Goal: Information Seeking & Learning: Learn about a topic

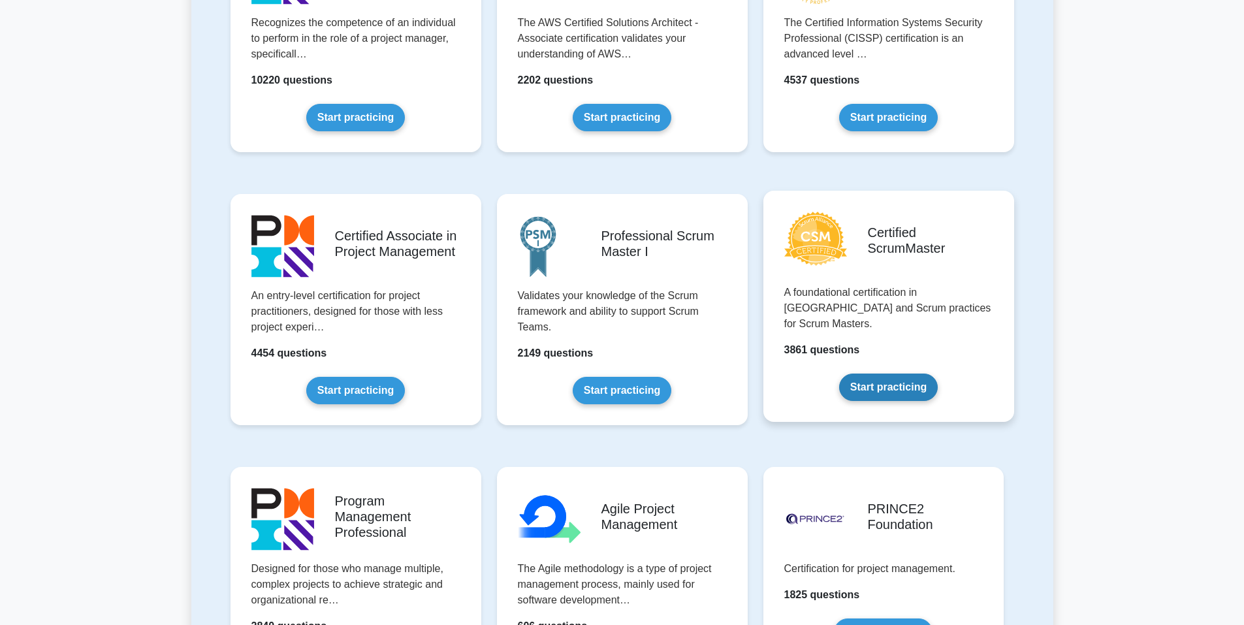
scroll to position [392, 0]
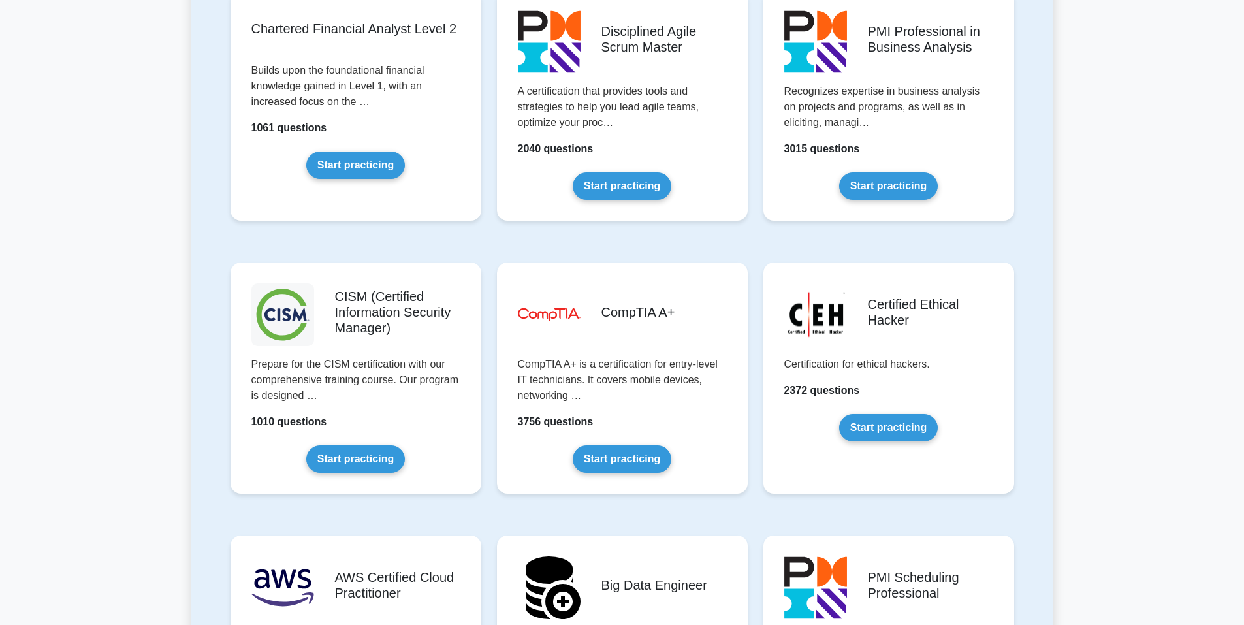
scroll to position [2226, 0]
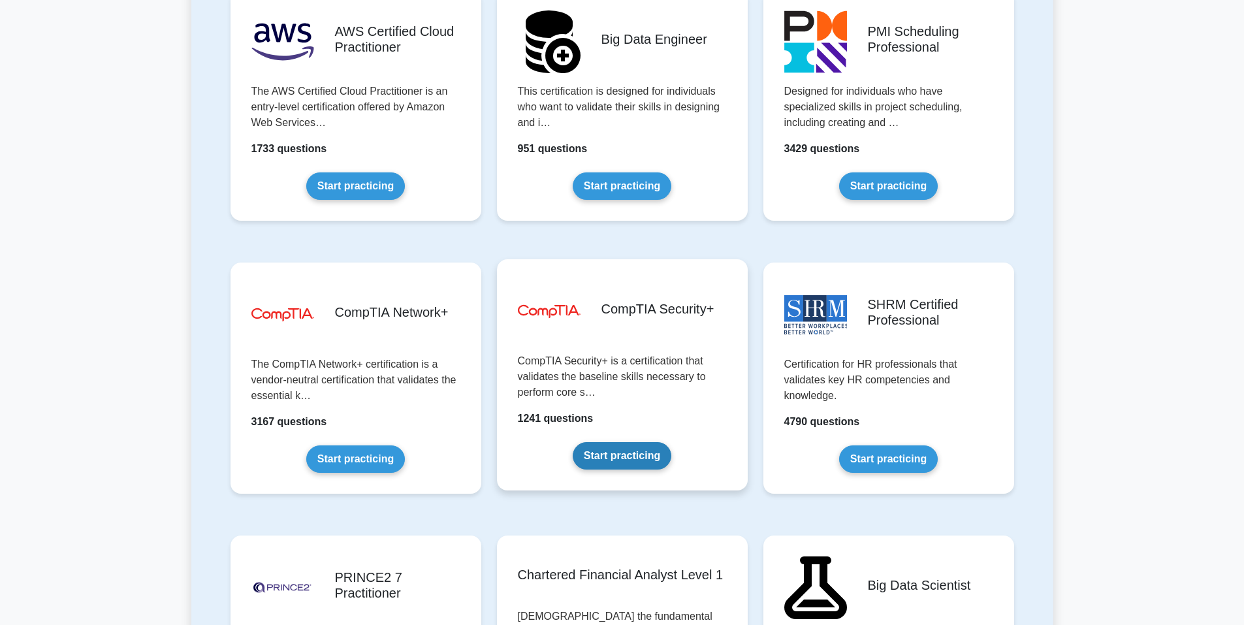
click at [616, 450] on link "Start practicing" at bounding box center [622, 455] width 99 height 27
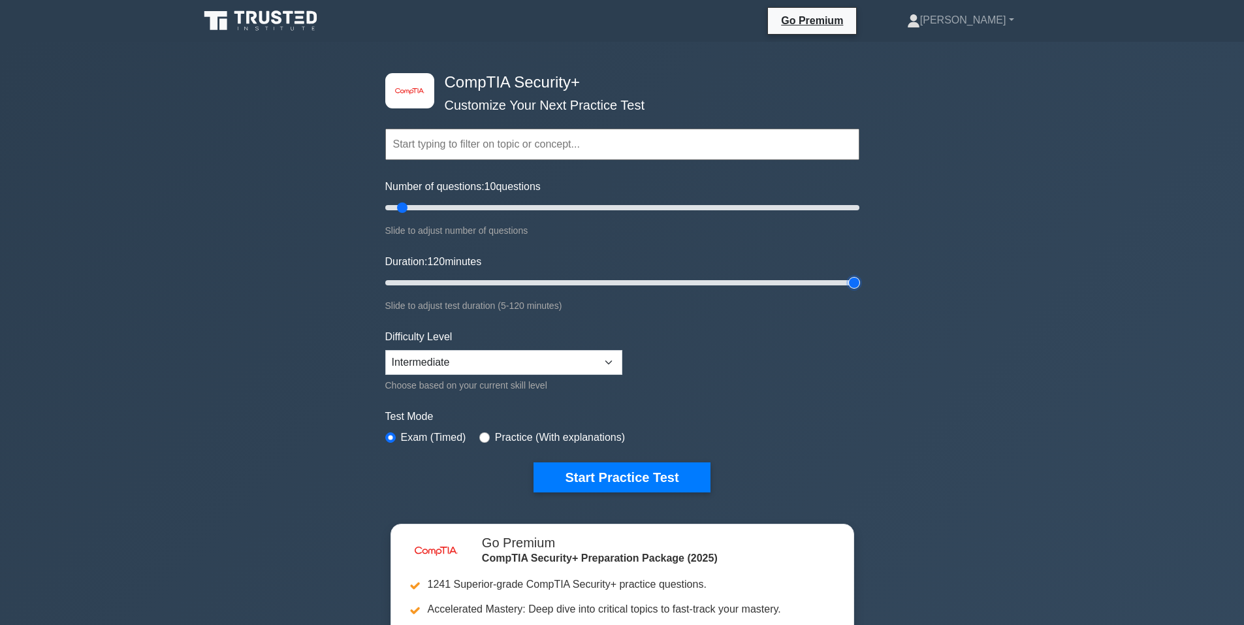
drag, startPoint x: 412, startPoint y: 277, endPoint x: 1059, endPoint y: 236, distance: 648.7
type input "120"
click at [860, 275] on input "Duration: 120 minutes" at bounding box center [622, 283] width 474 height 16
drag, startPoint x: 592, startPoint y: 204, endPoint x: 611, endPoint y: 209, distance: 18.9
type input "100"
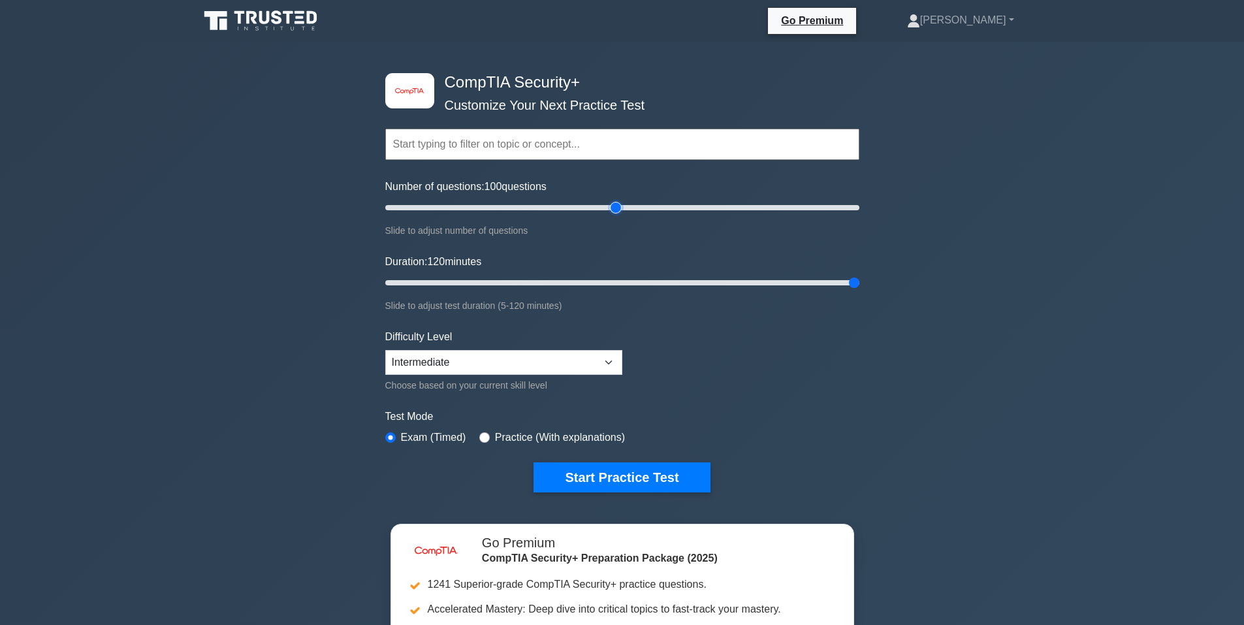
click at [611, 209] on input "Number of questions: 100 questions" at bounding box center [622, 208] width 474 height 16
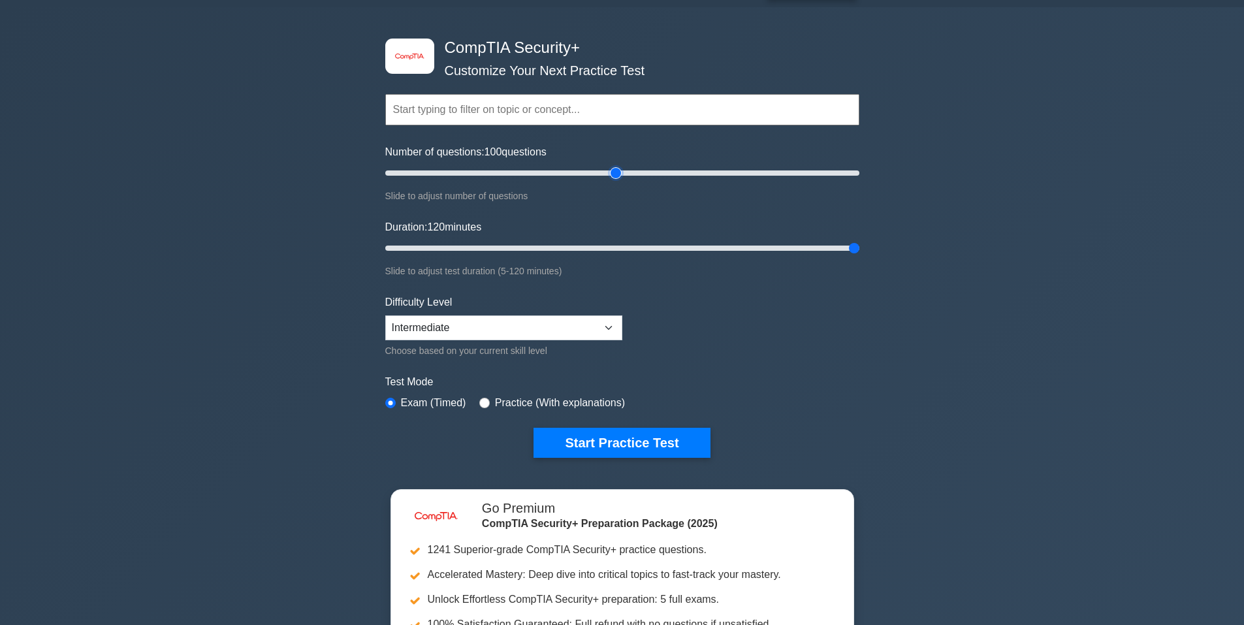
scroll to position [65, 0]
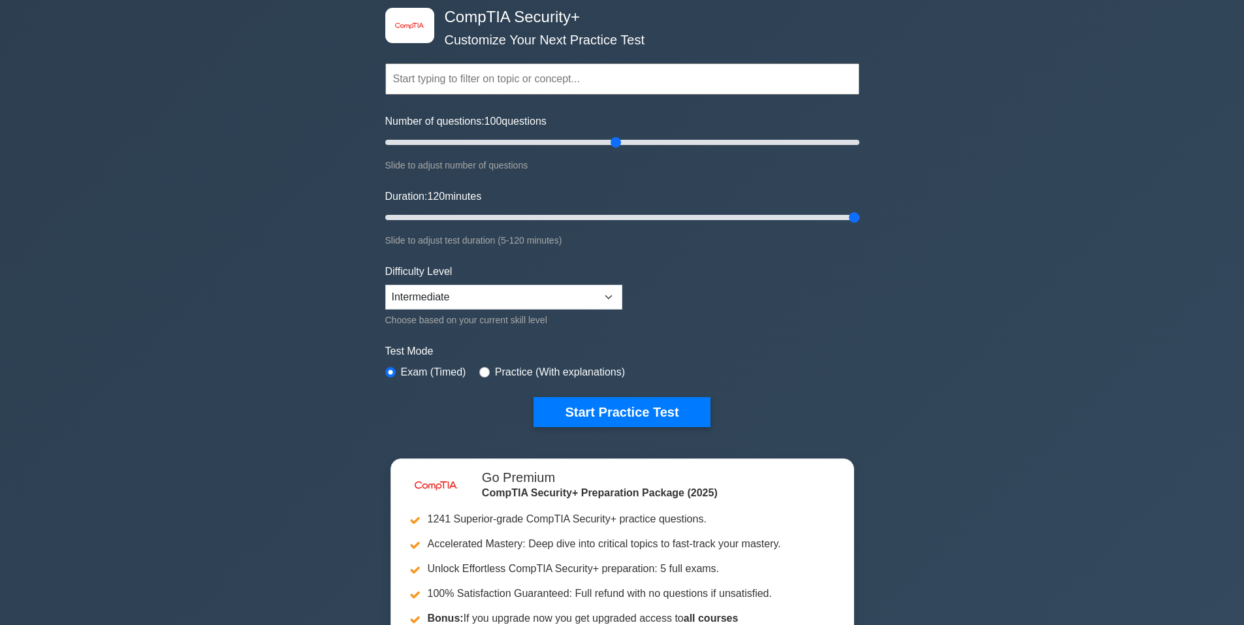
click at [487, 371] on div "Practice (With explanations)" at bounding box center [552, 373] width 146 height 16
click at [487, 370] on div "Practice (With explanations)" at bounding box center [552, 373] width 146 height 16
click at [486, 372] on input "radio" at bounding box center [484, 372] width 10 height 10
radio input "true"
click at [613, 398] on button "Start Practice Test" at bounding box center [622, 412] width 176 height 30
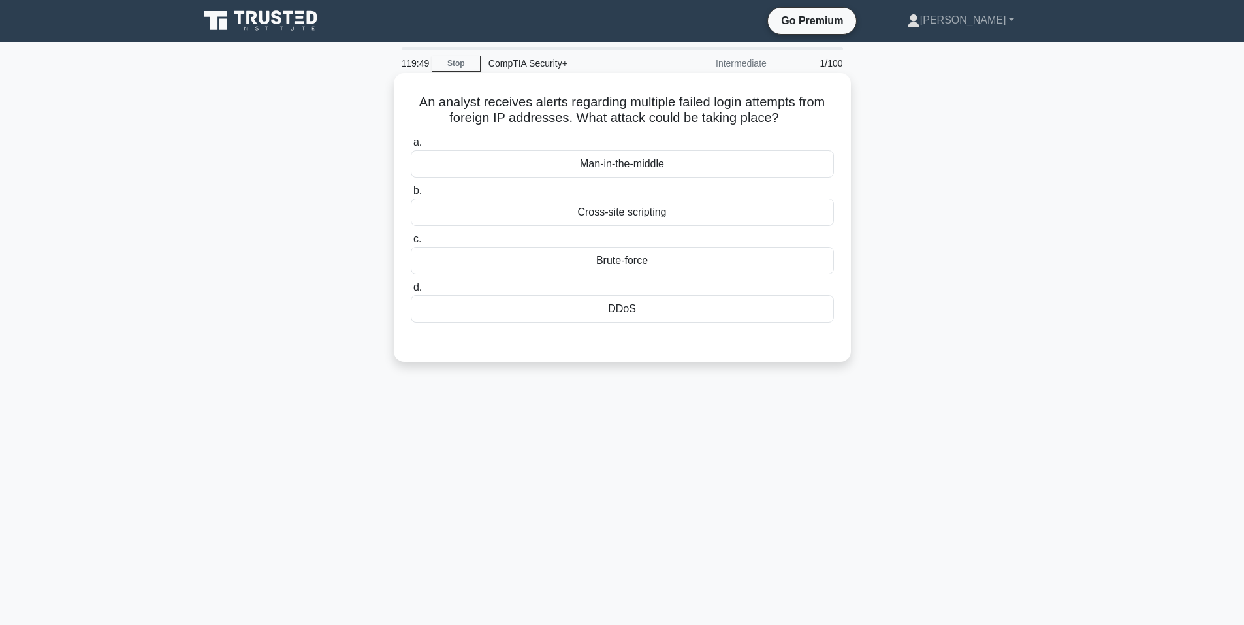
click at [631, 310] on div "DDoS" at bounding box center [622, 308] width 423 height 27
click at [411, 292] on input "d. DDoS" at bounding box center [411, 288] width 0 height 8
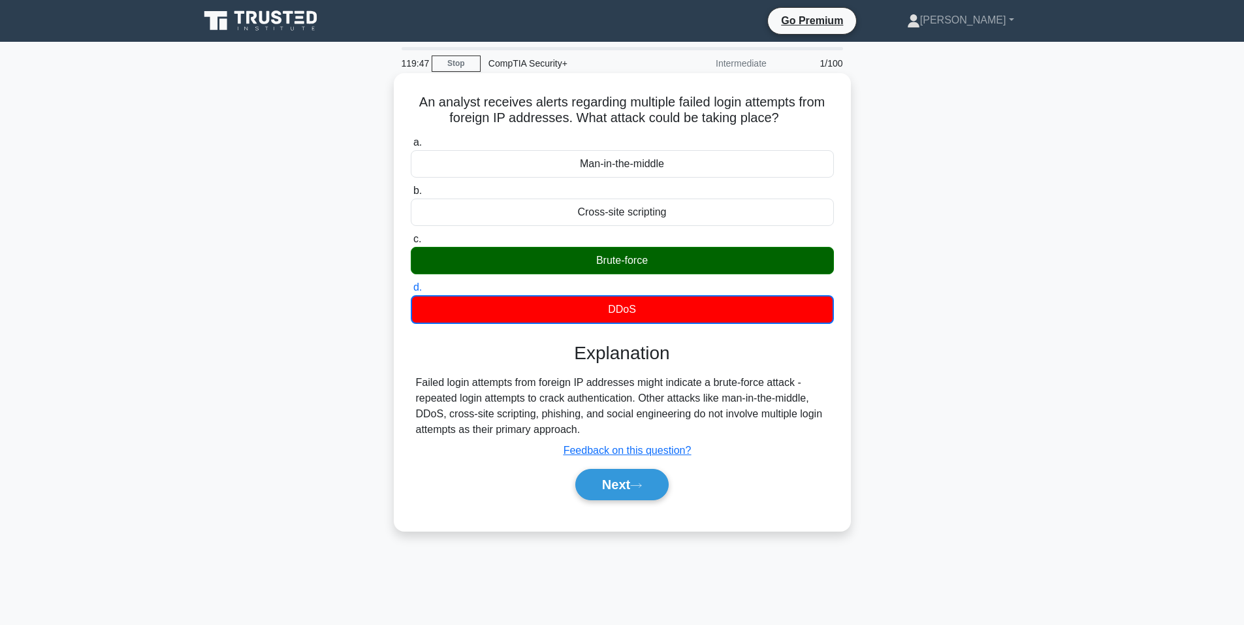
click at [622, 263] on div "Brute-force" at bounding box center [622, 260] width 423 height 27
click at [411, 244] on input "c. Brute-force" at bounding box center [411, 239] width 0 height 8
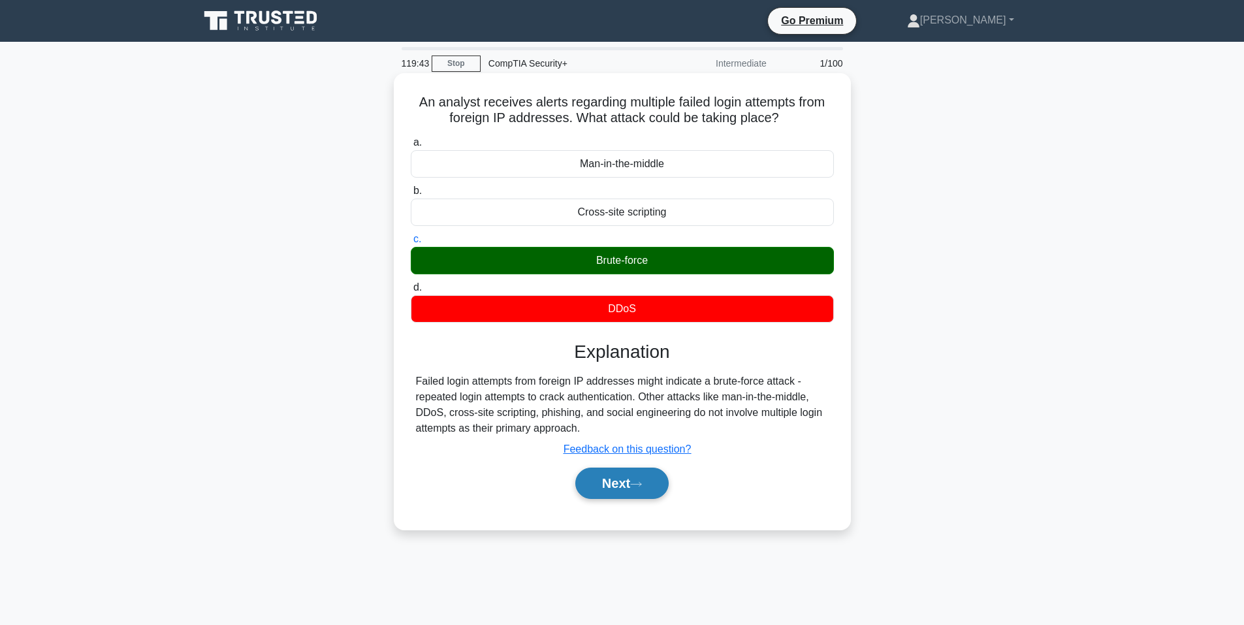
click at [625, 485] on button "Next" at bounding box center [622, 483] width 93 height 31
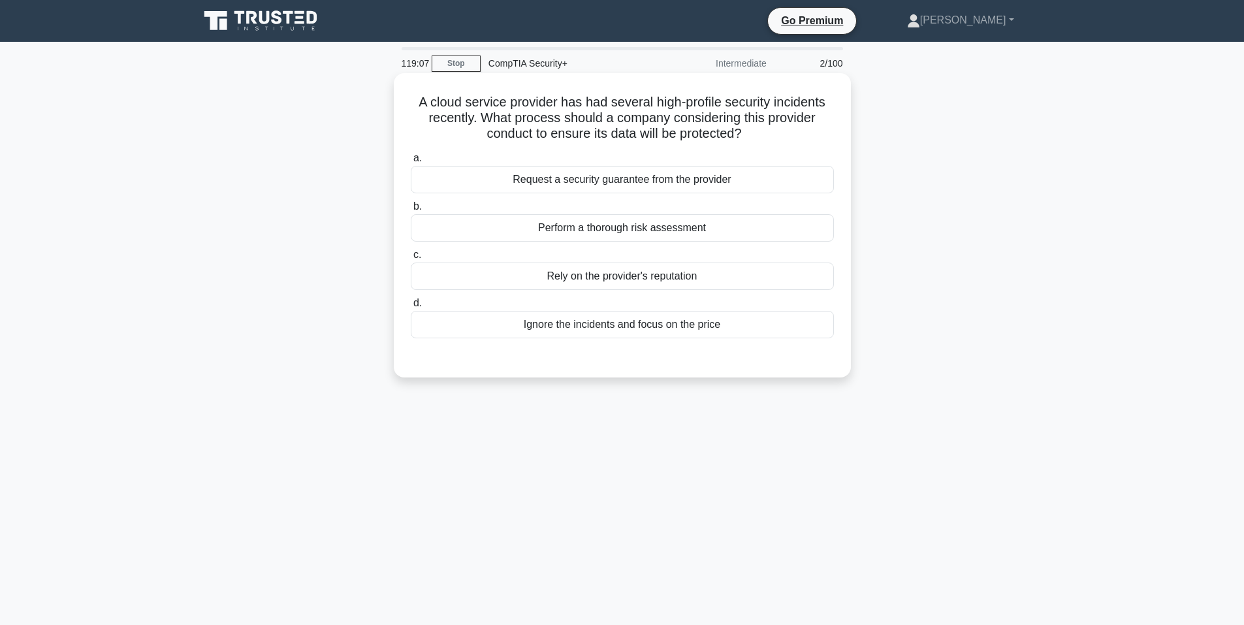
click at [609, 225] on div "Perform a thorough risk assessment" at bounding box center [622, 227] width 423 height 27
click at [411, 211] on input "b. Perform a thorough risk assessment" at bounding box center [411, 207] width 0 height 8
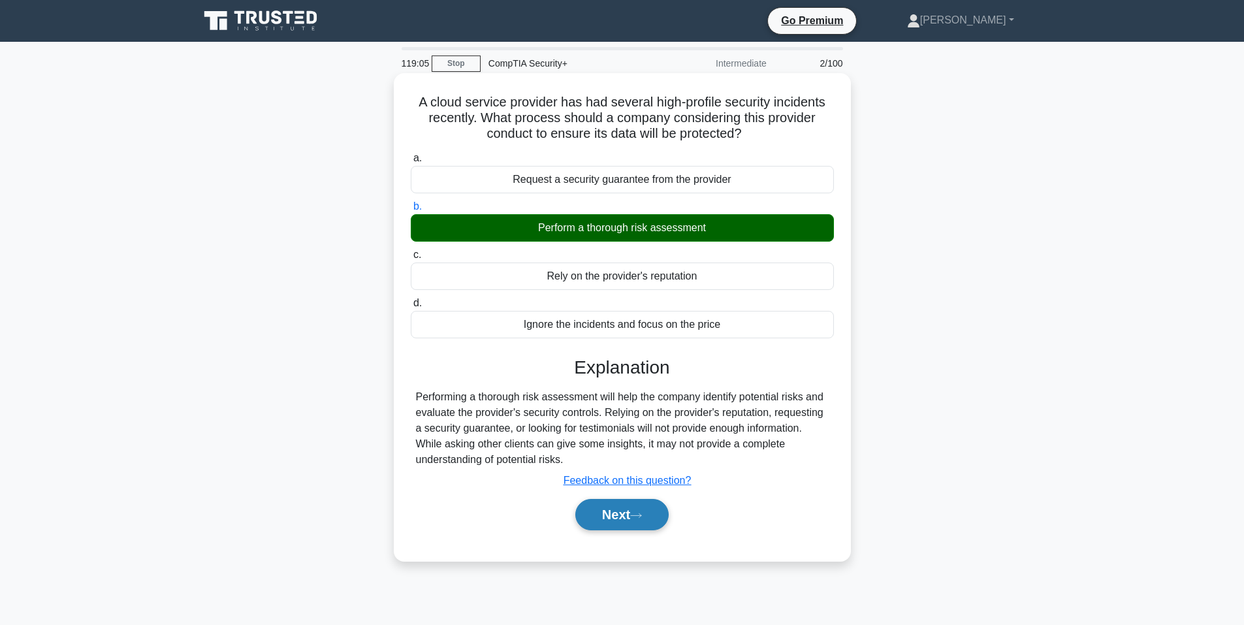
click at [623, 520] on button "Next" at bounding box center [622, 514] width 93 height 31
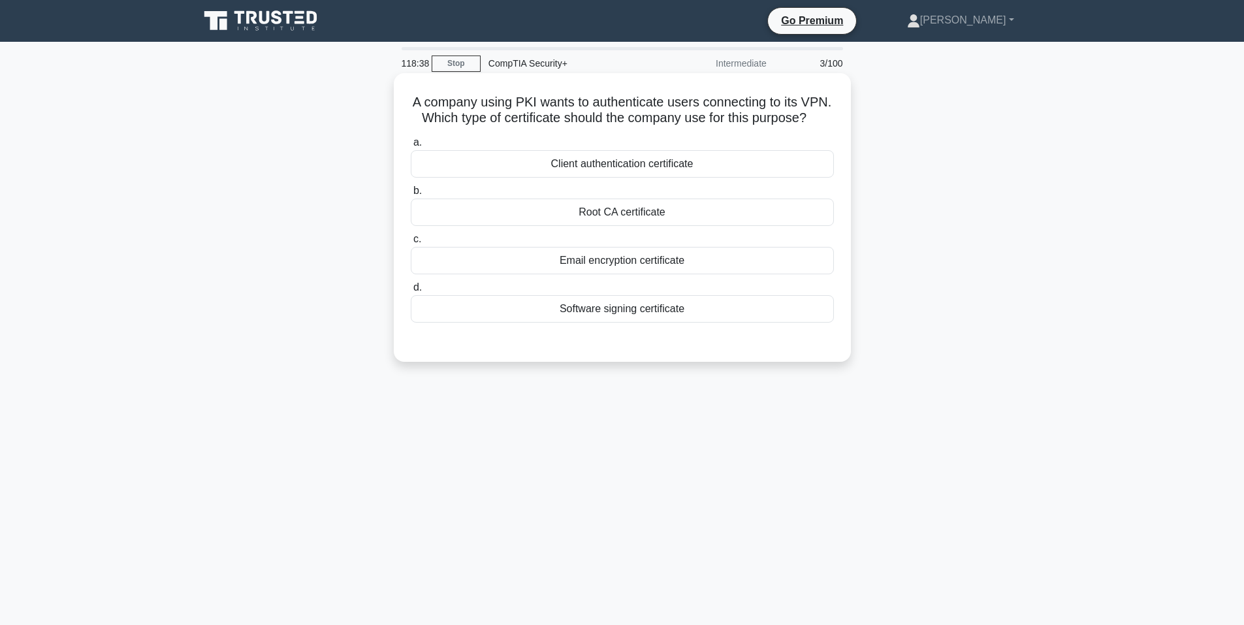
click at [619, 178] on div "Client authentication certificate" at bounding box center [622, 163] width 423 height 27
click at [411, 147] on input "a. Client authentication certificate" at bounding box center [411, 142] width 0 height 8
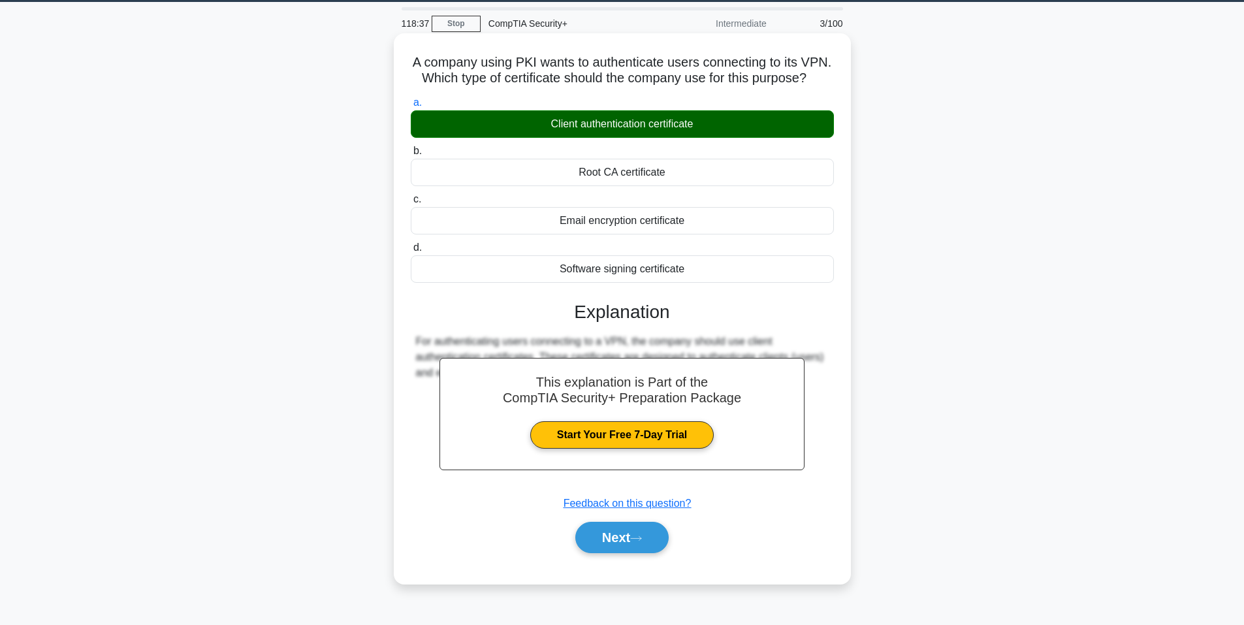
scroll to position [80, 0]
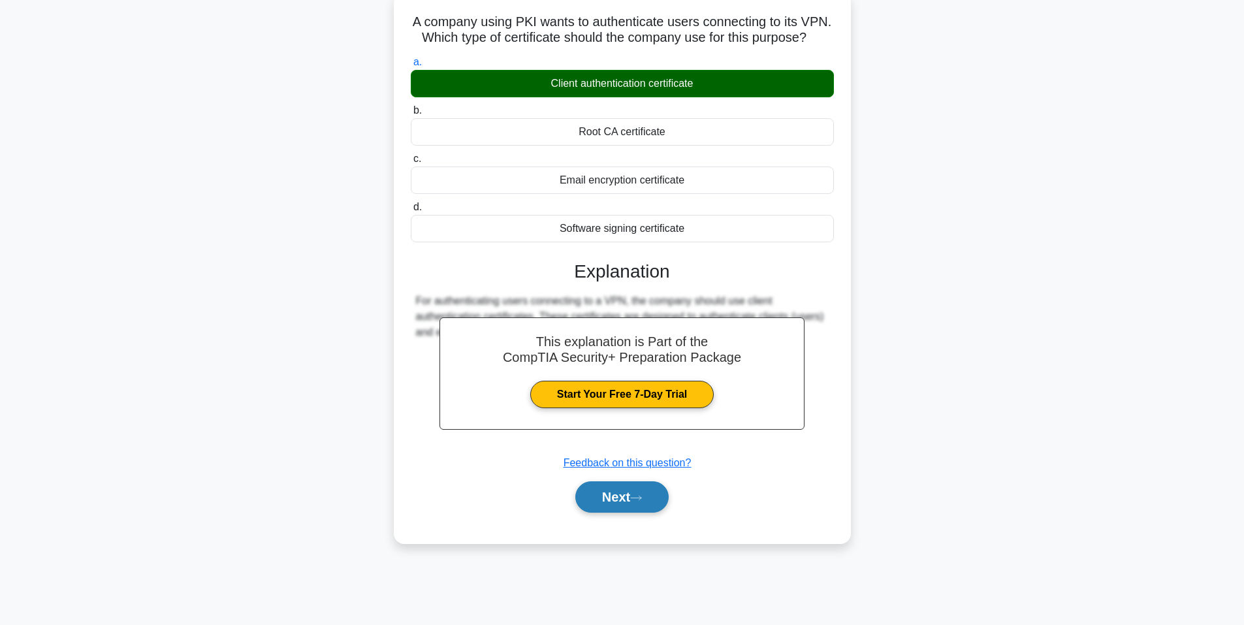
click at [641, 513] on button "Next" at bounding box center [622, 496] width 93 height 31
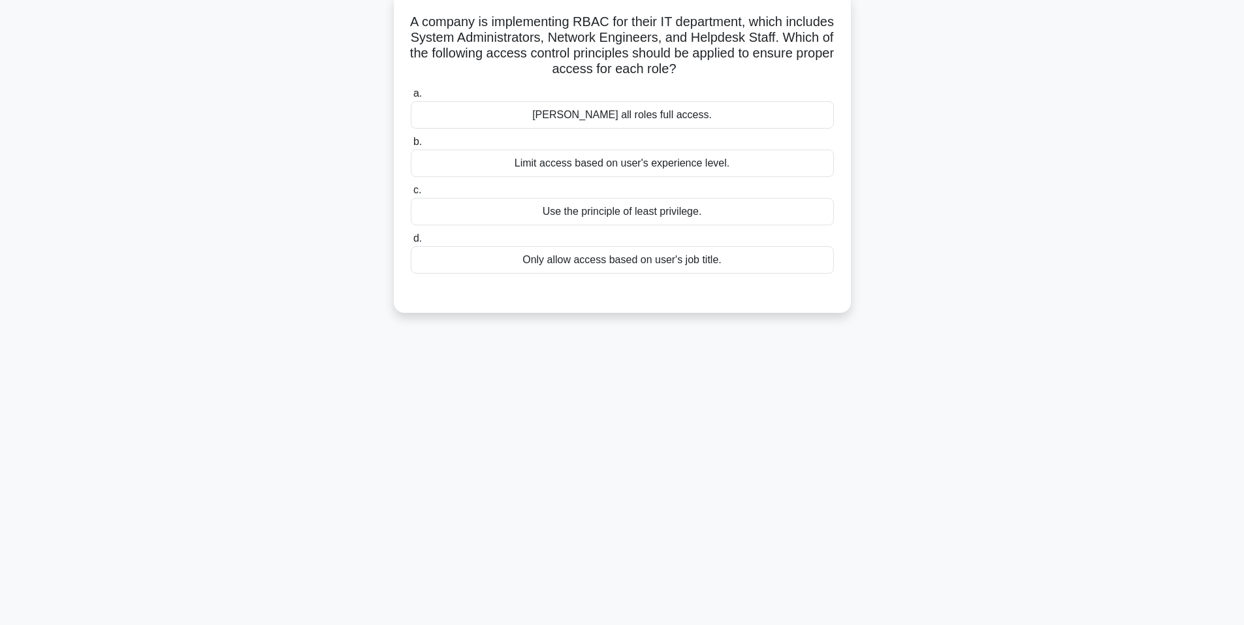
click at [582, 169] on div "Limit access based on user's experience level." at bounding box center [622, 163] width 423 height 27
click at [411, 146] on input "b. Limit access based on user's experience level." at bounding box center [411, 142] width 0 height 8
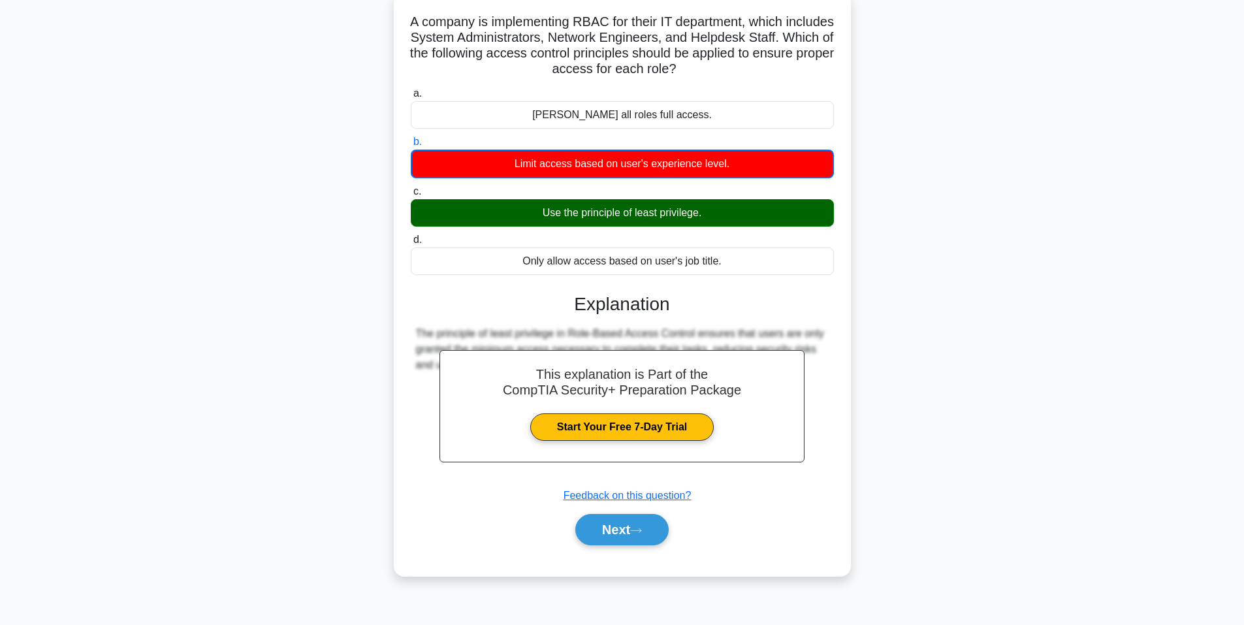
click at [644, 223] on div "Use the principle of least privilege." at bounding box center [622, 212] width 423 height 27
click at [411, 196] on input "c. Use the principle of least privilege." at bounding box center [411, 191] width 0 height 8
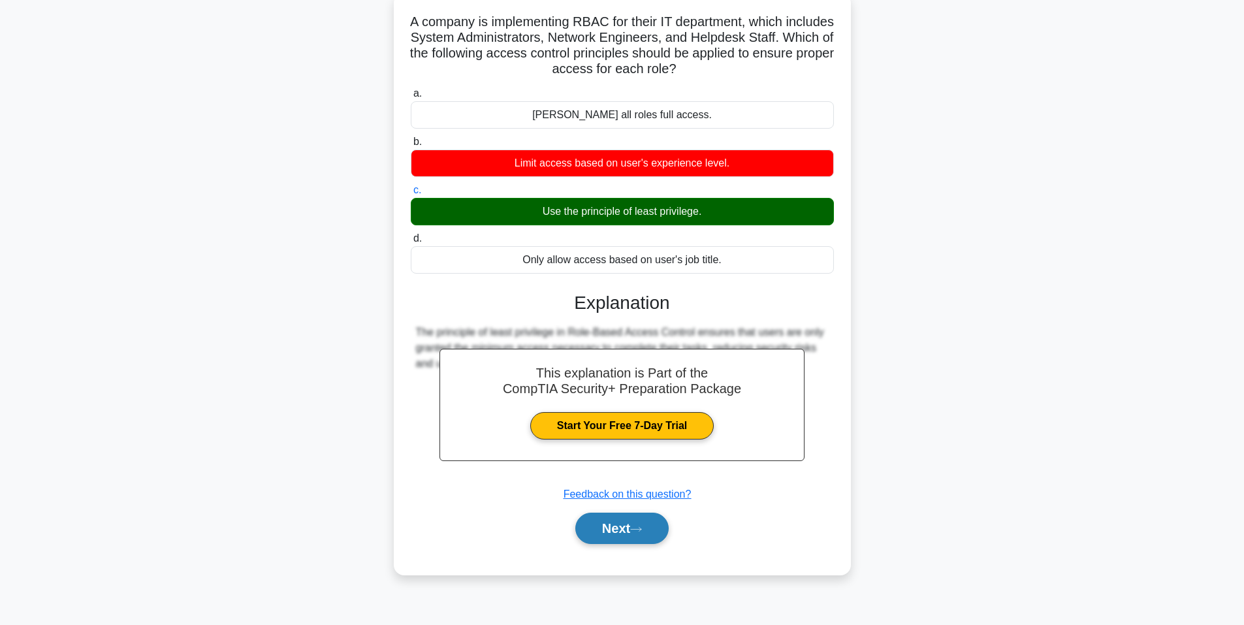
click at [604, 525] on button "Next" at bounding box center [622, 528] width 93 height 31
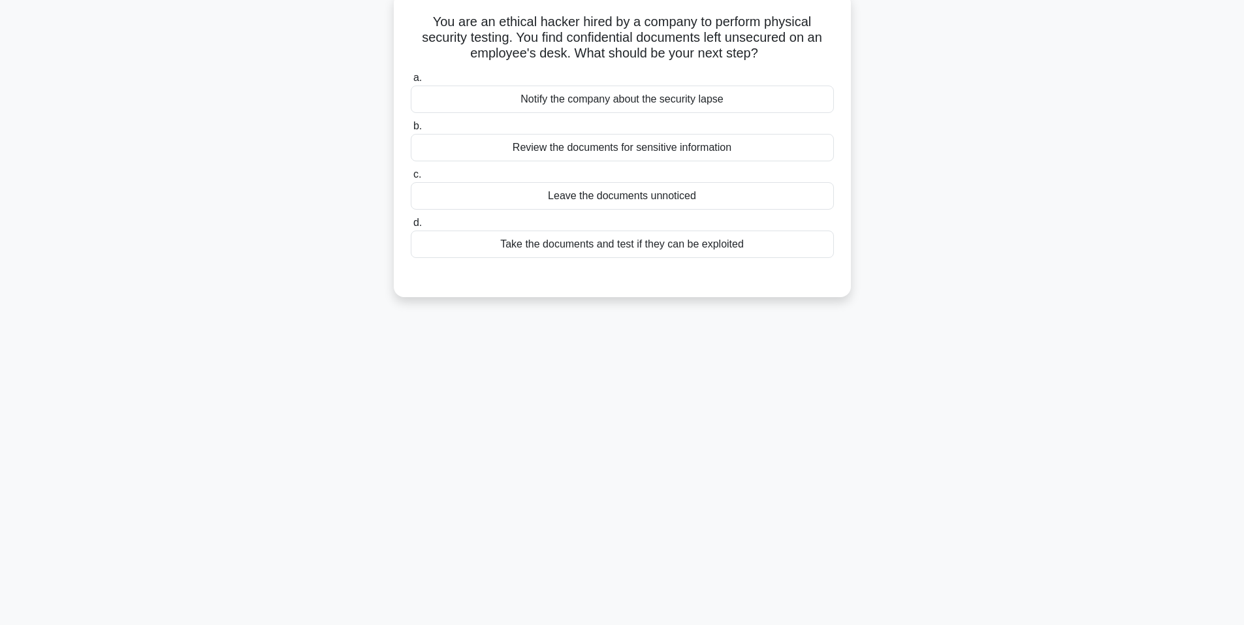
click at [602, 103] on div "Notify the company about the security lapse" at bounding box center [622, 99] width 423 height 27
click at [411, 82] on input "a. Notify the company about the security lapse" at bounding box center [411, 78] width 0 height 8
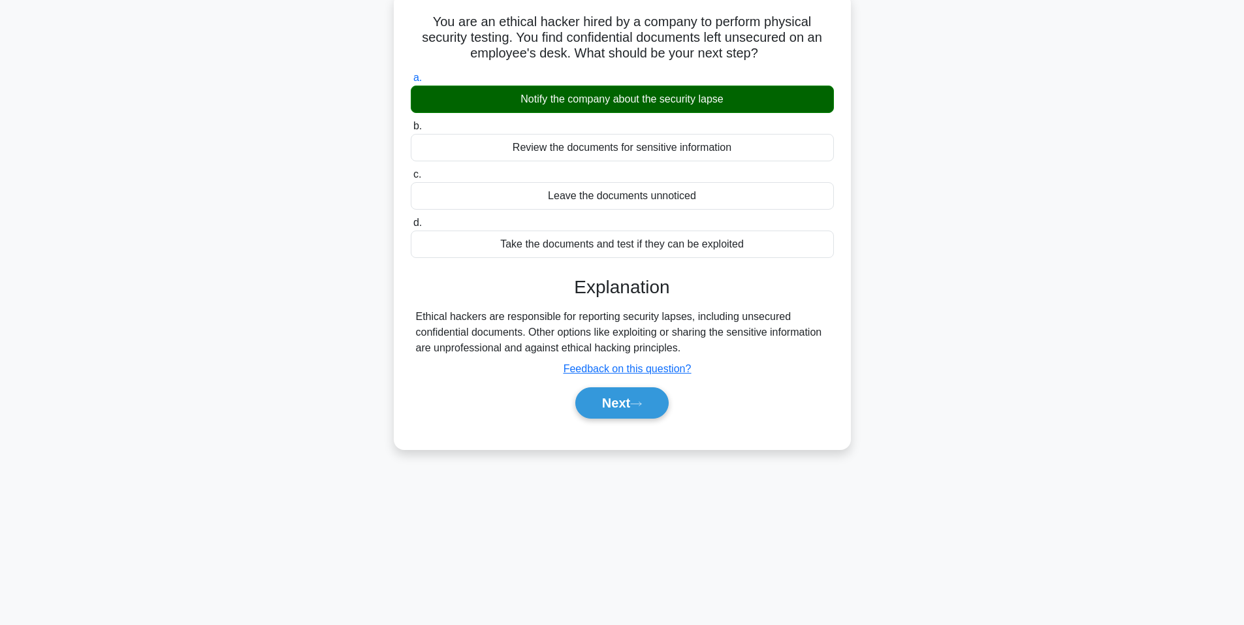
click at [605, 387] on div "Next" at bounding box center [622, 403] width 423 height 42
click at [609, 395] on button "Next" at bounding box center [622, 402] width 93 height 31
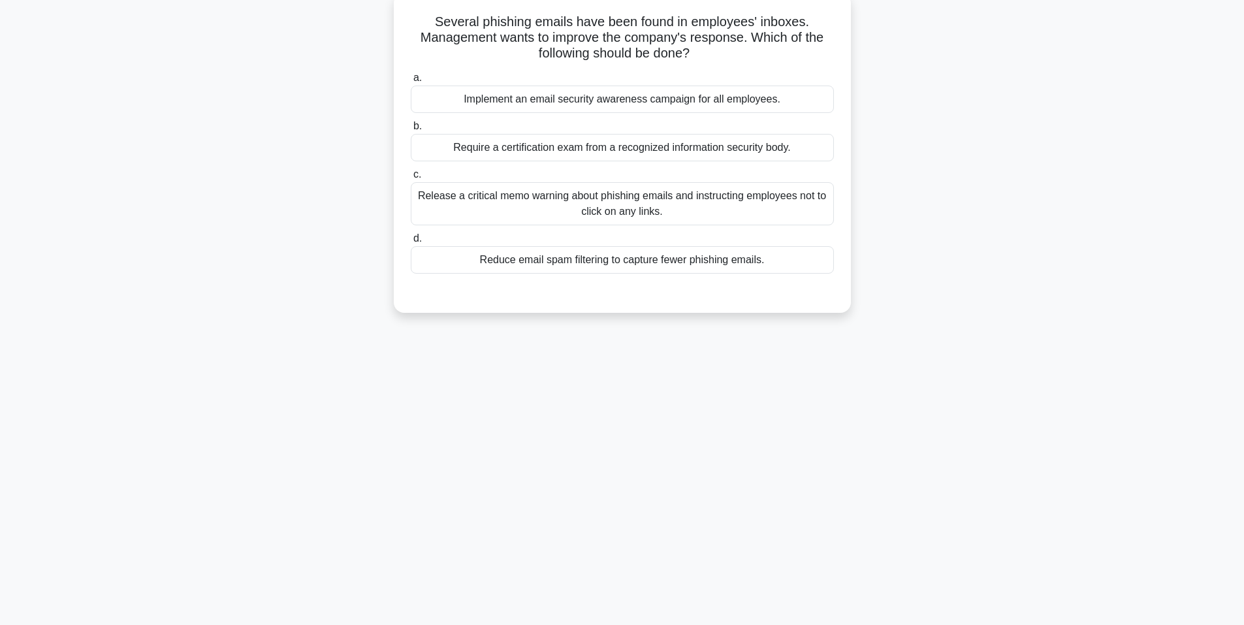
click at [594, 108] on div "Implement an email security awareness campaign for all employees." at bounding box center [622, 99] width 423 height 27
click at [411, 82] on input "a. Implement an email security awareness campaign for all employees." at bounding box center [411, 78] width 0 height 8
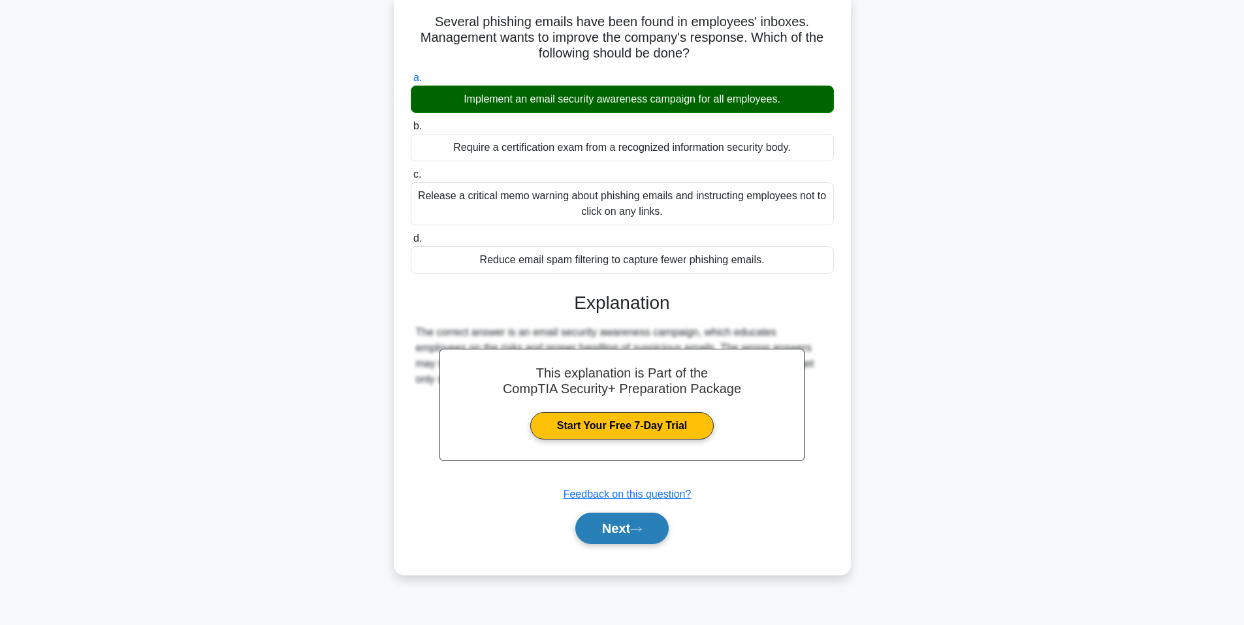
click at [663, 516] on button "Next" at bounding box center [622, 528] width 93 height 31
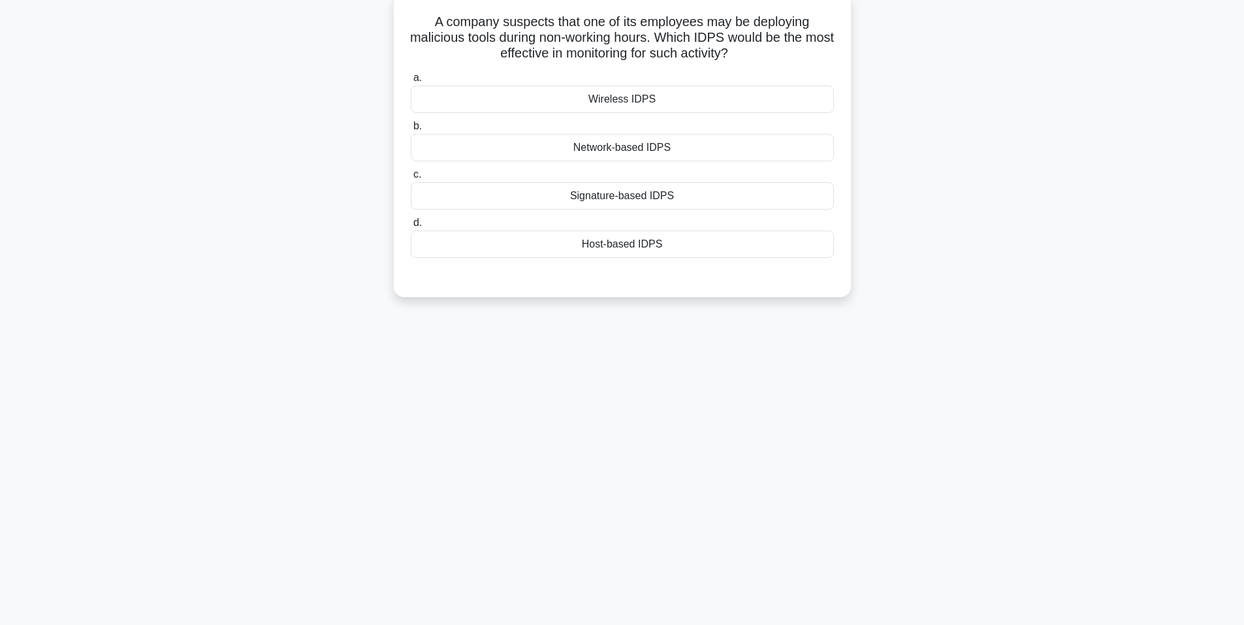
click at [634, 158] on div "Network-based IDPS" at bounding box center [622, 147] width 423 height 27
click at [411, 131] on input "b. Network-based IDPS" at bounding box center [411, 126] width 0 height 8
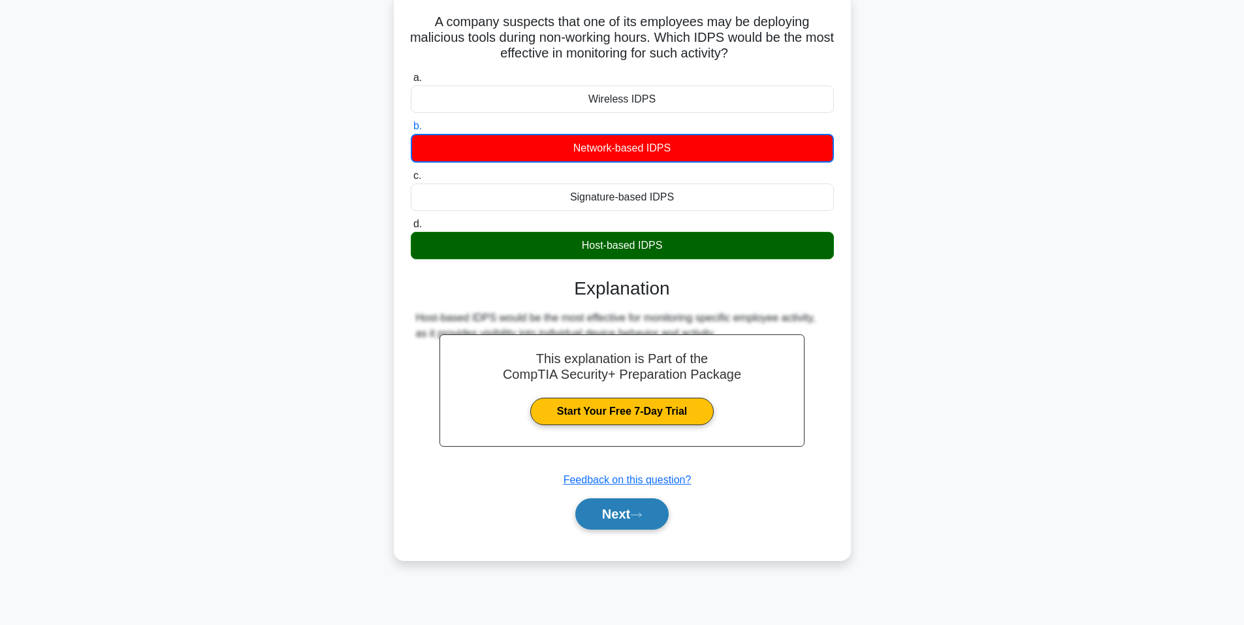
click at [662, 515] on button "Next" at bounding box center [622, 513] width 93 height 31
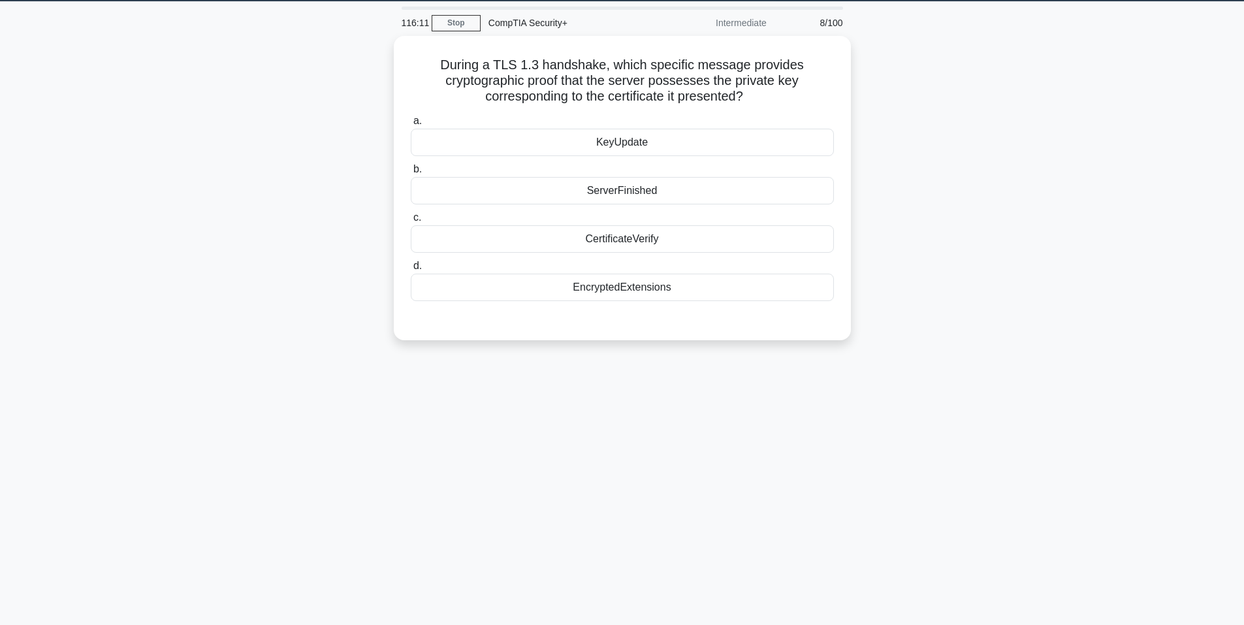
scroll to position [0, 0]
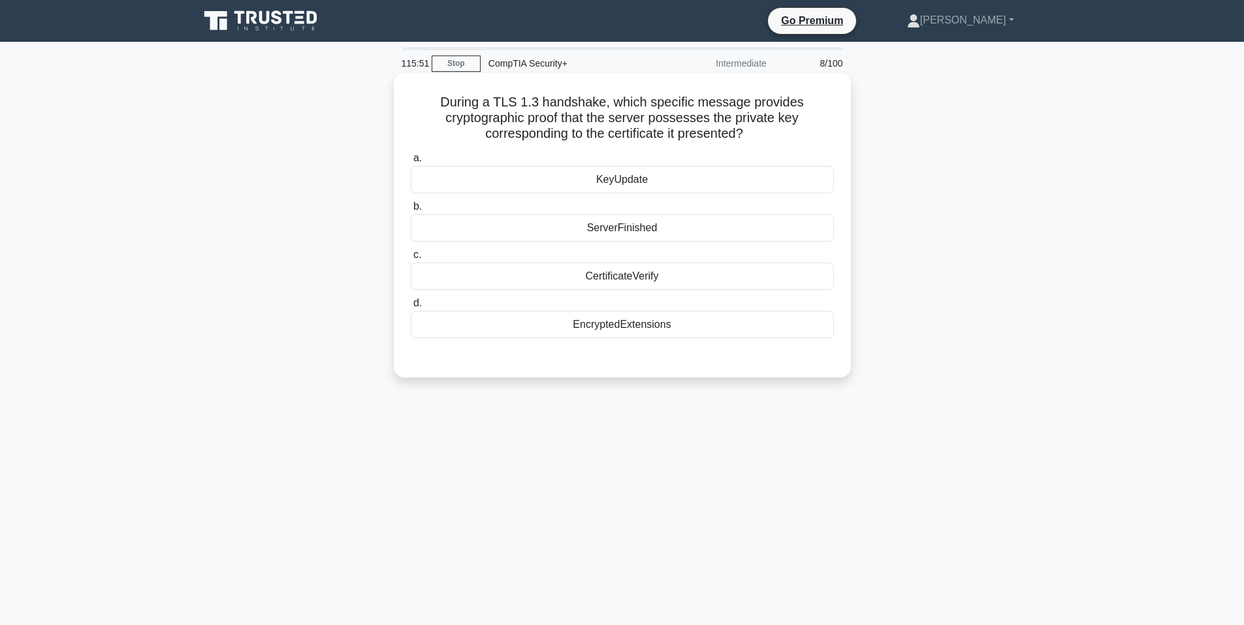
click at [668, 280] on div "CertificateVerify" at bounding box center [622, 276] width 423 height 27
click at [411, 259] on input "c. CertificateVerify" at bounding box center [411, 255] width 0 height 8
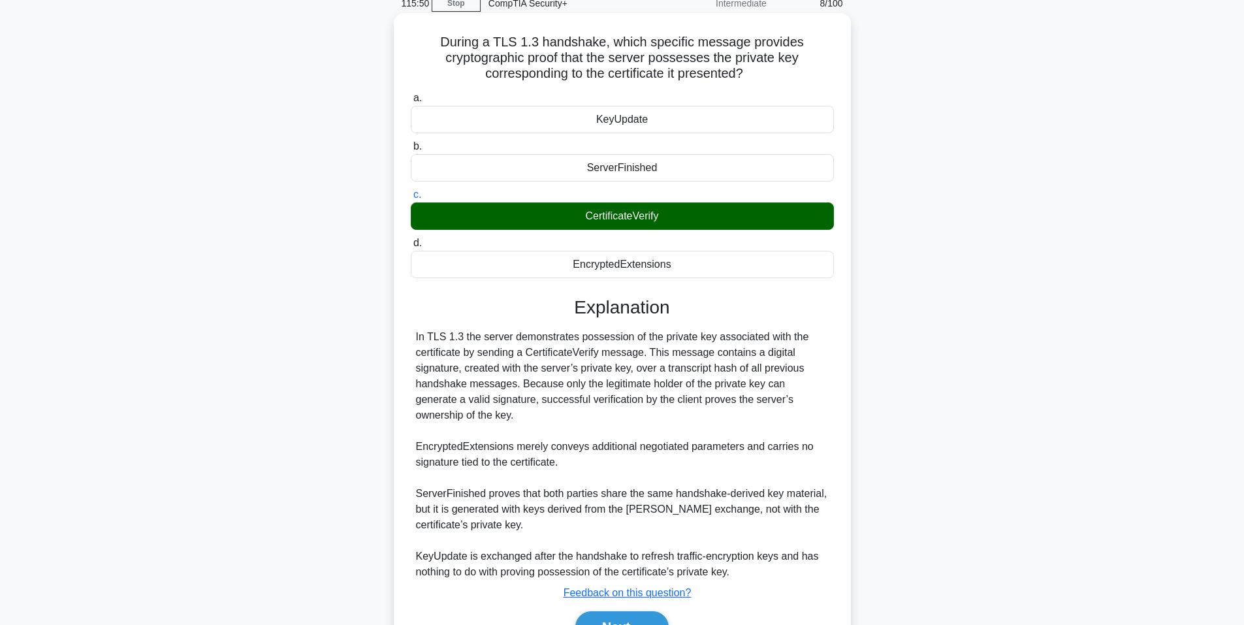
scroll to position [134, 0]
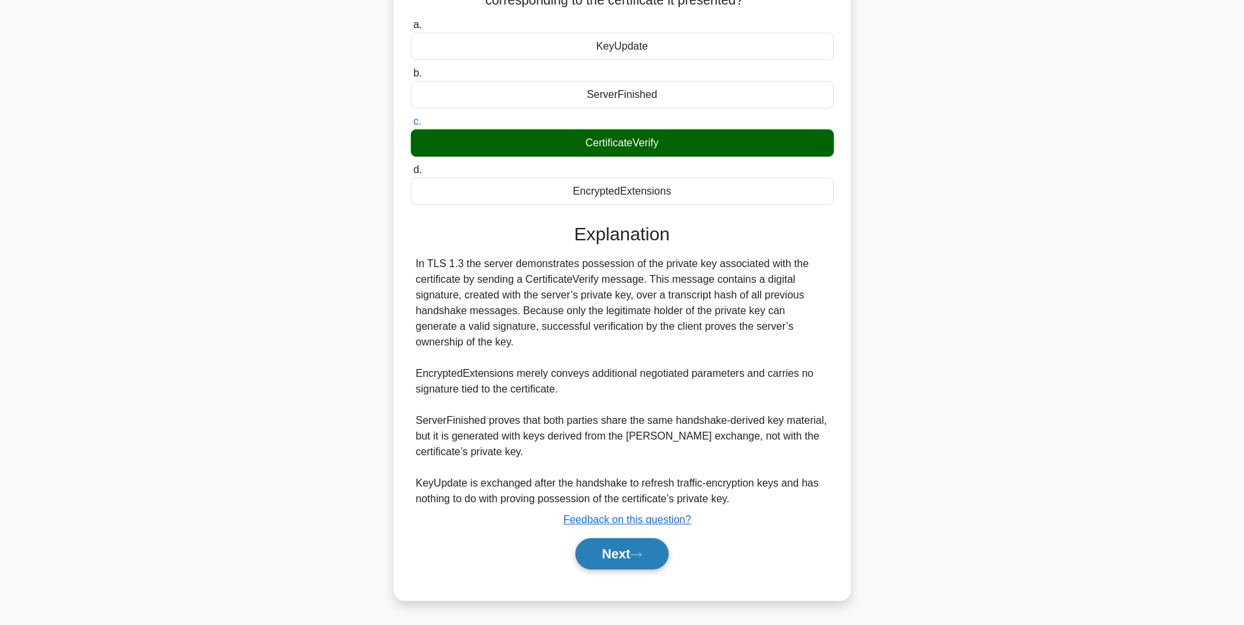
click at [620, 549] on button "Next" at bounding box center [622, 553] width 93 height 31
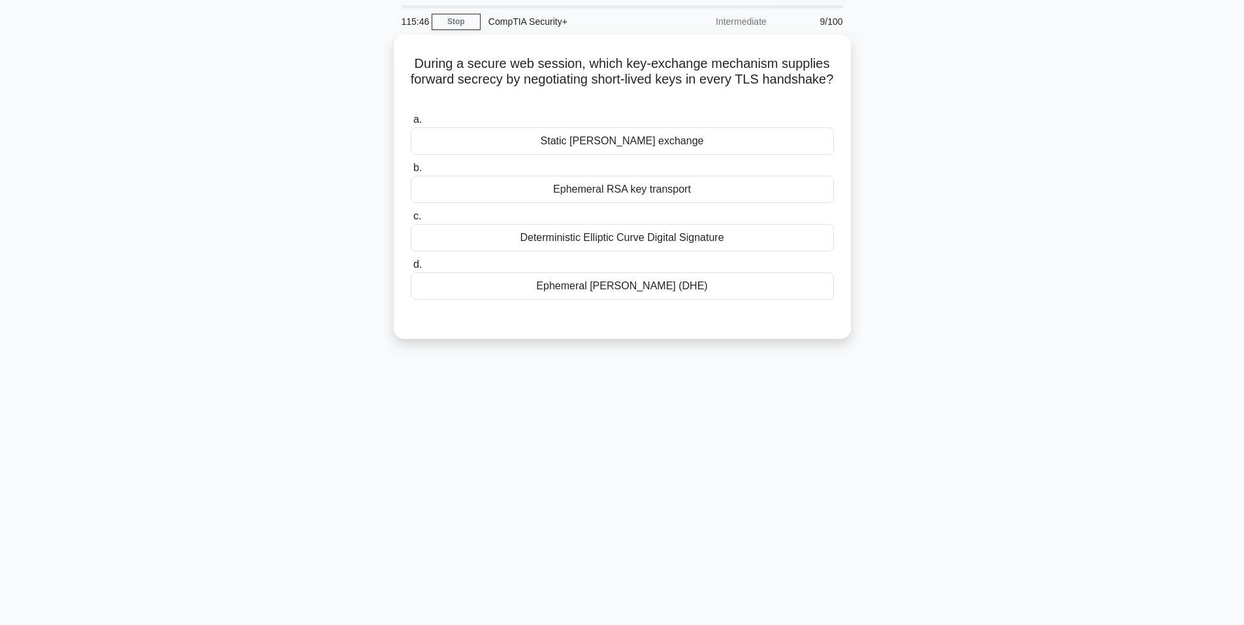
scroll to position [0, 0]
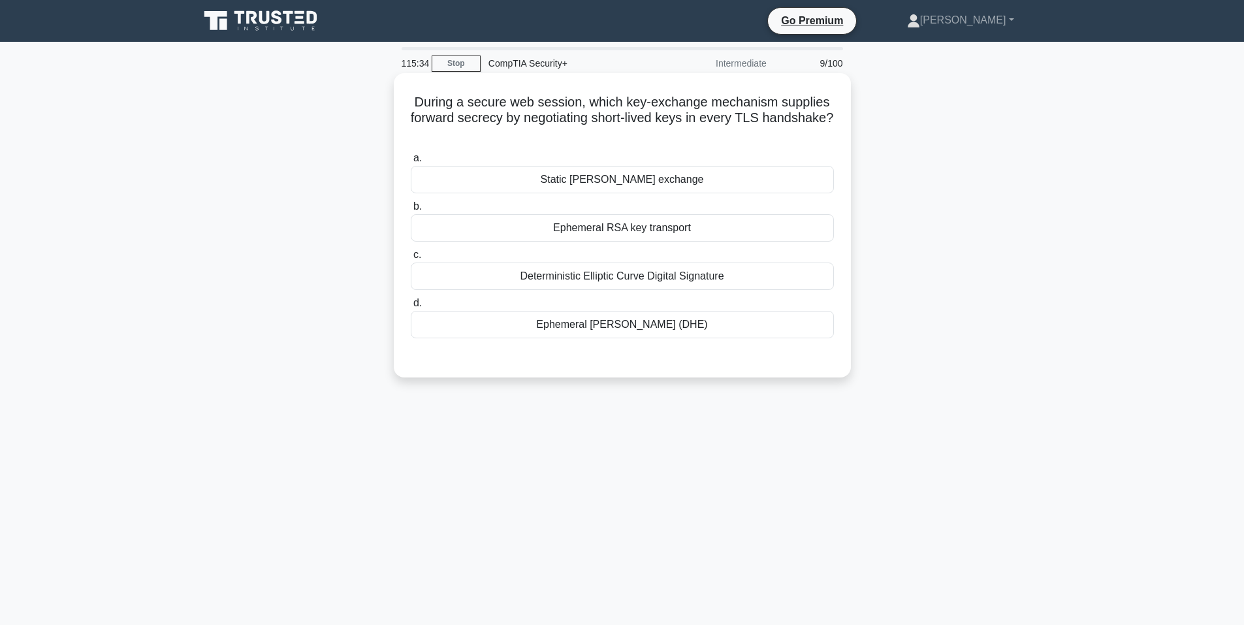
click at [619, 334] on div "Ephemeral Diffie-Hellman (DHE)" at bounding box center [622, 324] width 423 height 27
click at [411, 308] on input "d. Ephemeral Diffie-Hellman (DHE)" at bounding box center [411, 303] width 0 height 8
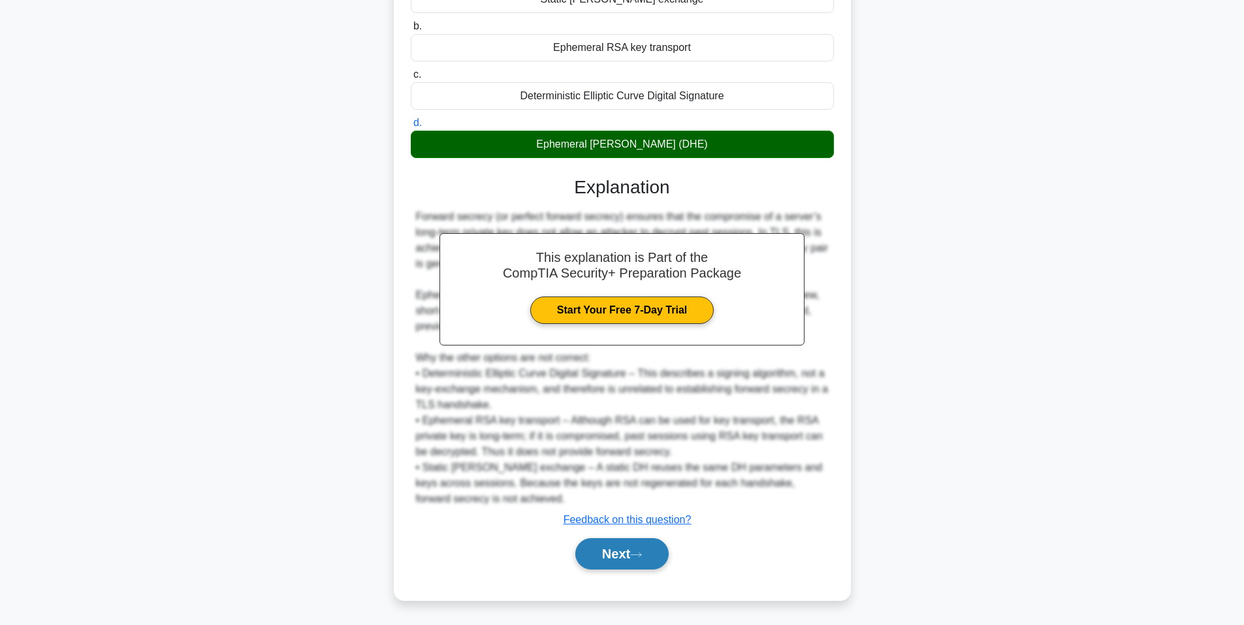
click at [635, 556] on button "Next" at bounding box center [622, 553] width 93 height 31
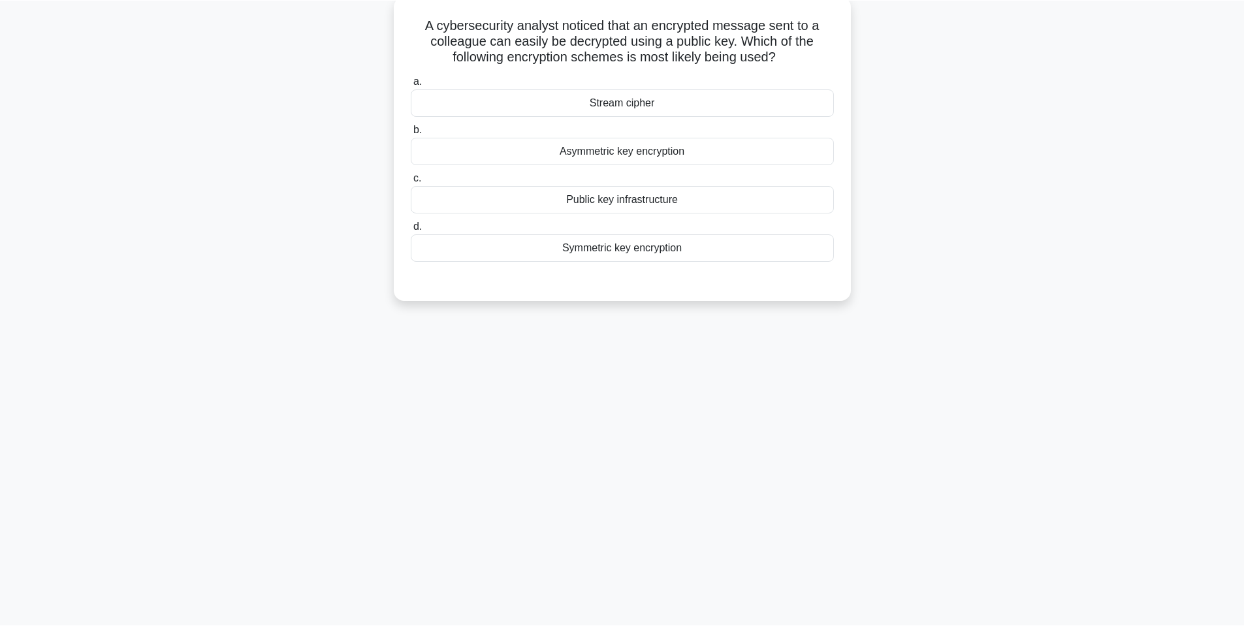
scroll to position [79, 0]
click at [212, 199] on div "A cybersecurity analyst noticed that an encrypted message sent to a colleague c…" at bounding box center [622, 157] width 862 height 320
click at [671, 243] on div "Symmetric key encryption" at bounding box center [622, 245] width 423 height 27
click at [411, 229] on input "d. Symmetric key encryption" at bounding box center [411, 224] width 0 height 8
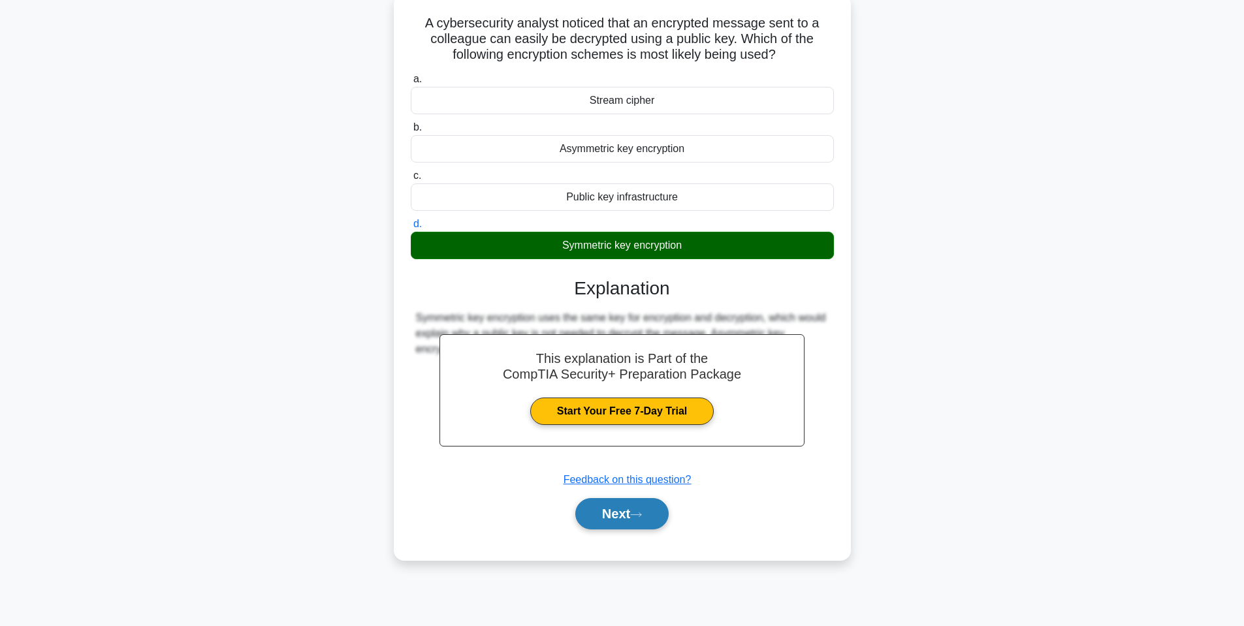
click at [651, 515] on button "Next" at bounding box center [622, 513] width 93 height 31
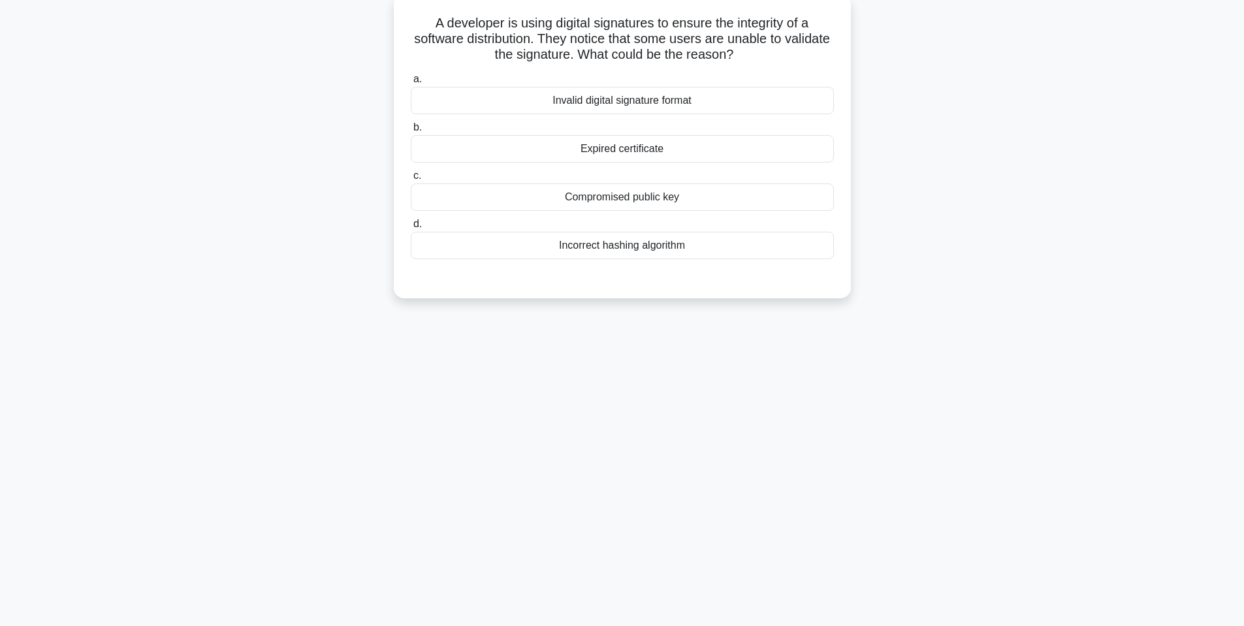
click at [598, 152] on div "Expired certificate" at bounding box center [622, 148] width 423 height 27
click at [645, 155] on div "Expired certificate" at bounding box center [622, 148] width 423 height 27
click at [411, 132] on input "b. Expired certificate" at bounding box center [411, 127] width 0 height 8
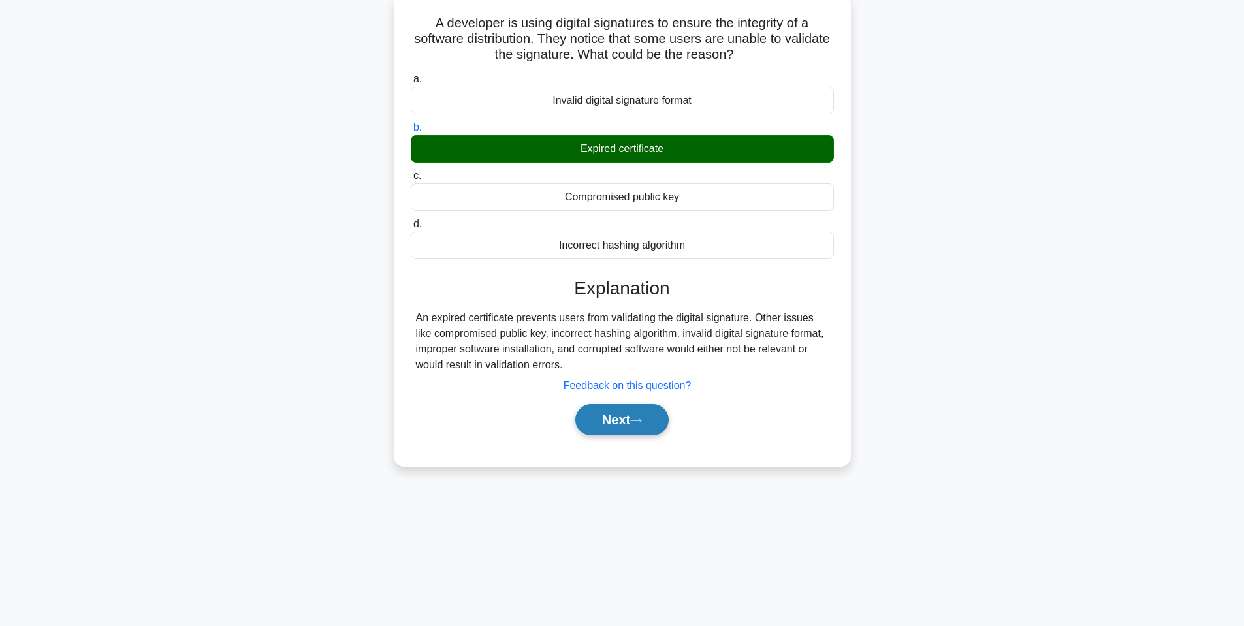
click at [643, 412] on button "Next" at bounding box center [622, 419] width 93 height 31
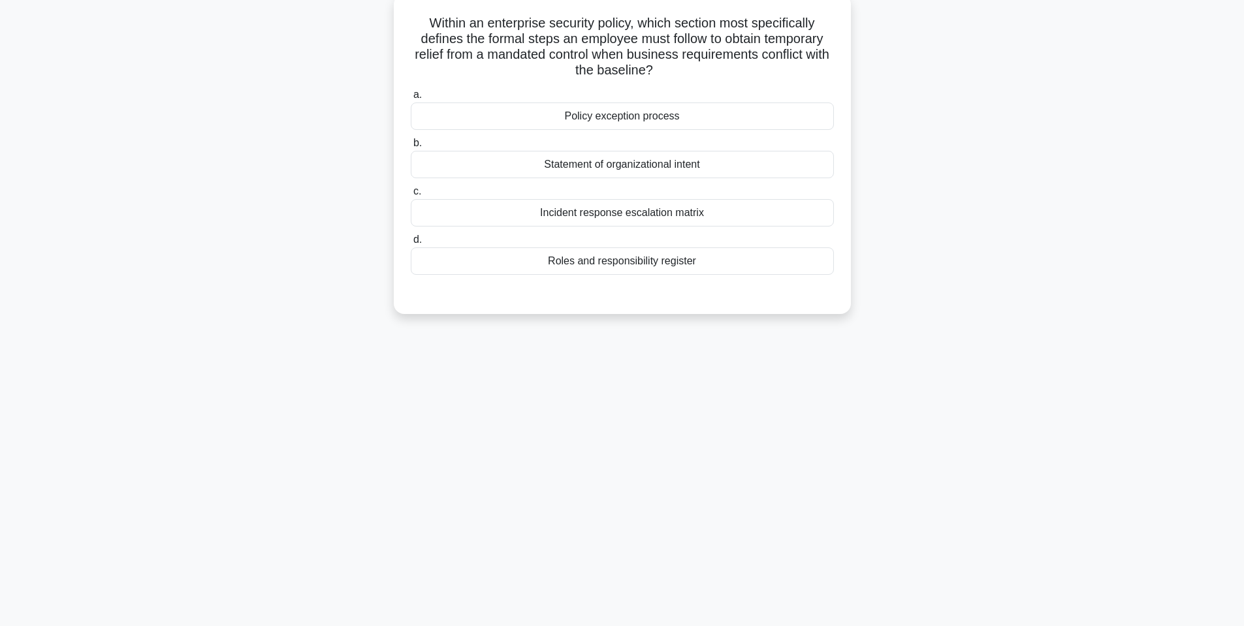
click at [518, 166] on div "Statement of organizational intent" at bounding box center [622, 164] width 423 height 27
click at [411, 148] on input "b. Statement of organizational intent" at bounding box center [411, 143] width 0 height 8
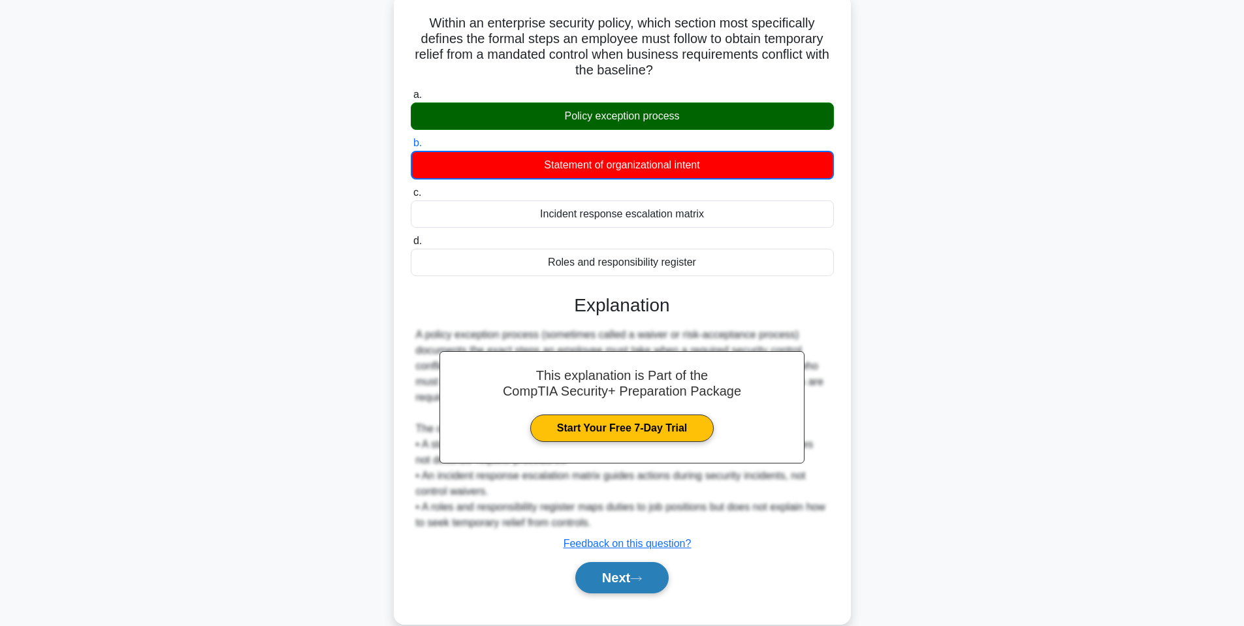
click at [632, 568] on button "Next" at bounding box center [622, 577] width 93 height 31
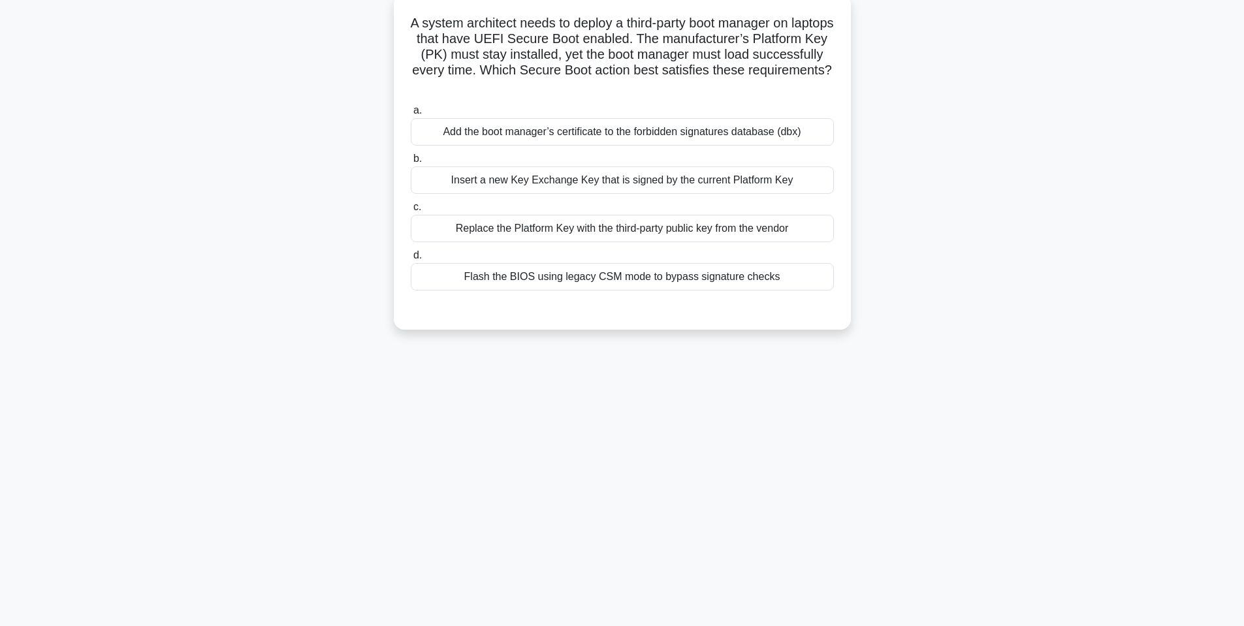
click at [555, 134] on div "Add the boot manager’s certificate to the forbidden signatures database (dbx)" at bounding box center [622, 131] width 423 height 27
click at [411, 115] on input "a. Add the boot manager’s certificate to the forbidden signatures database (dbx)" at bounding box center [411, 110] width 0 height 8
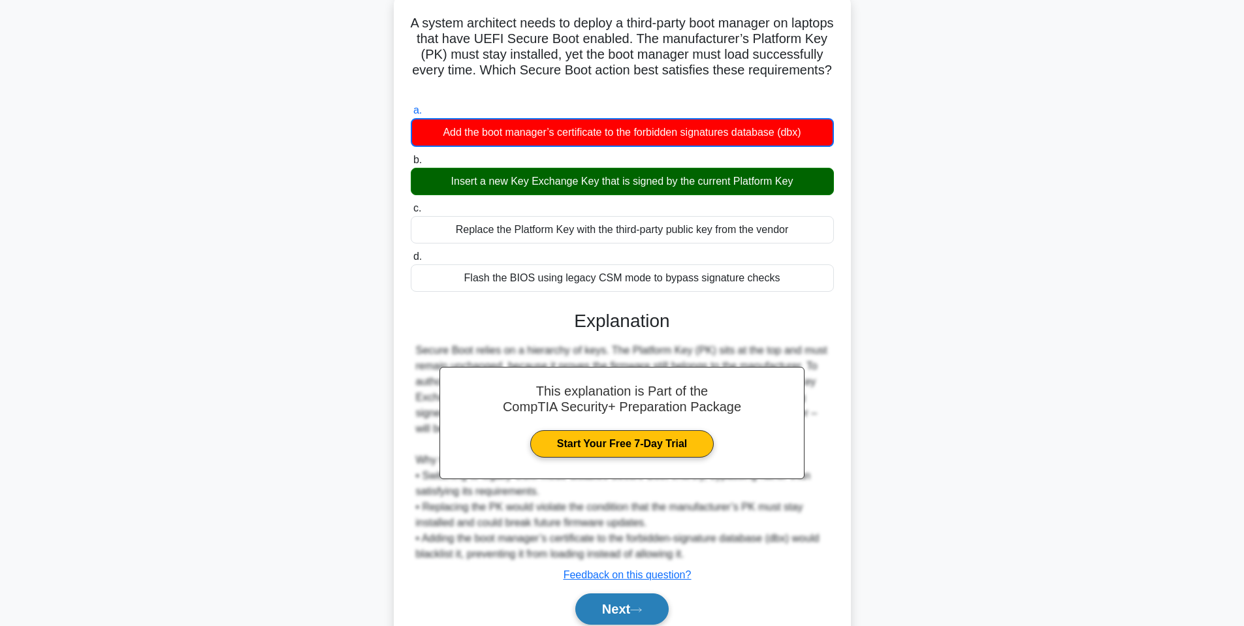
click at [618, 609] on button "Next" at bounding box center [622, 609] width 93 height 31
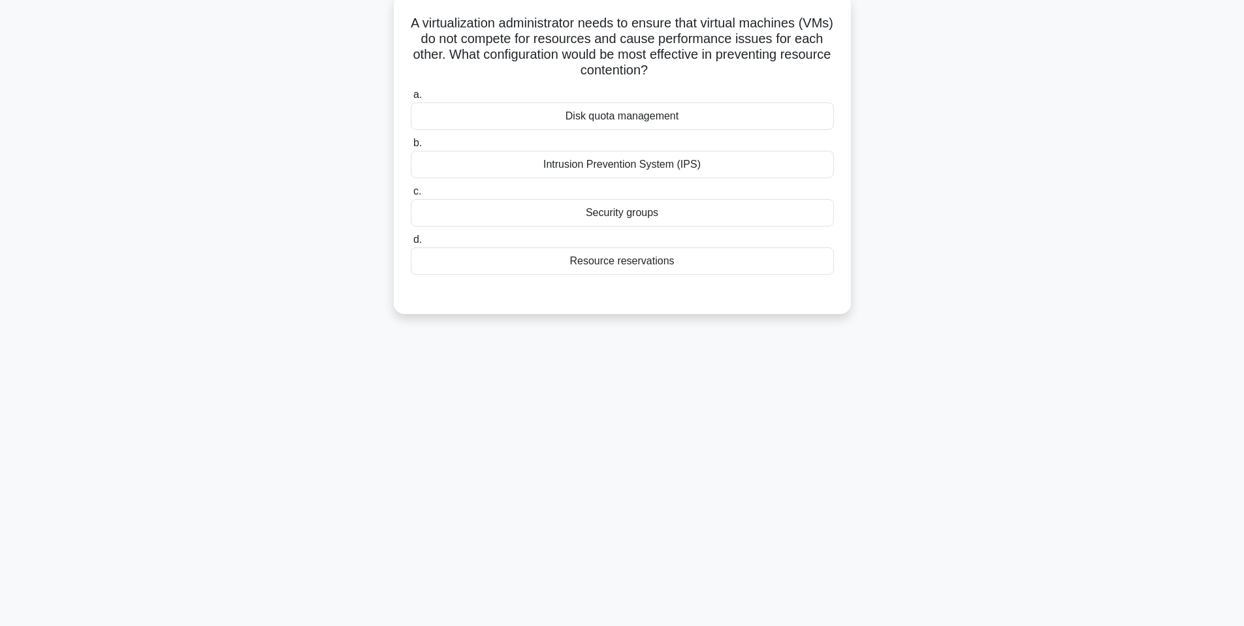
click at [634, 127] on div "Disk quota management" at bounding box center [622, 116] width 423 height 27
click at [411, 99] on input "a. Disk quota management" at bounding box center [411, 95] width 0 height 8
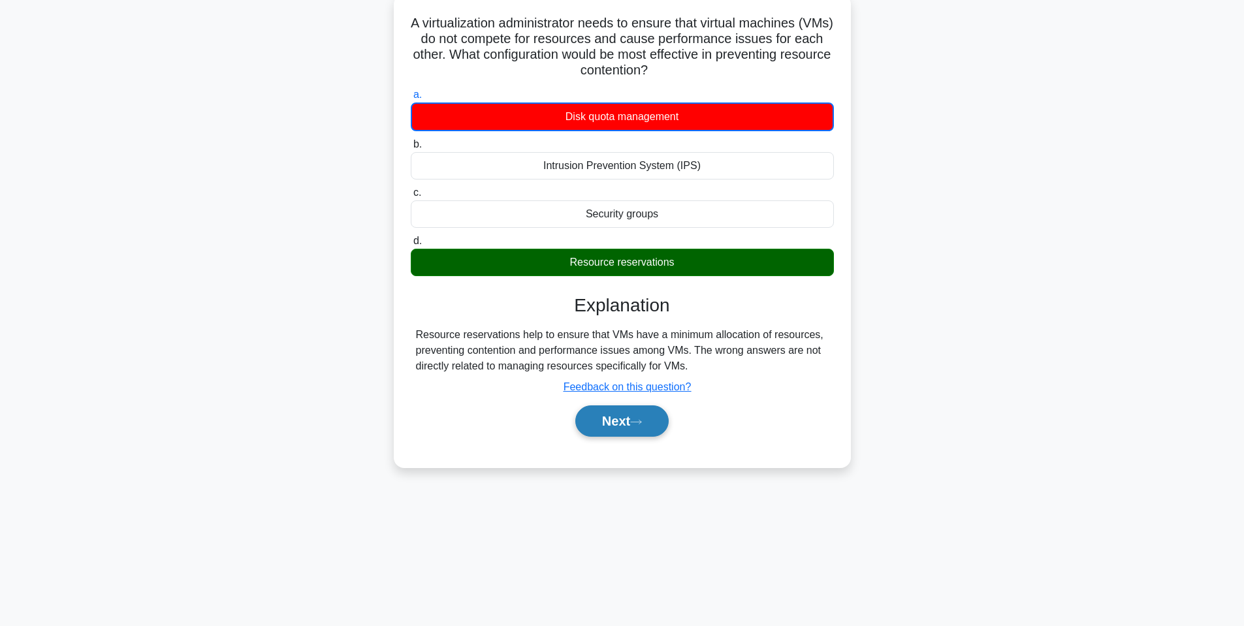
click at [636, 422] on icon at bounding box center [636, 422] width 12 height 7
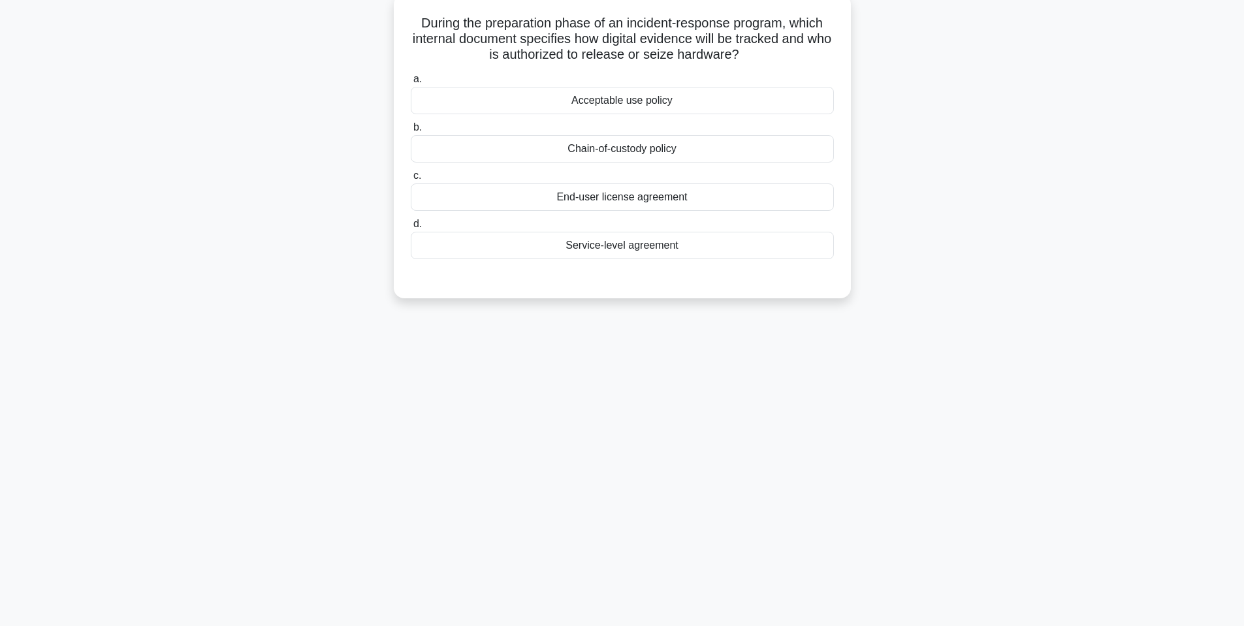
click at [696, 147] on div "Chain-of-custody policy" at bounding box center [622, 148] width 423 height 27
click at [411, 132] on input "b. Chain-of-custody policy" at bounding box center [411, 127] width 0 height 8
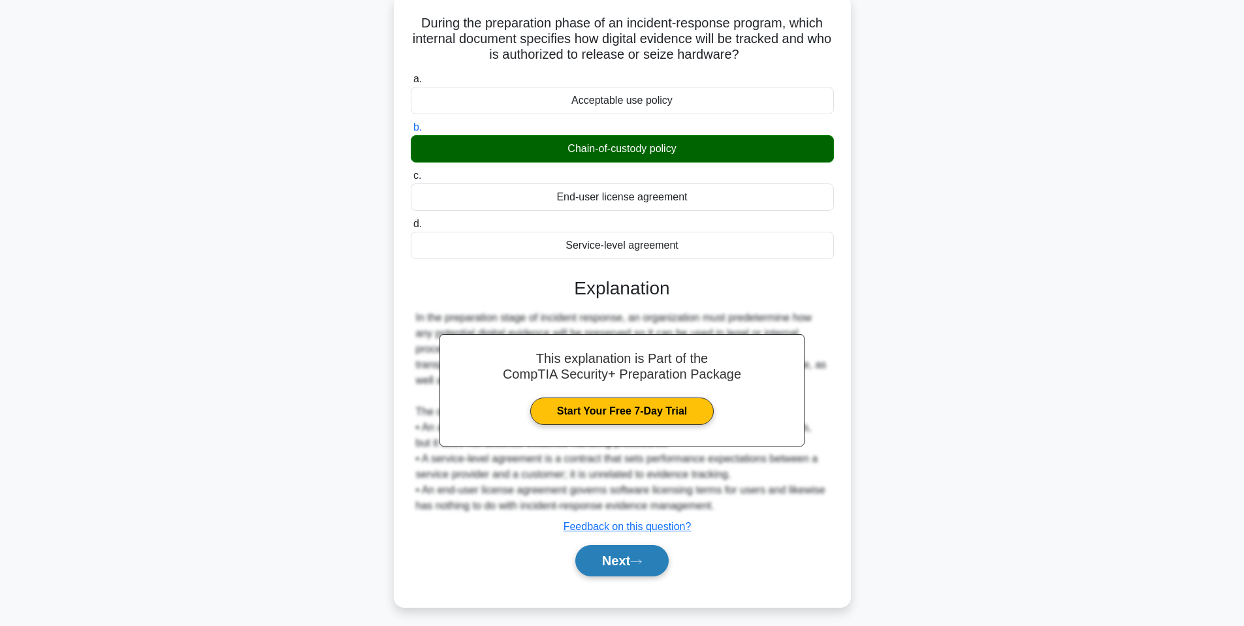
click at [620, 564] on button "Next" at bounding box center [622, 560] width 93 height 31
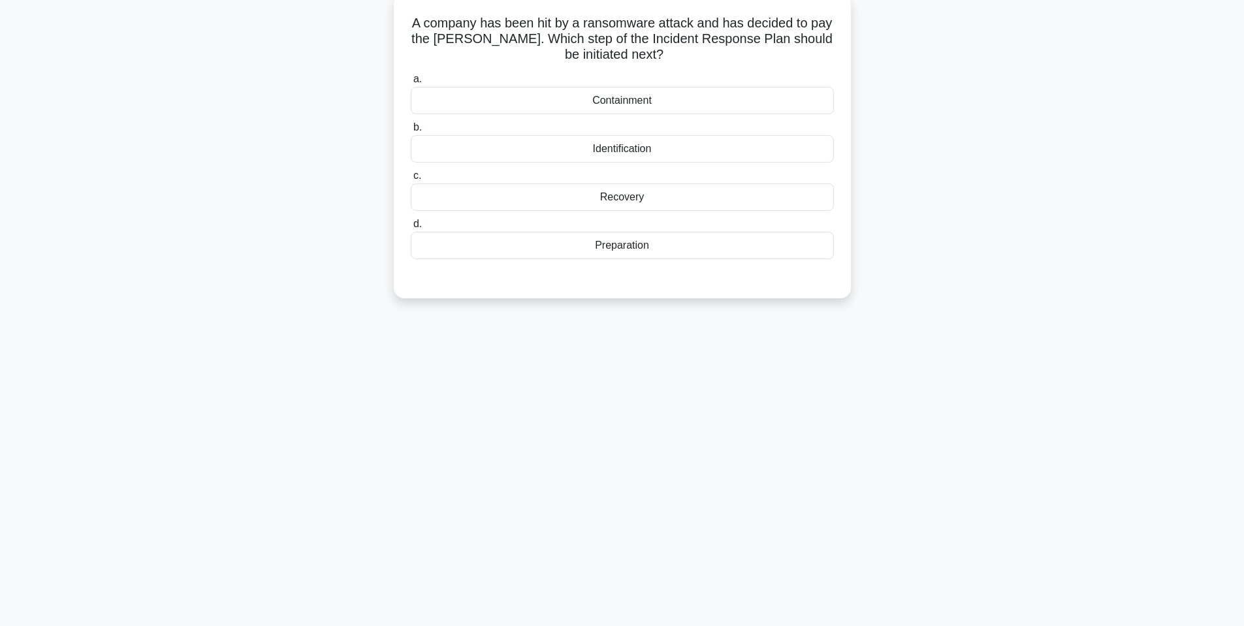
click at [634, 106] on div "Containment" at bounding box center [622, 100] width 423 height 27
click at [411, 84] on input "a. Containment" at bounding box center [411, 79] width 0 height 8
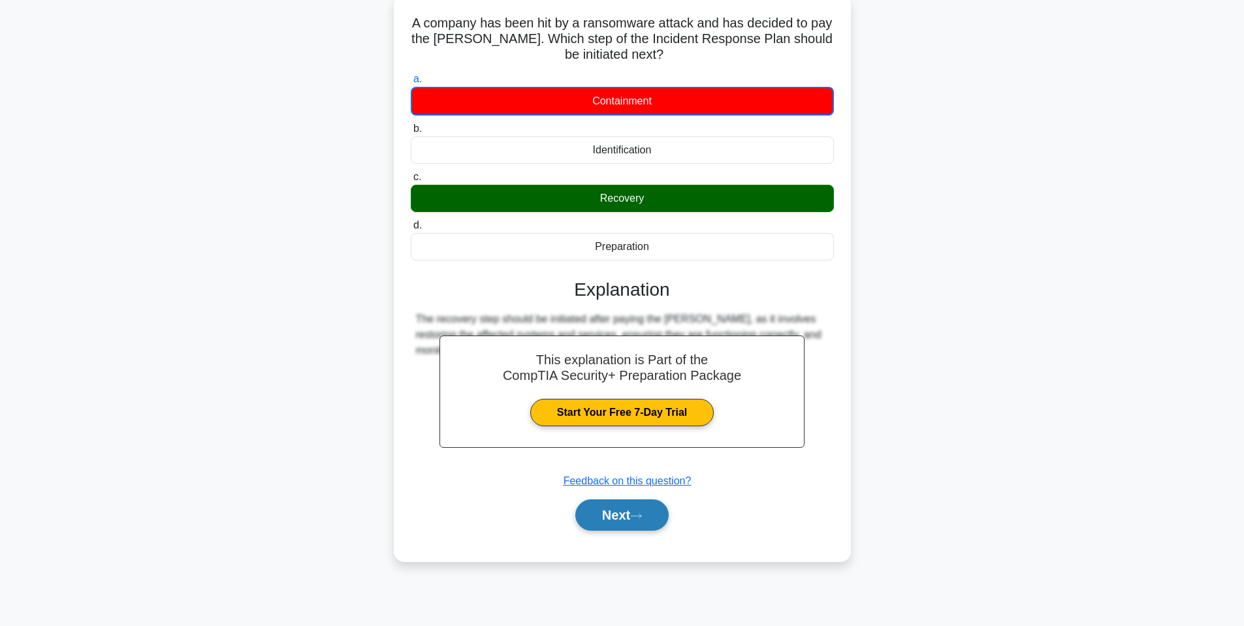
click at [660, 522] on button "Next" at bounding box center [622, 515] width 93 height 31
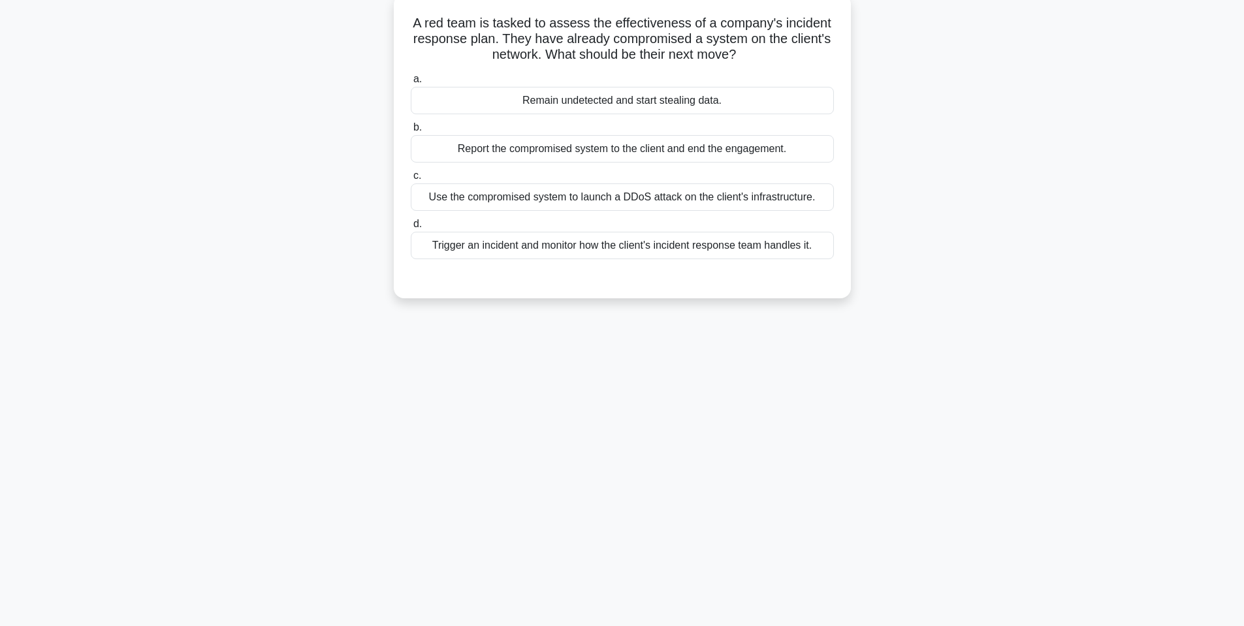
click at [541, 253] on div "Trigger an incident and monitor how the client's incident response team handles…" at bounding box center [622, 245] width 423 height 27
click at [411, 229] on input "d. Trigger an incident and monitor how the client's incident response team hand…" at bounding box center [411, 224] width 0 height 8
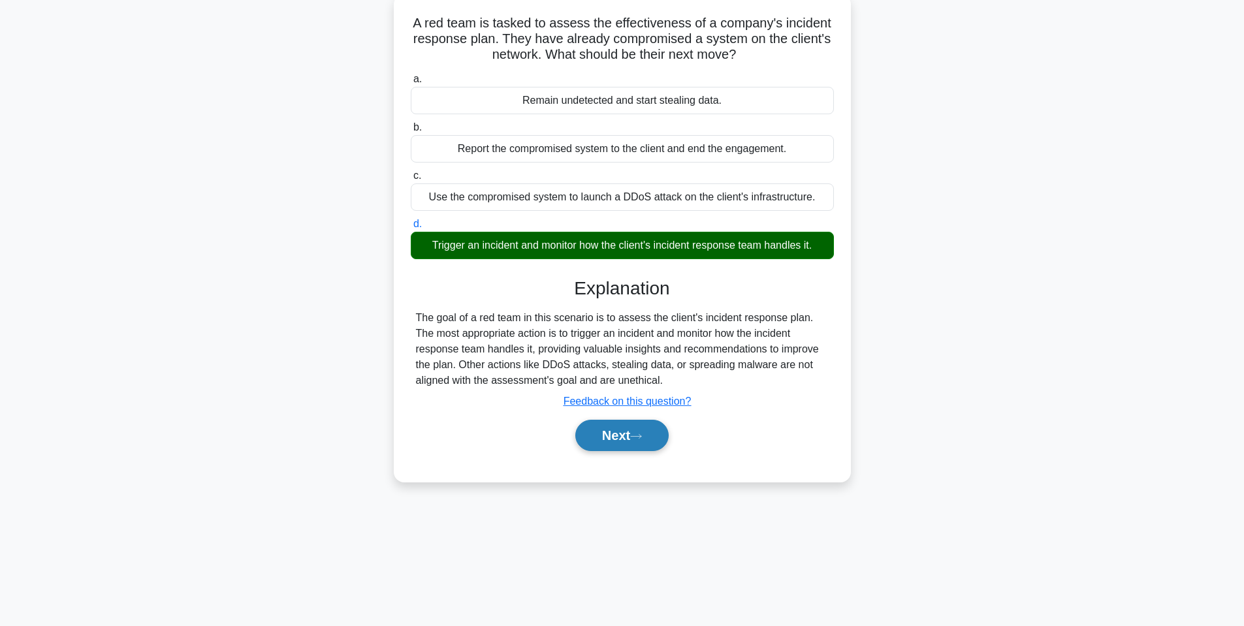
drag, startPoint x: 640, startPoint y: 436, endPoint x: 632, endPoint y: 423, distance: 15.6
click at [640, 436] on icon at bounding box center [636, 436] width 12 height 7
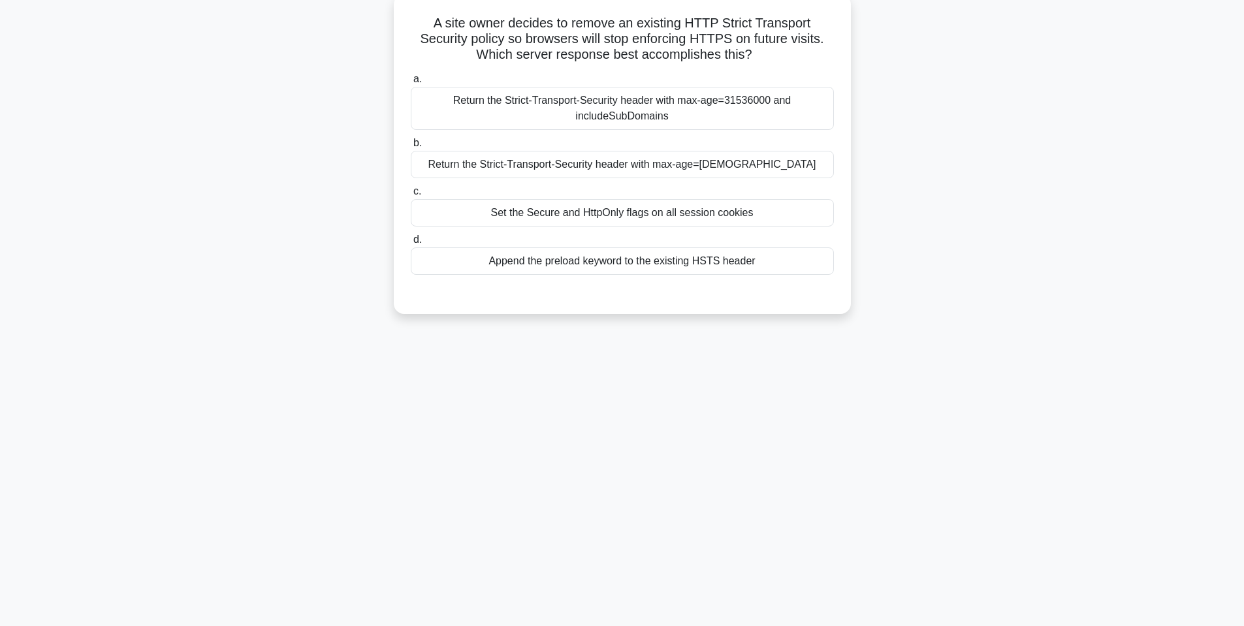
click at [592, 56] on h5 "A site owner decides to remove an existing HTTP Strict Transport Security polic…" at bounding box center [623, 39] width 426 height 48
click at [572, 263] on div "Append the preload keyword to the existing HSTS header" at bounding box center [622, 261] width 423 height 27
click at [411, 244] on input "d. Append the preload keyword to the existing HSTS header" at bounding box center [411, 240] width 0 height 8
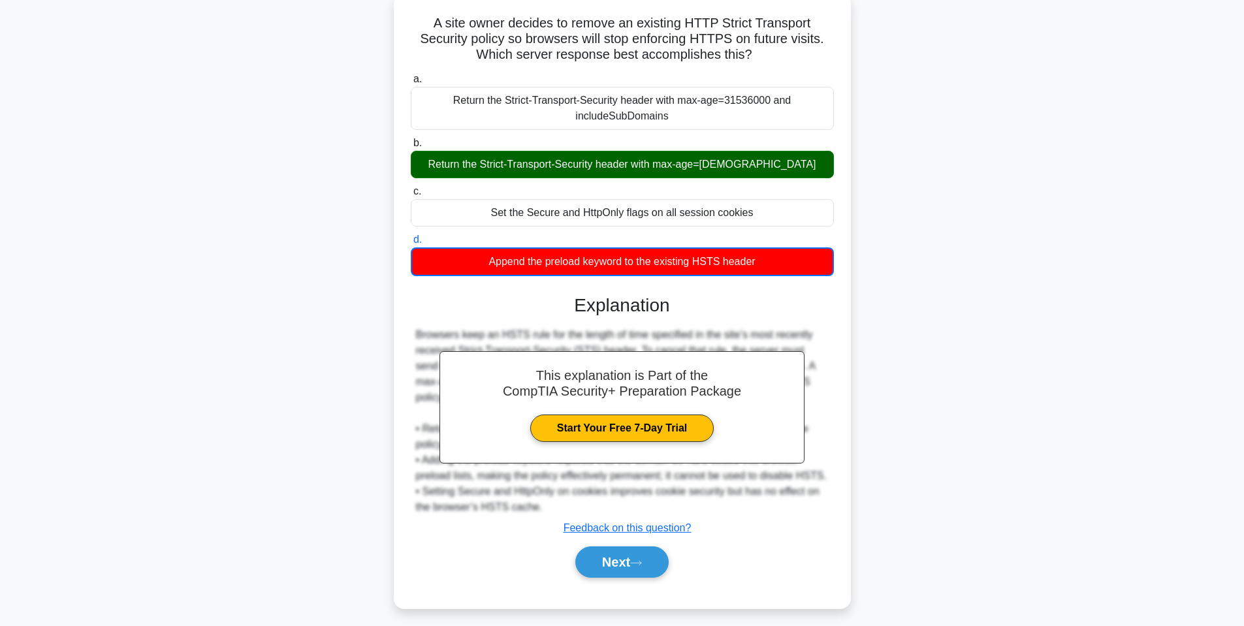
drag, startPoint x: 606, startPoint y: 566, endPoint x: 588, endPoint y: 540, distance: 31.0
click at [606, 566] on button "Next" at bounding box center [622, 562] width 93 height 31
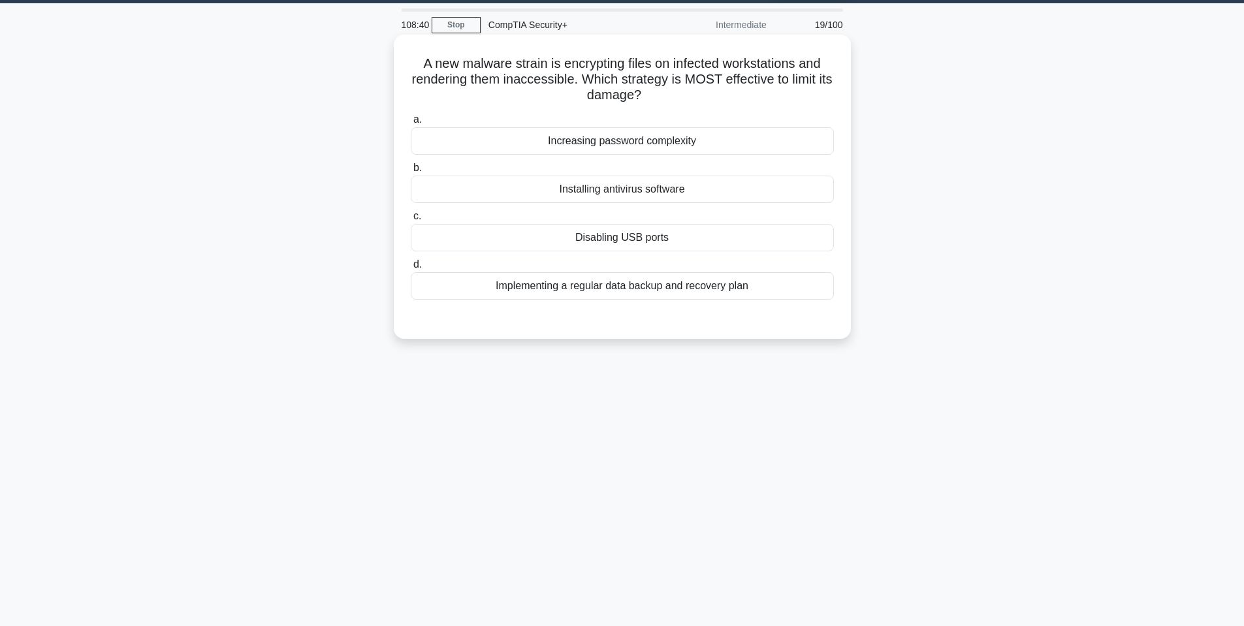
scroll to position [0, 0]
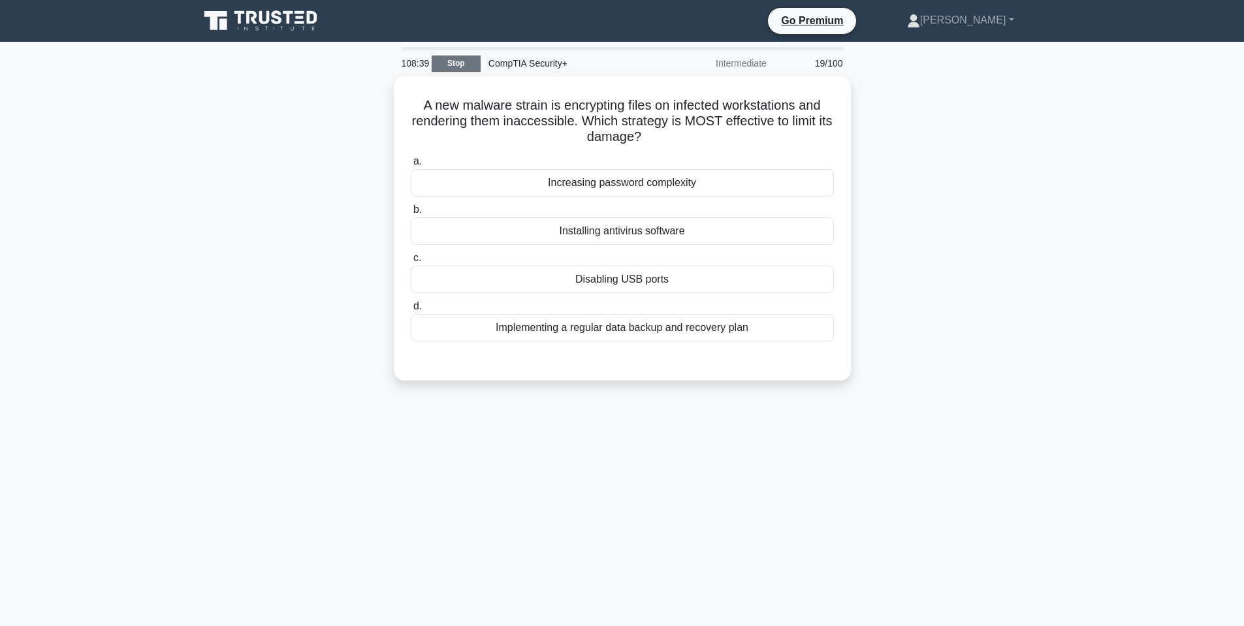
click at [462, 65] on link "Stop" at bounding box center [456, 64] width 49 height 16
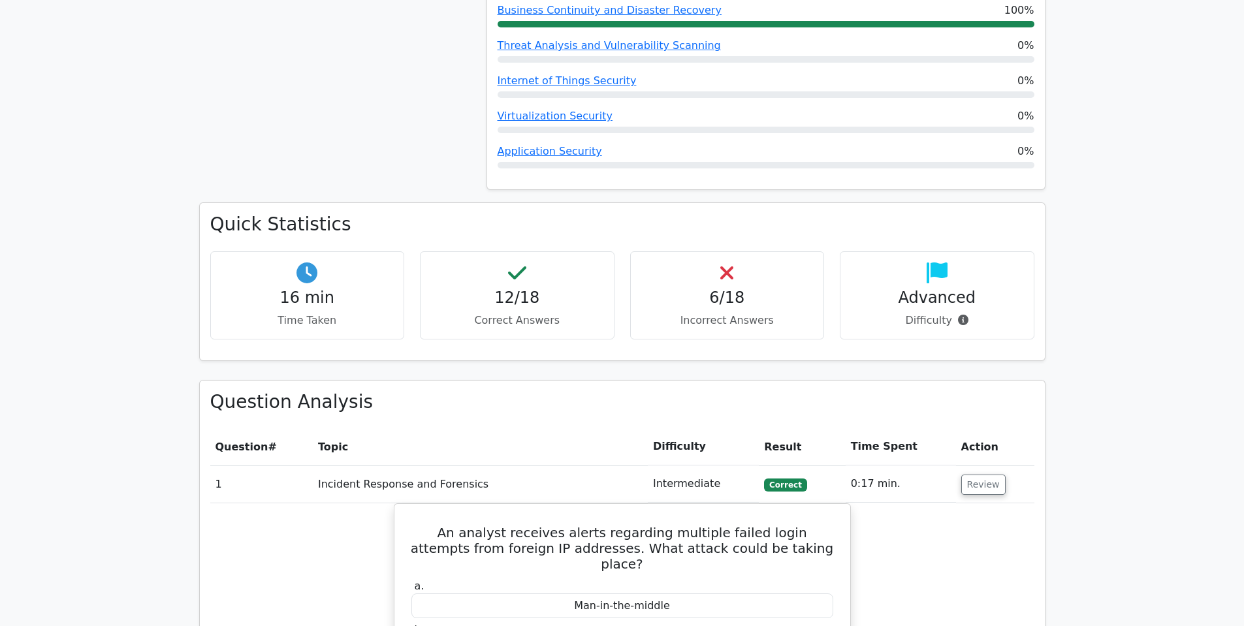
scroll to position [588, 0]
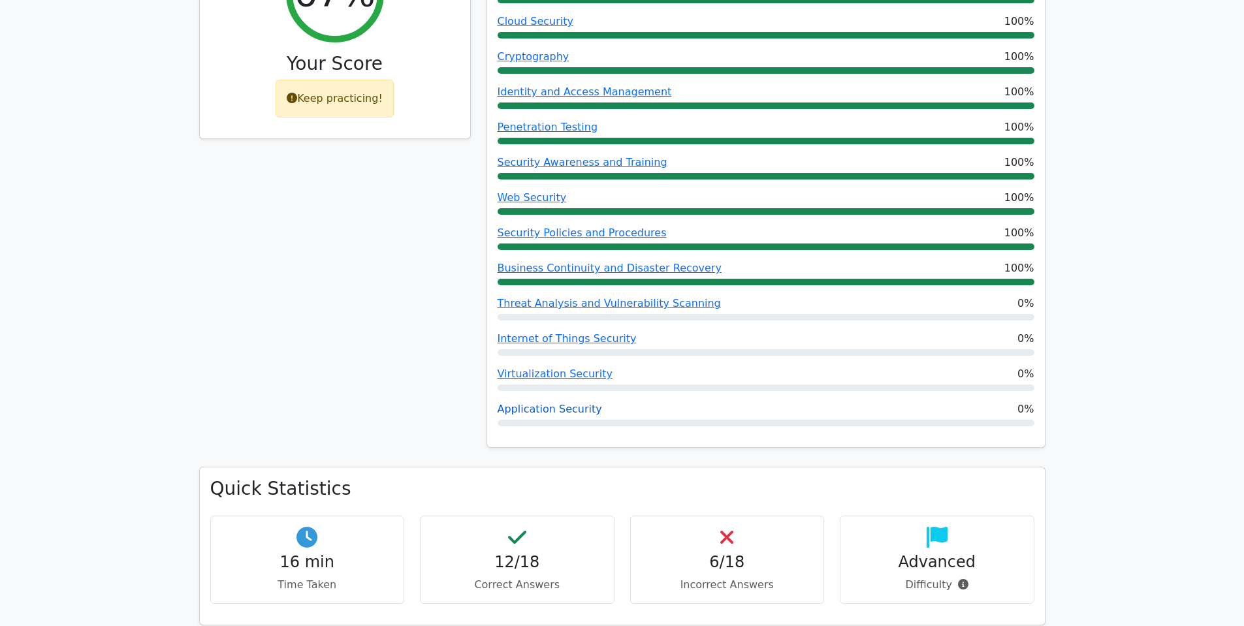
click at [581, 403] on link "Application Security" at bounding box center [550, 409] width 105 height 12
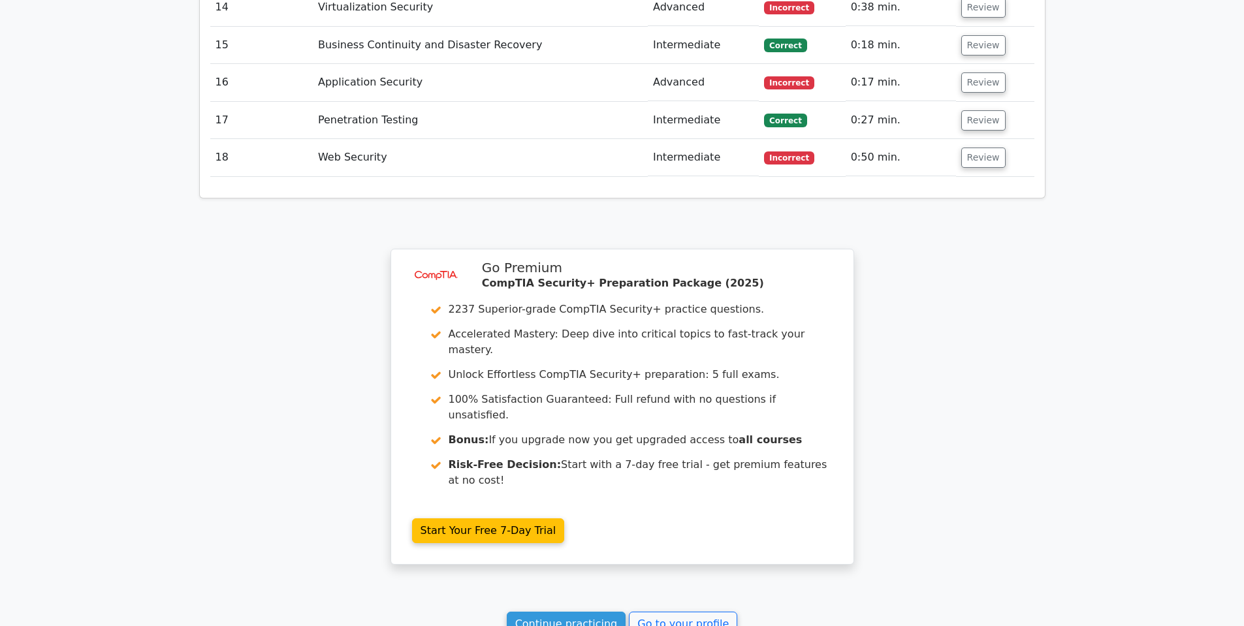
scroll to position [2090, 0]
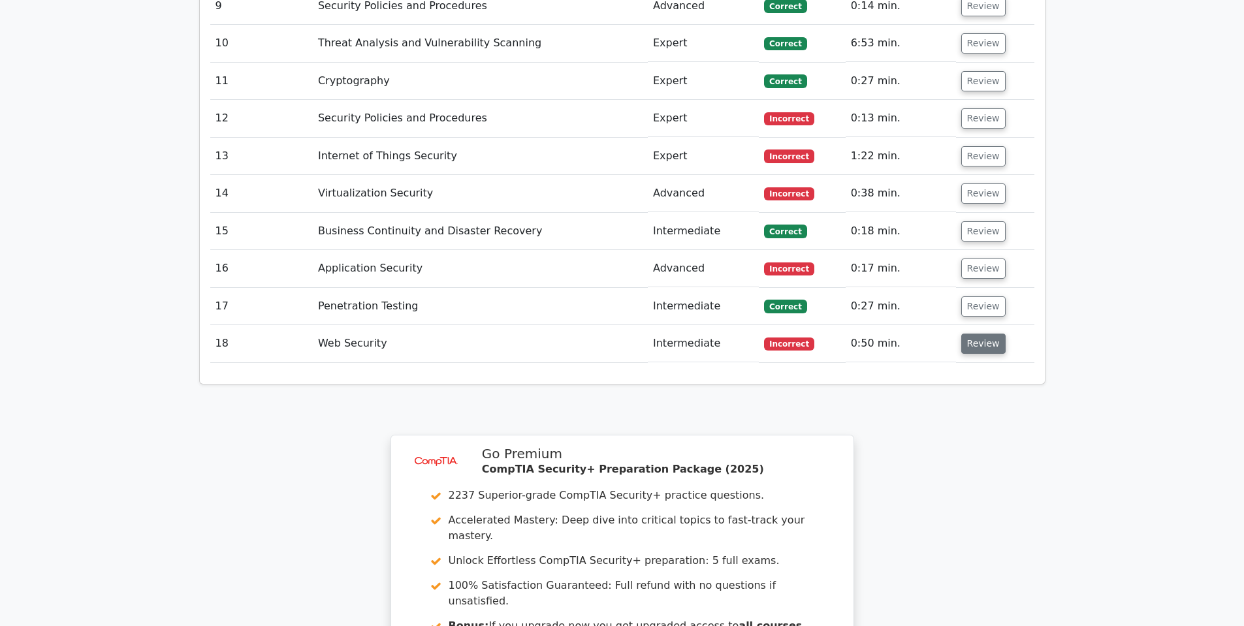
click at [983, 334] on button "Review" at bounding box center [984, 344] width 44 height 20
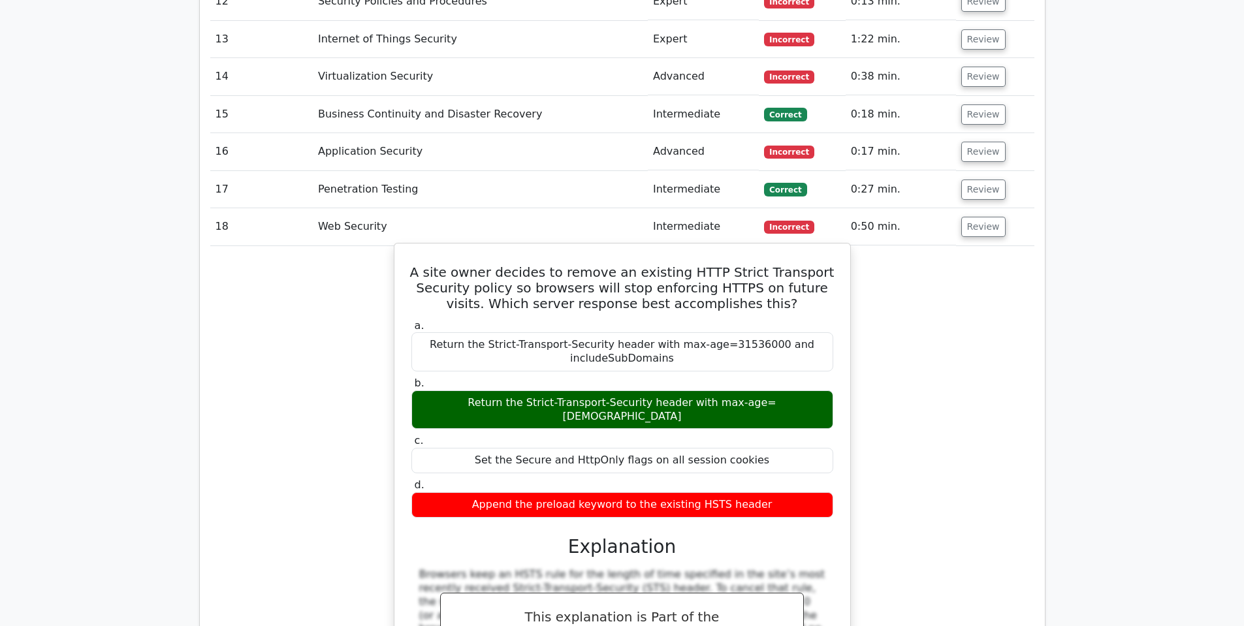
scroll to position [2156, 0]
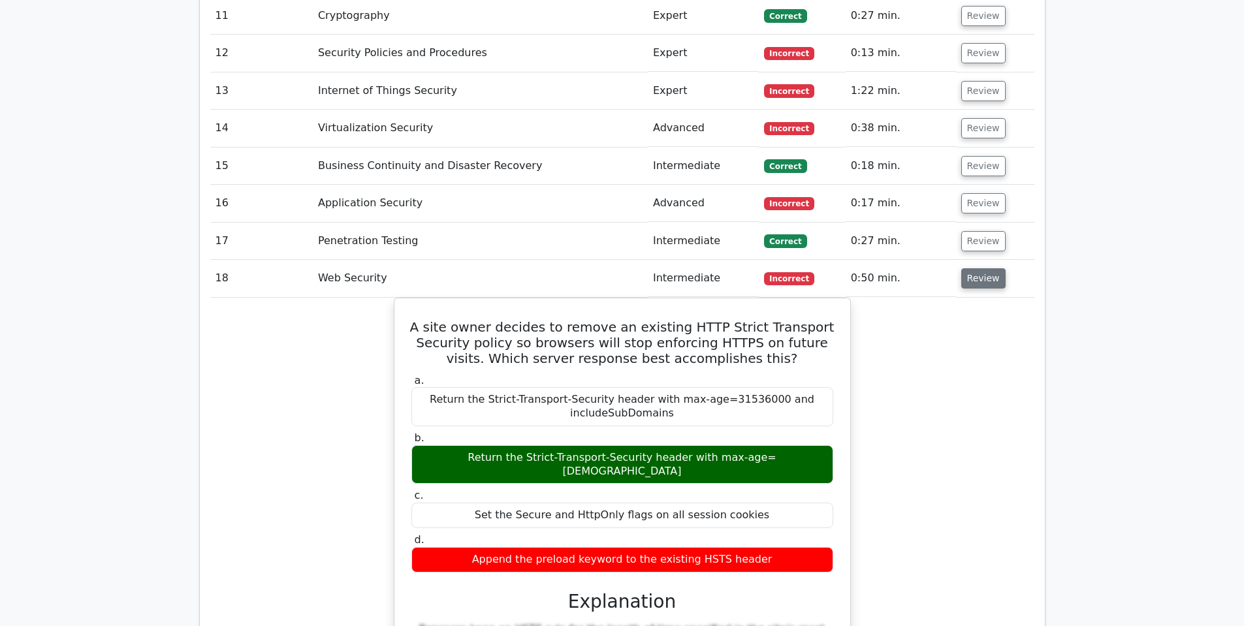
click at [968, 268] on button "Review" at bounding box center [984, 278] width 44 height 20
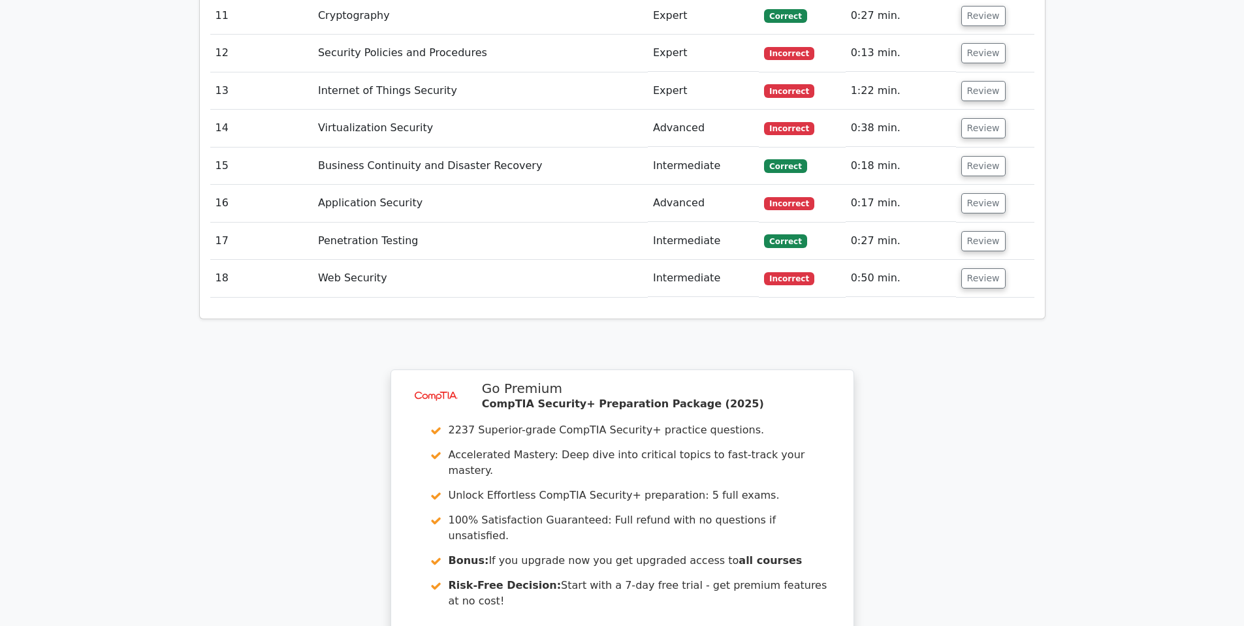
click at [338, 260] on td "Web Security" at bounding box center [480, 278] width 335 height 37
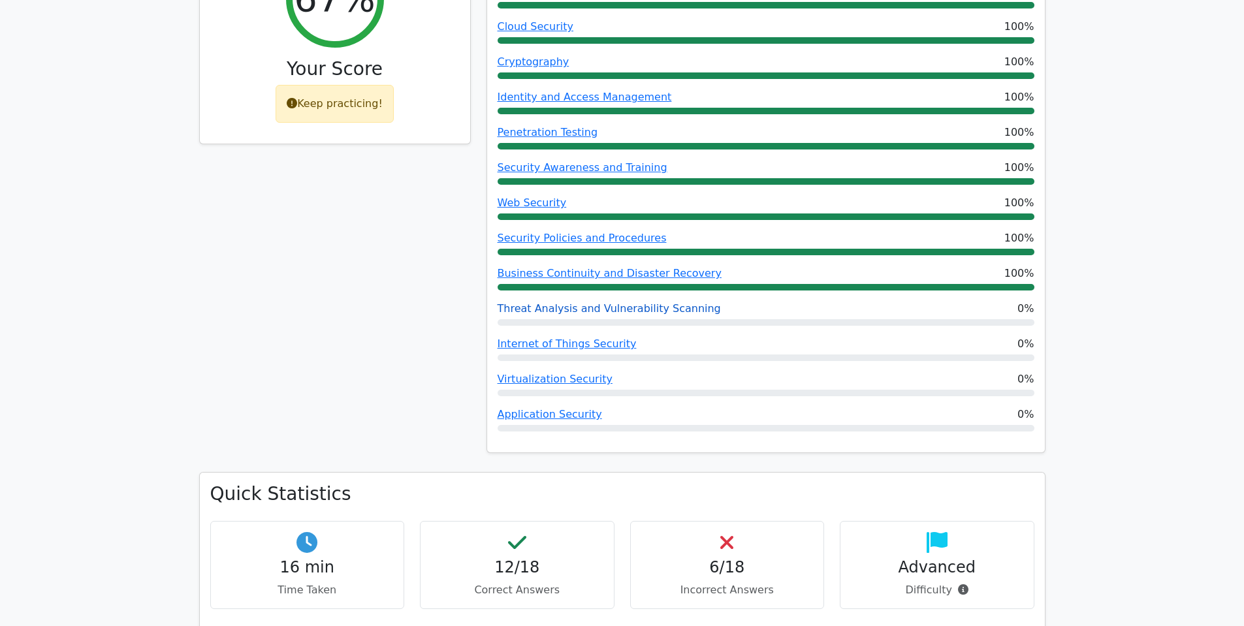
scroll to position [588, 0]
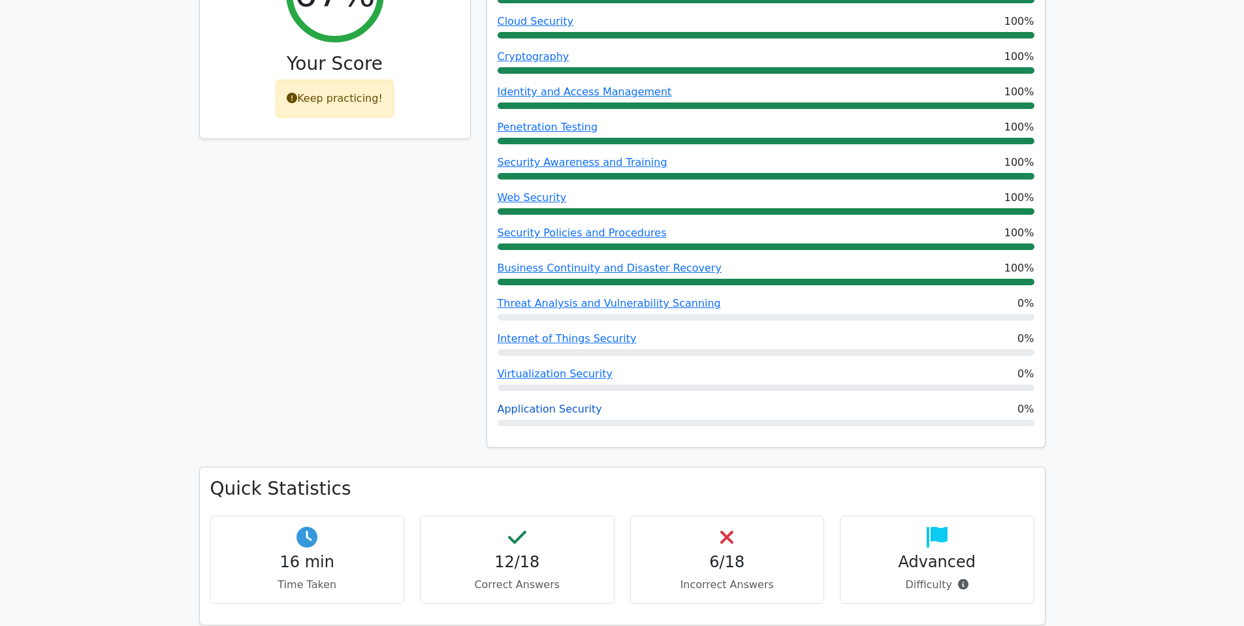
click at [566, 403] on link "Application Security" at bounding box center [550, 409] width 105 height 12
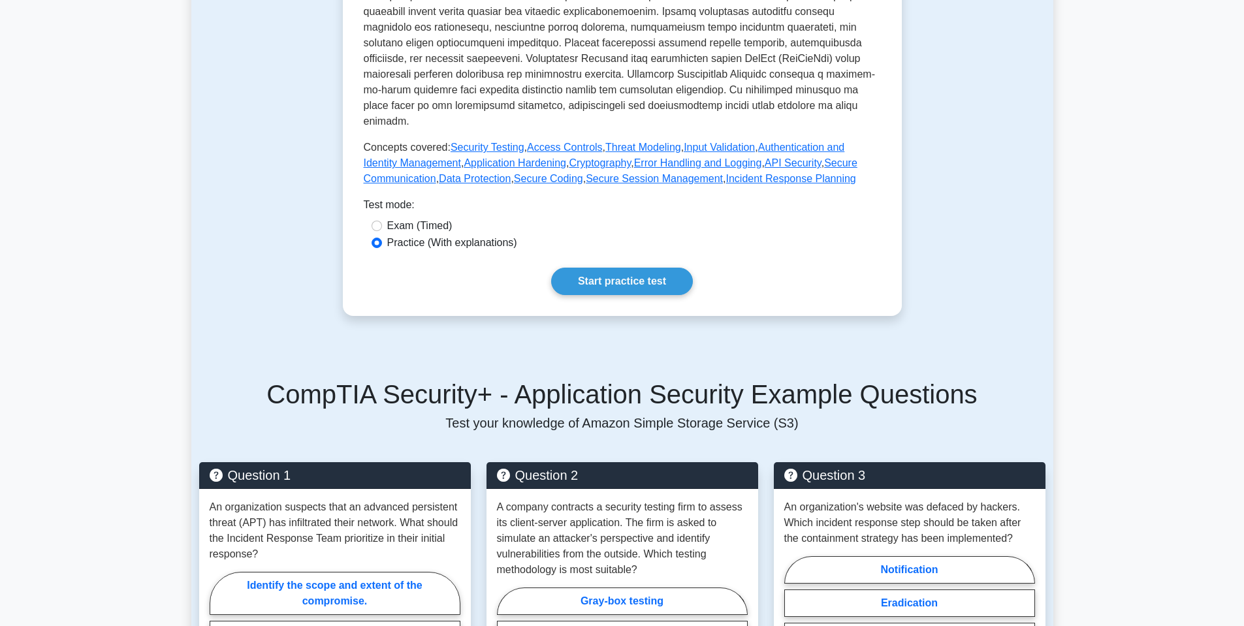
scroll to position [523, 0]
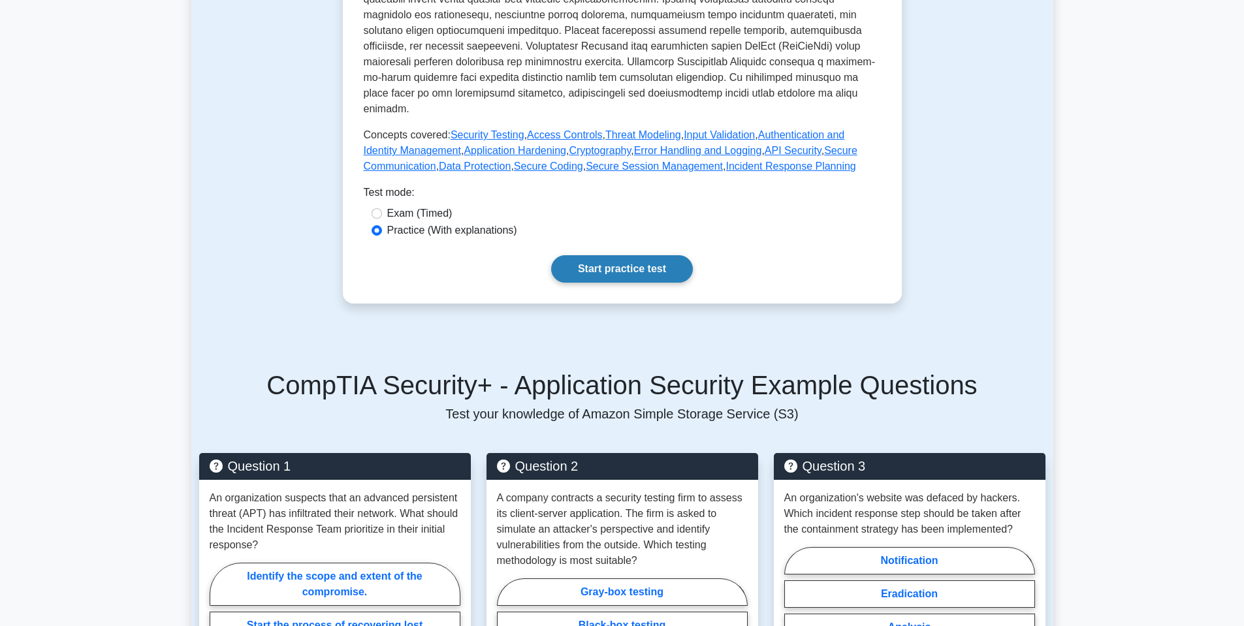
click at [647, 255] on link "Start practice test" at bounding box center [622, 268] width 142 height 27
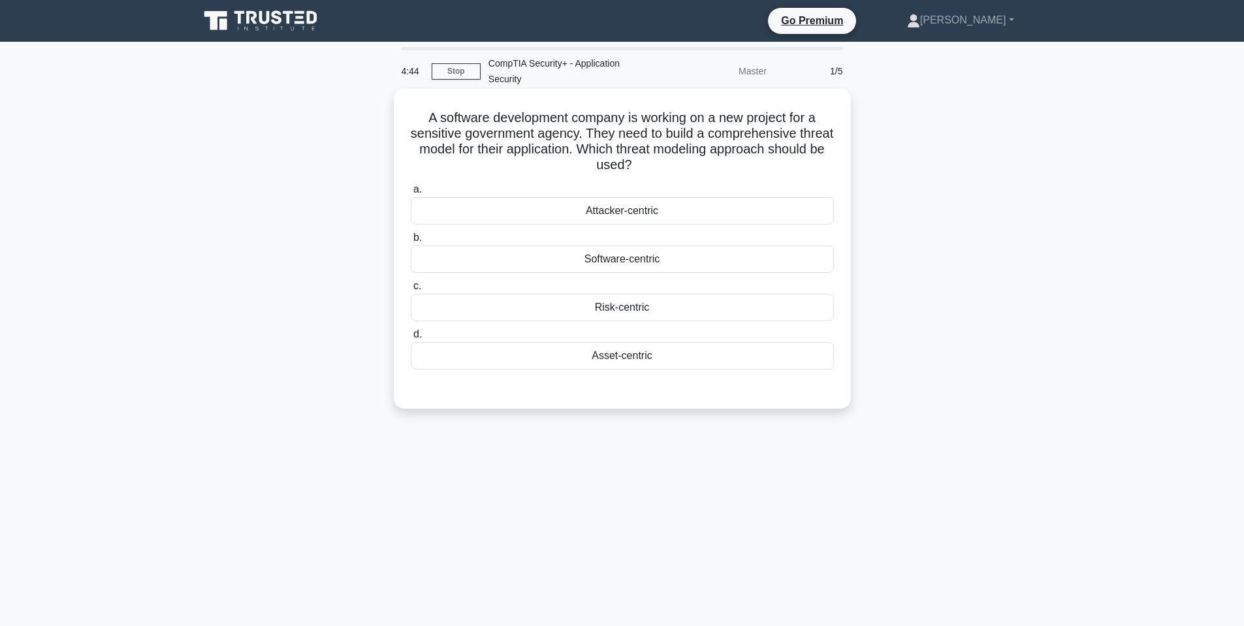
click at [530, 304] on div "Risk-centric" at bounding box center [622, 307] width 423 height 27
click at [411, 291] on input "c. Risk-centric" at bounding box center [411, 286] width 0 height 8
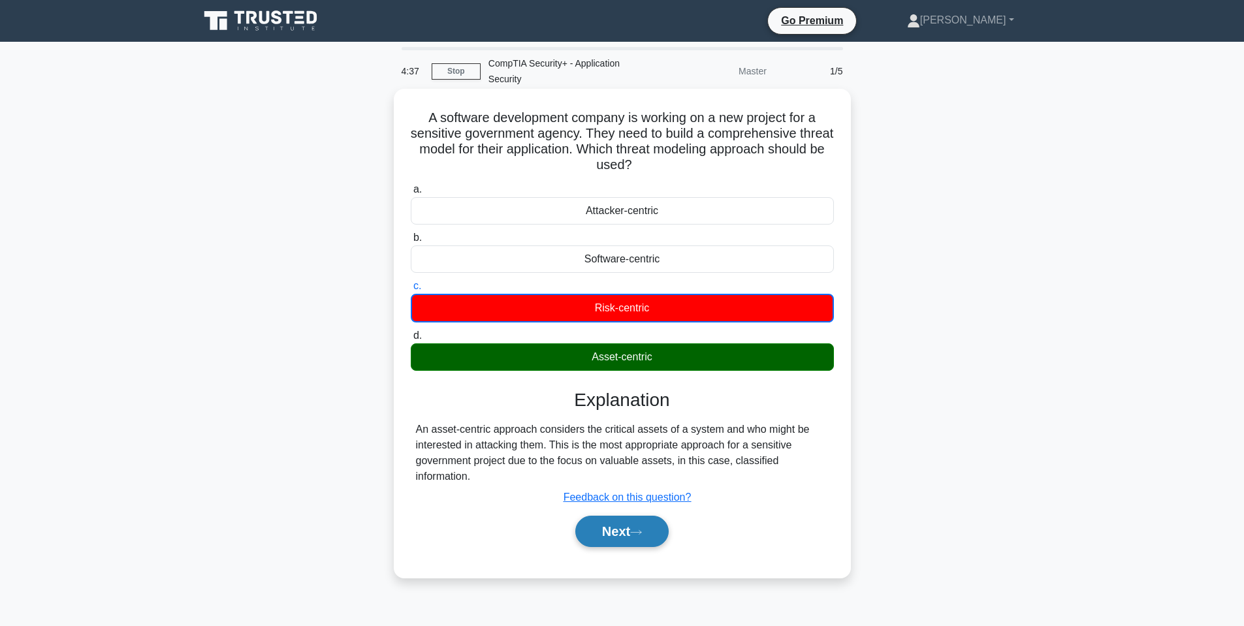
click at [616, 540] on button "Next" at bounding box center [622, 531] width 93 height 31
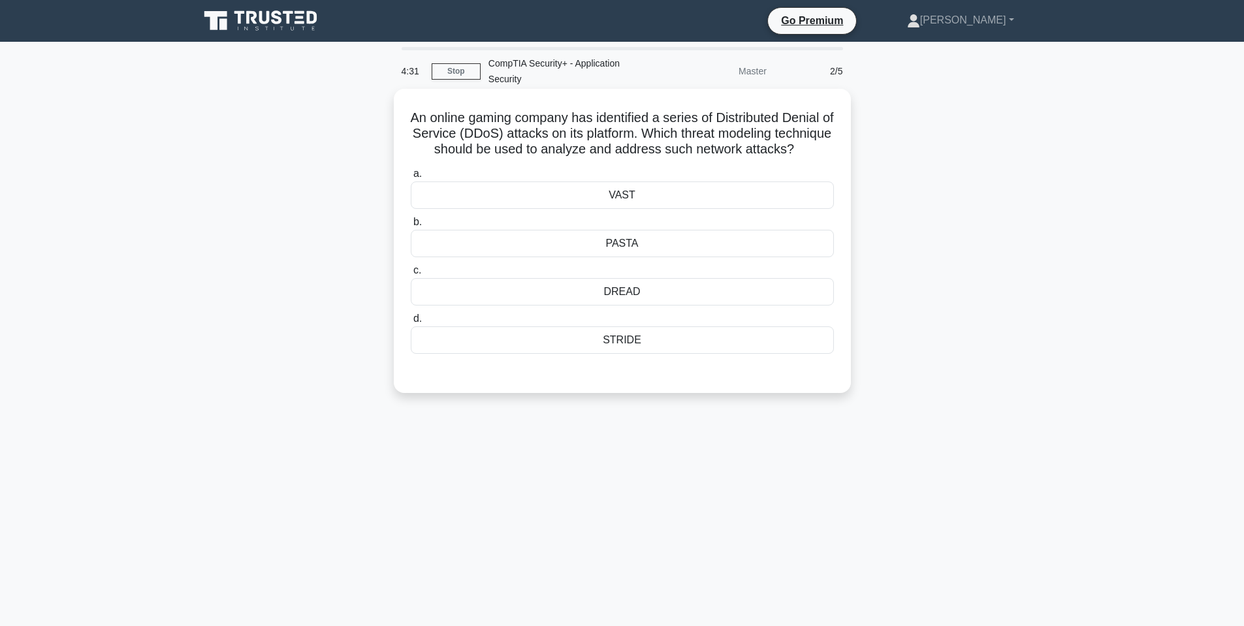
click at [609, 354] on div "STRIDE" at bounding box center [622, 340] width 423 height 27
click at [411, 323] on input "d. STRIDE" at bounding box center [411, 319] width 0 height 8
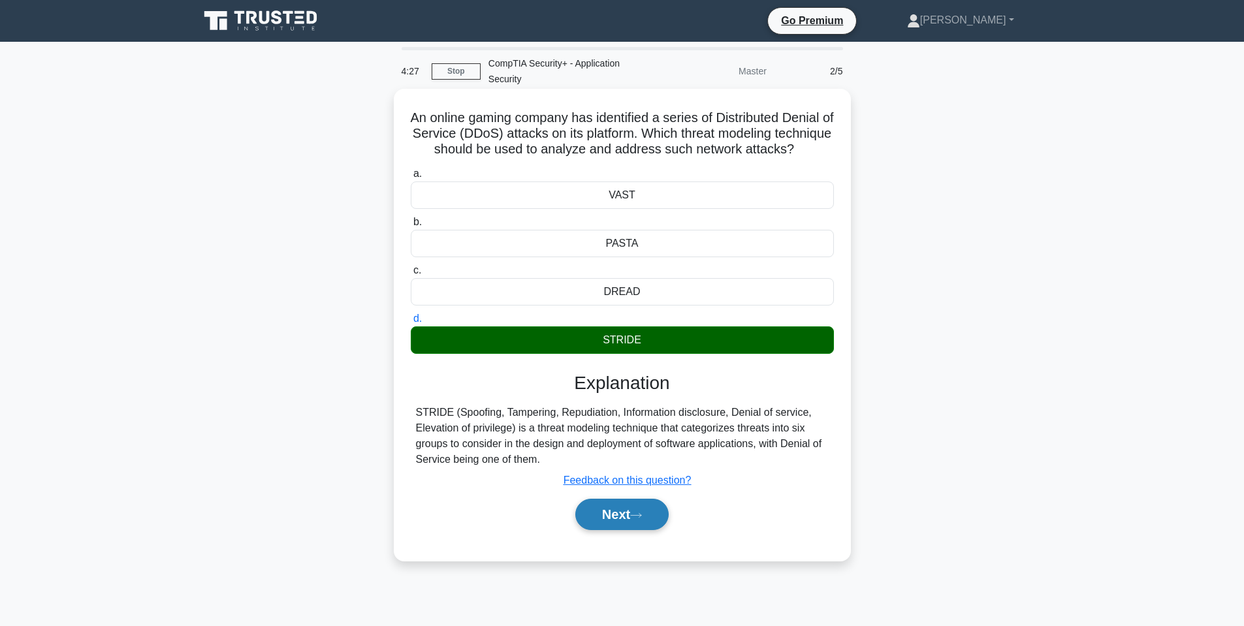
click at [629, 530] on button "Next" at bounding box center [622, 514] width 93 height 31
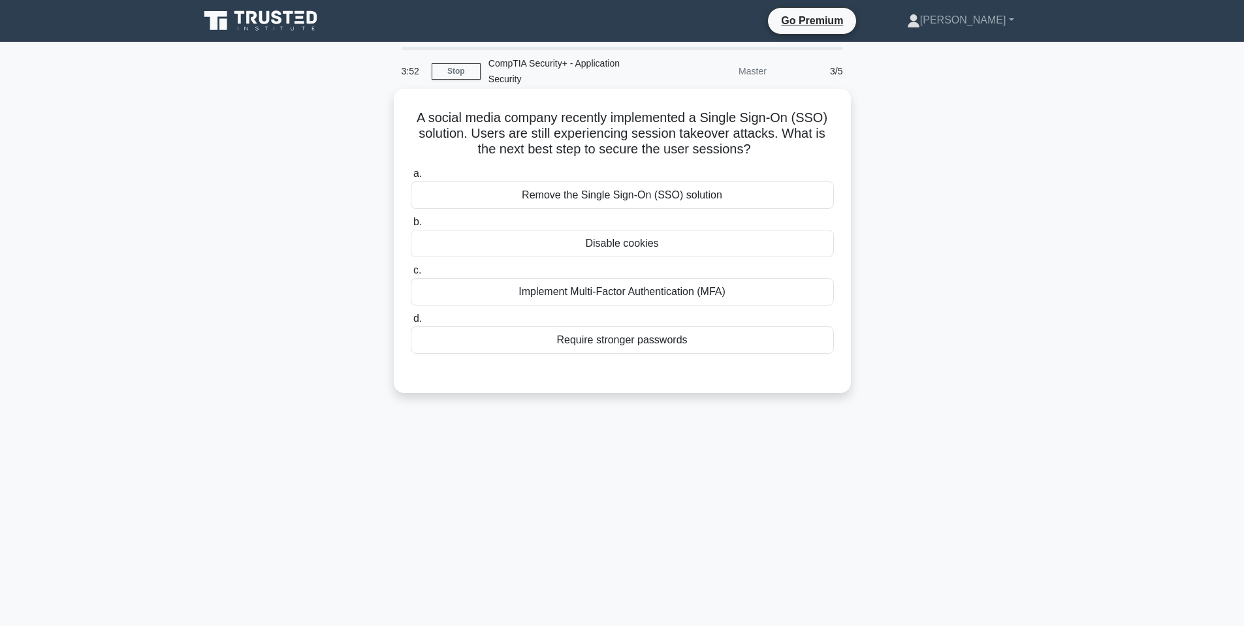
click at [576, 313] on label "d. Require stronger passwords" at bounding box center [622, 332] width 423 height 43
click at [411, 315] on input "d. Require stronger passwords" at bounding box center [411, 319] width 0 height 8
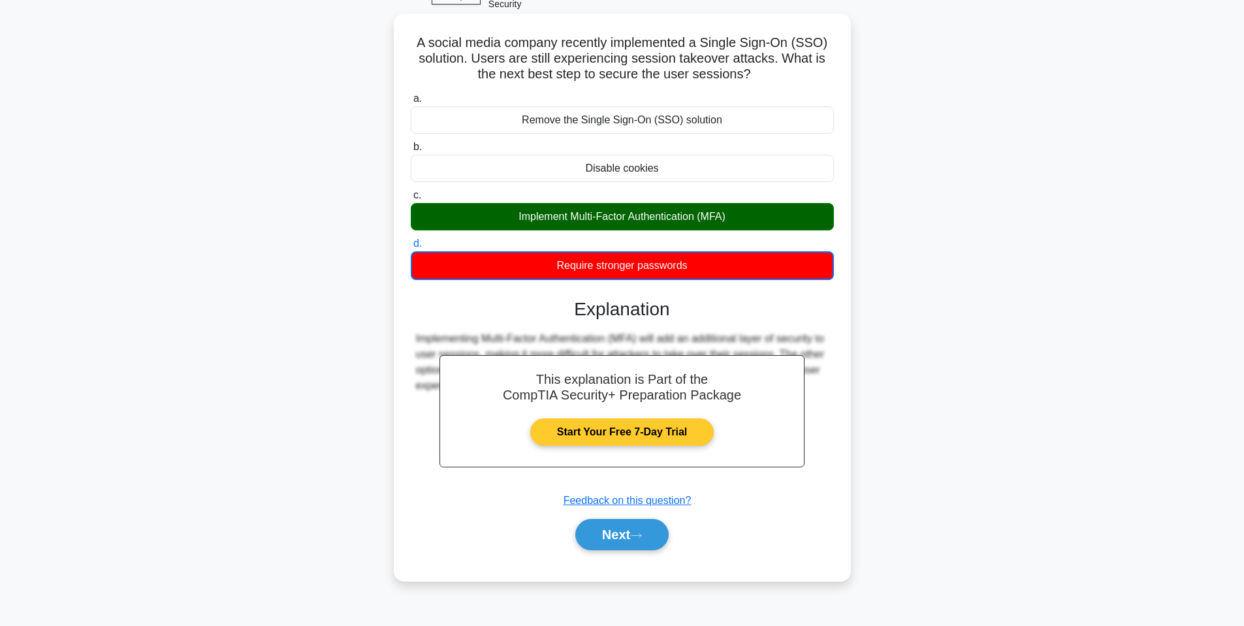
scroll to position [79, 0]
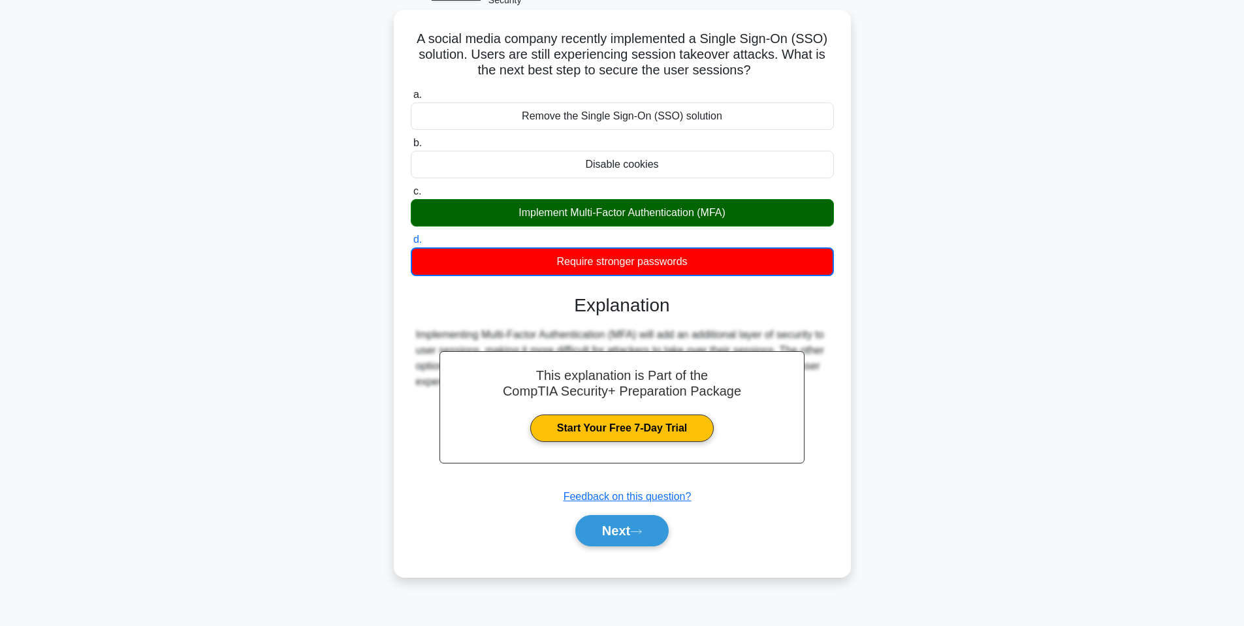
click at [609, 549] on div "Next" at bounding box center [622, 531] width 423 height 42
click at [611, 533] on button "Next" at bounding box center [622, 530] width 93 height 31
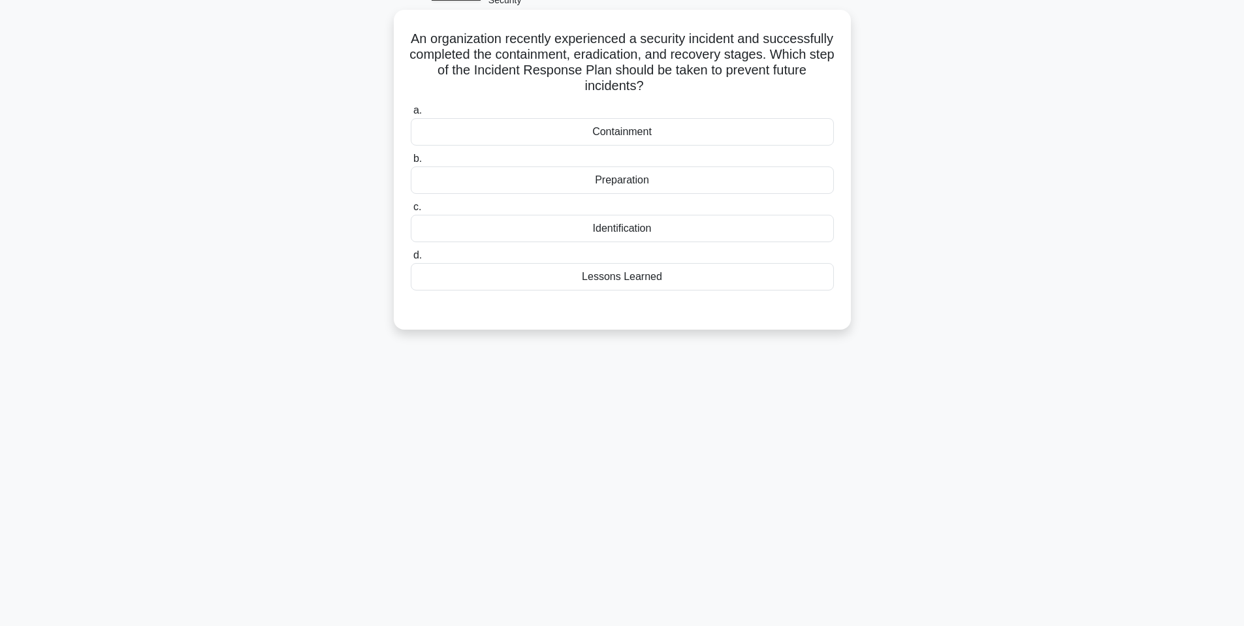
click at [611, 277] on div "Lessons Learned" at bounding box center [622, 276] width 423 height 27
click at [411, 260] on input "d. Lessons Learned" at bounding box center [411, 255] width 0 height 8
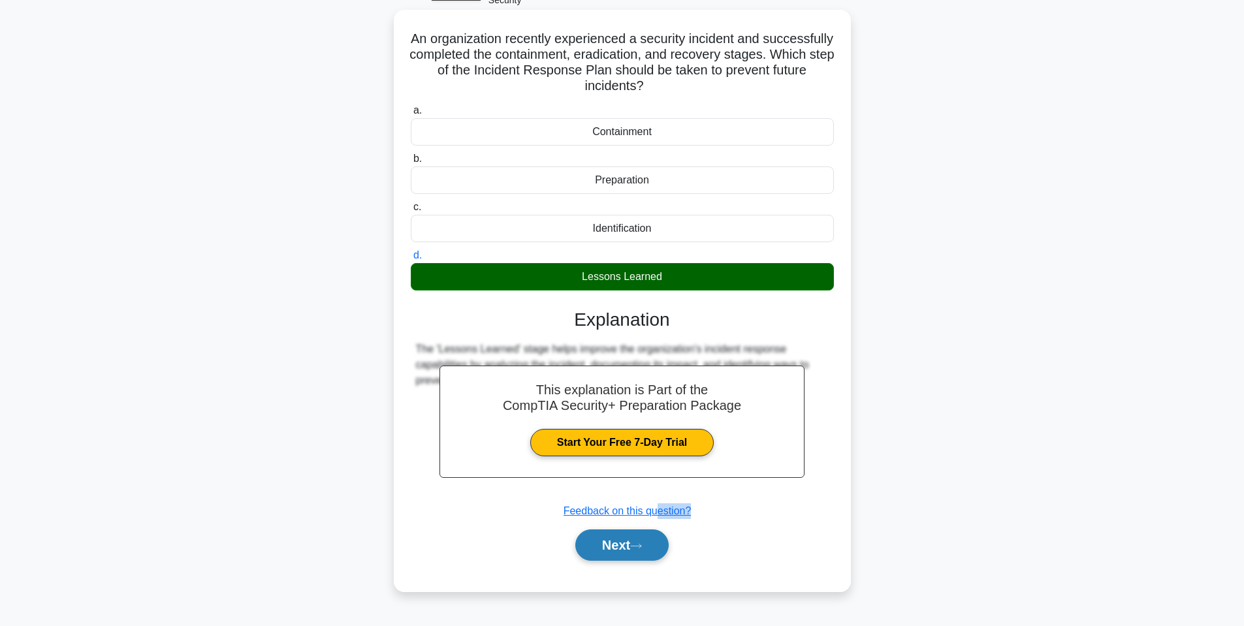
drag, startPoint x: 658, startPoint y: 529, endPoint x: 657, endPoint y: 543, distance: 14.5
click at [657, 543] on div "This explanation is Part of the CompTIA Security+ Preparation Package Start You…" at bounding box center [622, 429] width 423 height 273
click at [656, 545] on button "Next" at bounding box center [622, 545] width 93 height 31
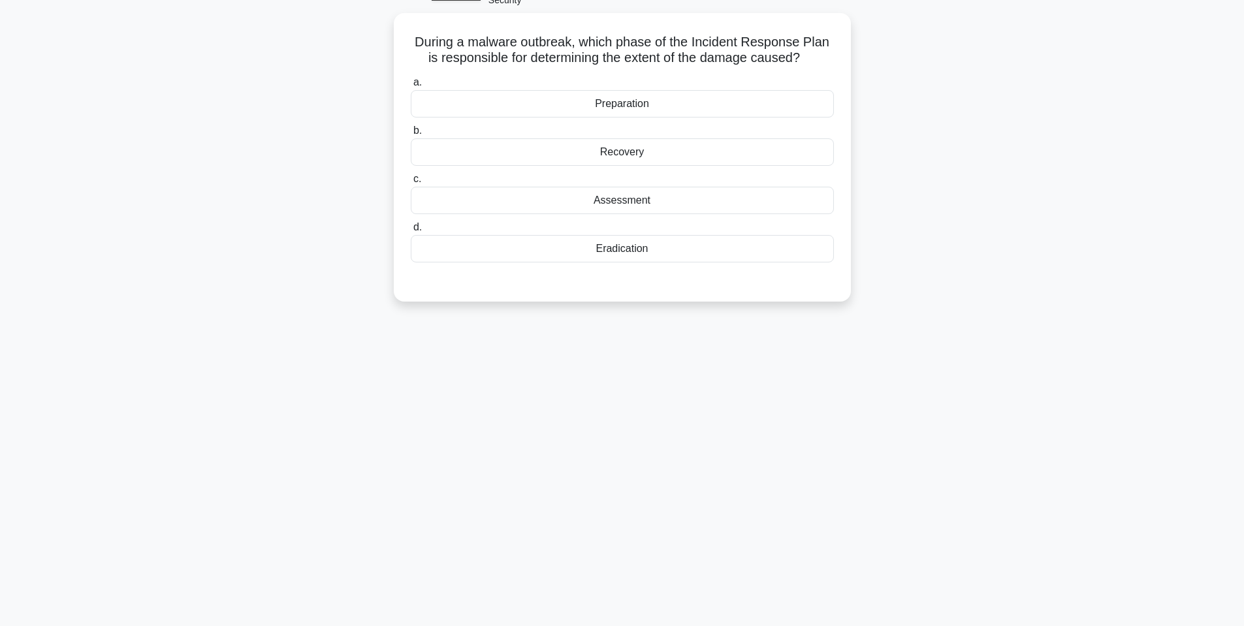
click at [677, 502] on div "3:02 Stop CompTIA Security+ - Application Security Master 5/5 During a malware …" at bounding box center [622, 294] width 862 height 653
click at [587, 193] on div "Assessment" at bounding box center [622, 197] width 423 height 27
click at [411, 180] on input "c. Assessment" at bounding box center [411, 176] width 0 height 8
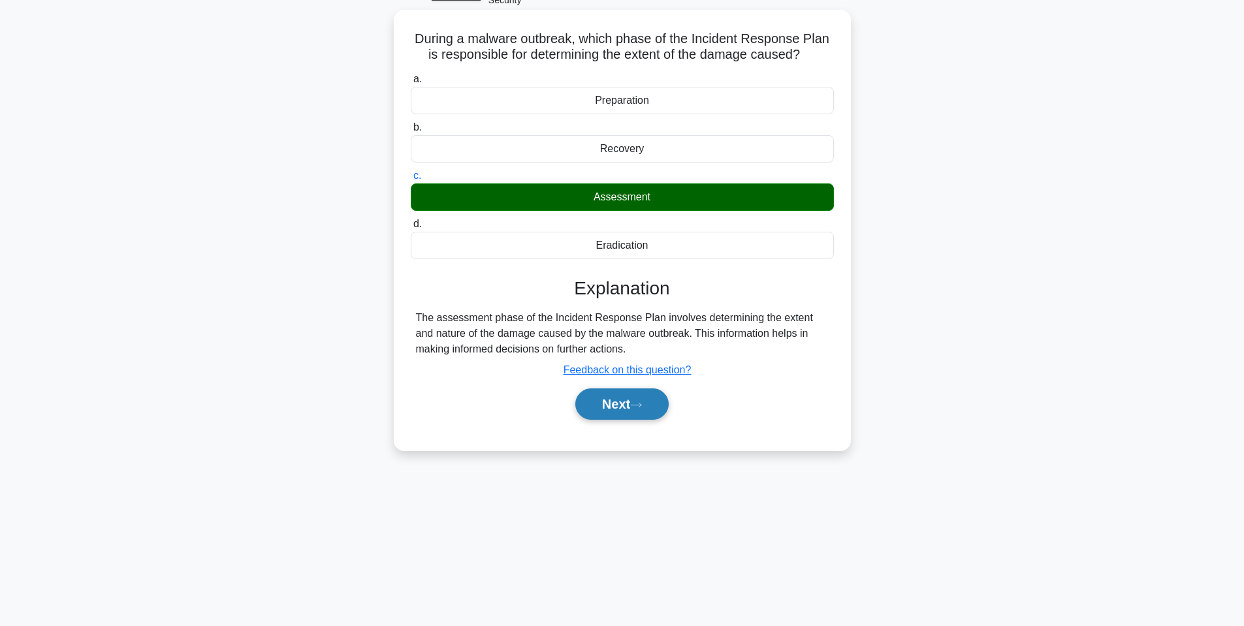
click at [649, 401] on button "Next" at bounding box center [622, 404] width 93 height 31
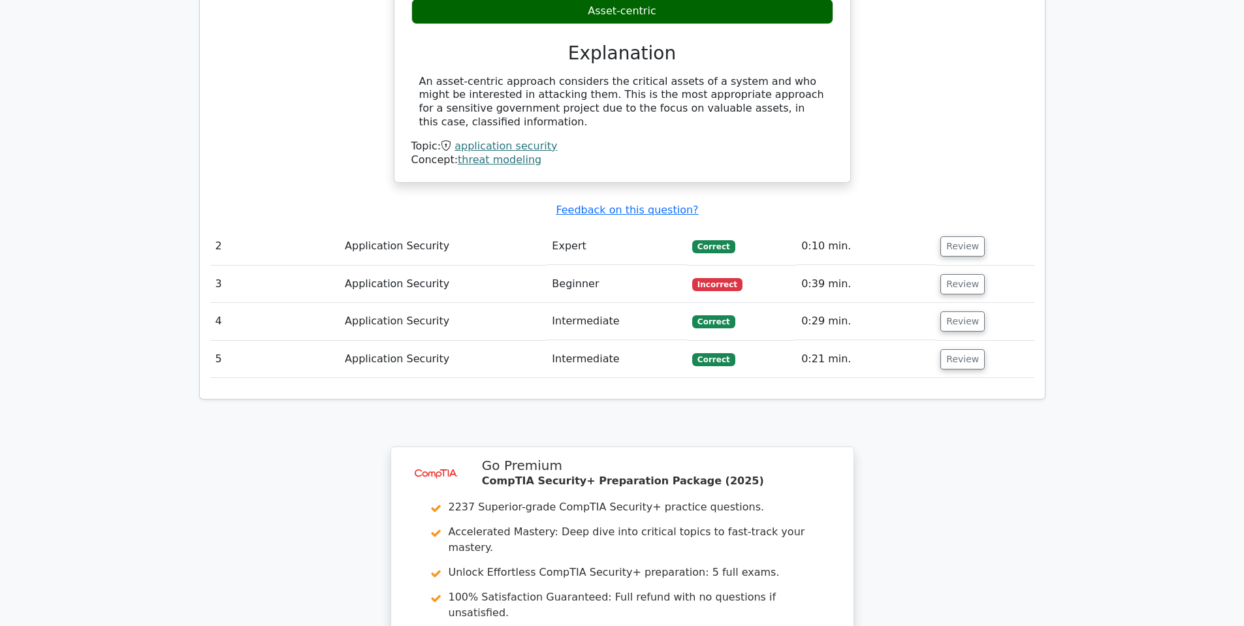
scroll to position [1437, 0]
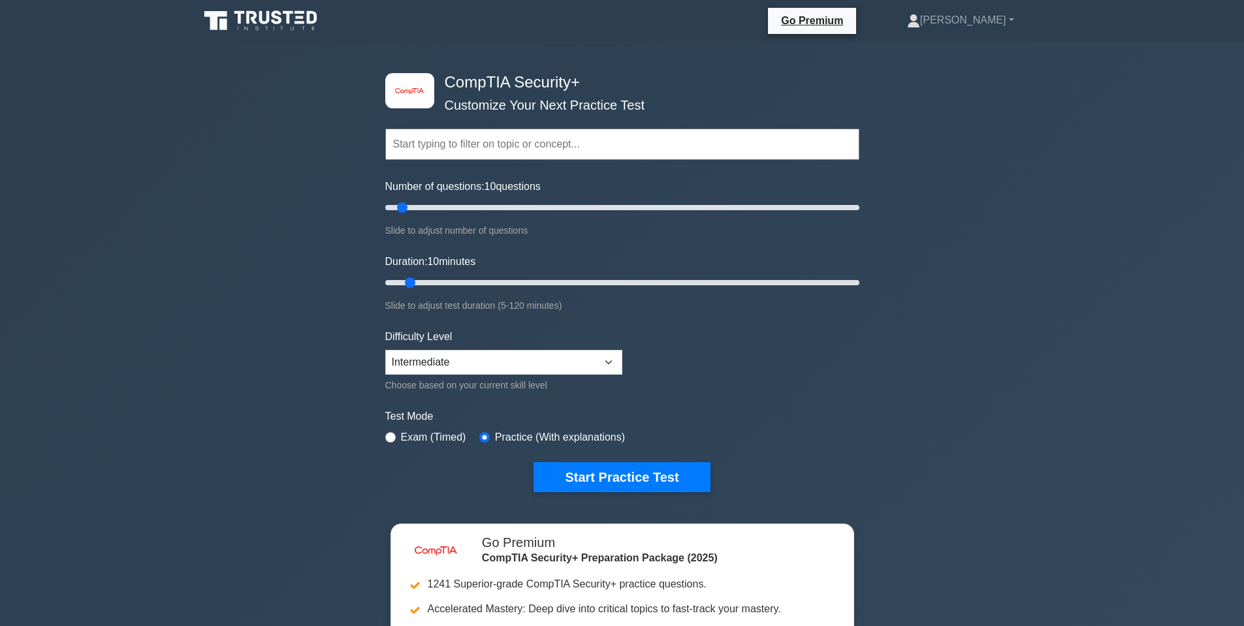
click at [540, 156] on input "text" at bounding box center [622, 144] width 474 height 31
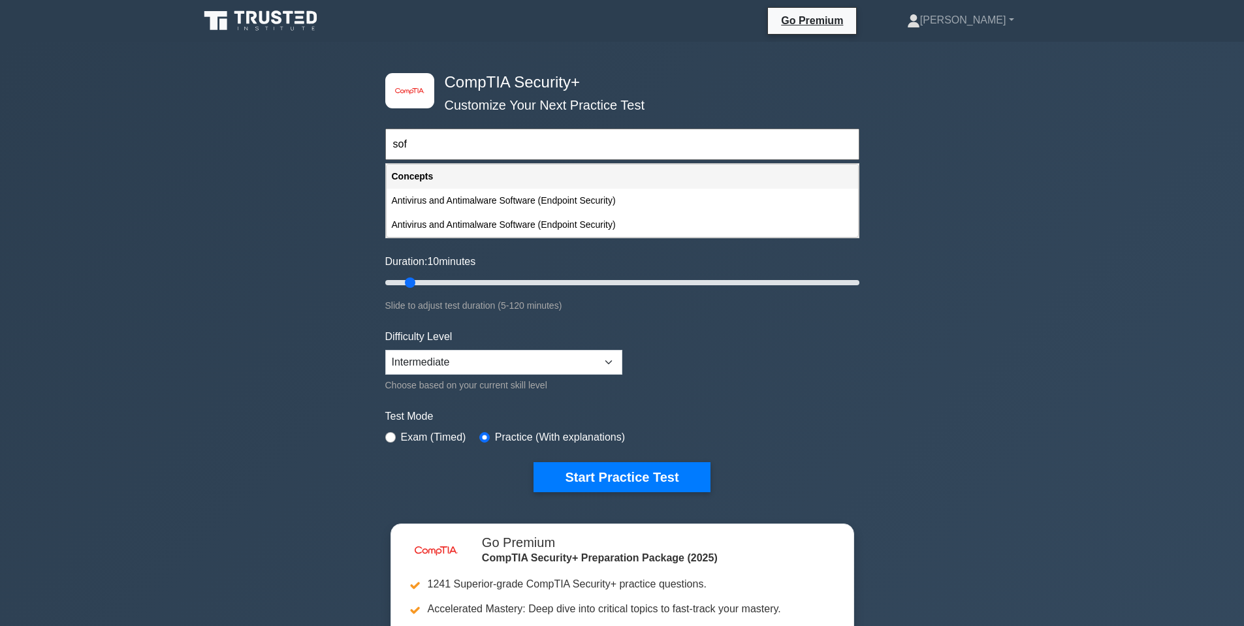
type input "soft"
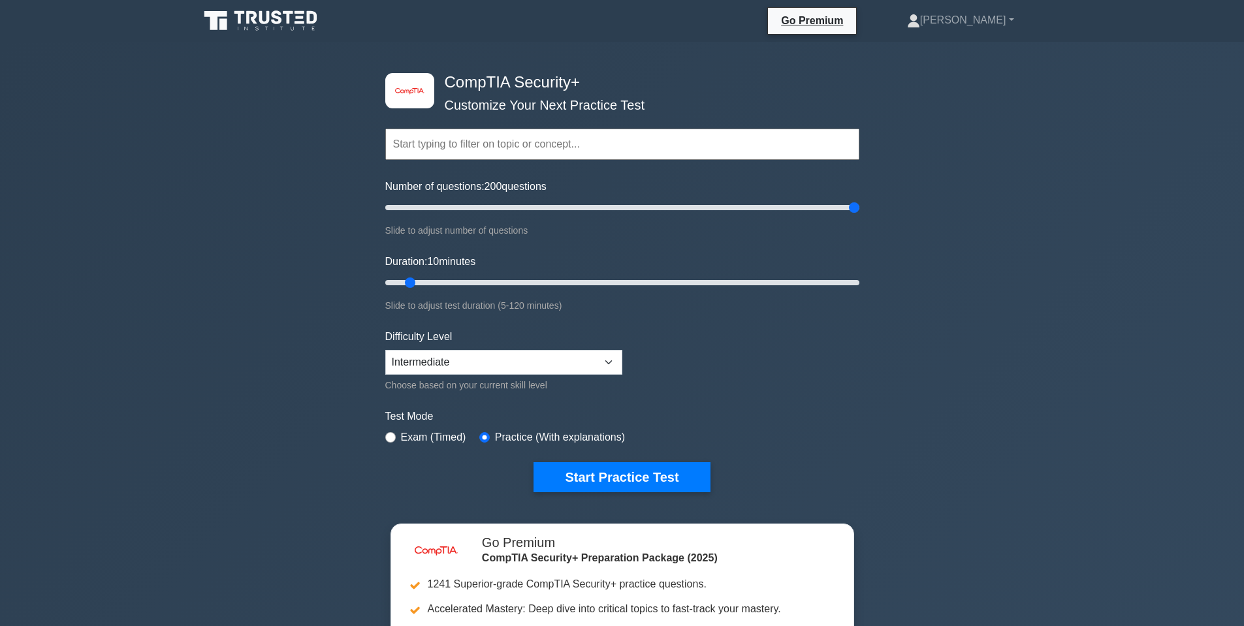
drag, startPoint x: 402, startPoint y: 212, endPoint x: 1502, endPoint y: 222, distance: 1100.8
type input "200"
click at [860, 216] on input "Number of questions: 200 questions" at bounding box center [622, 208] width 474 height 16
drag, startPoint x: 412, startPoint y: 284, endPoint x: 1204, endPoint y: 282, distance: 792.4
type input "120"
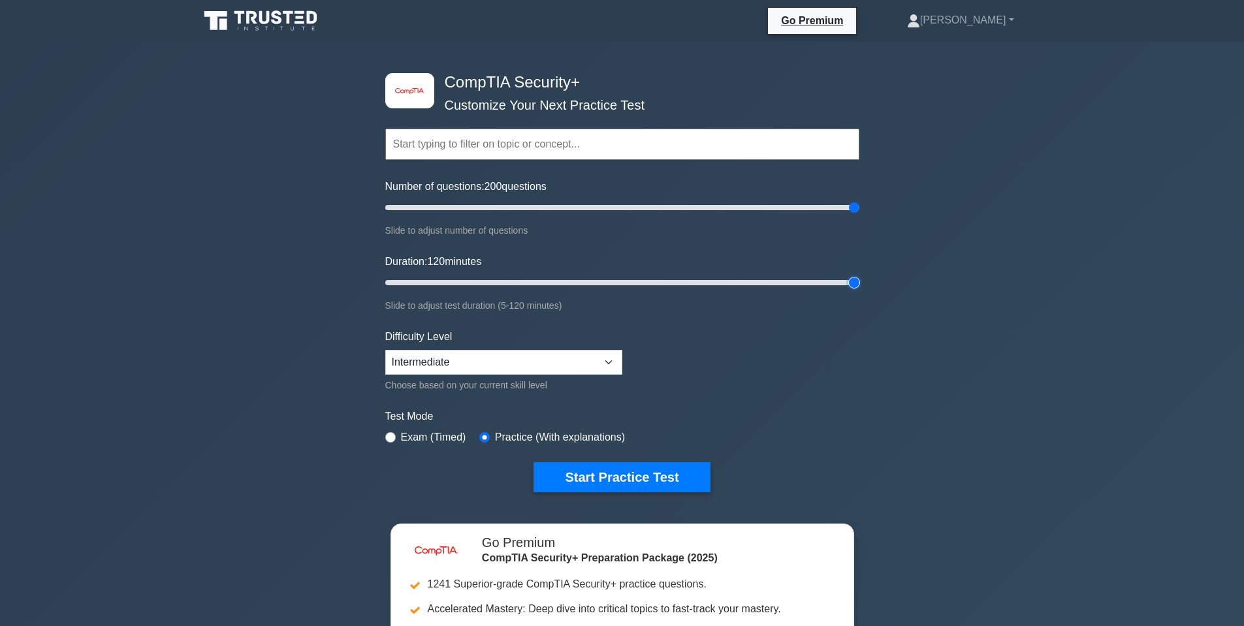
click at [860, 277] on input "Duration: 120 minutes" at bounding box center [622, 283] width 474 height 16
drag, startPoint x: 692, startPoint y: 474, endPoint x: 692, endPoint y: 459, distance: 15.7
click at [692, 475] on button "Start Practice Test" at bounding box center [622, 477] width 176 height 30
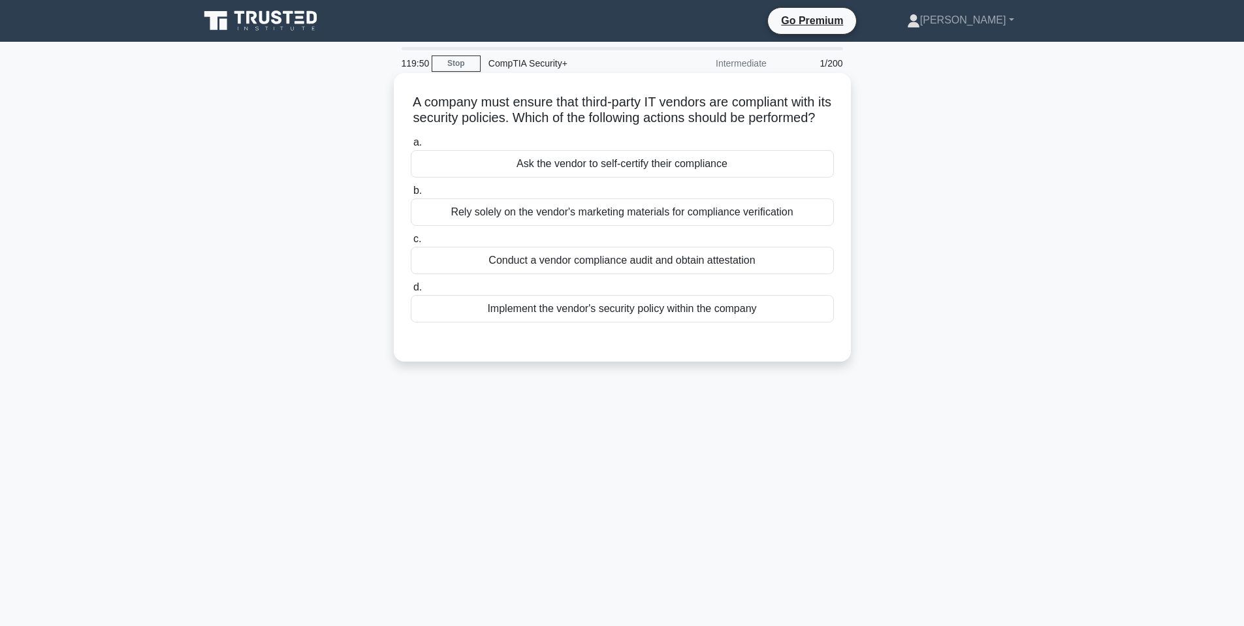
click at [655, 272] on div "Conduct a vendor compliance audit and obtain attestation" at bounding box center [622, 260] width 423 height 27
click at [411, 244] on input "c. Conduct a vendor compliance audit and obtain attestation" at bounding box center [411, 239] width 0 height 8
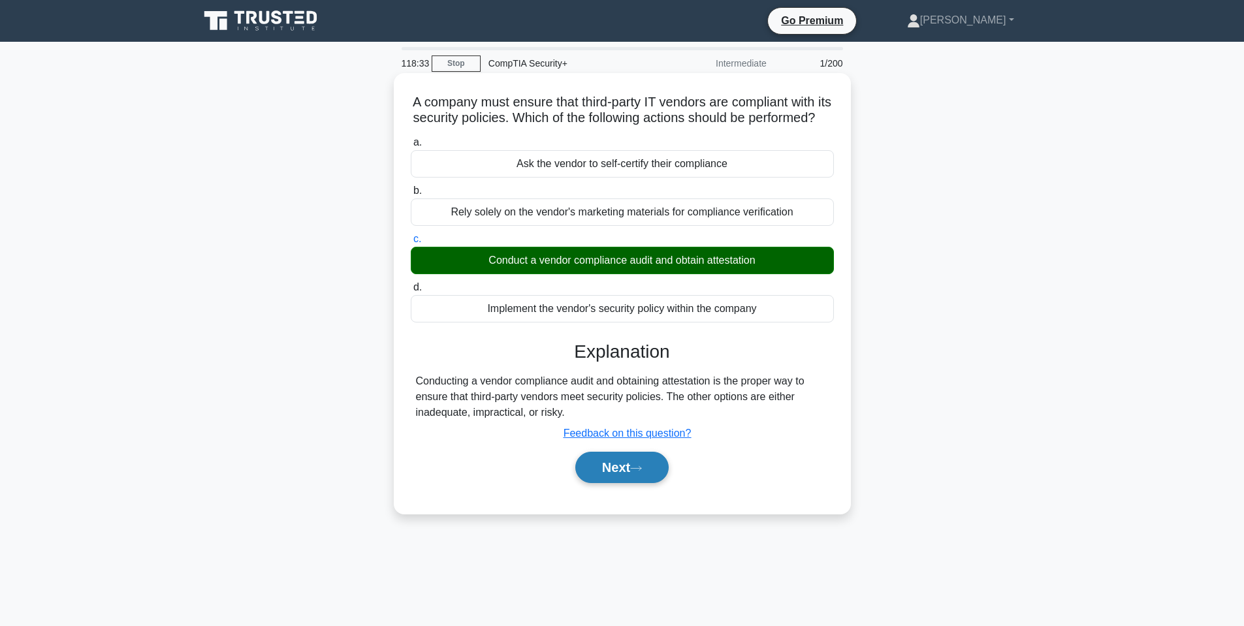
click at [627, 483] on button "Next" at bounding box center [622, 467] width 93 height 31
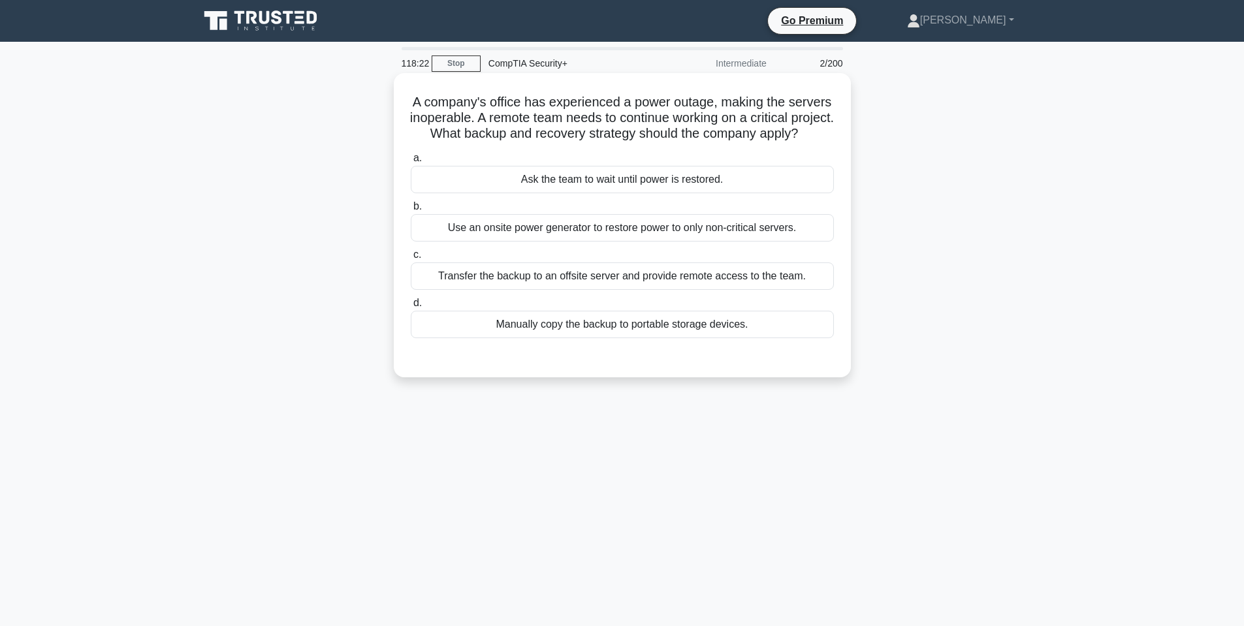
click at [504, 242] on div "Use an onsite power generator to restore power to only non-critical servers." at bounding box center [622, 227] width 423 height 27
click at [411, 211] on input "b. Use an onsite power generator to restore power to only non-critical servers." at bounding box center [411, 207] width 0 height 8
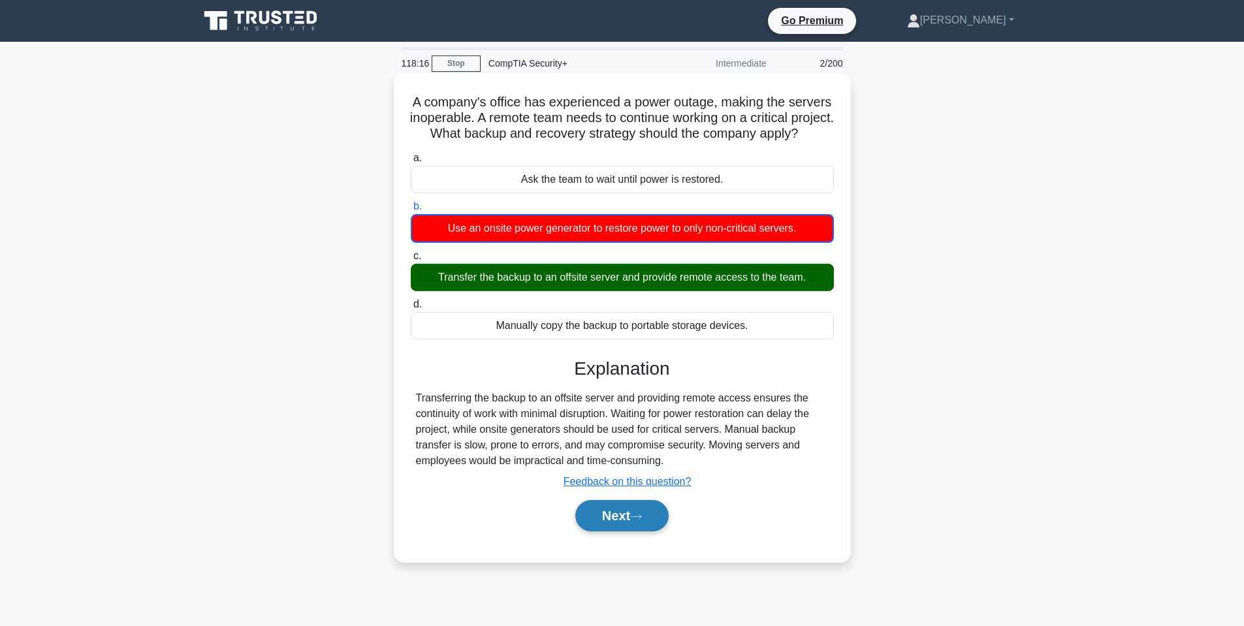
click at [621, 532] on button "Next" at bounding box center [622, 515] width 93 height 31
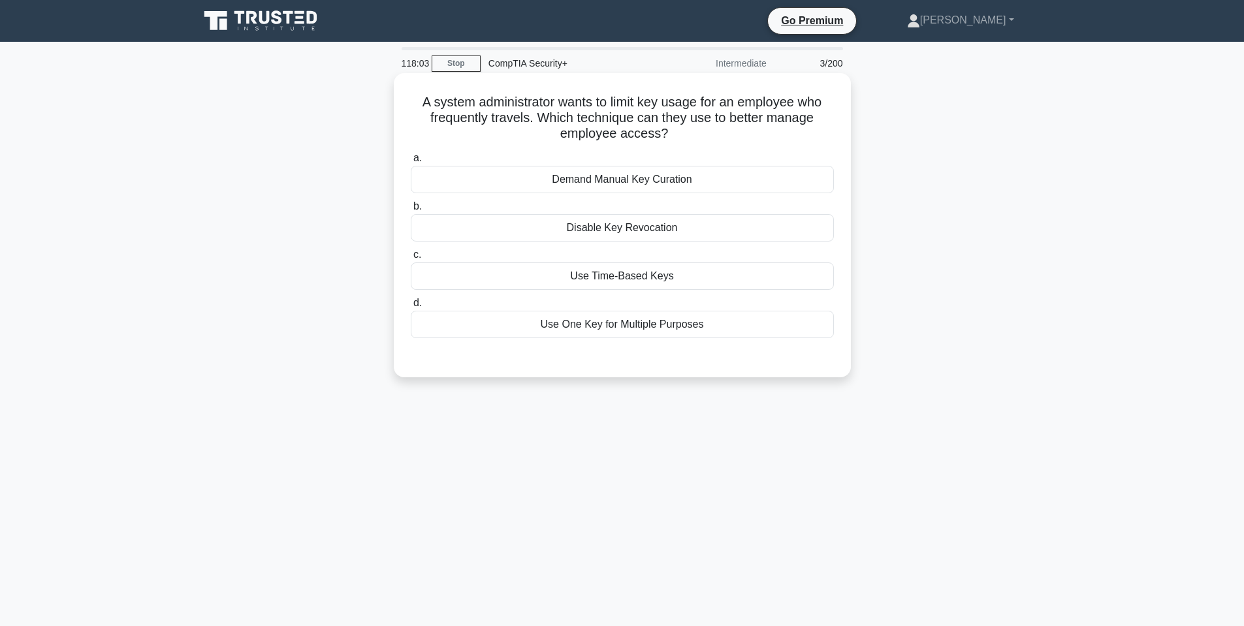
click at [577, 272] on div "Use Time-Based Keys" at bounding box center [622, 276] width 423 height 27
click at [411, 259] on input "c. Use Time-Based Keys" at bounding box center [411, 255] width 0 height 8
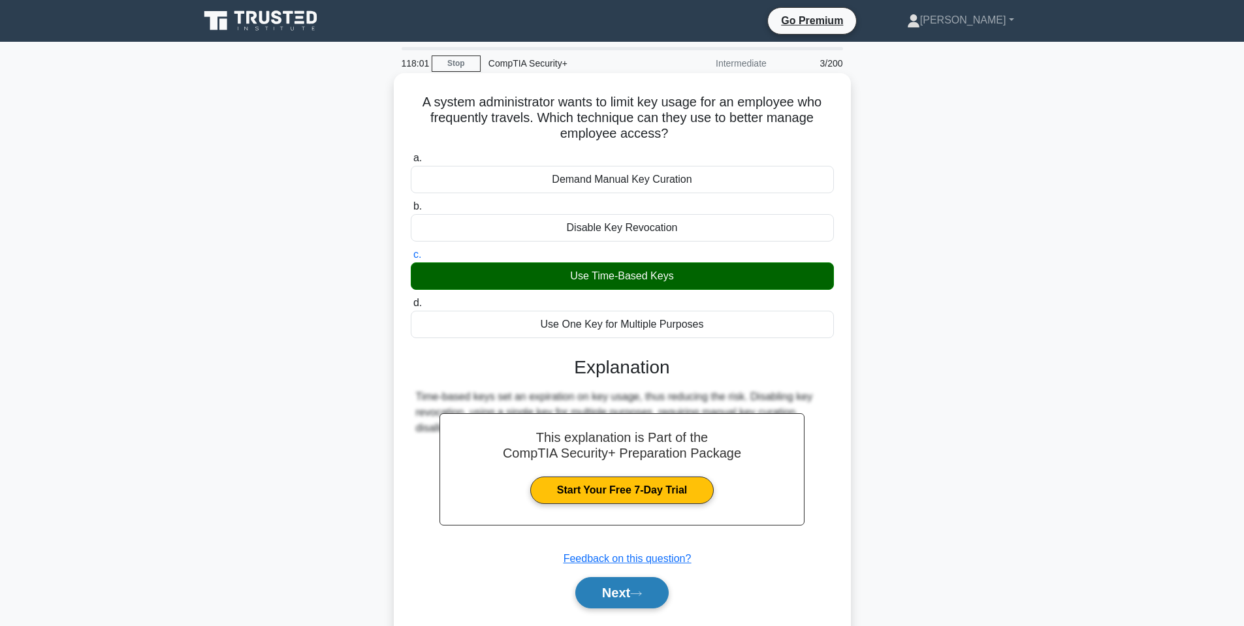
click at [591, 584] on button "Next" at bounding box center [622, 592] width 93 height 31
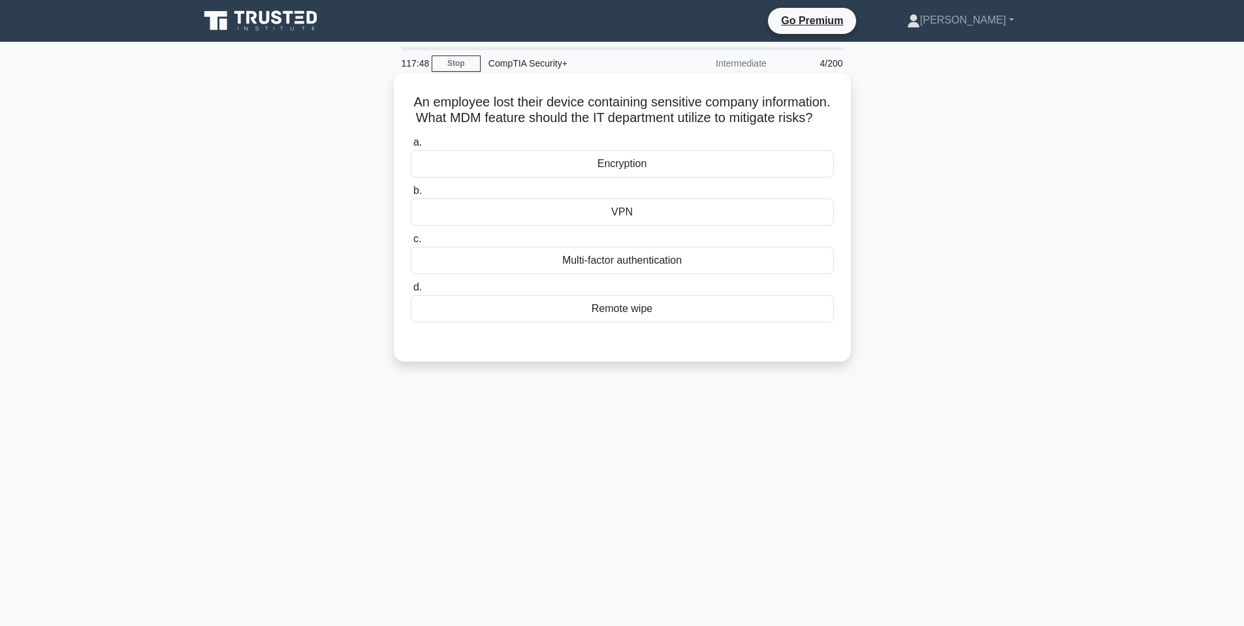
click at [689, 323] on div "Remote wipe" at bounding box center [622, 308] width 423 height 27
click at [411, 292] on input "d. Remote wipe" at bounding box center [411, 288] width 0 height 8
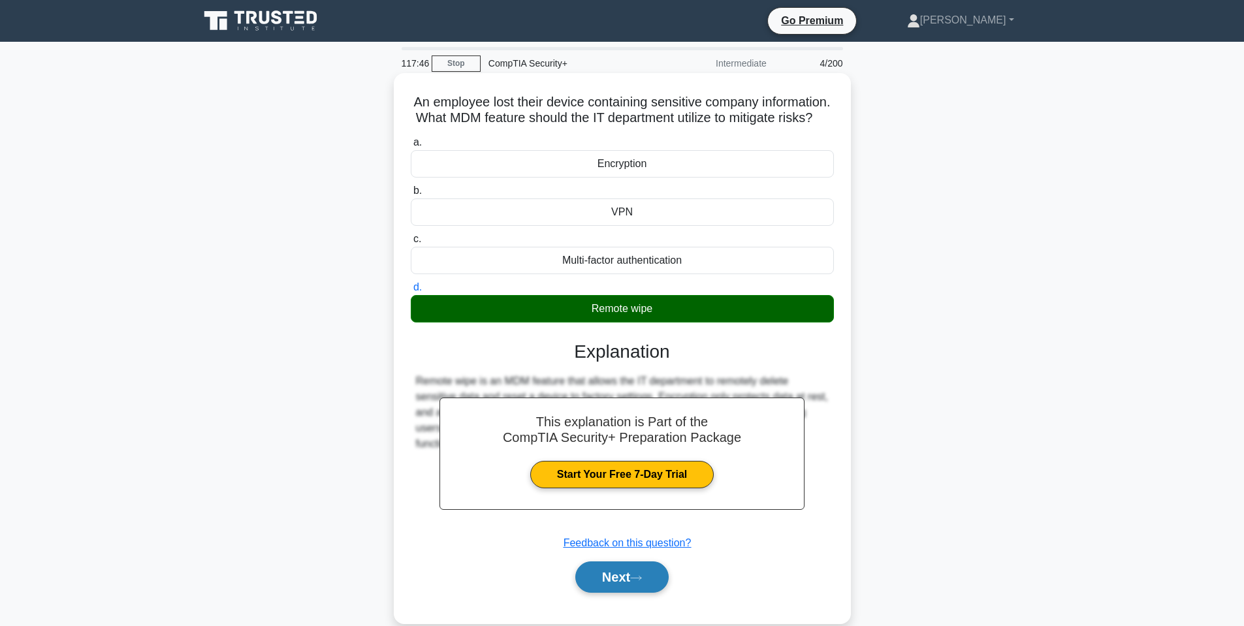
click at [653, 592] on button "Next" at bounding box center [622, 577] width 93 height 31
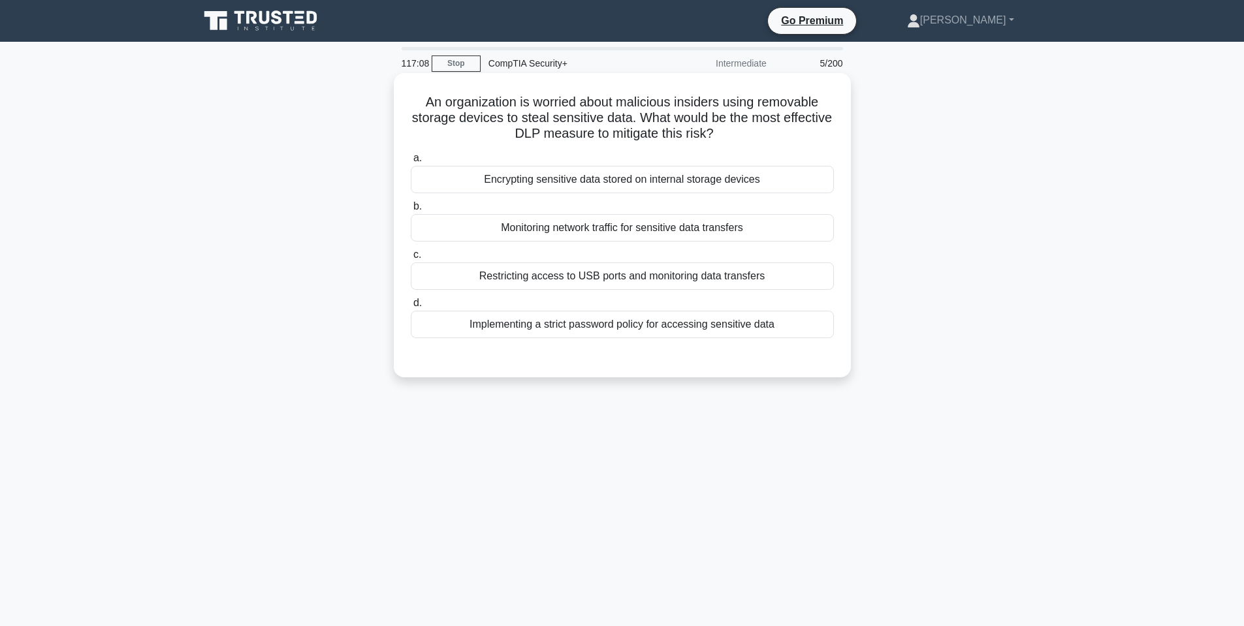
click at [577, 279] on div "Restricting access to USB ports and monitoring data transfers" at bounding box center [622, 276] width 423 height 27
click at [411, 259] on input "c. Restricting access to USB ports and monitoring data transfers" at bounding box center [411, 255] width 0 height 8
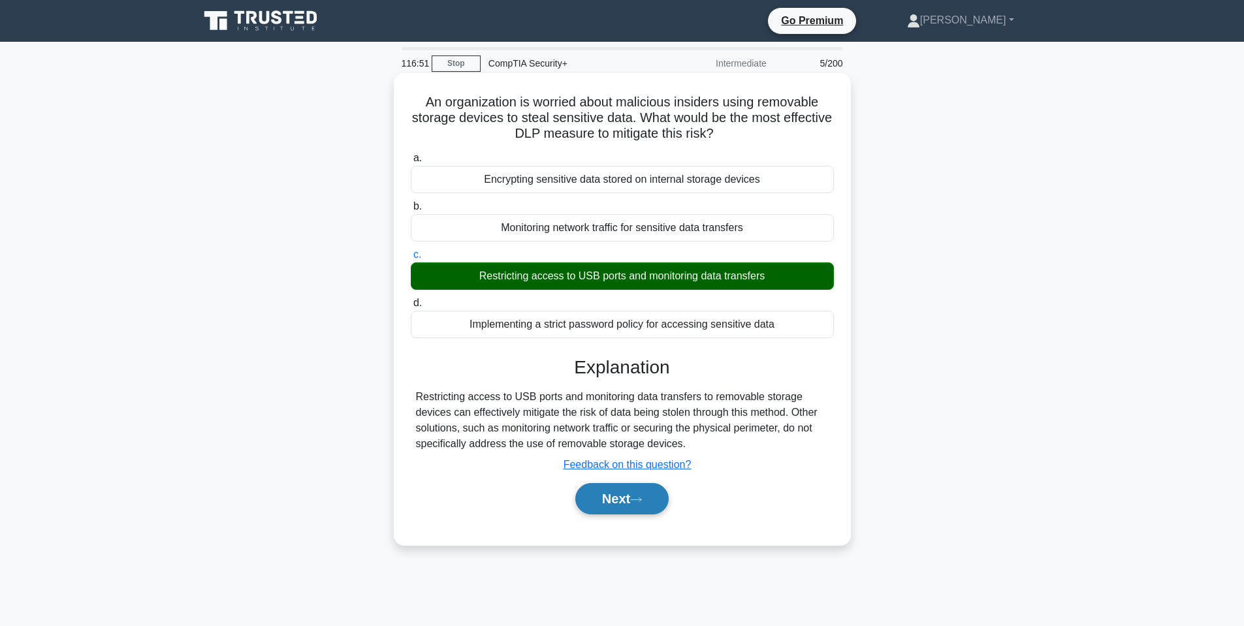
click at [611, 506] on button "Next" at bounding box center [622, 498] width 93 height 31
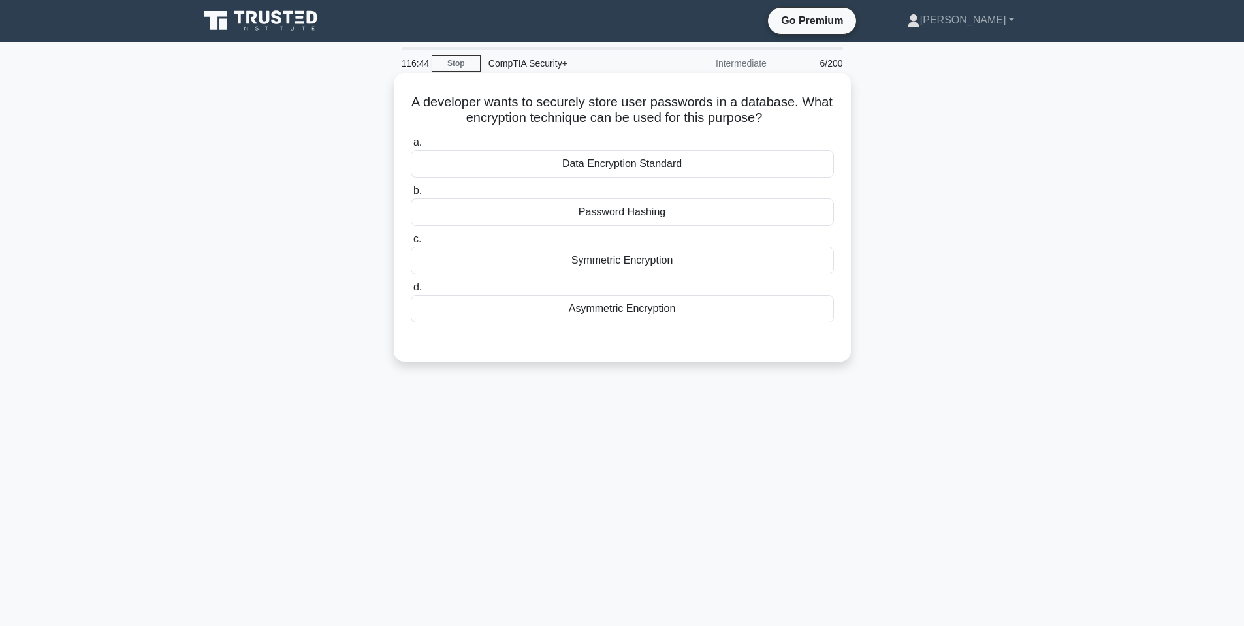
click at [625, 210] on div "Password Hashing" at bounding box center [622, 212] width 423 height 27
click at [411, 195] on input "b. Password Hashing" at bounding box center [411, 191] width 0 height 8
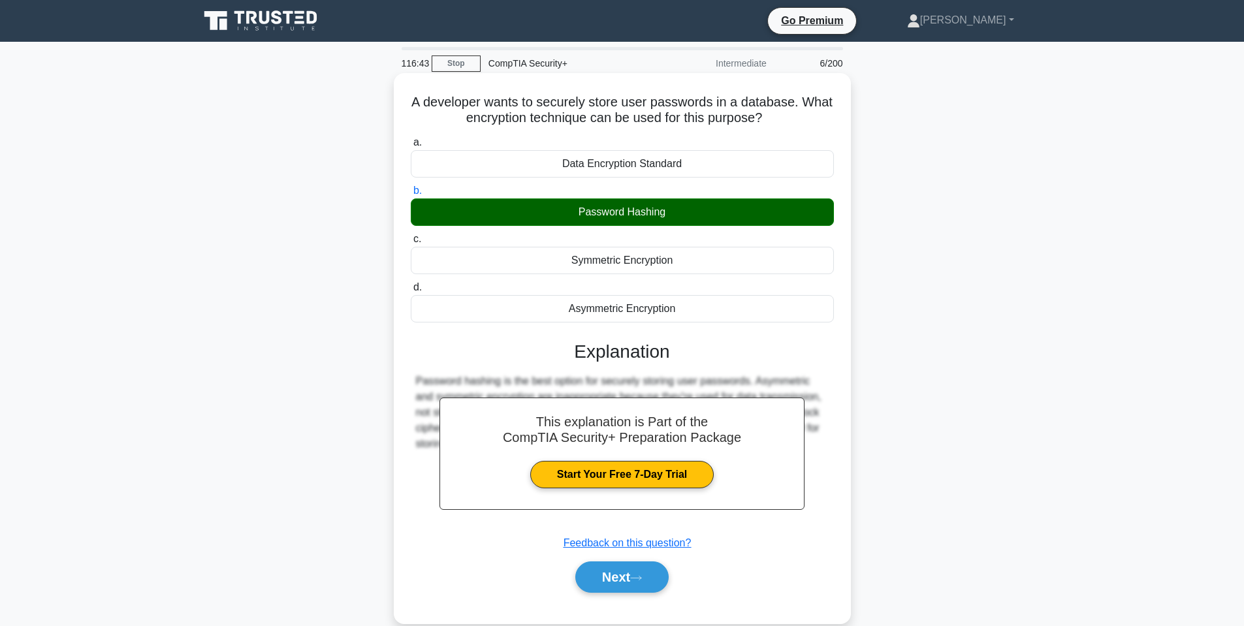
drag, startPoint x: 638, startPoint y: 571, endPoint x: 647, endPoint y: 560, distance: 13.9
click at [636, 571] on button "Next" at bounding box center [622, 577] width 93 height 31
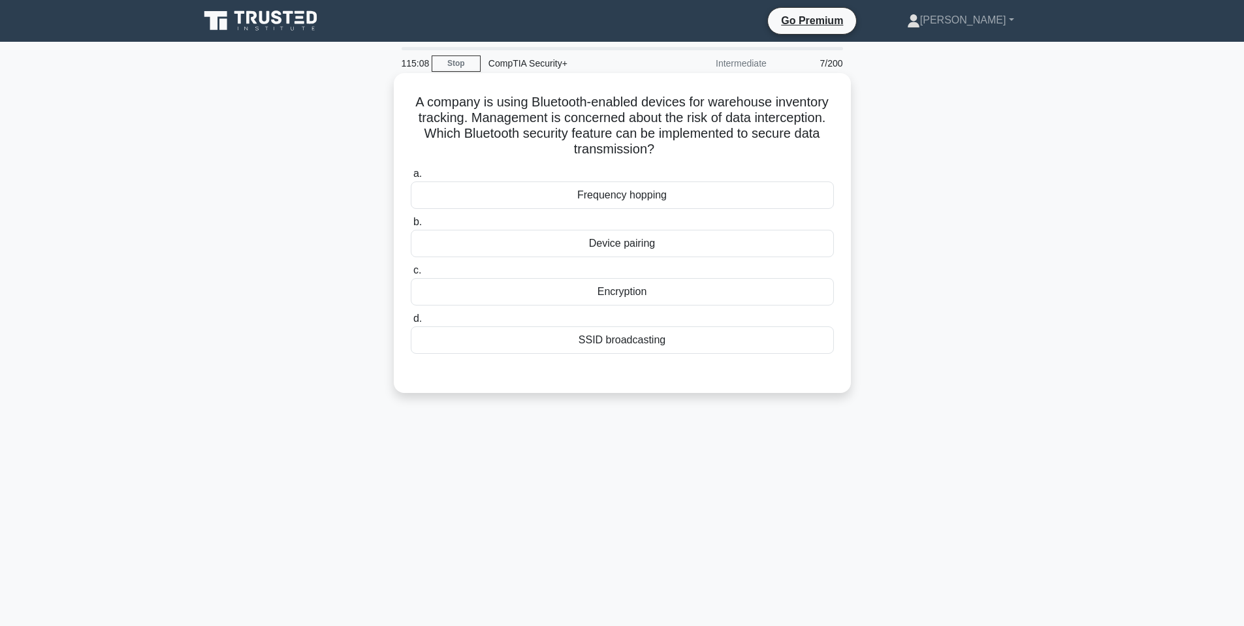
click at [553, 190] on div "Frequency hopping" at bounding box center [622, 195] width 423 height 27
click at [411, 178] on input "a. Frequency hopping" at bounding box center [411, 174] width 0 height 8
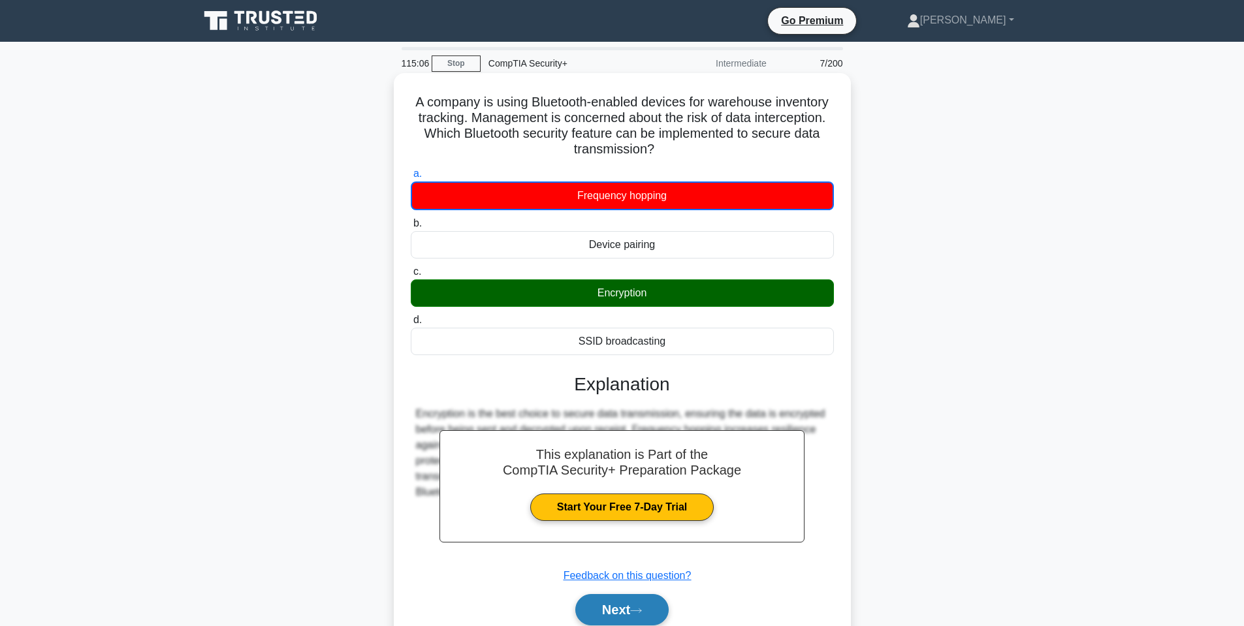
drag, startPoint x: 637, startPoint y: 610, endPoint x: 637, endPoint y: 599, distance: 11.1
click at [637, 612] on icon at bounding box center [636, 611] width 12 height 7
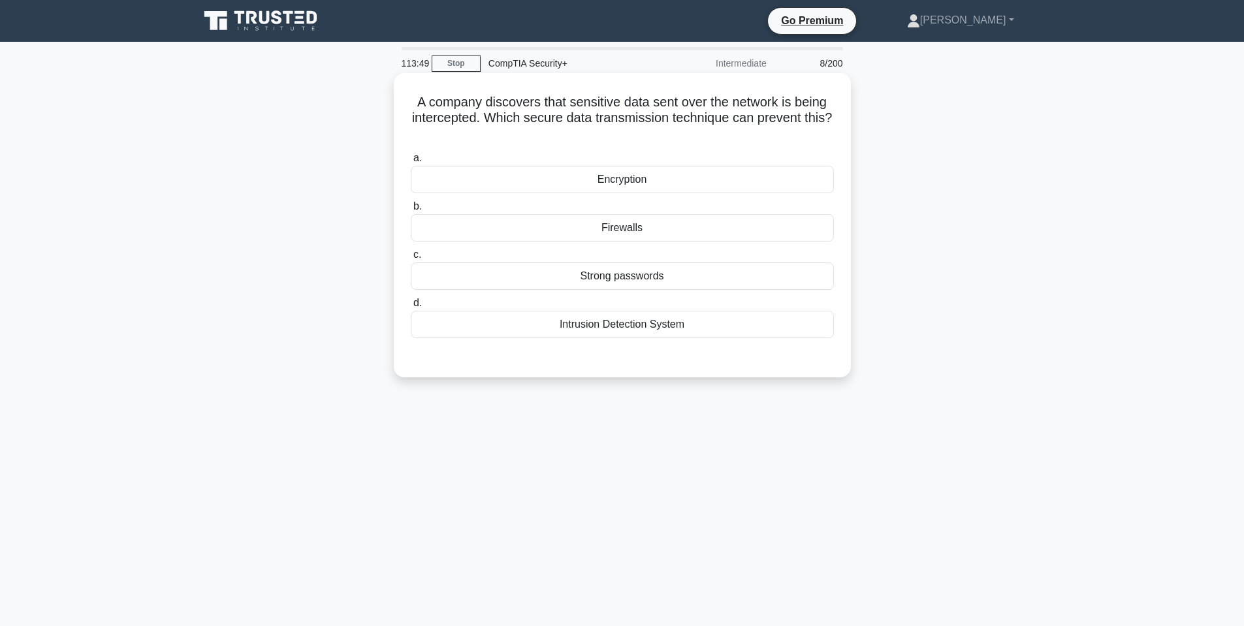
click at [647, 188] on div "Encryption" at bounding box center [622, 179] width 423 height 27
click at [411, 163] on input "a. Encryption" at bounding box center [411, 158] width 0 height 8
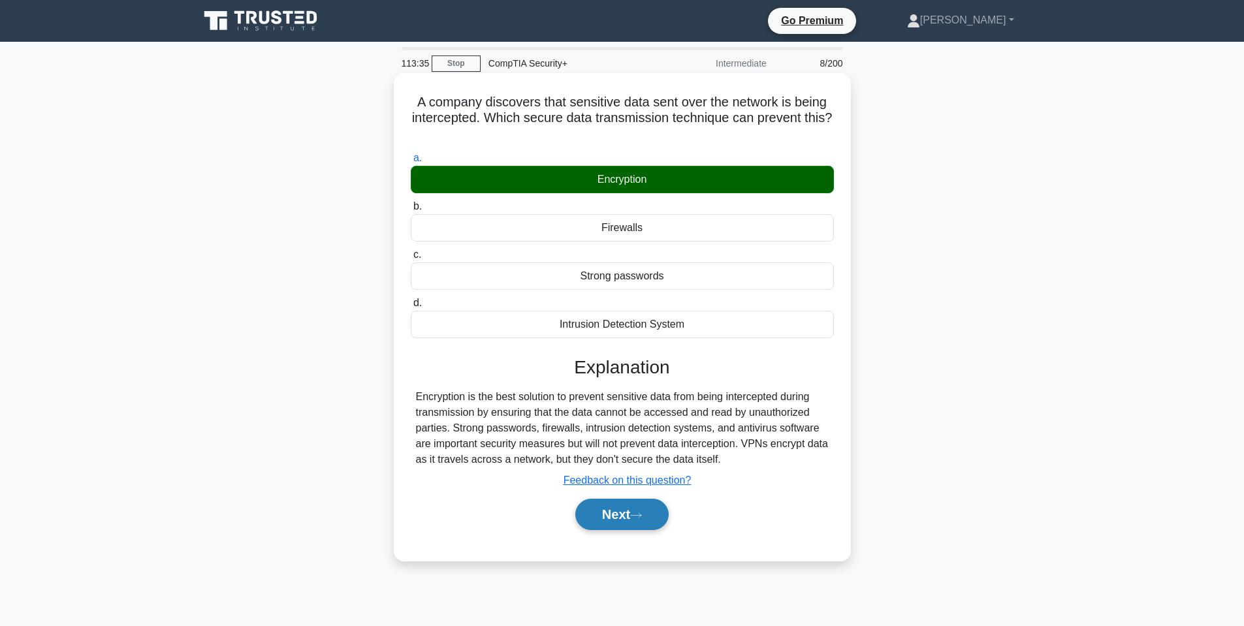
click at [652, 514] on button "Next" at bounding box center [622, 514] width 93 height 31
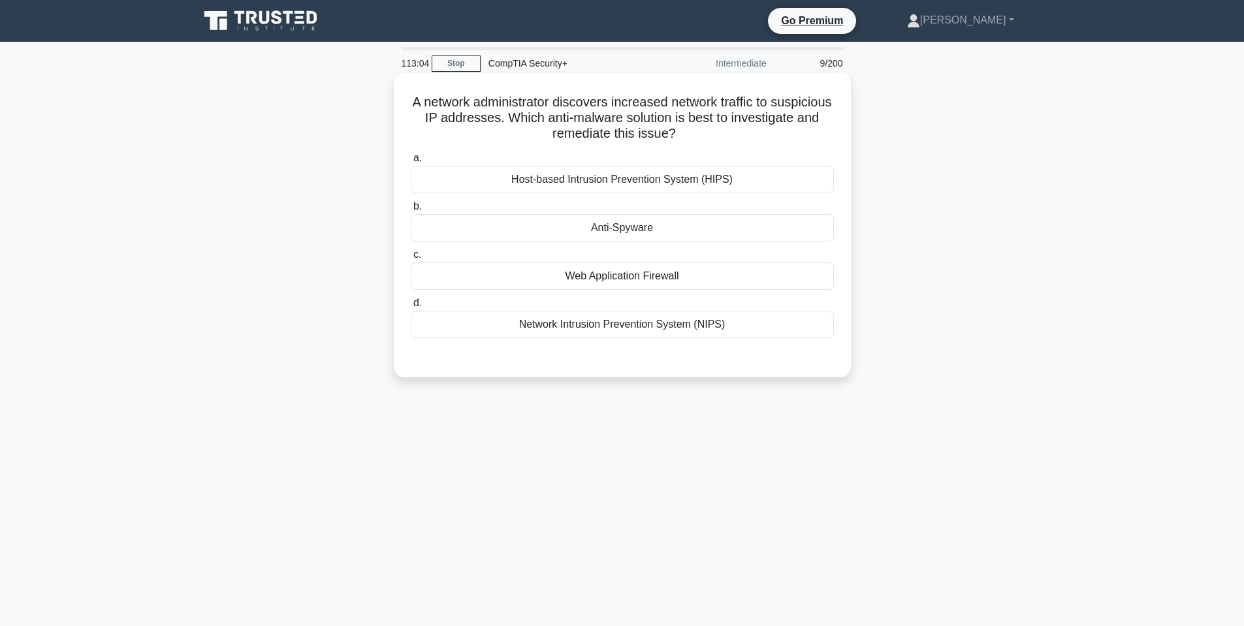
click at [609, 321] on div "Network Intrusion Prevention System (NIPS)" at bounding box center [622, 324] width 423 height 27
click at [411, 308] on input "d. Network Intrusion Prevention System (NIPS)" at bounding box center [411, 303] width 0 height 8
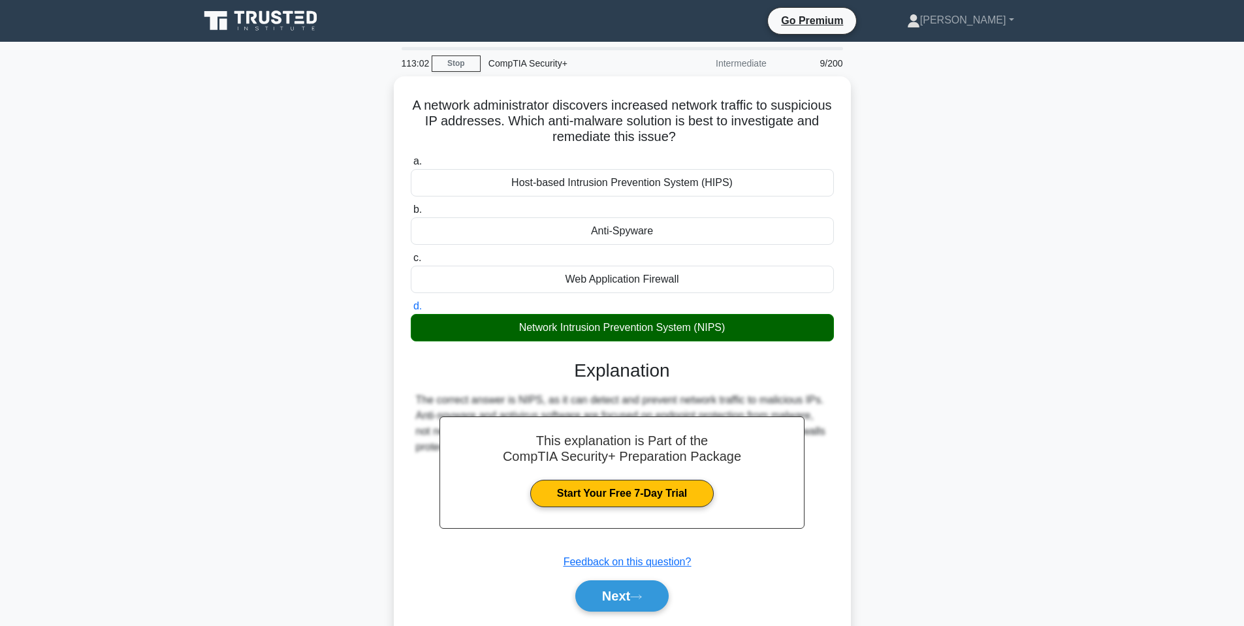
drag, startPoint x: 615, startPoint y: 594, endPoint x: 898, endPoint y: 294, distance: 413.1
click at [898, 299] on div "A network administrator discovers increased network traffic to suspicious IP ad…" at bounding box center [622, 367] width 862 height 582
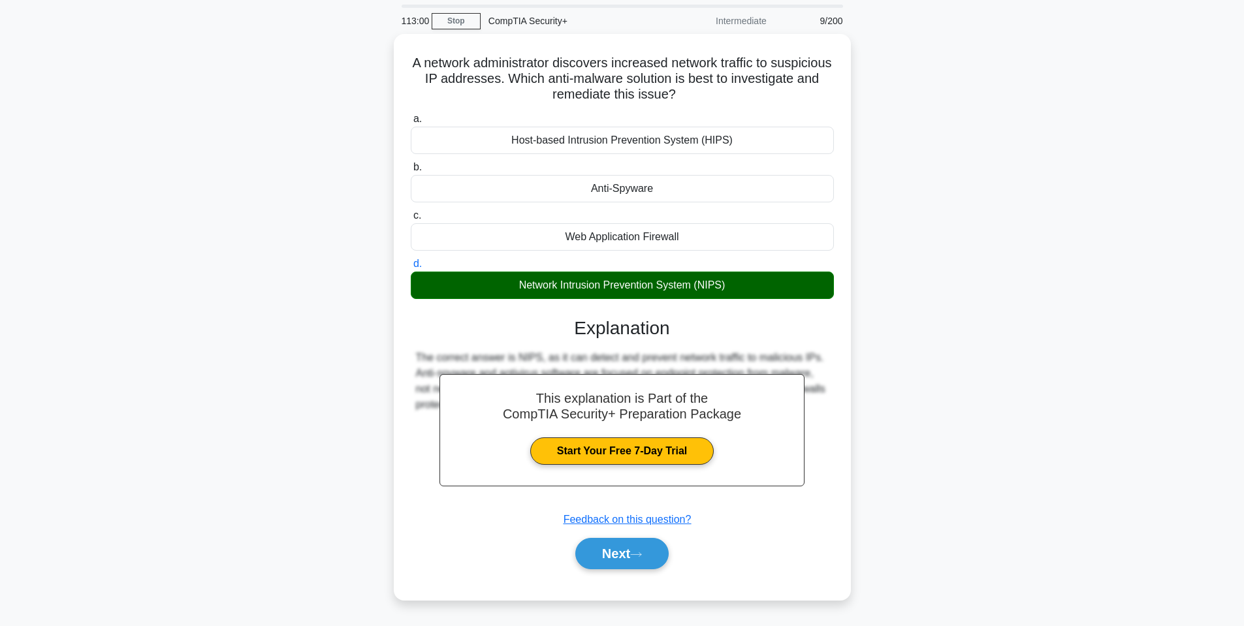
scroll to position [65, 0]
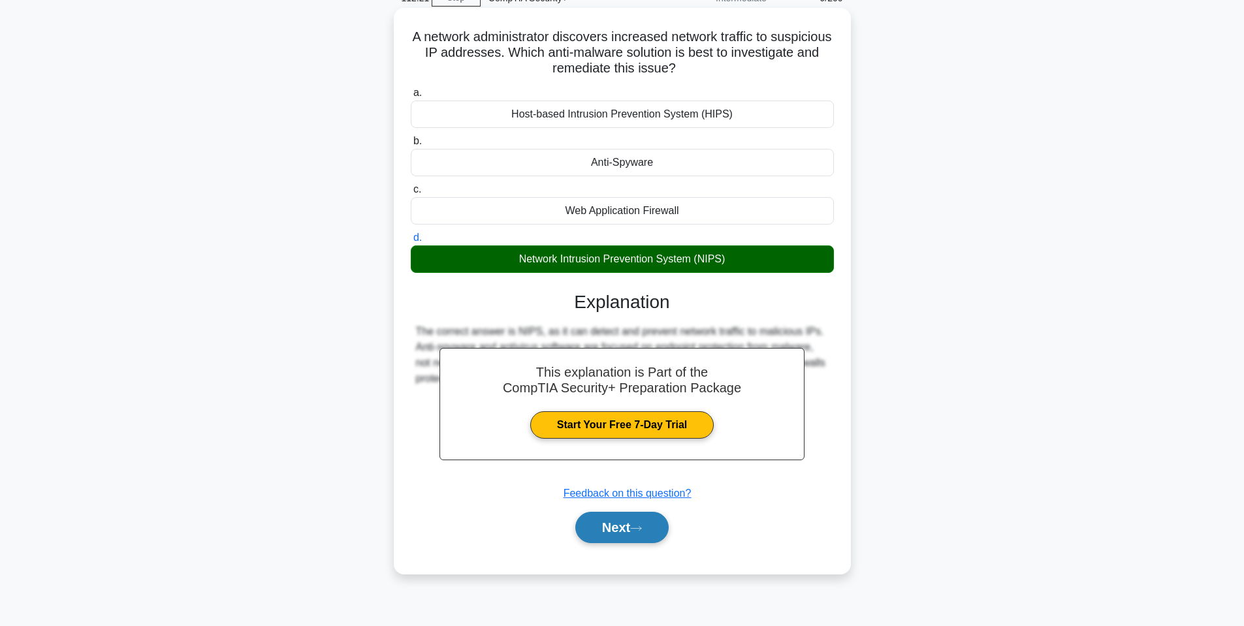
click at [598, 524] on button "Next" at bounding box center [622, 527] width 93 height 31
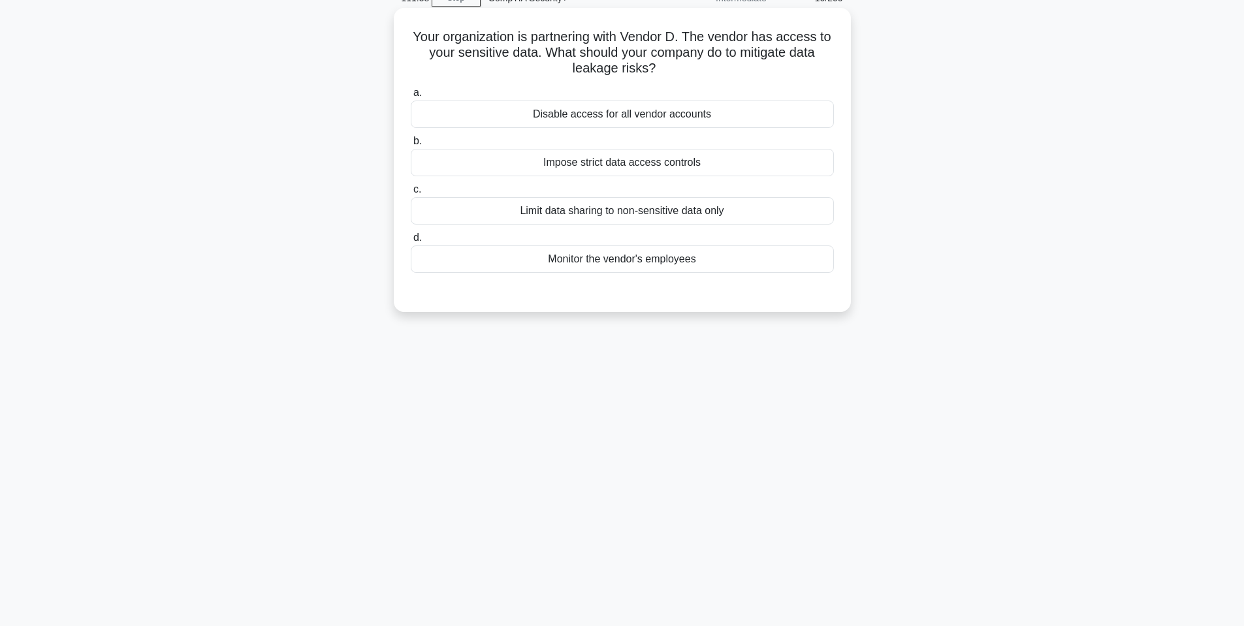
click at [540, 161] on div "Impose strict data access controls" at bounding box center [622, 162] width 423 height 27
click at [411, 146] on input "b. Impose strict data access controls" at bounding box center [411, 141] width 0 height 8
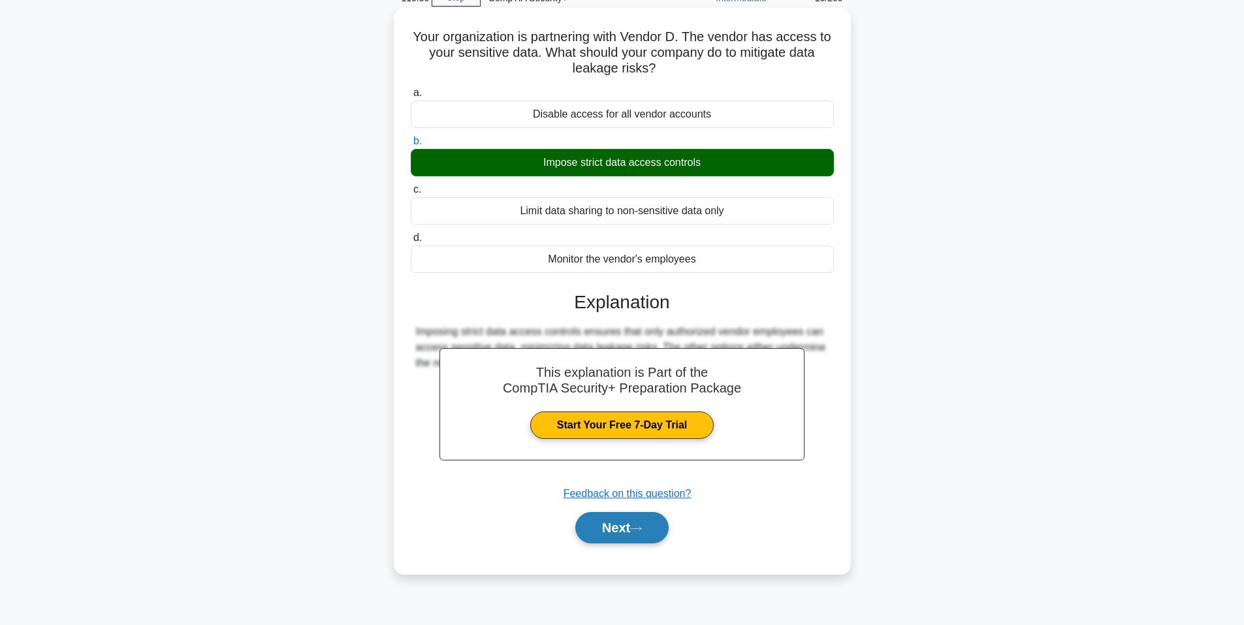
click at [634, 528] on button "Next" at bounding box center [622, 527] width 93 height 31
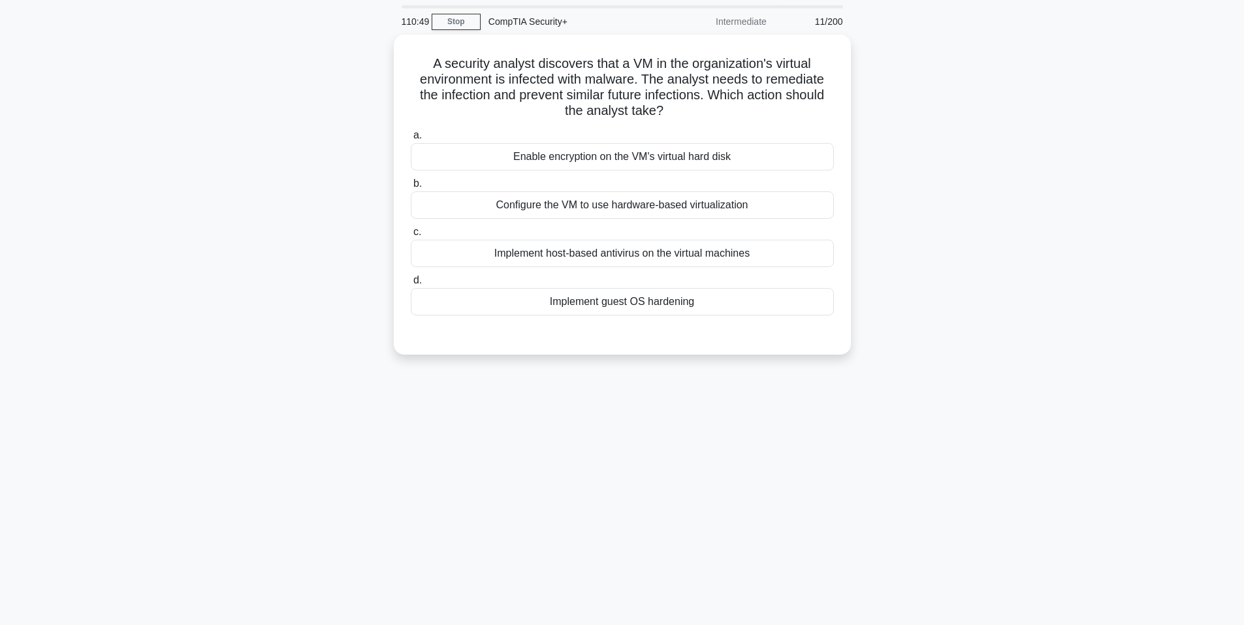
scroll to position [0, 0]
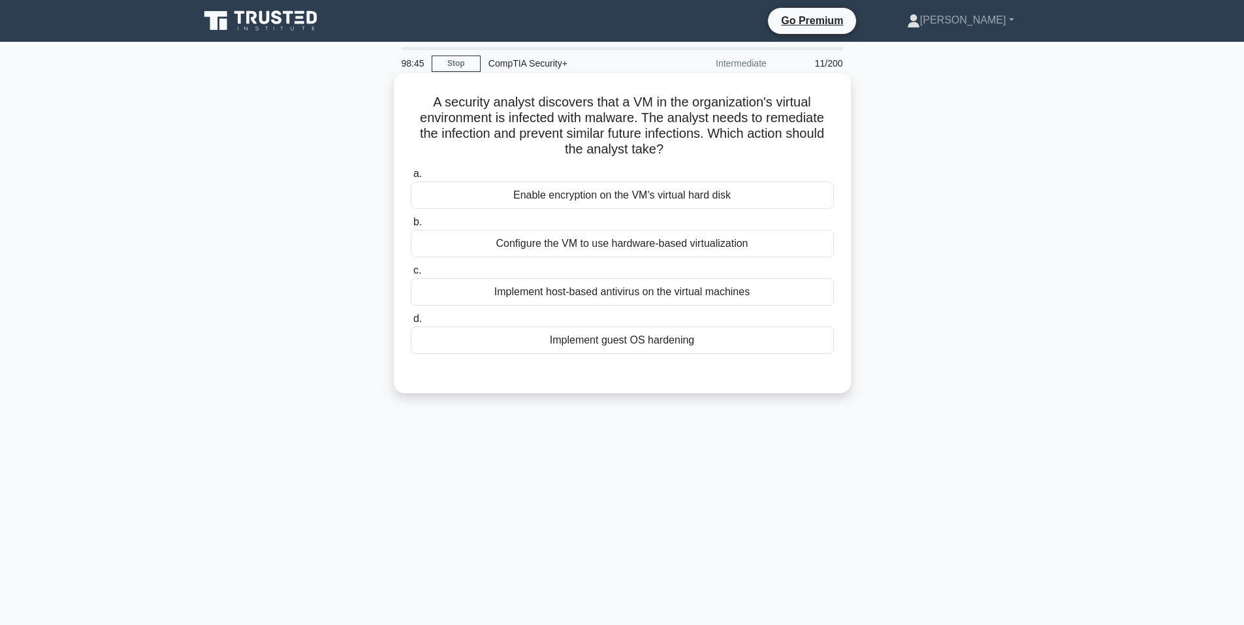
click at [594, 293] on div "Implement host-based antivirus on the virtual machines" at bounding box center [622, 291] width 423 height 27
click at [411, 275] on input "c. Implement host-based antivirus on the virtual machines" at bounding box center [411, 271] width 0 height 8
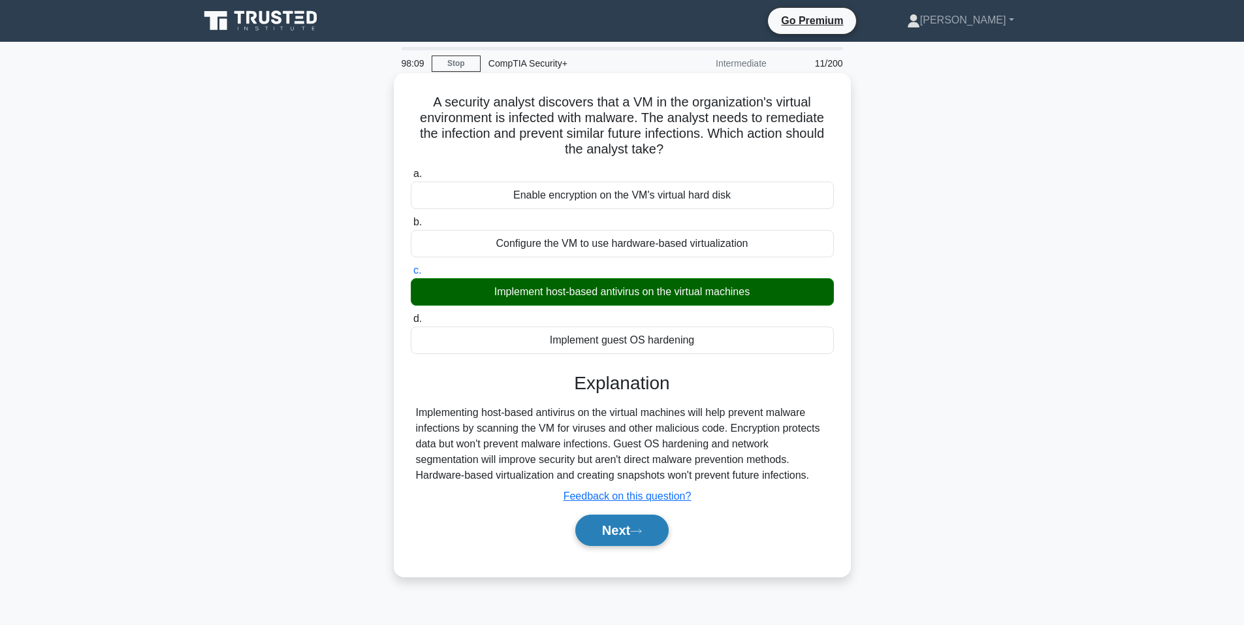
click at [609, 531] on button "Next" at bounding box center [622, 530] width 93 height 31
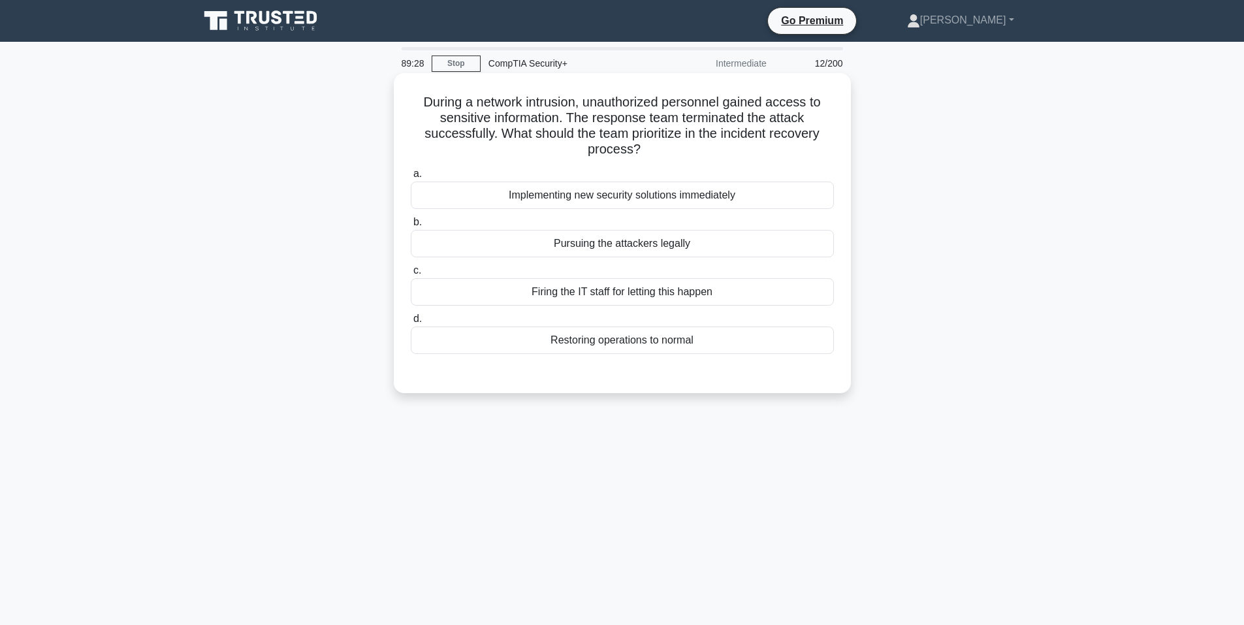
click at [608, 189] on div "Implementing new security solutions immediately" at bounding box center [622, 195] width 423 height 27
click at [411, 178] on input "a. Implementing new security solutions immediately" at bounding box center [411, 174] width 0 height 8
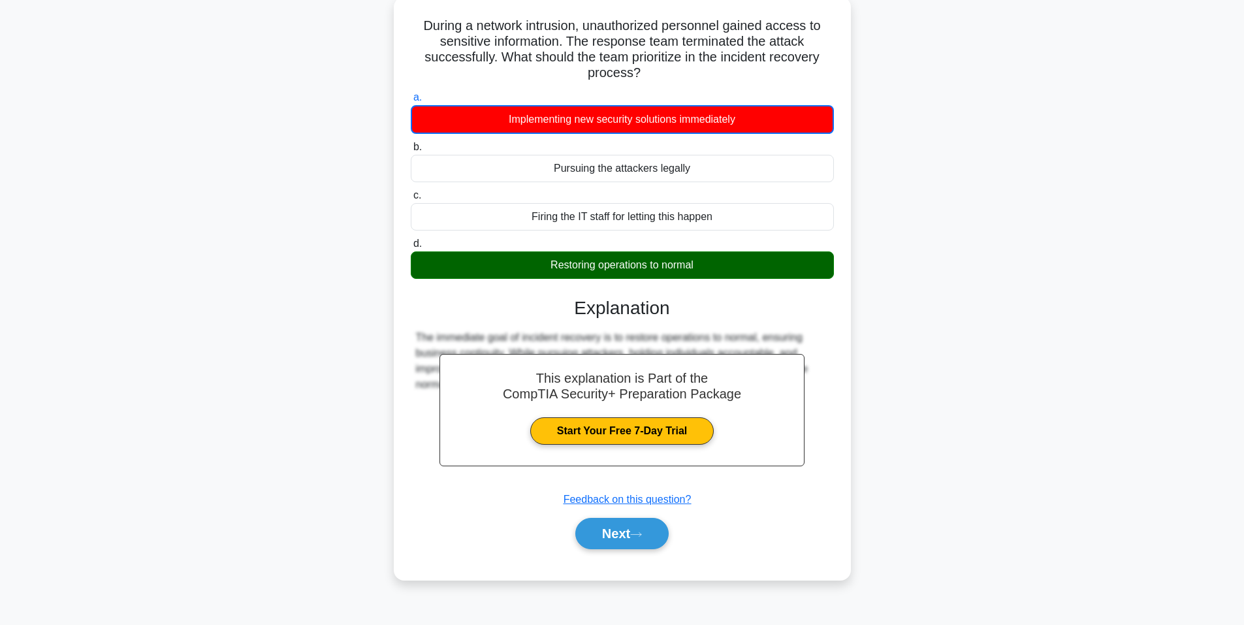
scroll to position [80, 0]
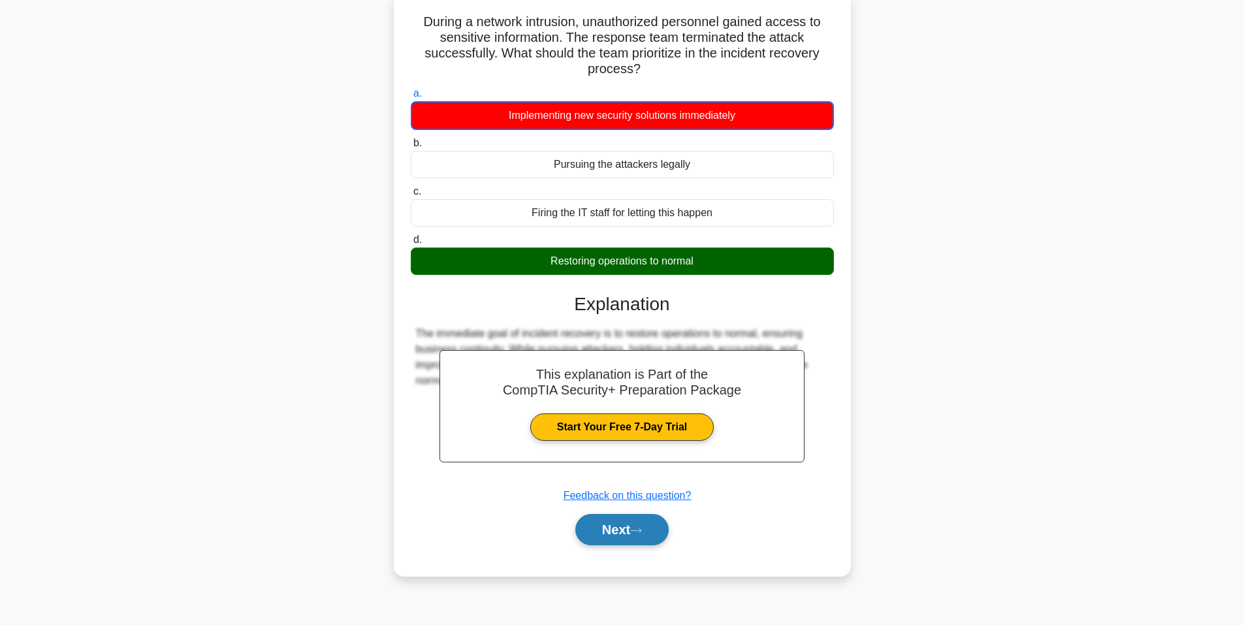
drag, startPoint x: 640, startPoint y: 543, endPoint x: 636, endPoint y: 530, distance: 13.6
click at [639, 542] on button "Next" at bounding box center [622, 529] width 93 height 31
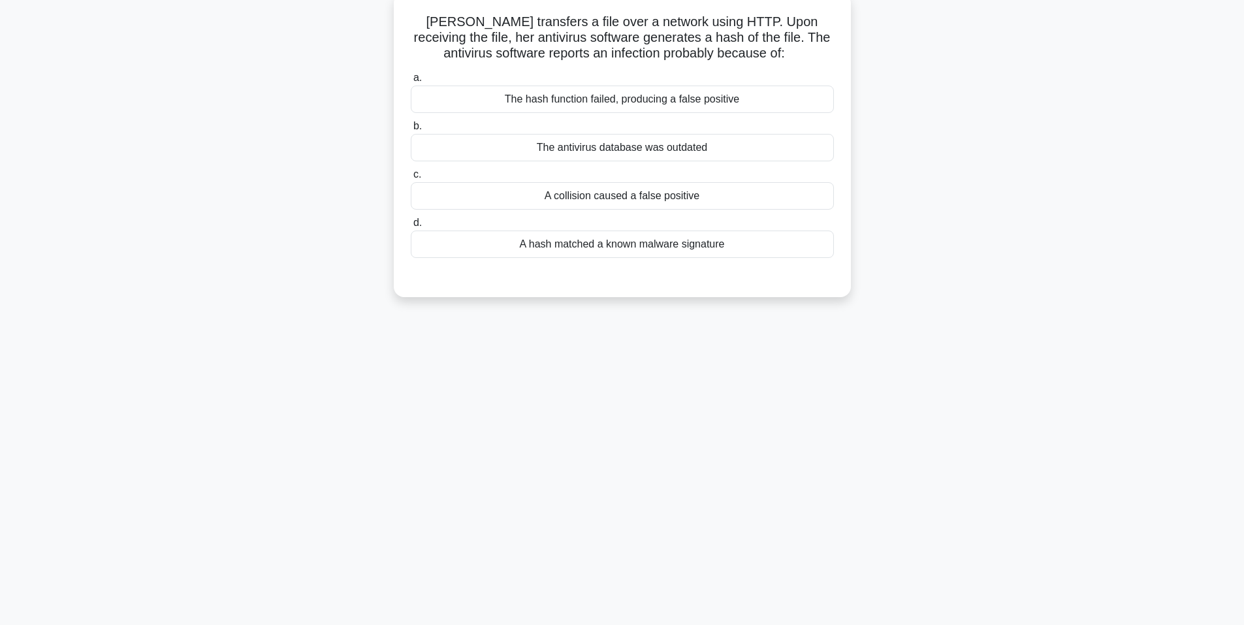
click at [621, 249] on div "A hash matched a known malware signature" at bounding box center [622, 244] width 423 height 27
click at [411, 227] on input "d. A hash matched a known malware signature" at bounding box center [411, 223] width 0 height 8
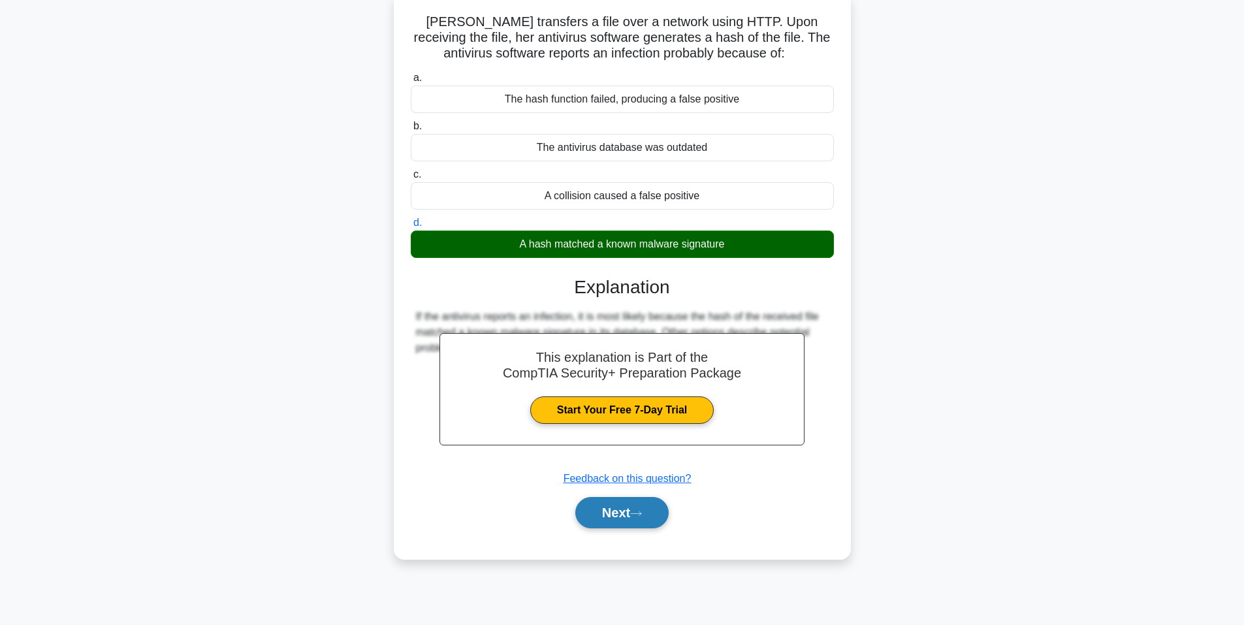
click at [636, 530] on div "Next" at bounding box center [622, 513] width 423 height 42
click at [634, 522] on button "Next" at bounding box center [622, 512] width 93 height 31
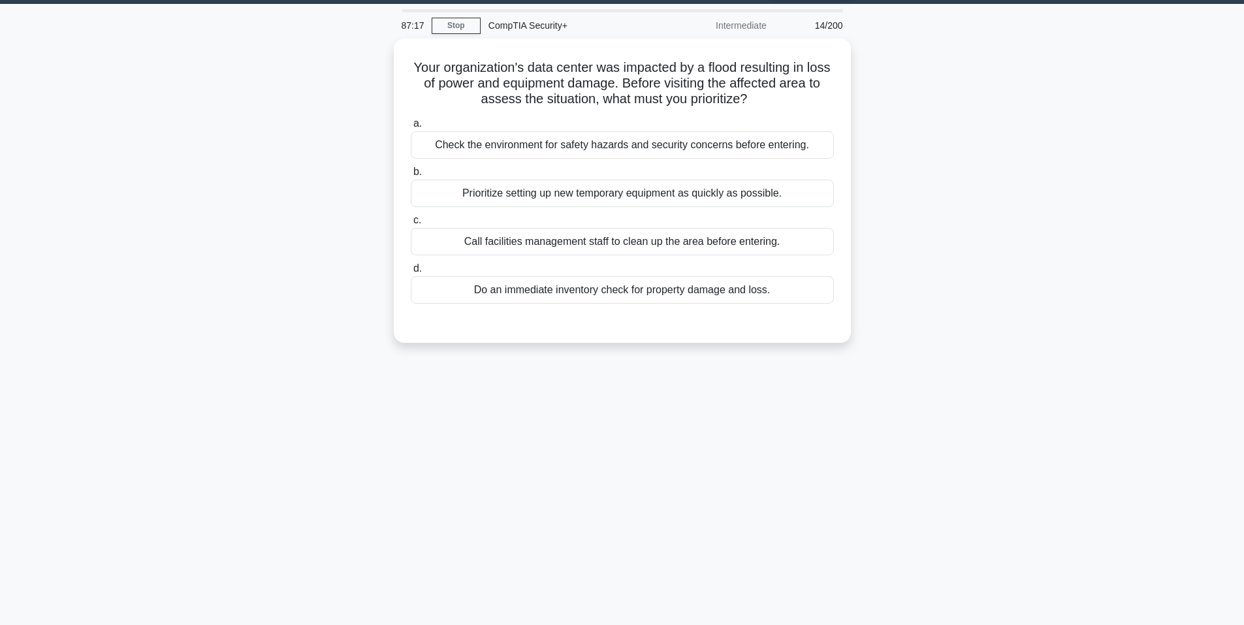
scroll to position [15, 0]
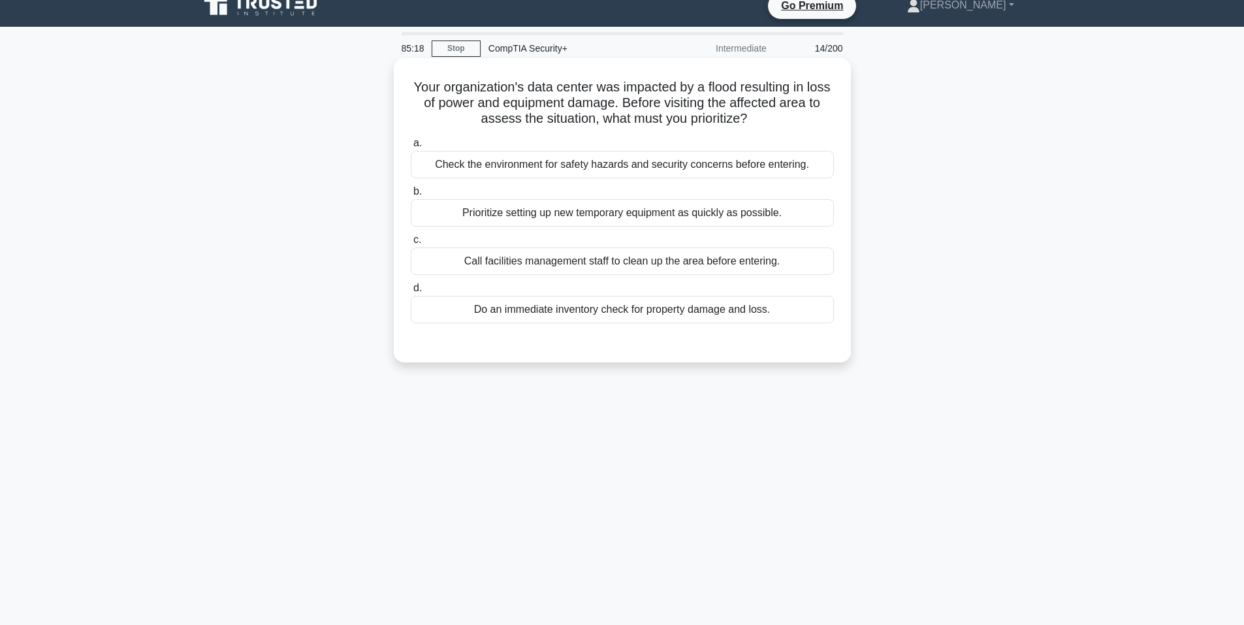
click at [607, 163] on div "Check the environment for safety hazards and security concerns before entering." at bounding box center [622, 164] width 423 height 27
click at [411, 148] on input "a. Check the environment for safety hazards and security concerns before enteri…" at bounding box center [411, 143] width 0 height 8
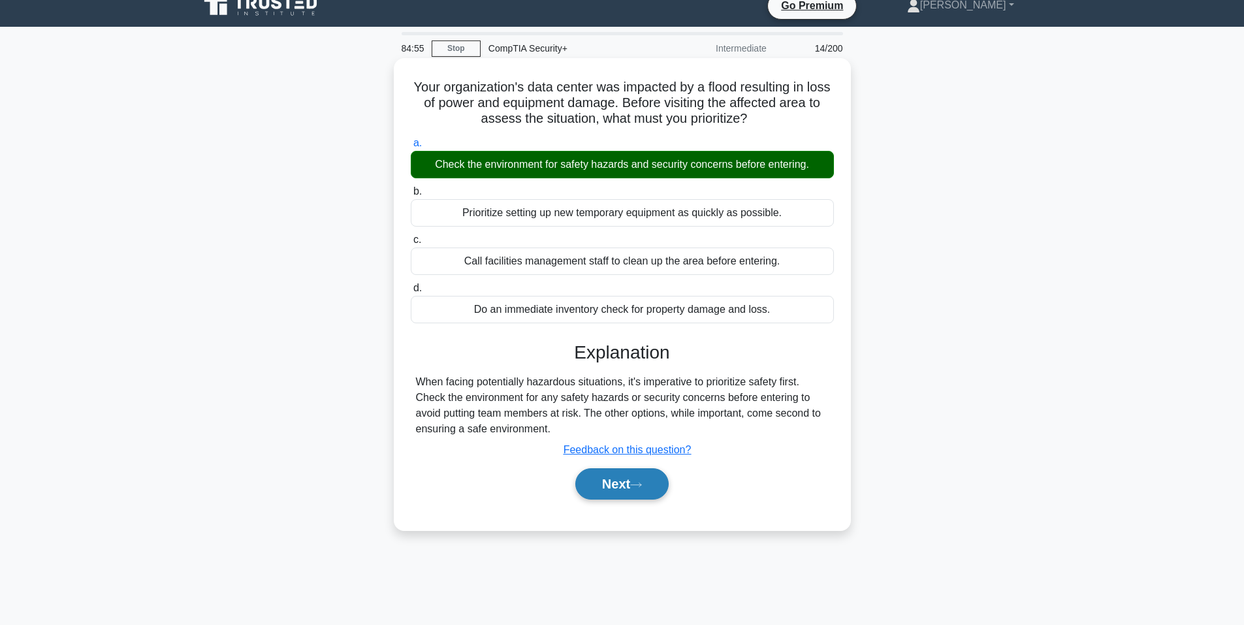
click at [621, 487] on button "Next" at bounding box center [622, 483] width 93 height 31
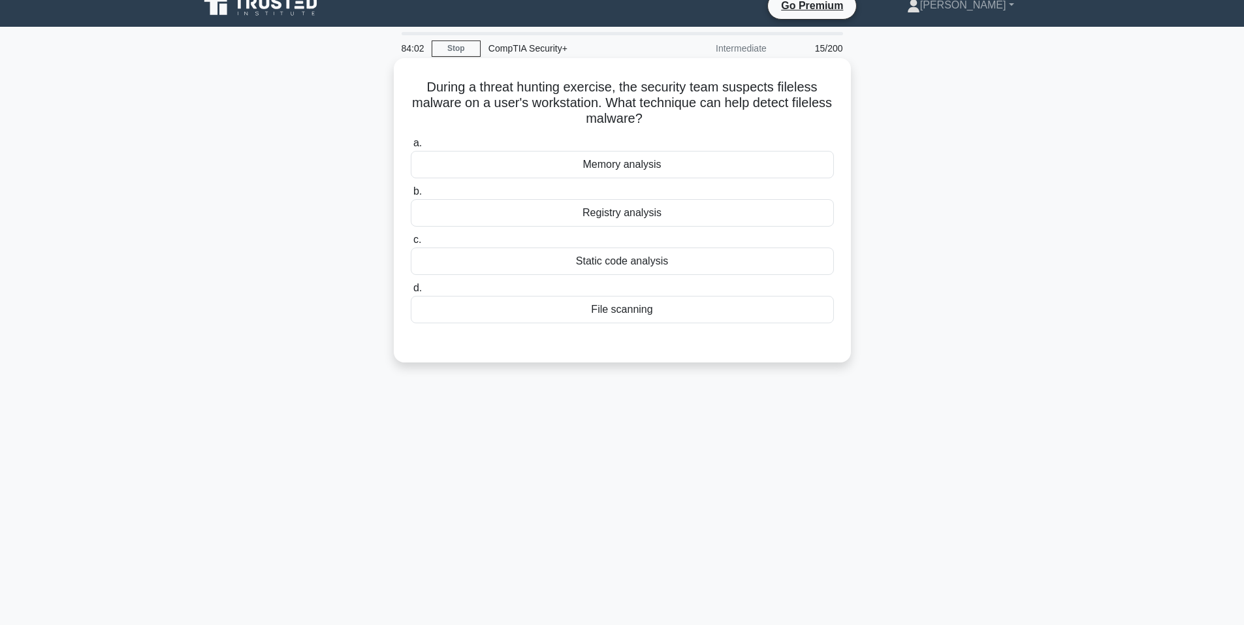
click at [635, 172] on div "Memory analysis" at bounding box center [622, 164] width 423 height 27
click at [411, 148] on input "a. Memory analysis" at bounding box center [411, 143] width 0 height 8
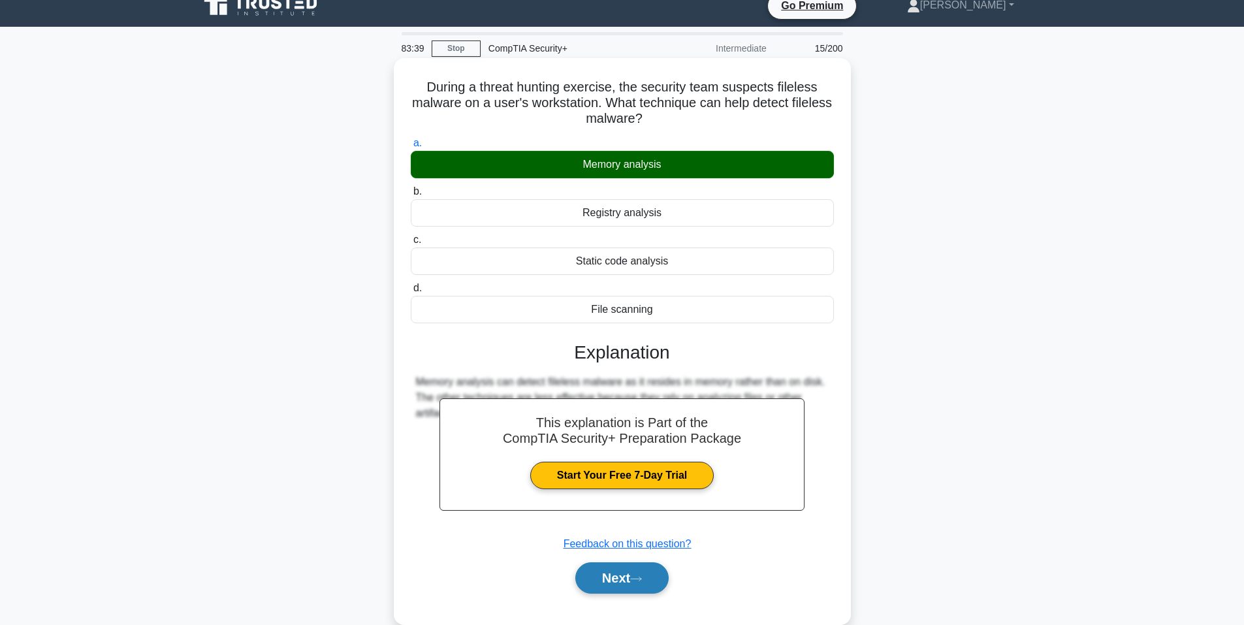
click at [628, 565] on button "Next" at bounding box center [622, 577] width 93 height 31
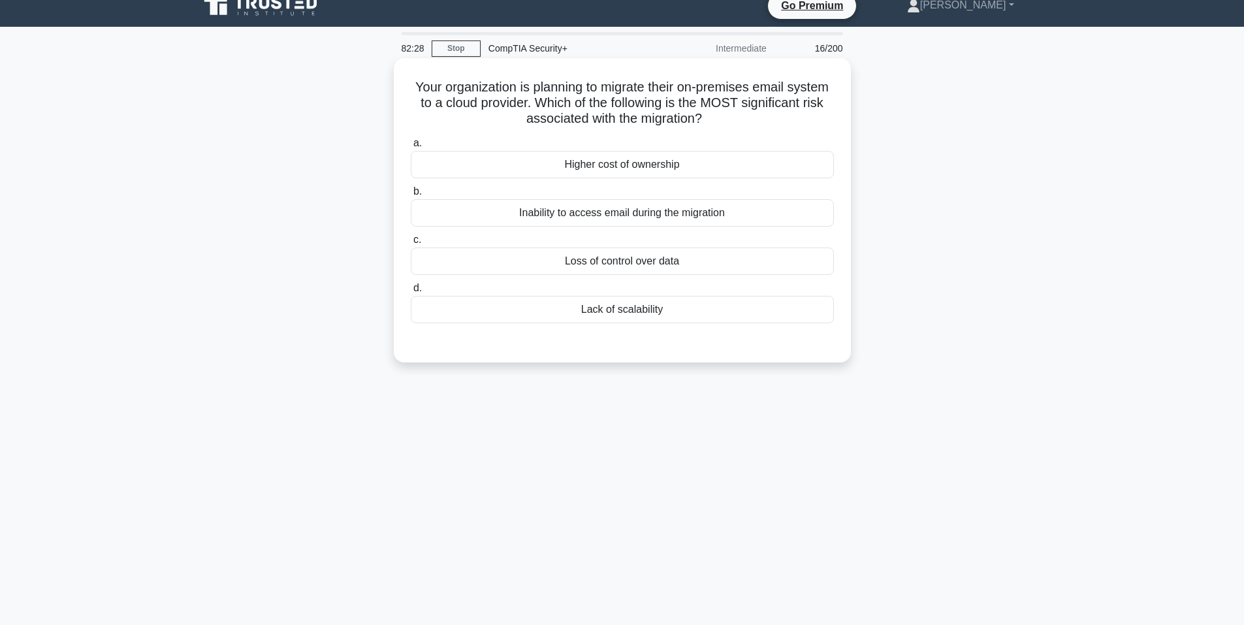
click at [625, 267] on div "Loss of control over data" at bounding box center [622, 261] width 423 height 27
click at [411, 244] on input "c. Loss of control over data" at bounding box center [411, 240] width 0 height 8
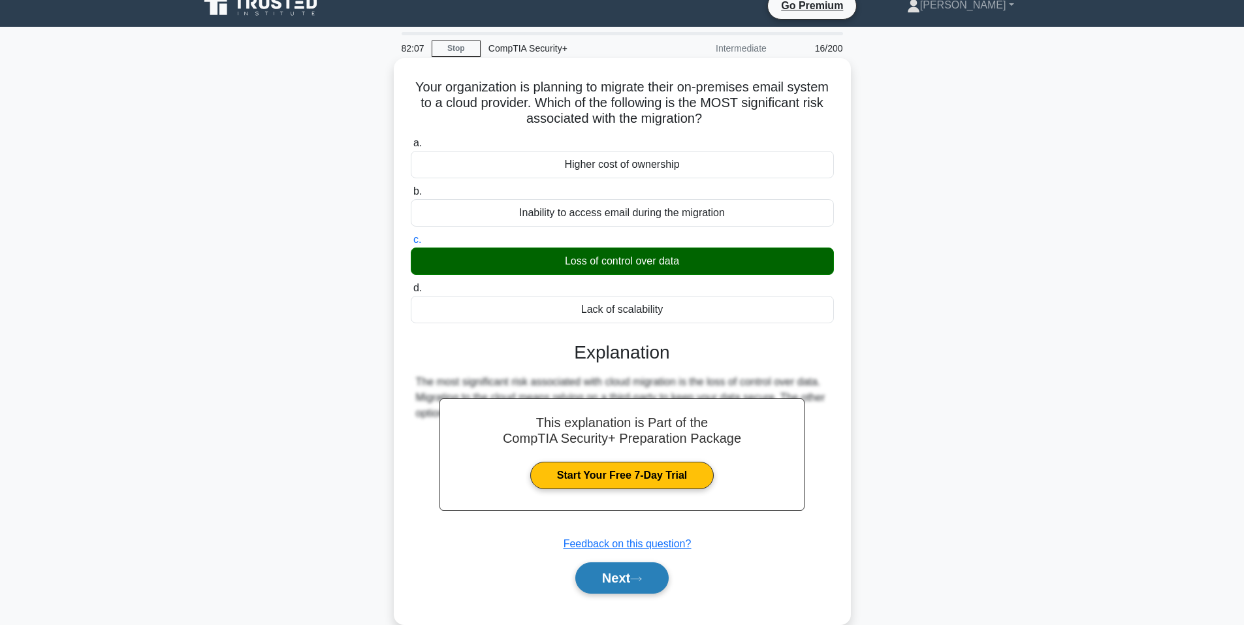
click at [638, 585] on button "Next" at bounding box center [622, 577] width 93 height 31
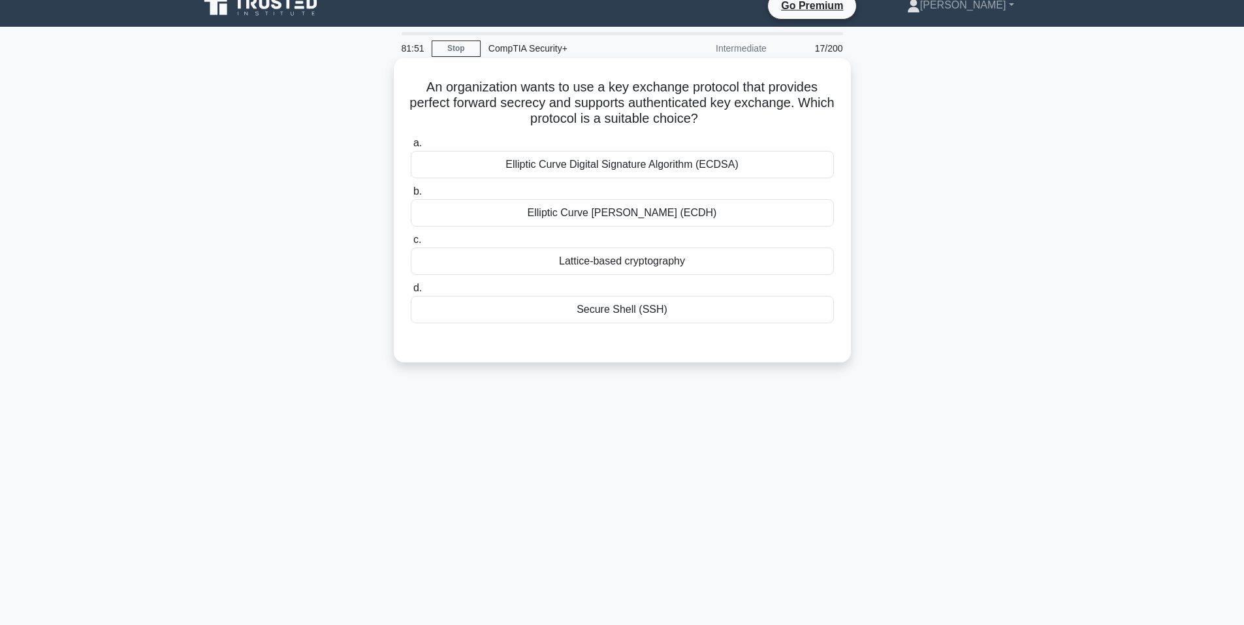
click at [604, 217] on div "Elliptic Curve [PERSON_NAME] (ECDH)" at bounding box center [622, 212] width 423 height 27
click at [411, 196] on input "b. Elliptic Curve [PERSON_NAME] (ECDH)" at bounding box center [411, 191] width 0 height 8
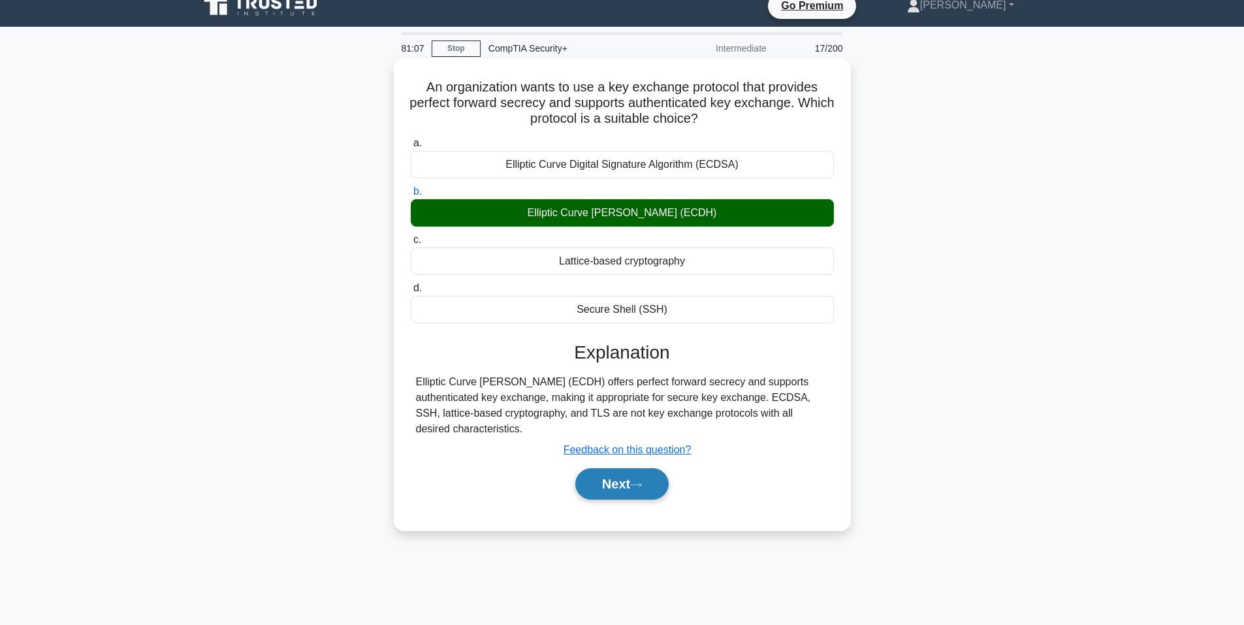
click at [638, 478] on button "Next" at bounding box center [622, 483] width 93 height 31
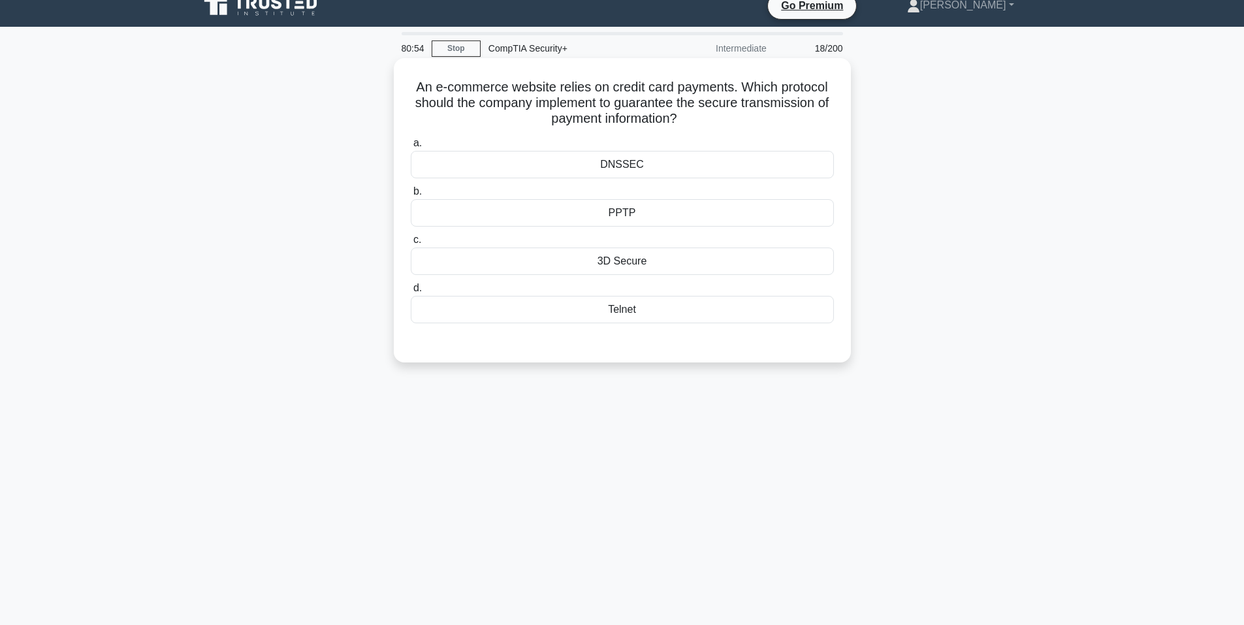
click at [623, 221] on div "PPTP" at bounding box center [622, 212] width 423 height 27
click at [411, 196] on input "b. PPTP" at bounding box center [411, 191] width 0 height 8
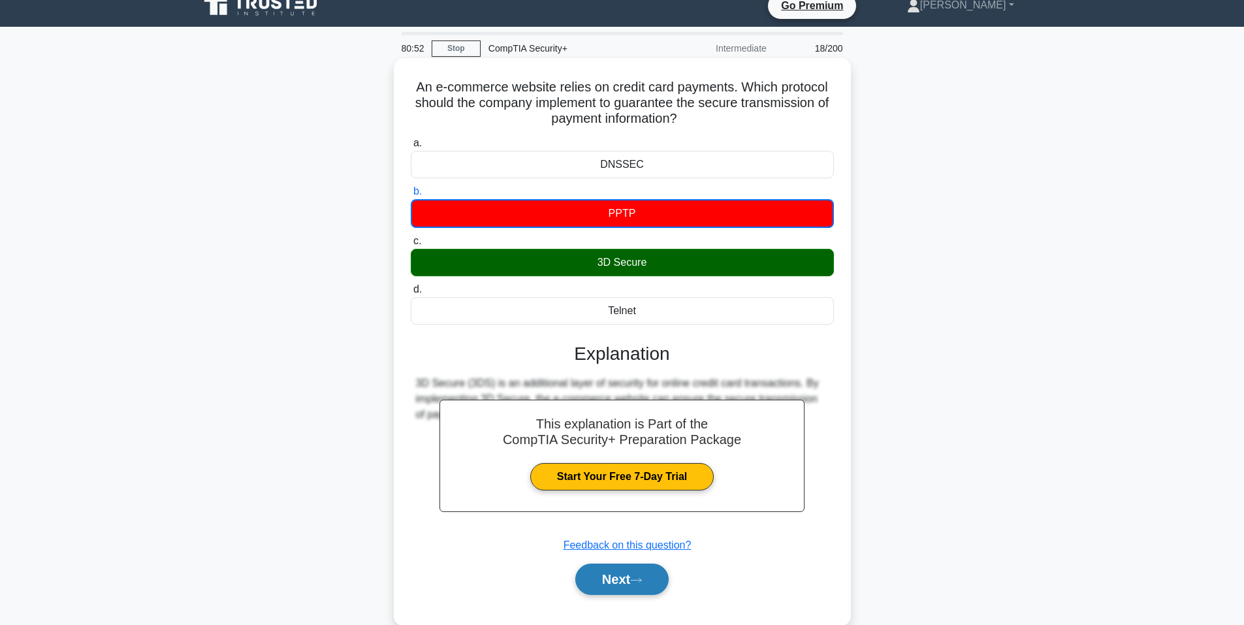
click at [618, 580] on button "Next" at bounding box center [622, 579] width 93 height 31
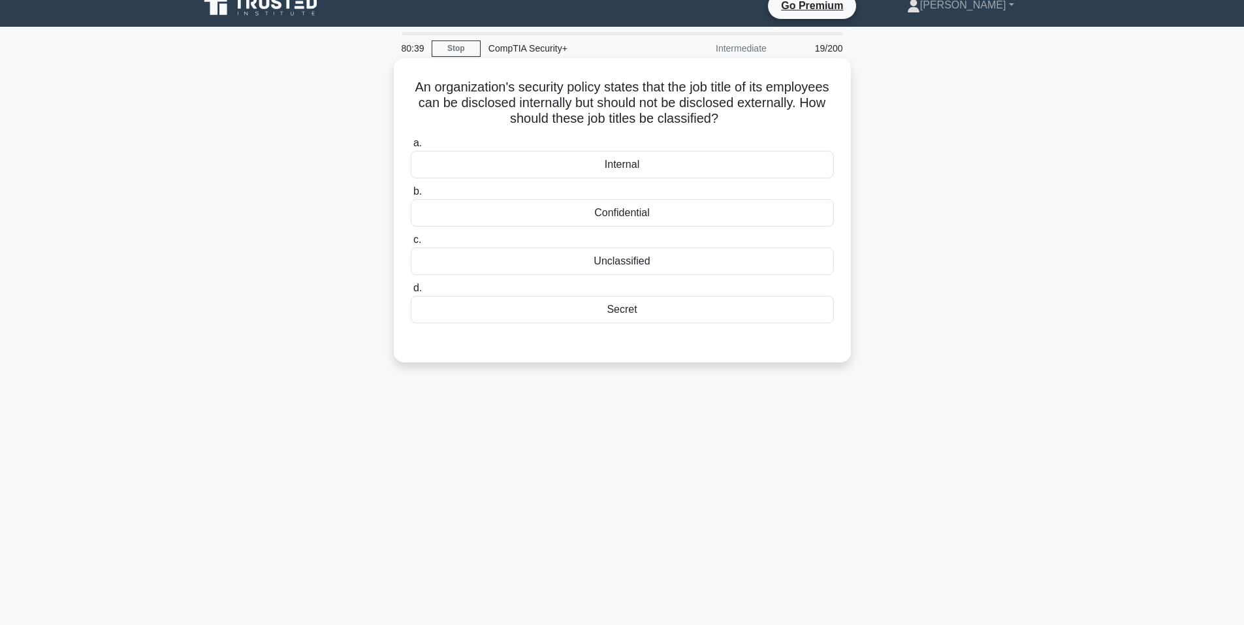
click at [657, 229] on div "a. Internal b. Confidential c. d." at bounding box center [622, 229] width 439 height 193
click at [653, 219] on div "Confidential" at bounding box center [622, 212] width 423 height 27
click at [411, 196] on input "b. Confidential" at bounding box center [411, 191] width 0 height 8
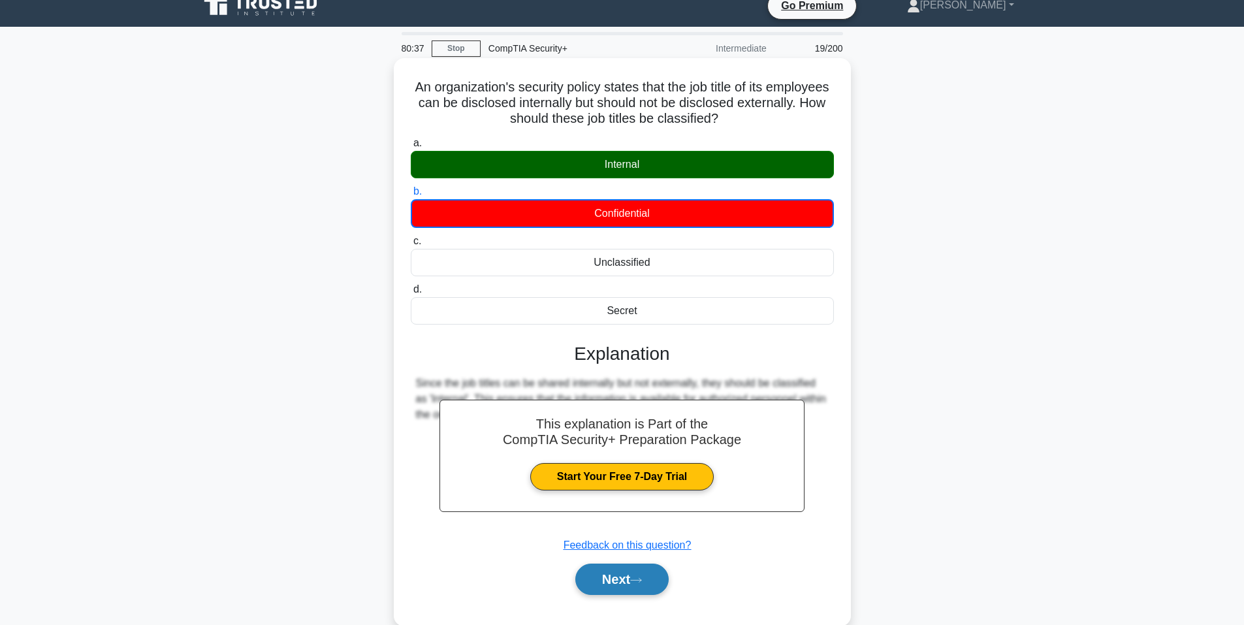
click at [624, 577] on button "Next" at bounding box center [622, 579] width 93 height 31
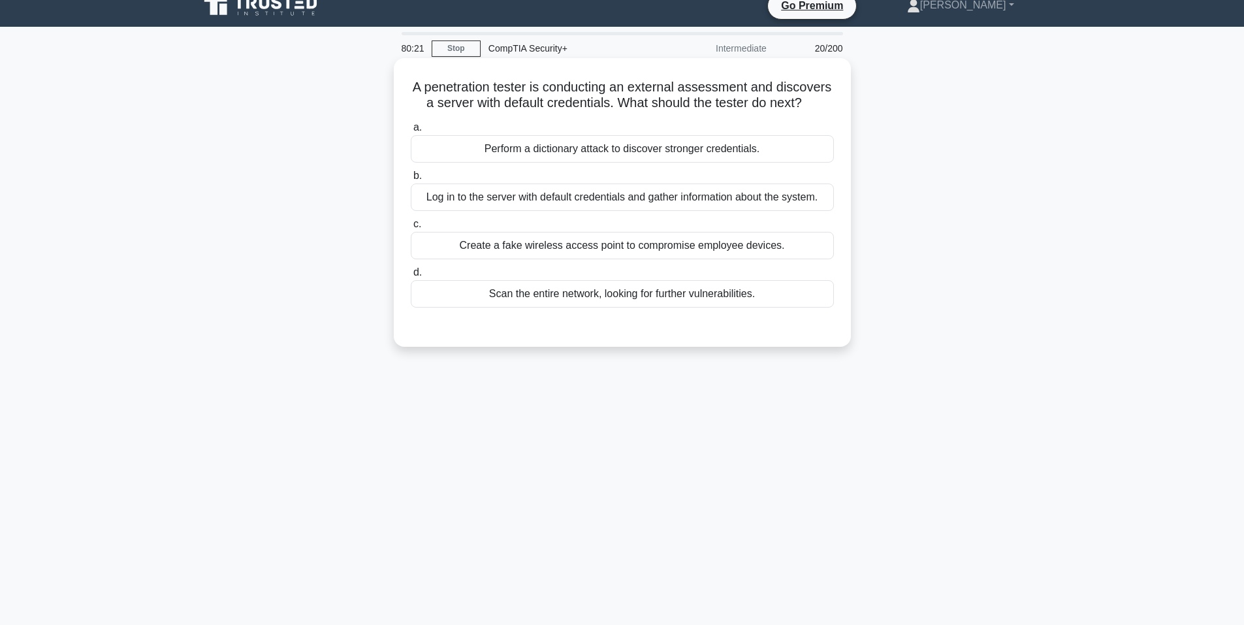
click at [690, 211] on div "Log in to the server with default credentials and gather information about the …" at bounding box center [622, 197] width 423 height 27
click at [411, 180] on input "b. Log in to the server with default credentials and gather information about t…" at bounding box center [411, 176] width 0 height 8
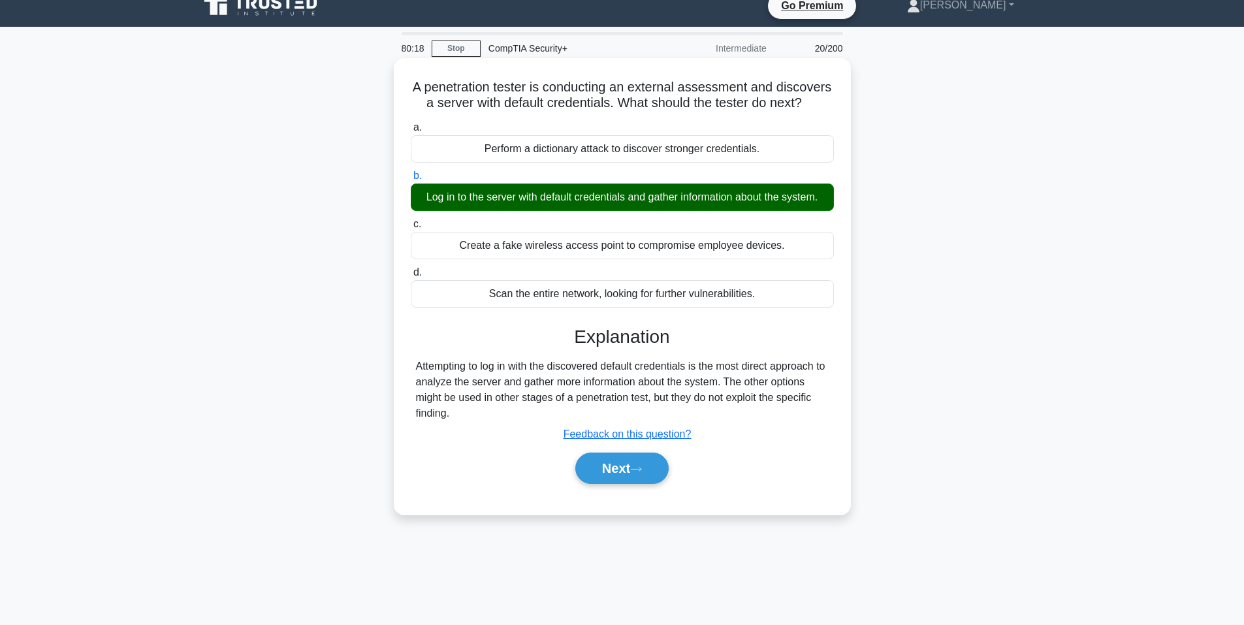
click at [653, 472] on button "Next" at bounding box center [622, 468] width 93 height 31
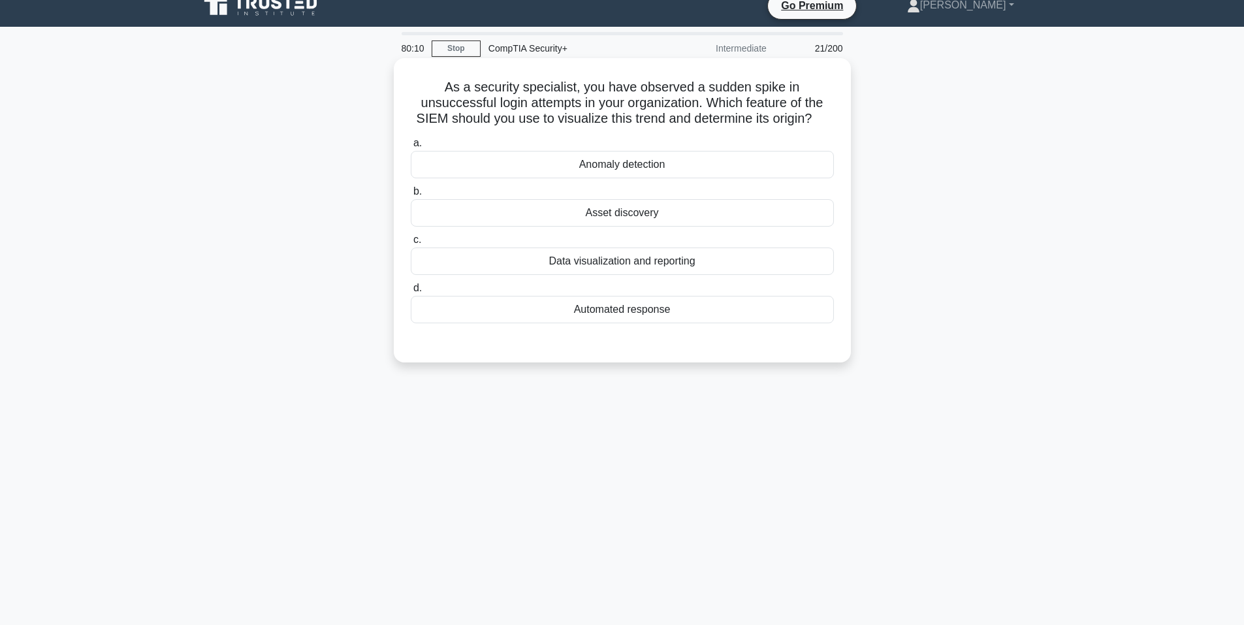
click at [618, 159] on div "Anomaly detection" at bounding box center [622, 164] width 423 height 27
click at [411, 148] on input "a. Anomaly detection" at bounding box center [411, 143] width 0 height 8
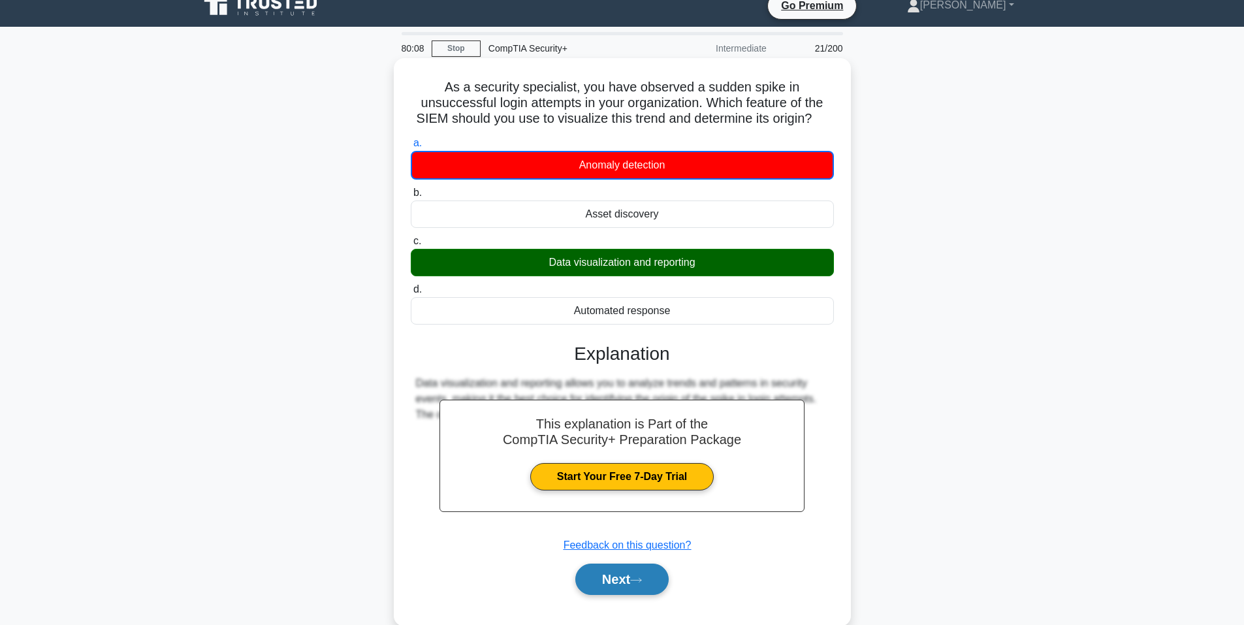
click at [642, 577] on icon at bounding box center [636, 580] width 12 height 7
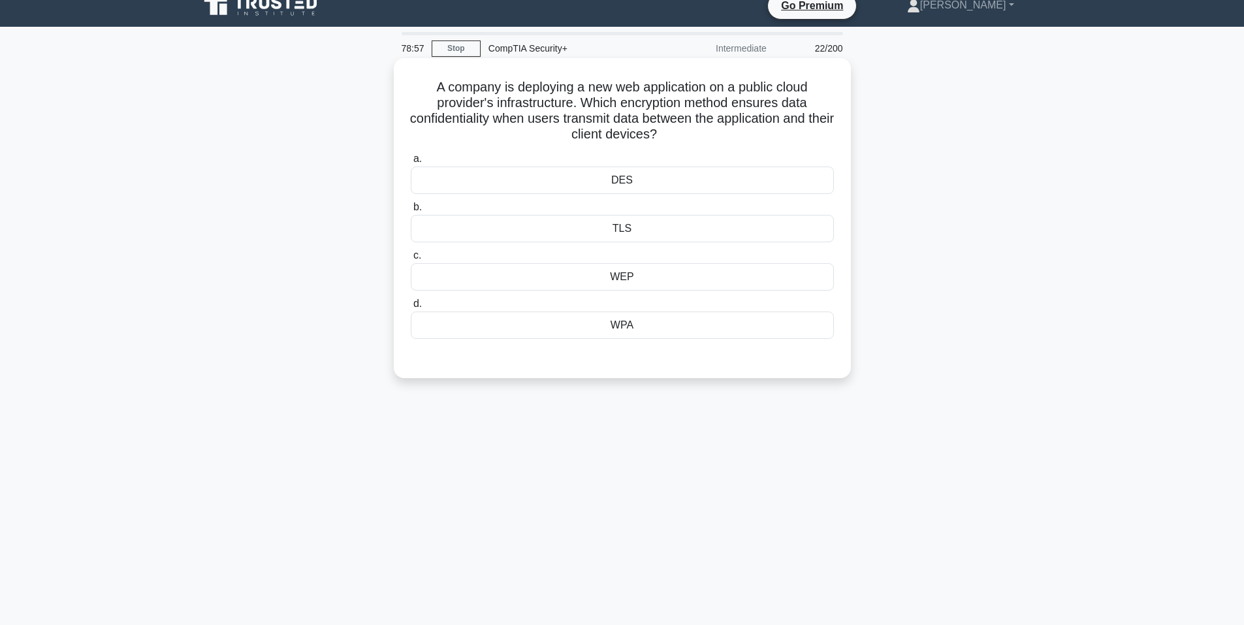
click at [678, 335] on div "WPA" at bounding box center [622, 325] width 423 height 27
click at [411, 308] on input "d. WPA" at bounding box center [411, 304] width 0 height 8
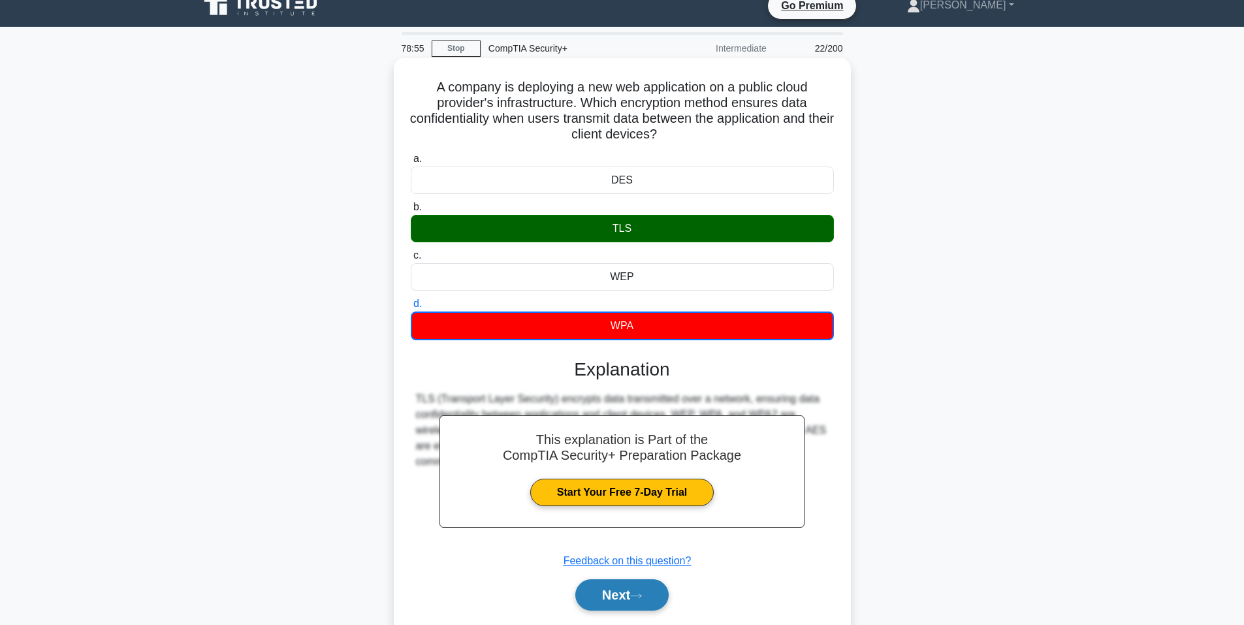
click at [632, 594] on button "Next" at bounding box center [622, 594] width 93 height 31
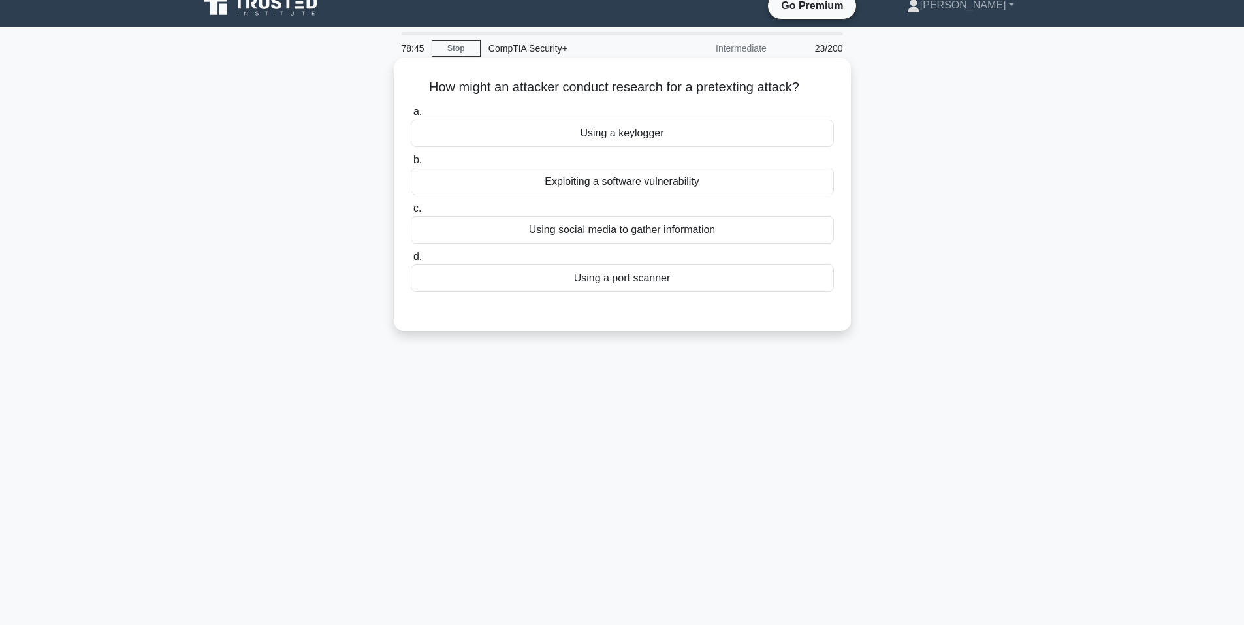
click at [609, 137] on div "Using a keylogger" at bounding box center [622, 133] width 423 height 27
click at [411, 116] on input "a. Using a keylogger" at bounding box center [411, 112] width 0 height 8
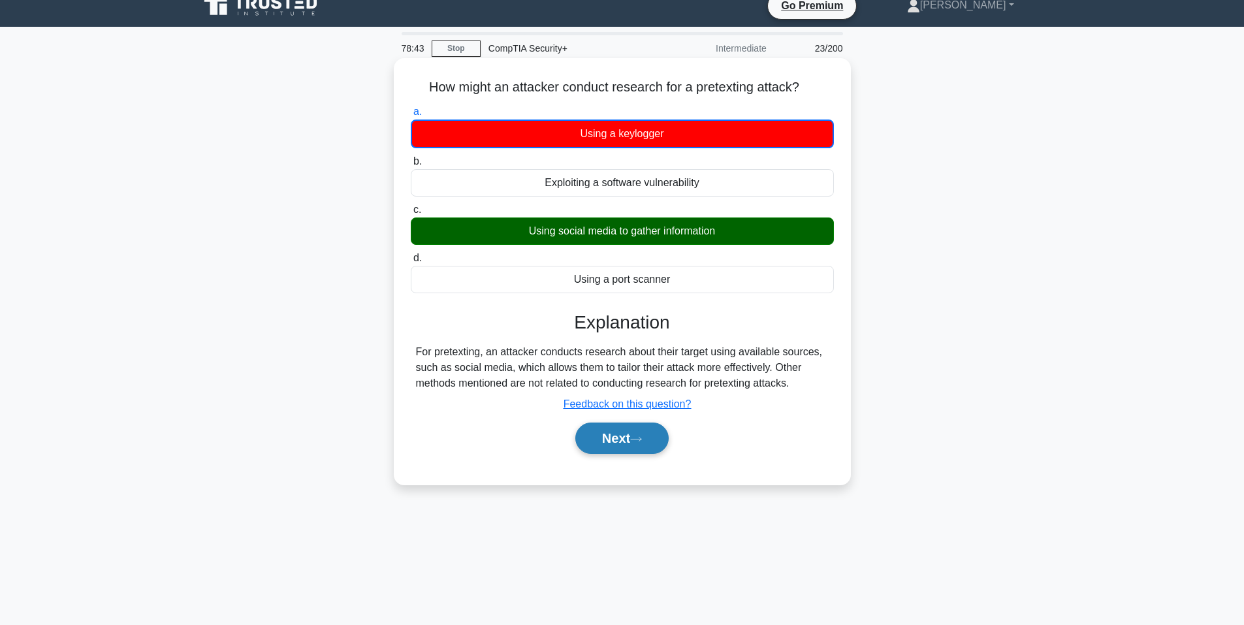
click at [625, 425] on button "Next" at bounding box center [622, 438] width 93 height 31
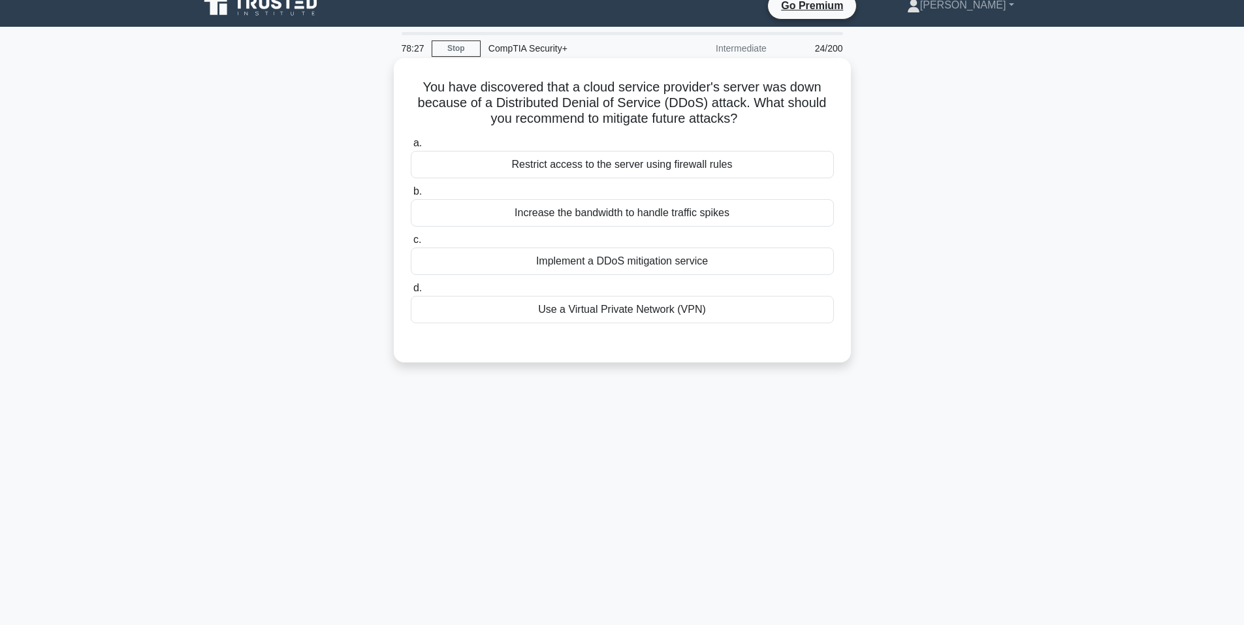
click at [660, 264] on div "Implement a DDoS mitigation service" at bounding box center [622, 261] width 423 height 27
click at [411, 244] on input "c. Implement a DDoS mitigation service" at bounding box center [411, 240] width 0 height 8
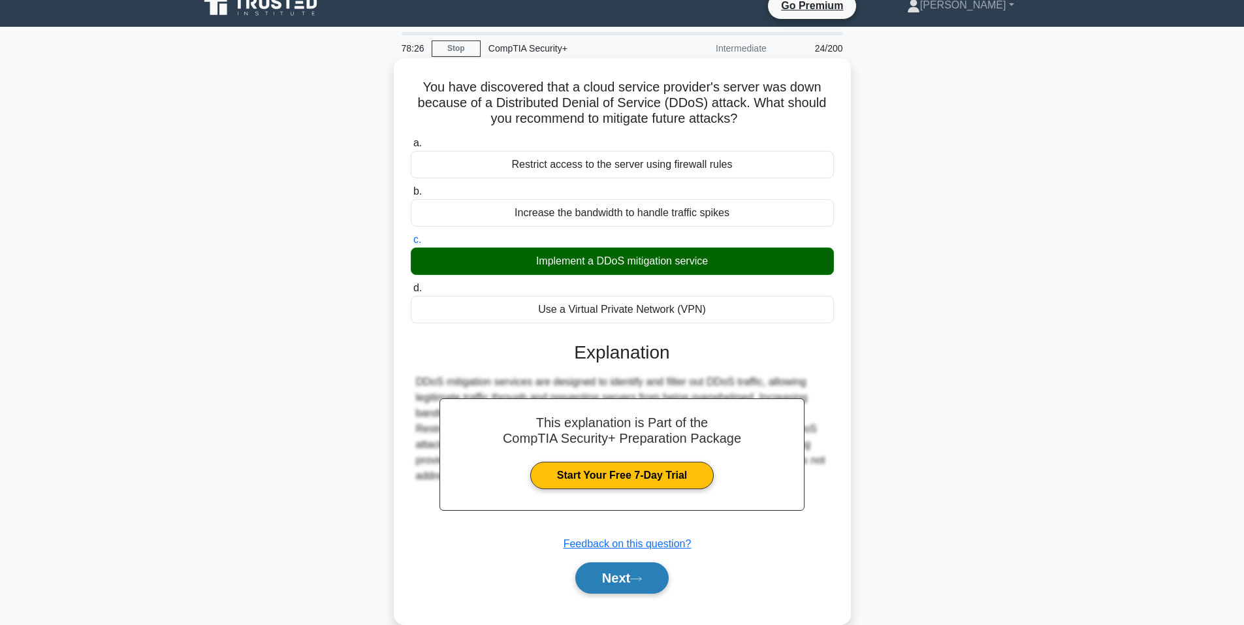
click at [634, 574] on button "Next" at bounding box center [622, 577] width 93 height 31
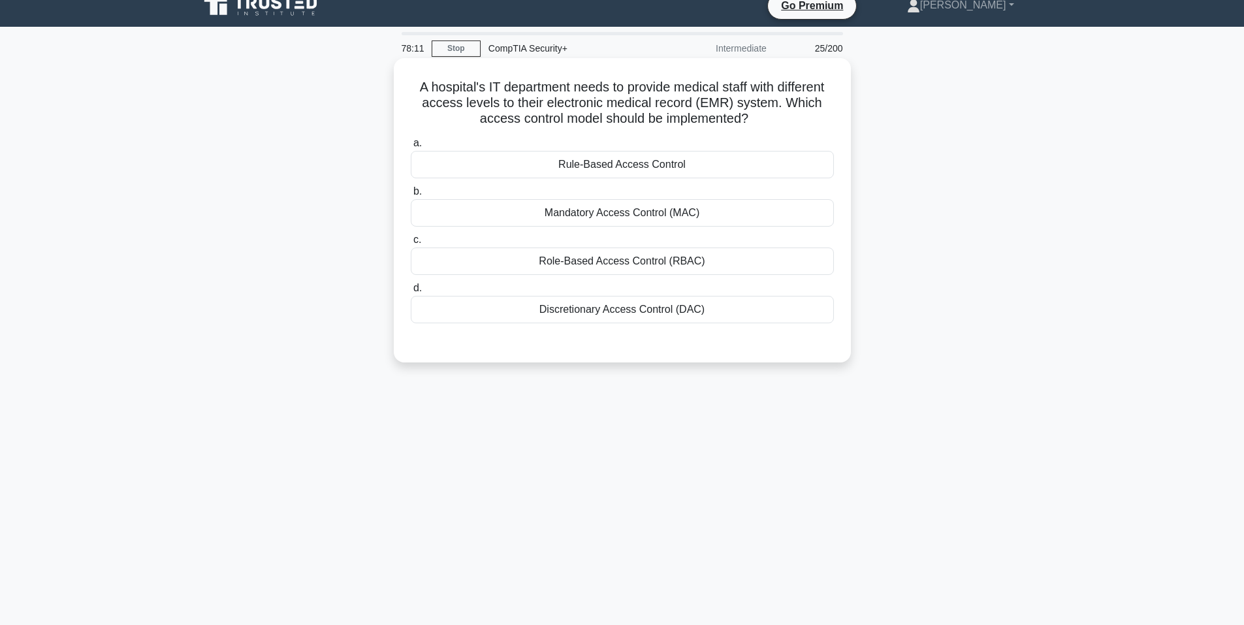
click at [633, 259] on div "Role-Based Access Control (RBAC)" at bounding box center [622, 261] width 423 height 27
click at [411, 244] on input "c. Role-Based Access Control (RBAC)" at bounding box center [411, 240] width 0 height 8
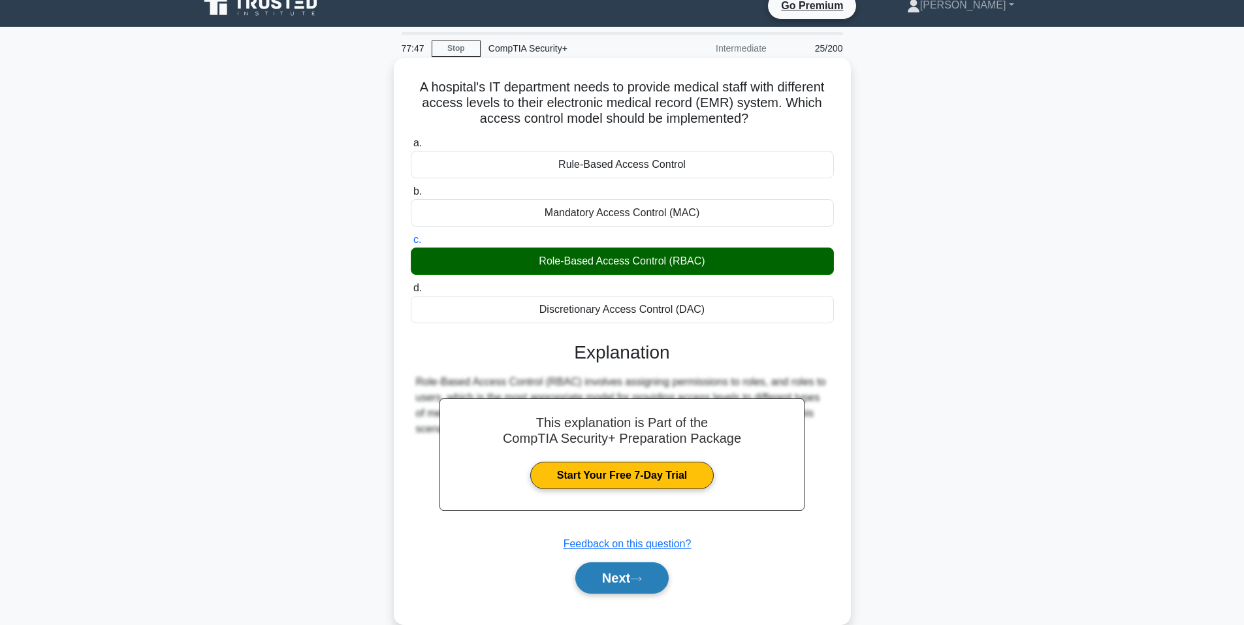
click at [648, 572] on button "Next" at bounding box center [622, 577] width 93 height 31
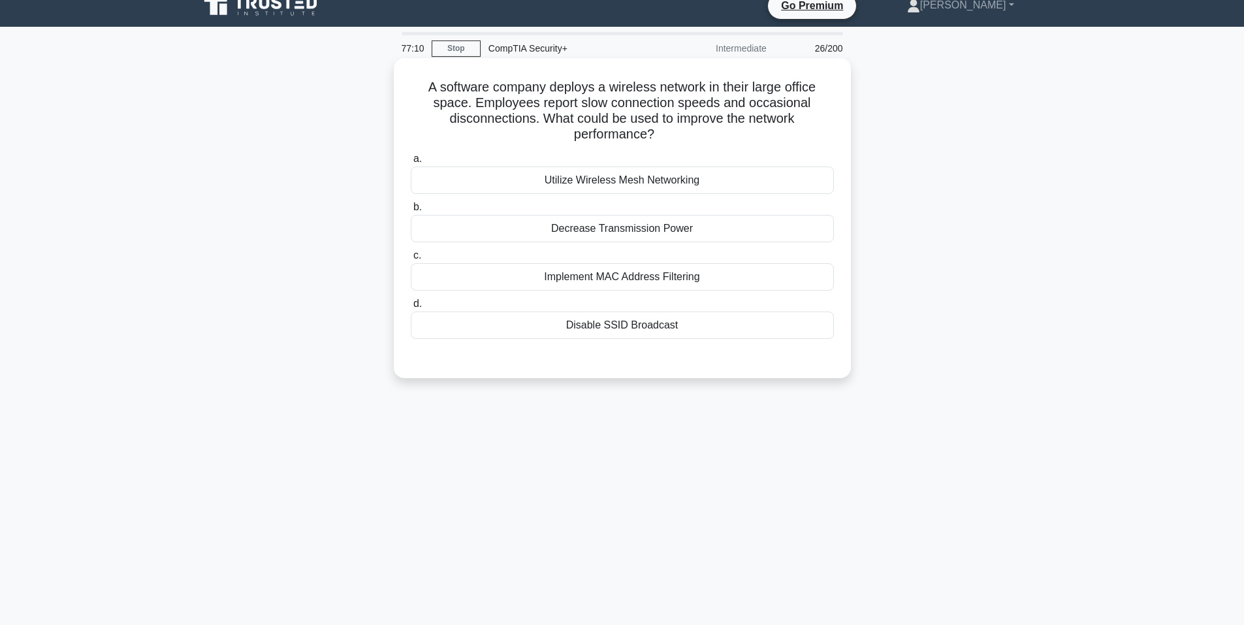
click at [612, 174] on div "Utilize Wireless Mesh Networking" at bounding box center [622, 180] width 423 height 27
click at [411, 163] on input "a. Utilize Wireless Mesh Networking" at bounding box center [411, 159] width 0 height 8
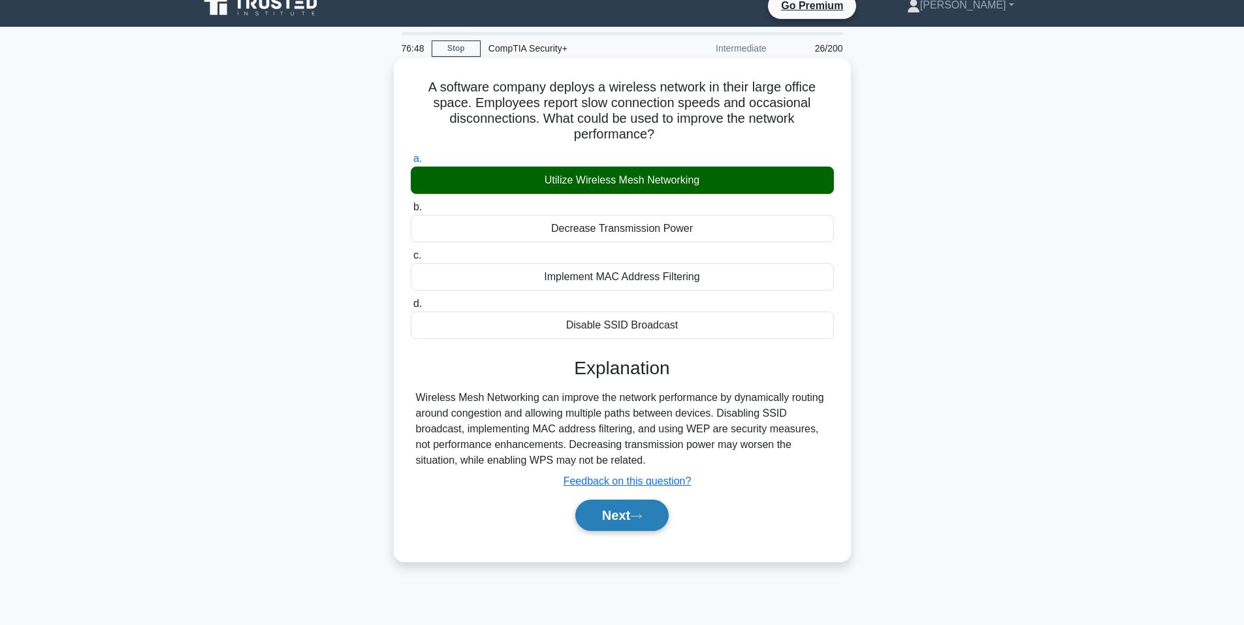
click at [623, 515] on button "Next" at bounding box center [622, 515] width 93 height 31
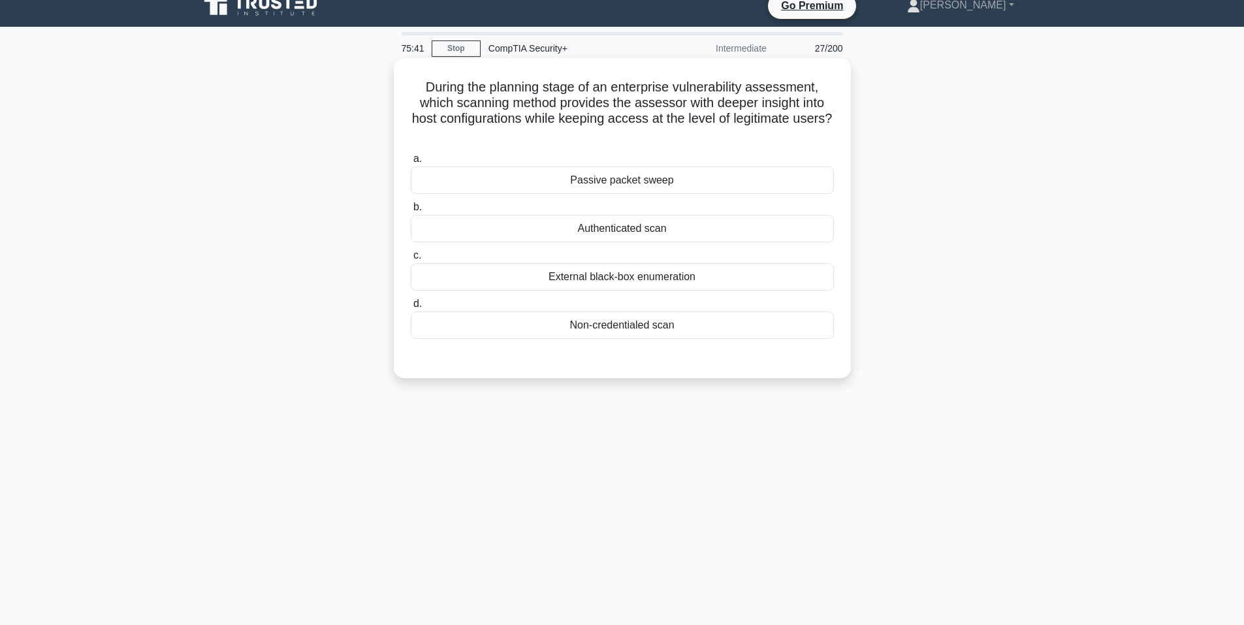
click at [632, 185] on div "Passive packet sweep" at bounding box center [622, 180] width 423 height 27
click at [411, 163] on input "a. Passive packet sweep" at bounding box center [411, 159] width 0 height 8
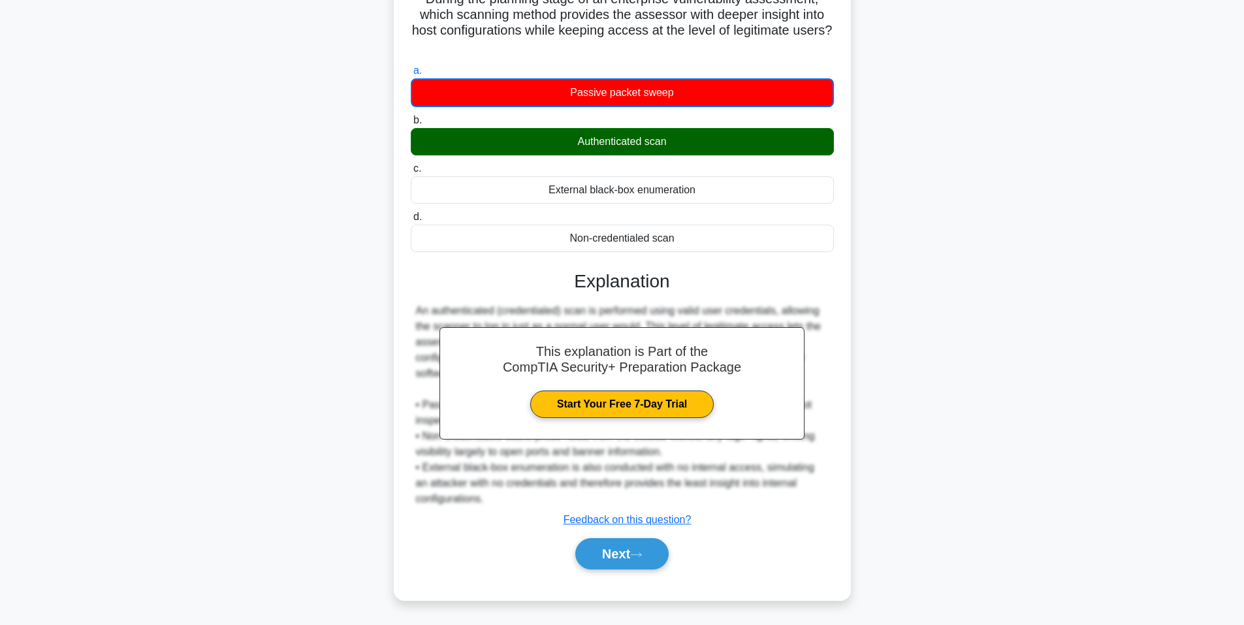
scroll to position [104, 0]
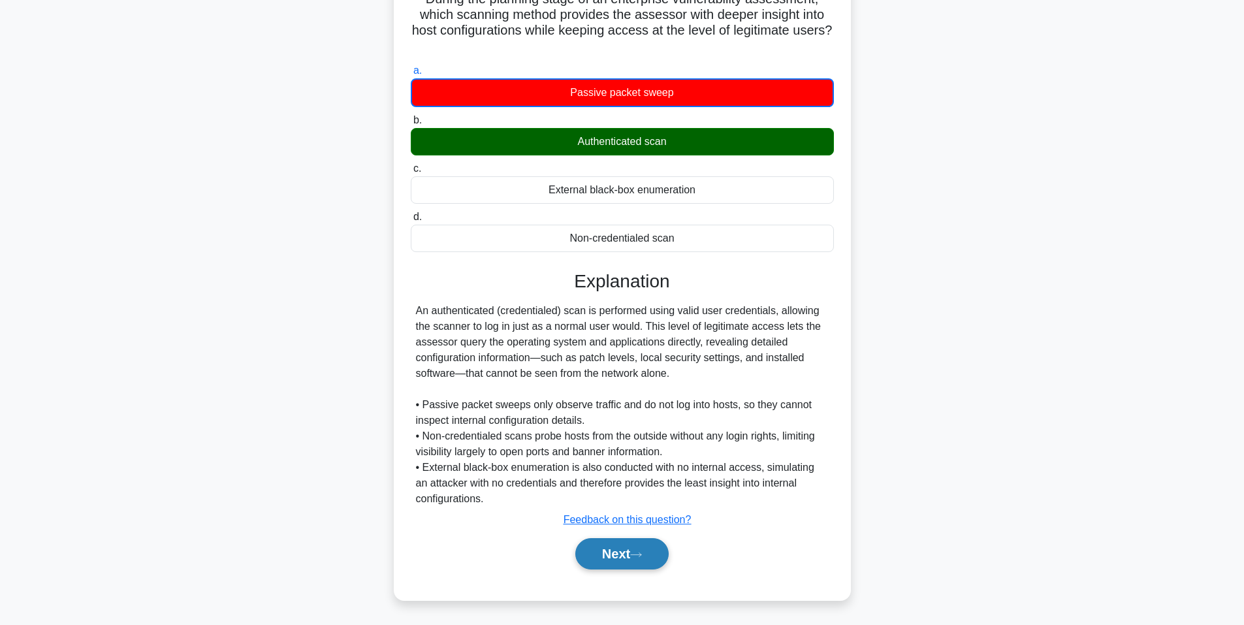
click at [625, 544] on button "Next" at bounding box center [622, 553] width 93 height 31
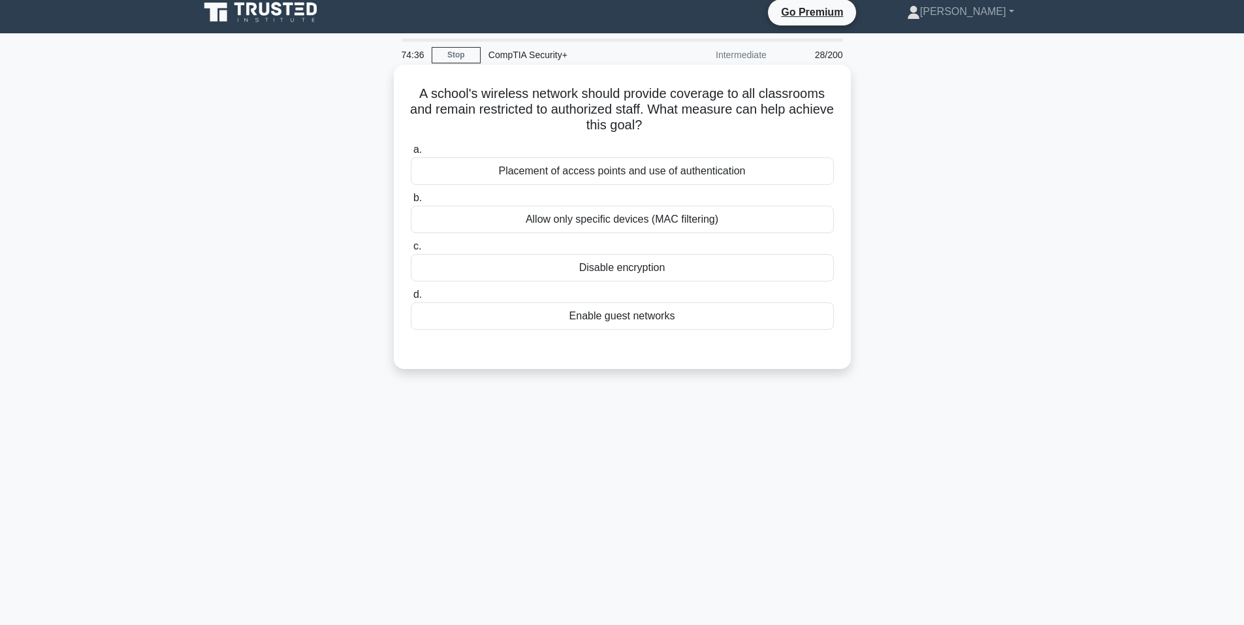
scroll to position [65, 0]
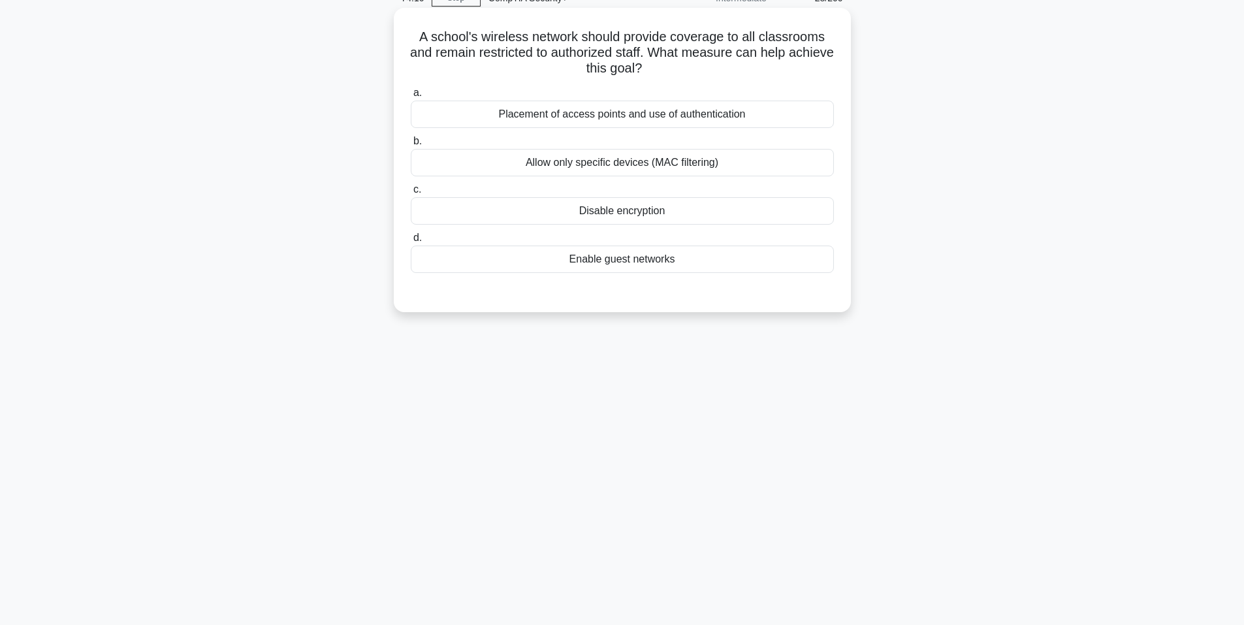
click at [683, 116] on div "Placement of access points and use of authentication" at bounding box center [622, 114] width 423 height 27
click at [411, 97] on input "a. Placement of access points and use of authentication" at bounding box center [411, 93] width 0 height 8
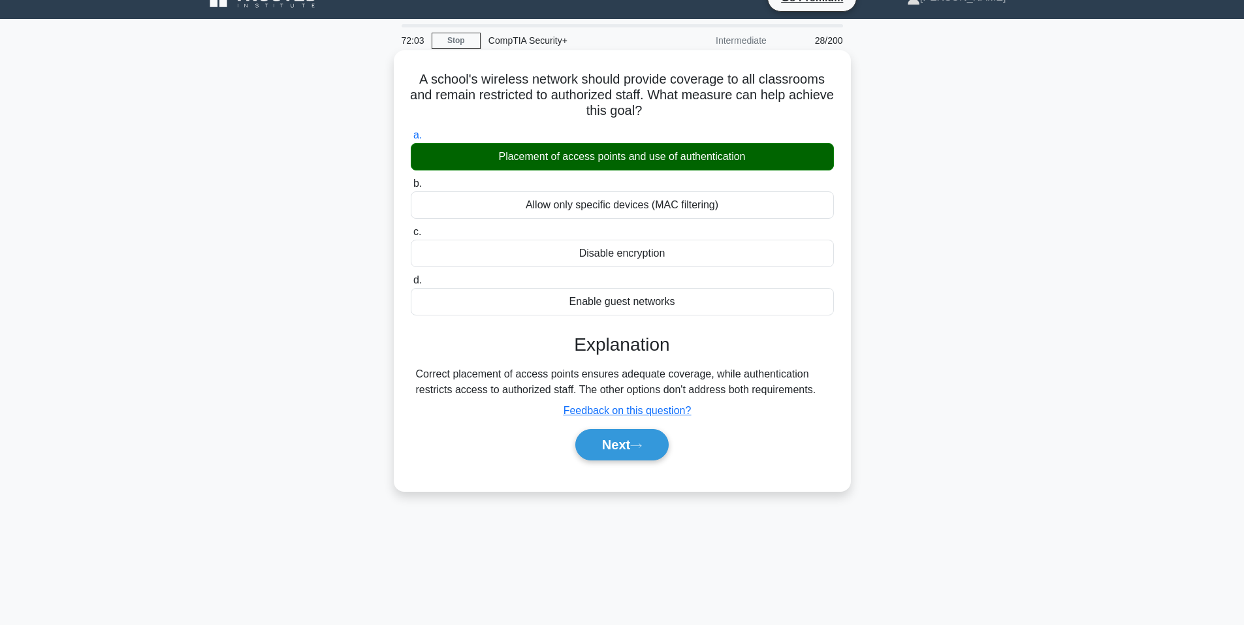
scroll to position [0, 0]
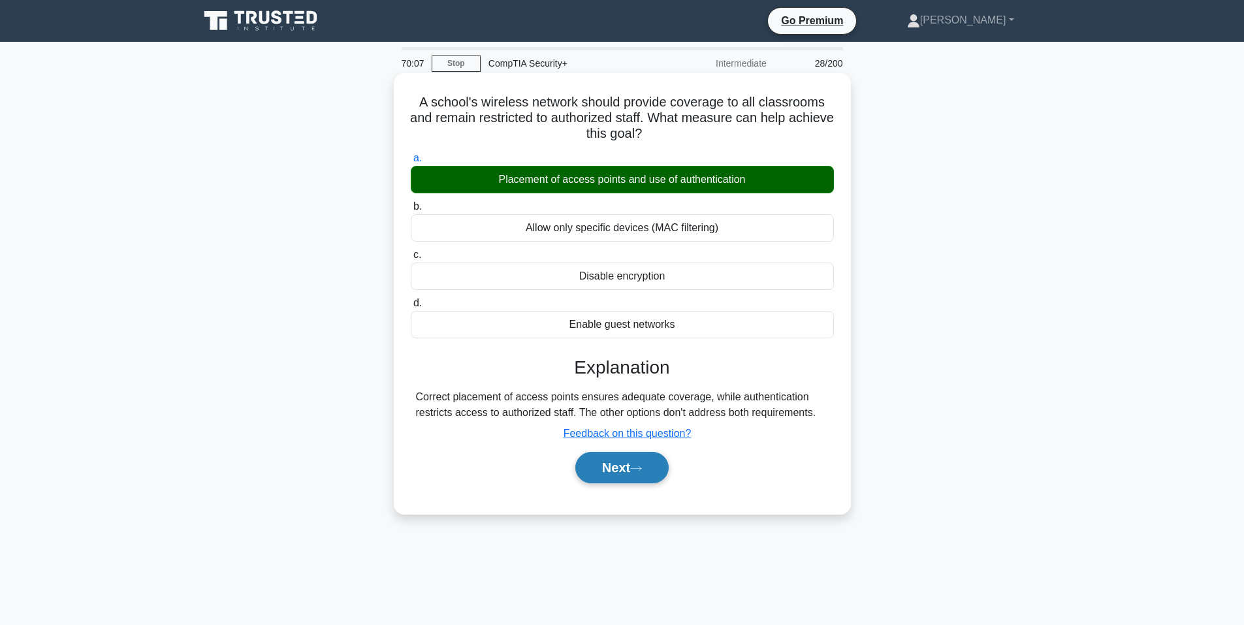
click at [618, 466] on button "Next" at bounding box center [622, 467] width 93 height 31
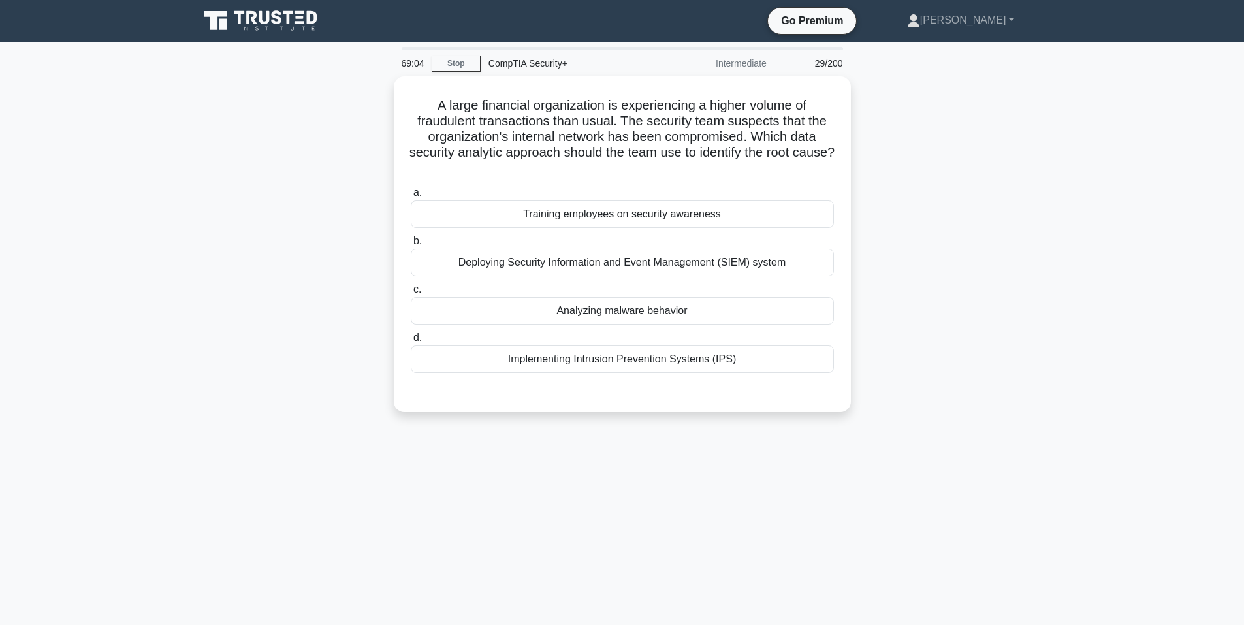
click at [685, 552] on div "69:04 Stop CompTIA Security+ Intermediate 29/200 A large financial organization…" at bounding box center [622, 373] width 862 height 653
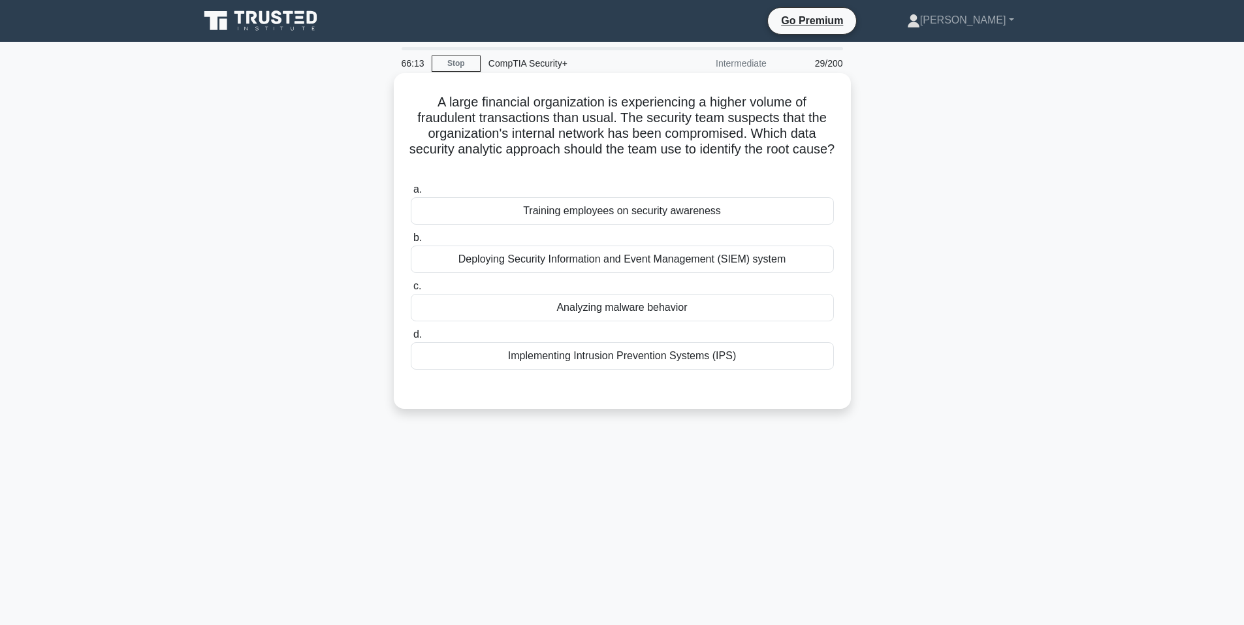
click at [598, 253] on div "Deploying Security Information and Event Management (SIEM) system" at bounding box center [622, 259] width 423 height 27
click at [411, 242] on input "b. Deploying Security Information and Event Management (SIEM) system" at bounding box center [411, 238] width 0 height 8
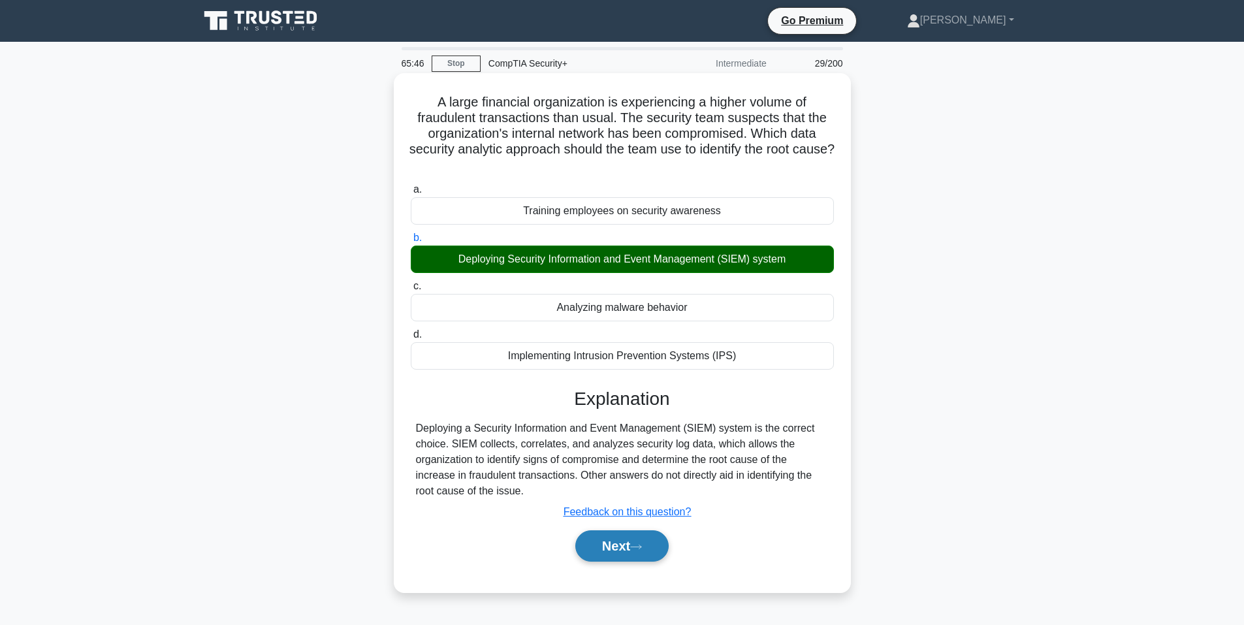
click at [606, 558] on button "Next" at bounding box center [622, 545] width 93 height 31
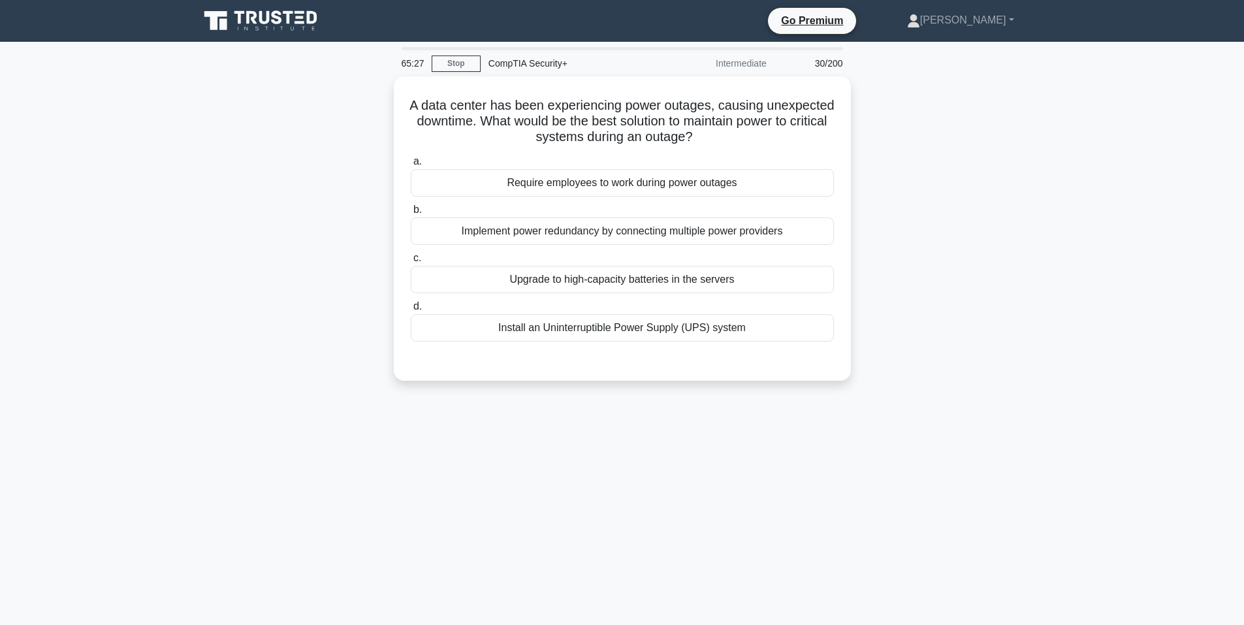
click at [317, 327] on div "A data center has been experiencing power outages, causing unexpected downtime.…" at bounding box center [622, 236] width 862 height 320
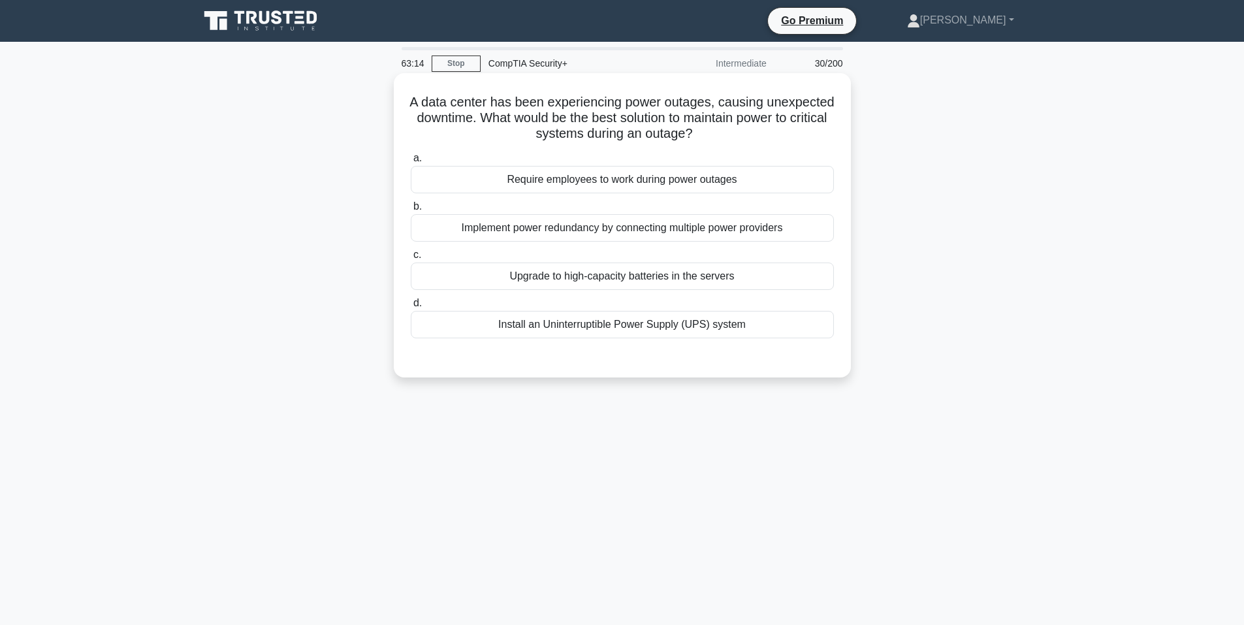
click at [643, 329] on div "Install an Uninterruptible Power Supply (UPS) system" at bounding box center [622, 324] width 423 height 27
click at [411, 308] on input "d. Install an Uninterruptible Power Supply (UPS) system" at bounding box center [411, 303] width 0 height 8
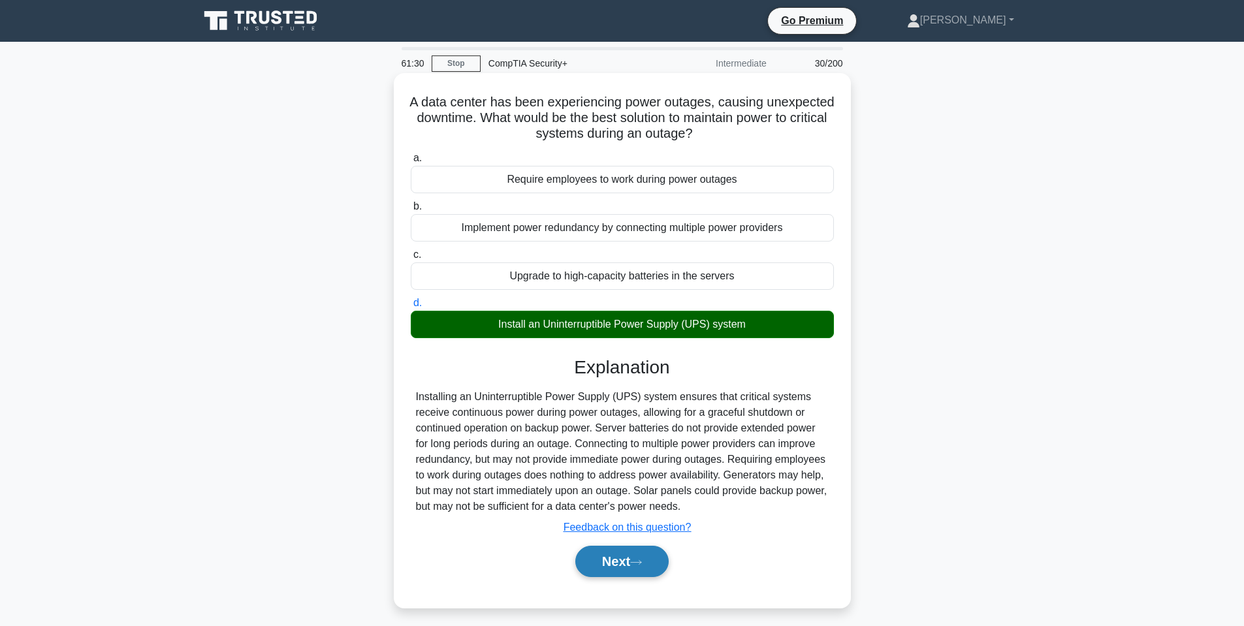
click at [608, 562] on button "Next" at bounding box center [622, 561] width 93 height 31
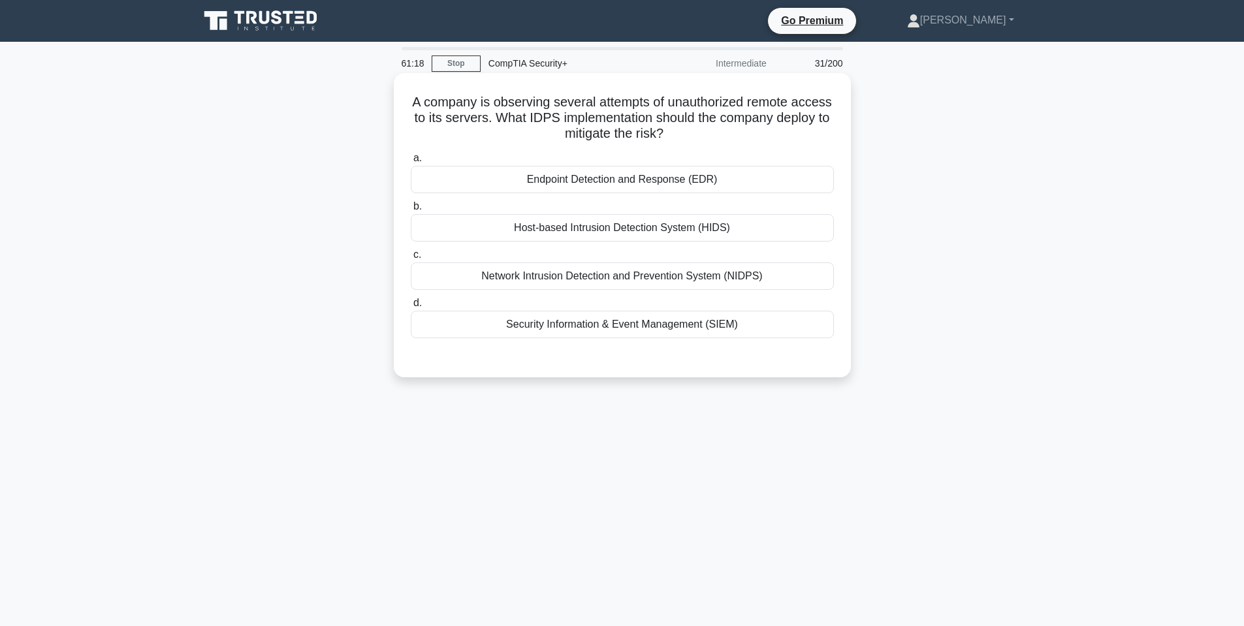
click at [555, 270] on div "Network Intrusion Detection and Prevention System (NIDPS)" at bounding box center [622, 276] width 423 height 27
click at [411, 259] on input "c. Network Intrusion Detection and Prevention System (NIDPS)" at bounding box center [411, 255] width 0 height 8
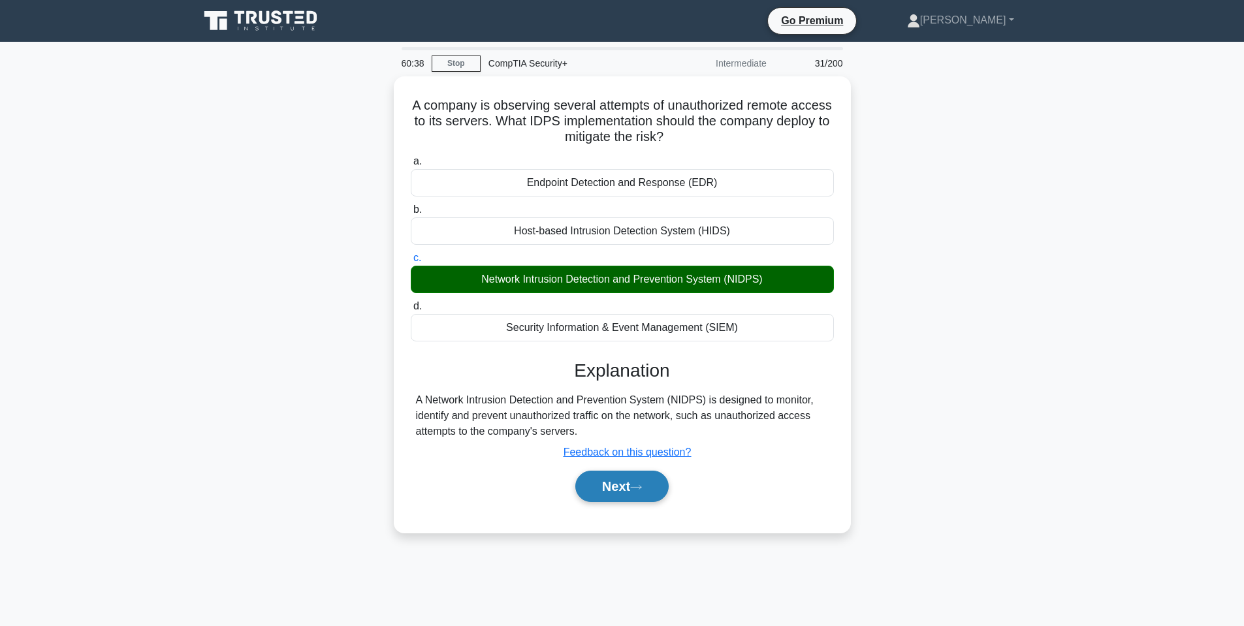
click at [622, 484] on button "Next" at bounding box center [622, 486] width 93 height 31
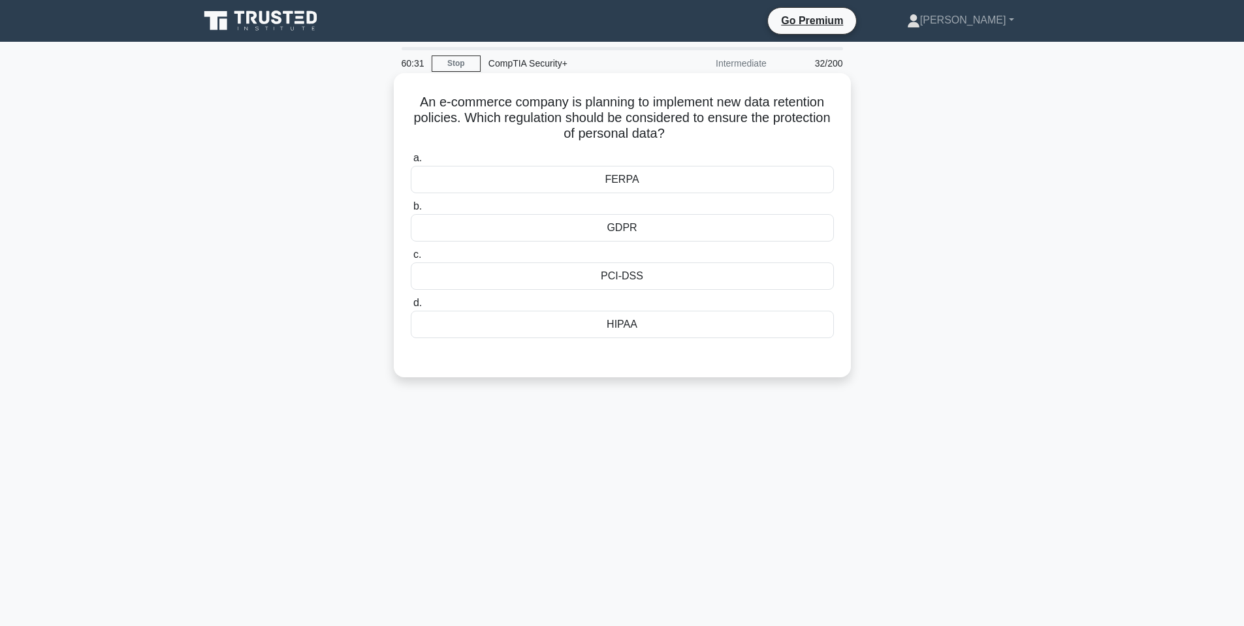
click at [628, 178] on div "FERPA" at bounding box center [622, 179] width 423 height 27
click at [411, 163] on input "a. FERPA" at bounding box center [411, 158] width 0 height 8
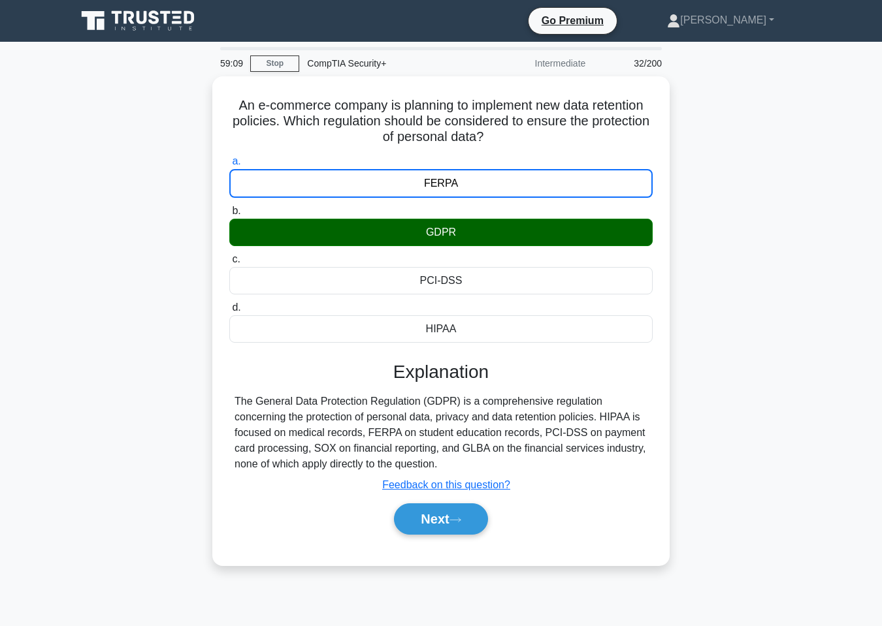
click at [744, 248] on div "An e-commerce company is planning to implement new data retention policies. Whi…" at bounding box center [441, 328] width 745 height 505
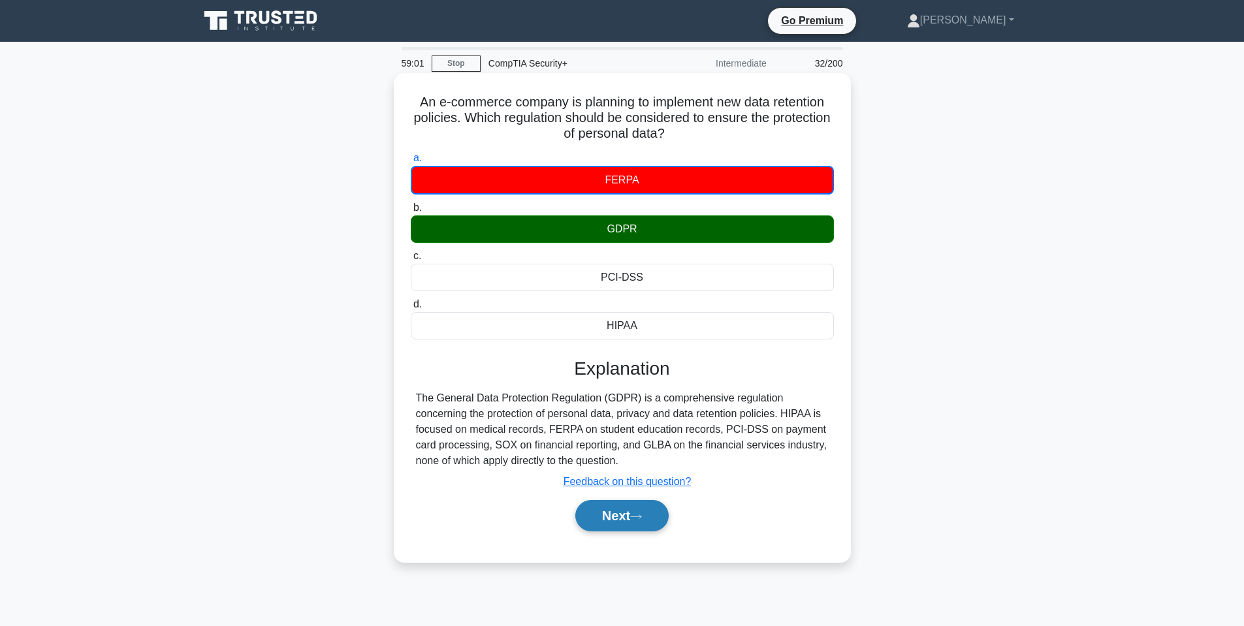
click at [602, 518] on button "Next" at bounding box center [622, 515] width 93 height 31
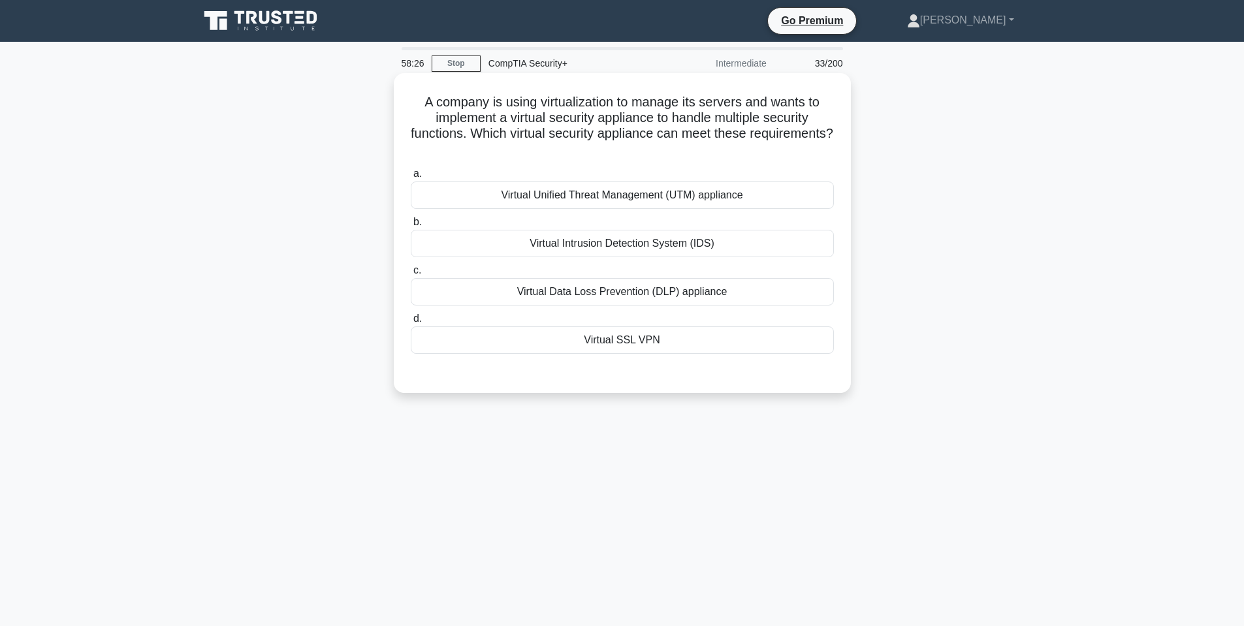
click at [554, 242] on div "Virtual Intrusion Detection System (IDS)" at bounding box center [622, 243] width 423 height 27
click at [411, 227] on input "b. Virtual Intrusion Detection System (IDS)" at bounding box center [411, 222] width 0 height 8
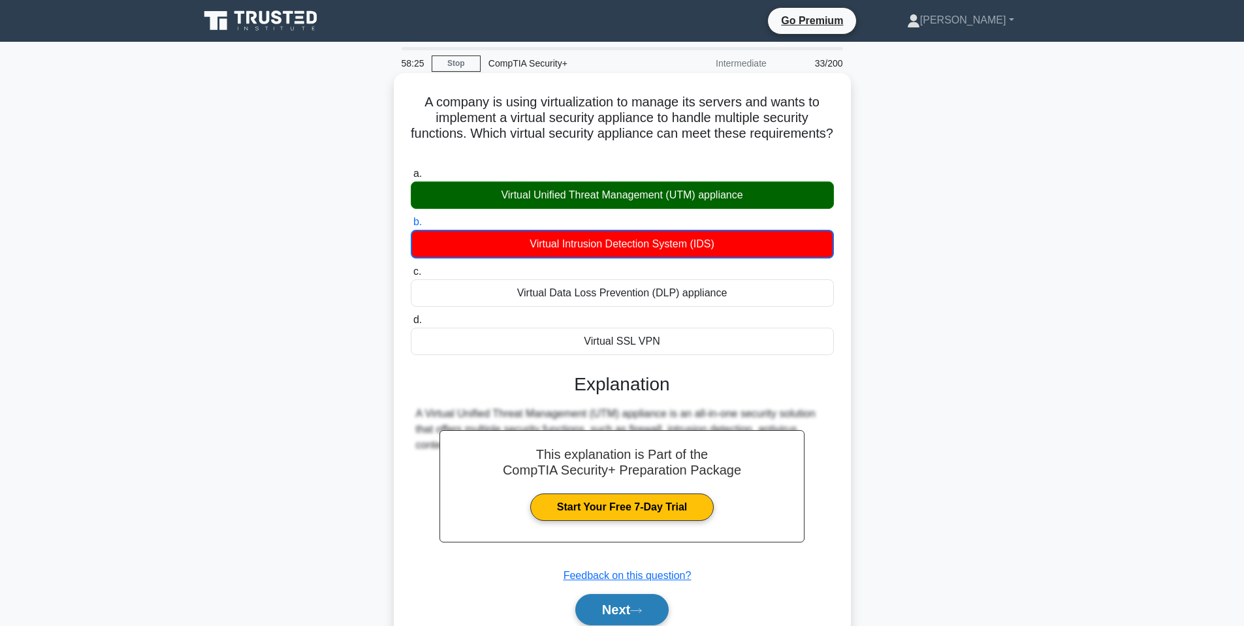
click at [607, 599] on button "Next" at bounding box center [622, 609] width 93 height 31
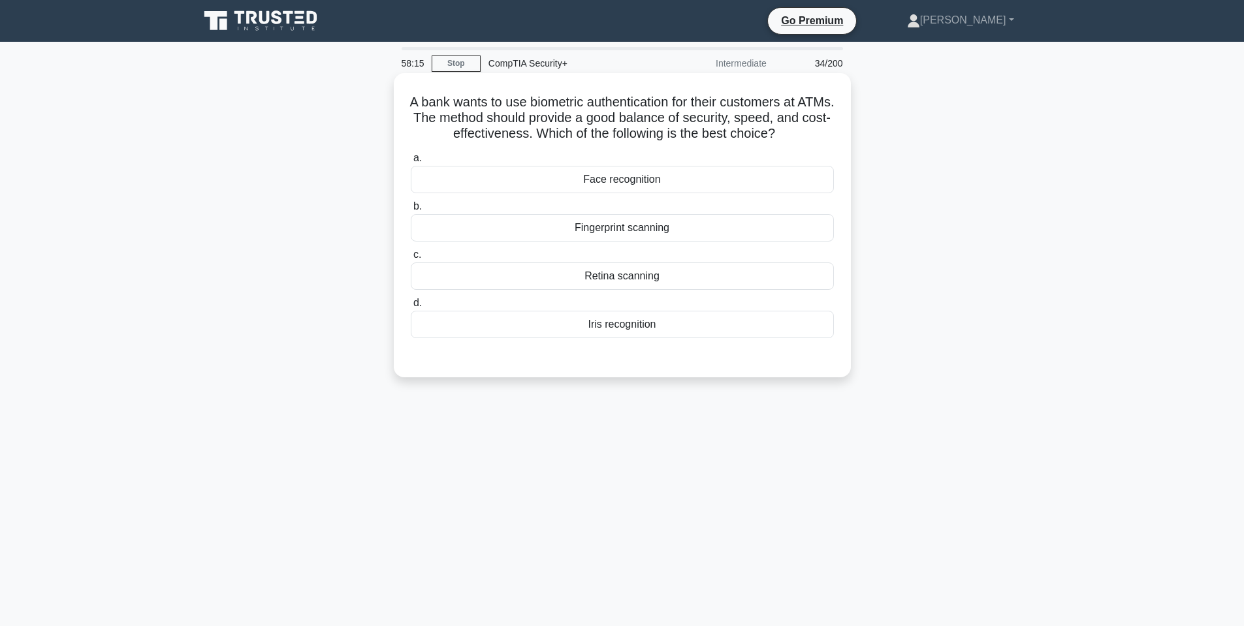
click at [569, 229] on div "Fingerprint scanning" at bounding box center [622, 227] width 423 height 27
click at [411, 211] on input "b. Fingerprint scanning" at bounding box center [411, 207] width 0 height 8
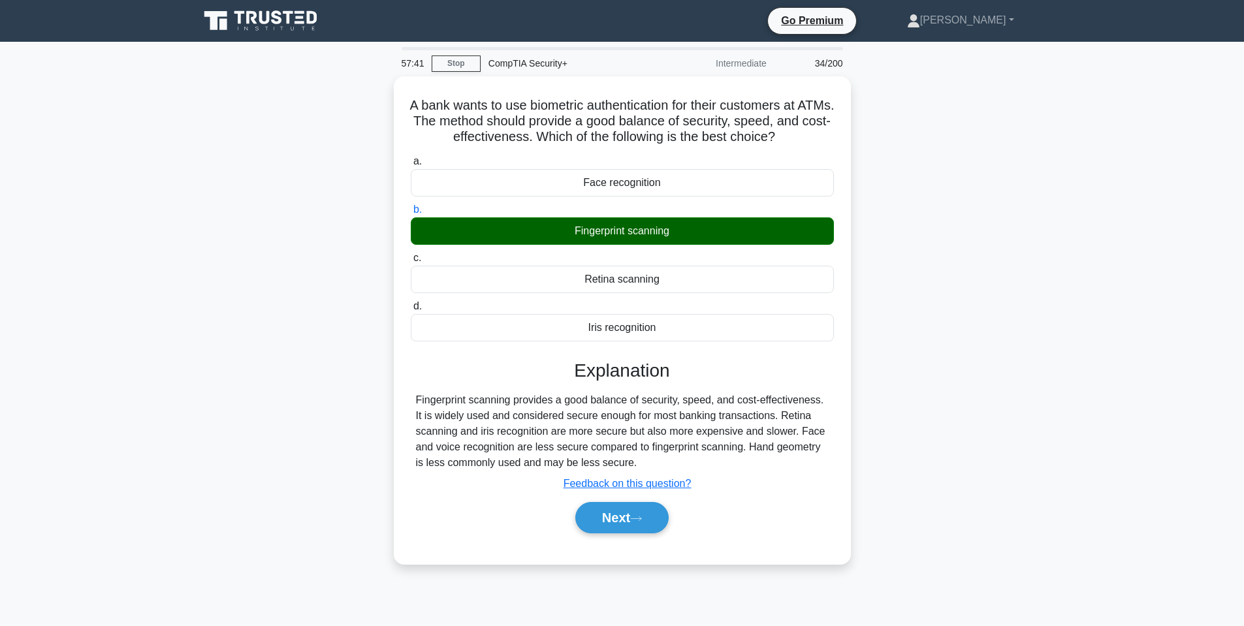
click at [880, 341] on div "A bank wants to use biometric authentication for their customers at ATMs. The m…" at bounding box center [622, 328] width 862 height 504
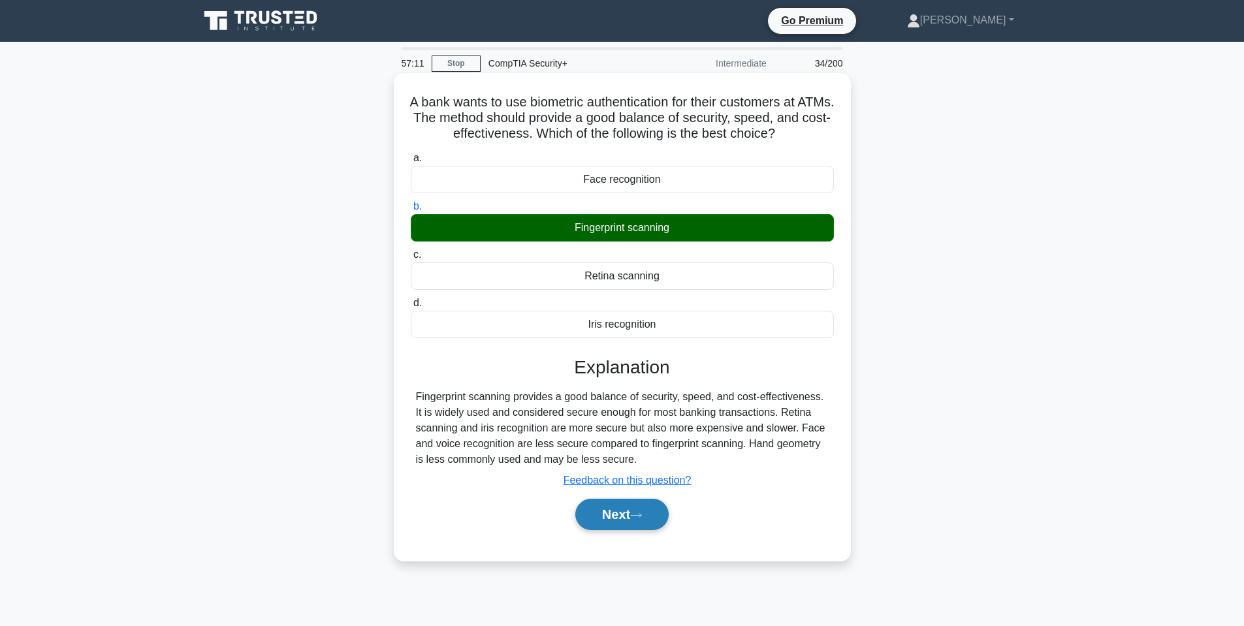
click at [625, 519] on button "Next" at bounding box center [622, 514] width 93 height 31
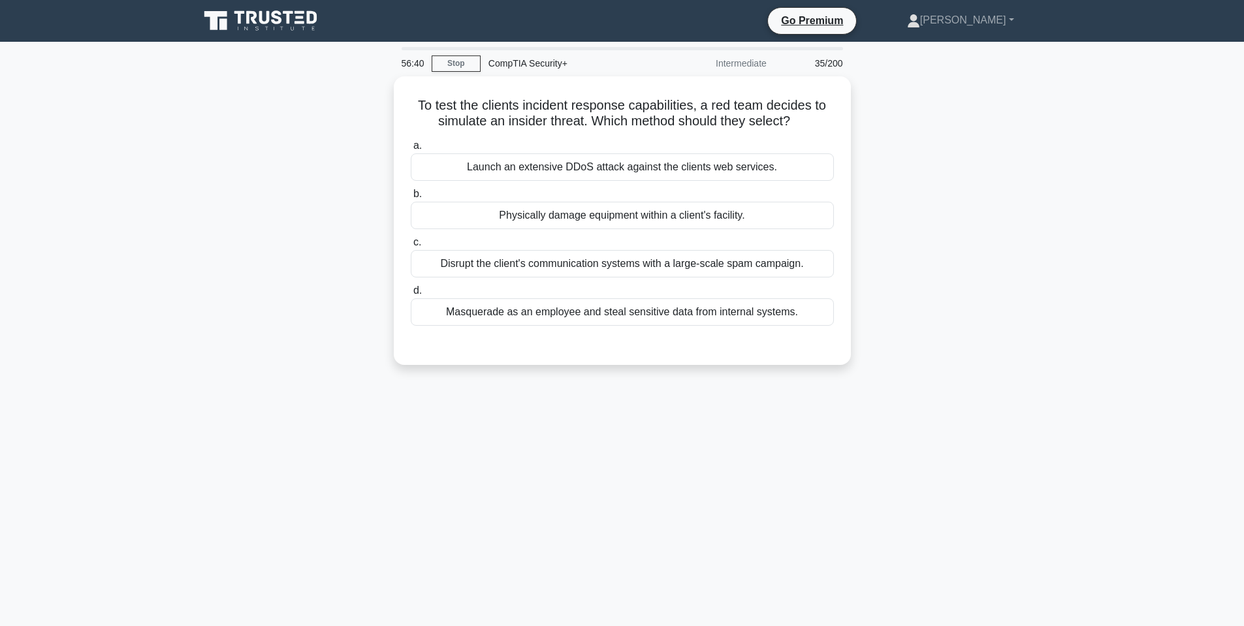
click at [317, 480] on div "56:40 Stop CompTIA Security+ Intermediate 35/200 To test the clients incident r…" at bounding box center [622, 373] width 862 height 653
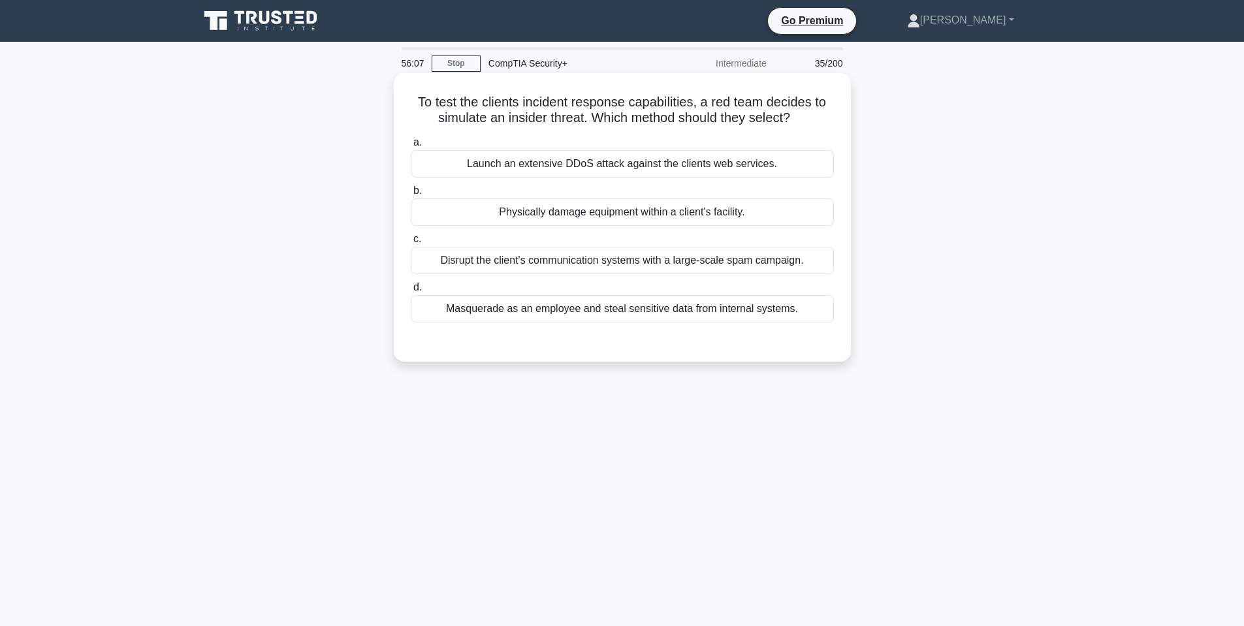
click at [628, 314] on div "Masquerade as an employee and steal sensitive data from internal systems." at bounding box center [622, 308] width 423 height 27
click at [411, 292] on input "d. Masquerade as an employee and steal sensitive data from internal systems." at bounding box center [411, 288] width 0 height 8
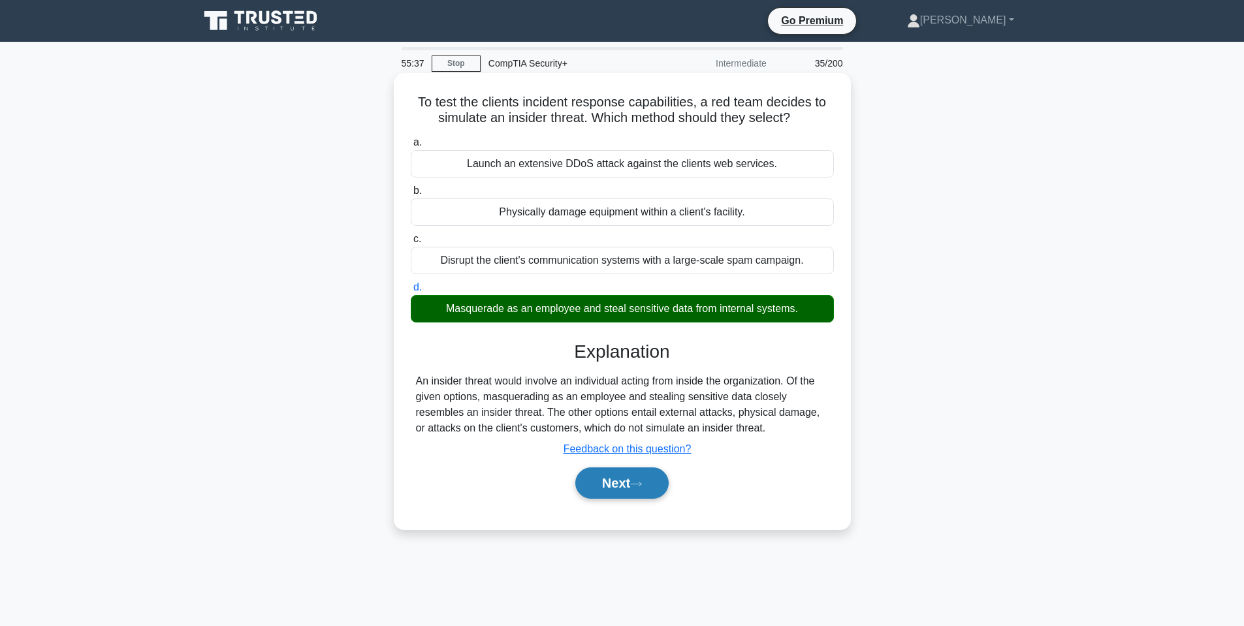
click at [640, 482] on icon at bounding box center [636, 484] width 12 height 7
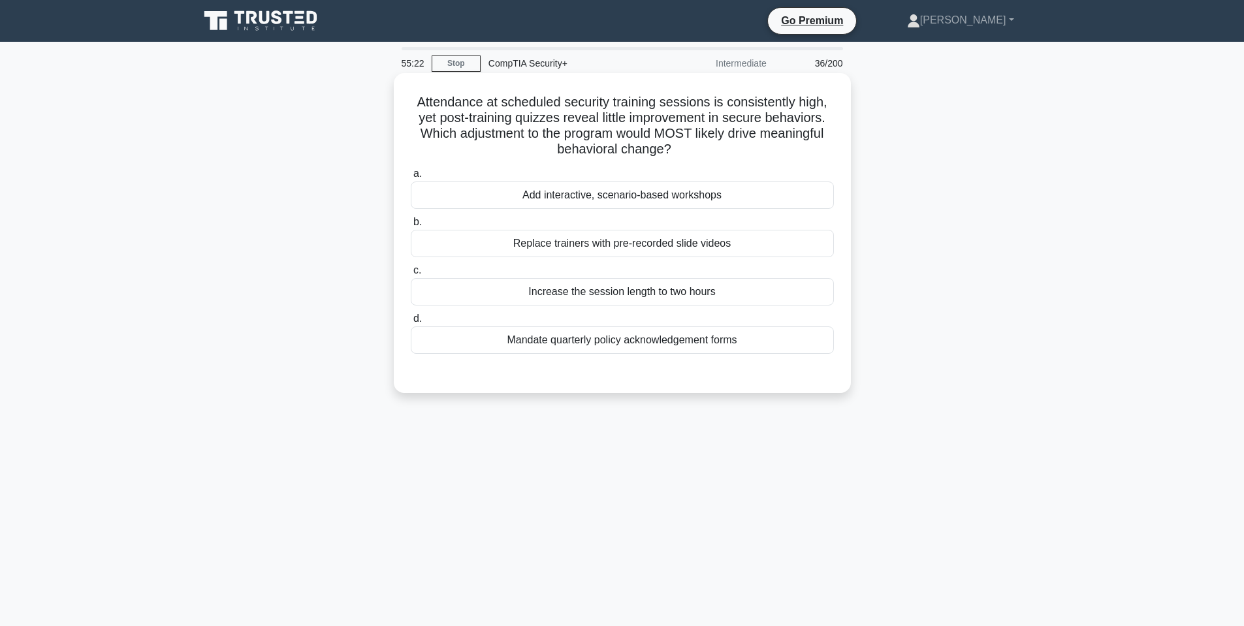
click at [621, 188] on div "Add interactive, scenario-based workshops" at bounding box center [622, 195] width 423 height 27
click at [411, 178] on input "a. Add interactive, scenario-based workshops" at bounding box center [411, 174] width 0 height 8
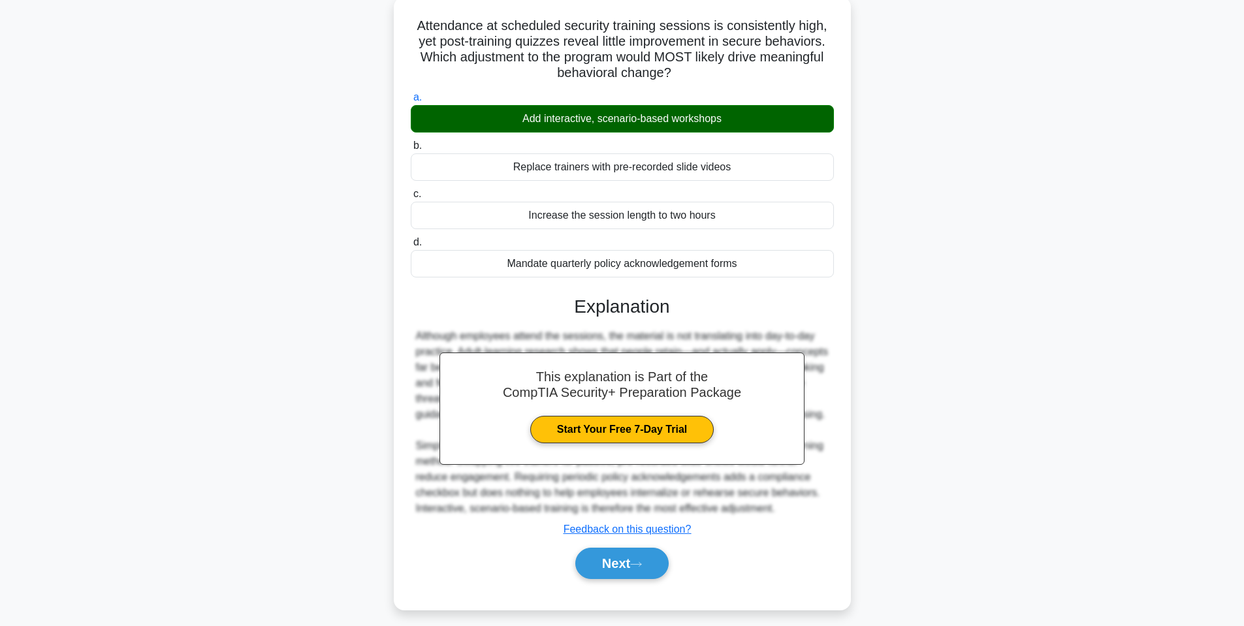
scroll to position [86, 0]
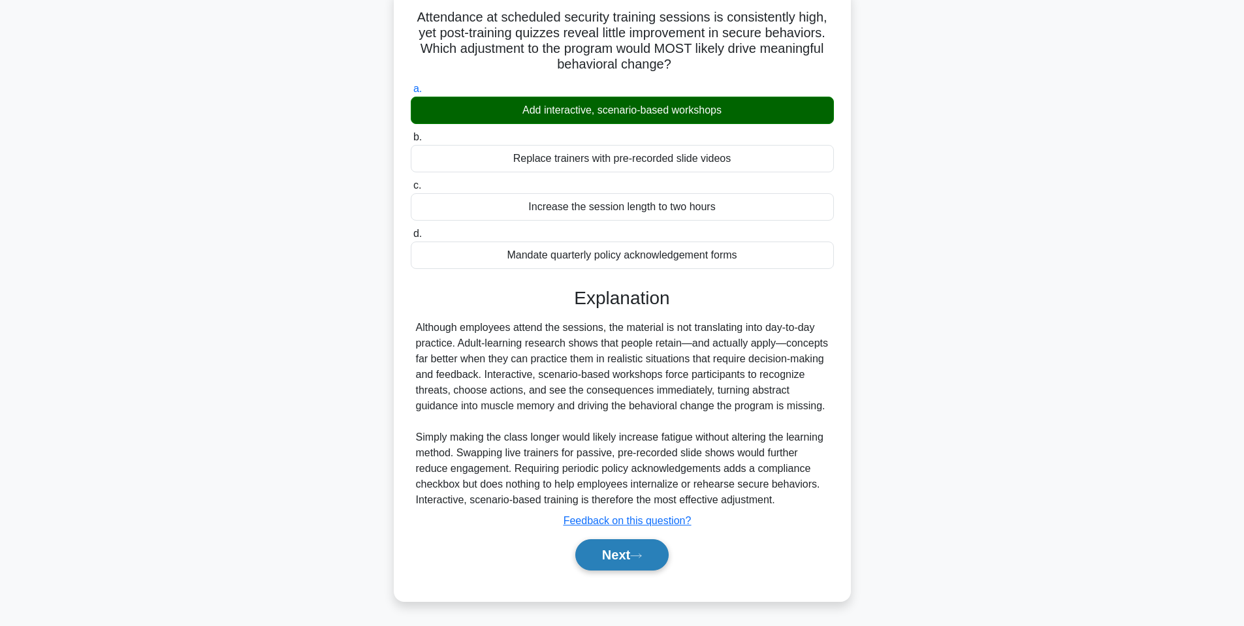
click at [620, 557] on button "Next" at bounding box center [622, 555] width 93 height 31
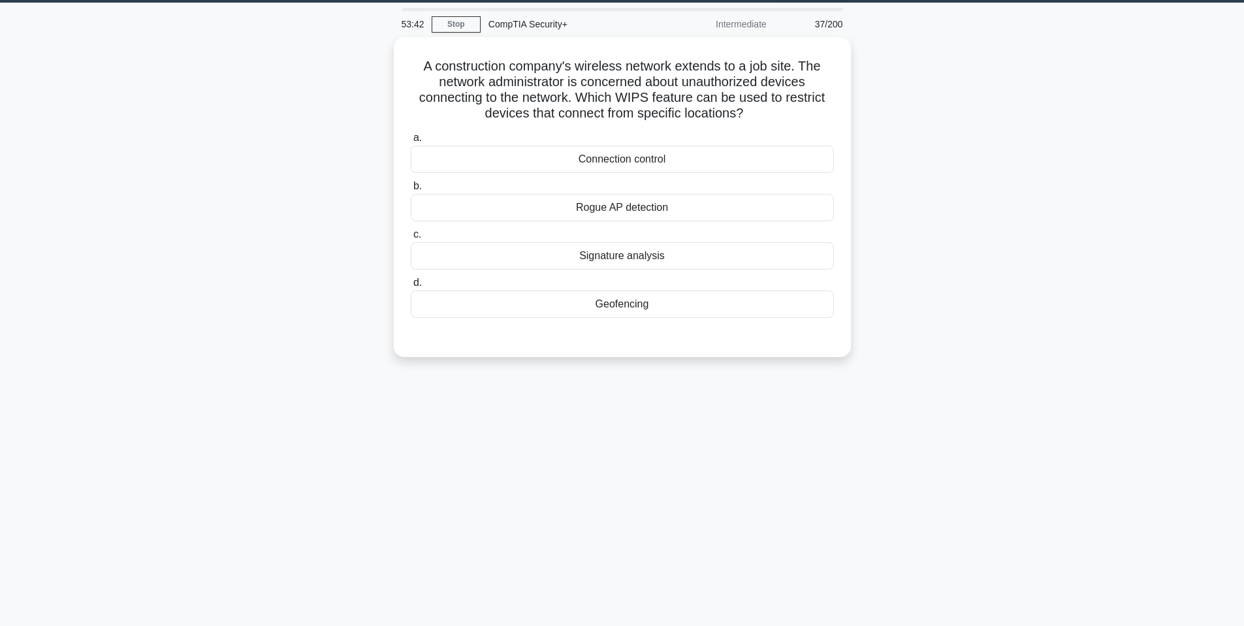
scroll to position [0, 0]
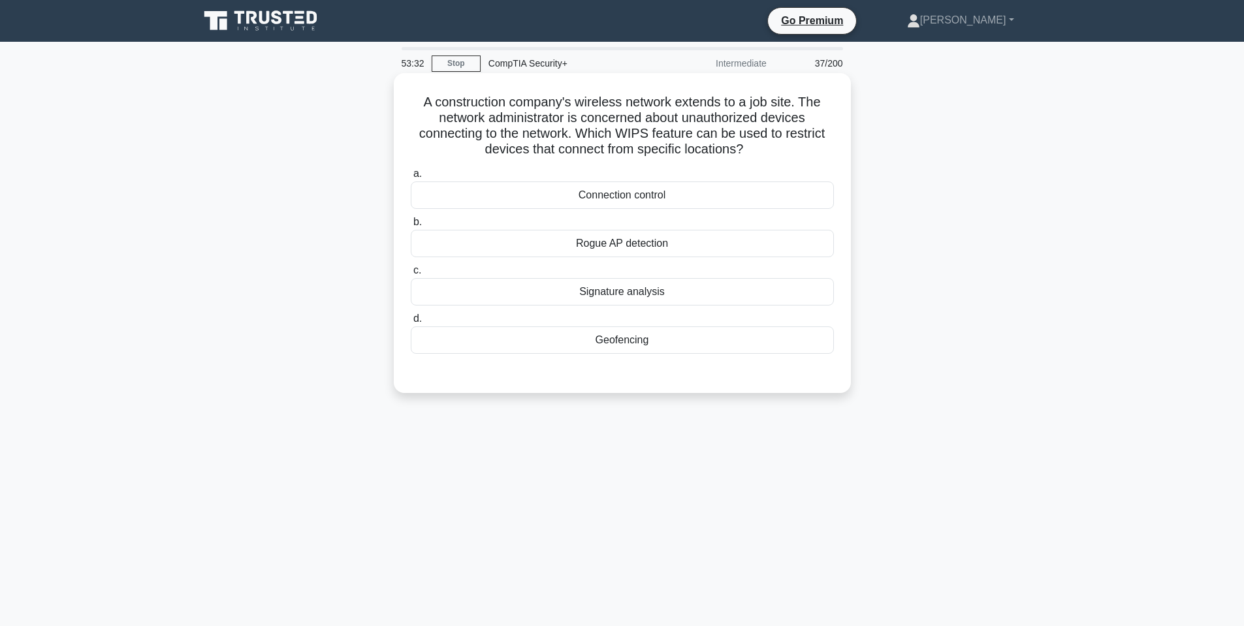
drag, startPoint x: 617, startPoint y: 204, endPoint x: 609, endPoint y: 228, distance: 25.2
click at [613, 218] on div "a. Connection control b. Rogue AP detection c. d." at bounding box center [622, 259] width 439 height 193
click at [850, 210] on div "A construction company's wireless network extends to a job site. The network ad…" at bounding box center [622, 233] width 457 height 320
click at [660, 339] on div "Geofencing" at bounding box center [622, 340] width 423 height 27
click at [411, 323] on input "d. Geofencing" at bounding box center [411, 319] width 0 height 8
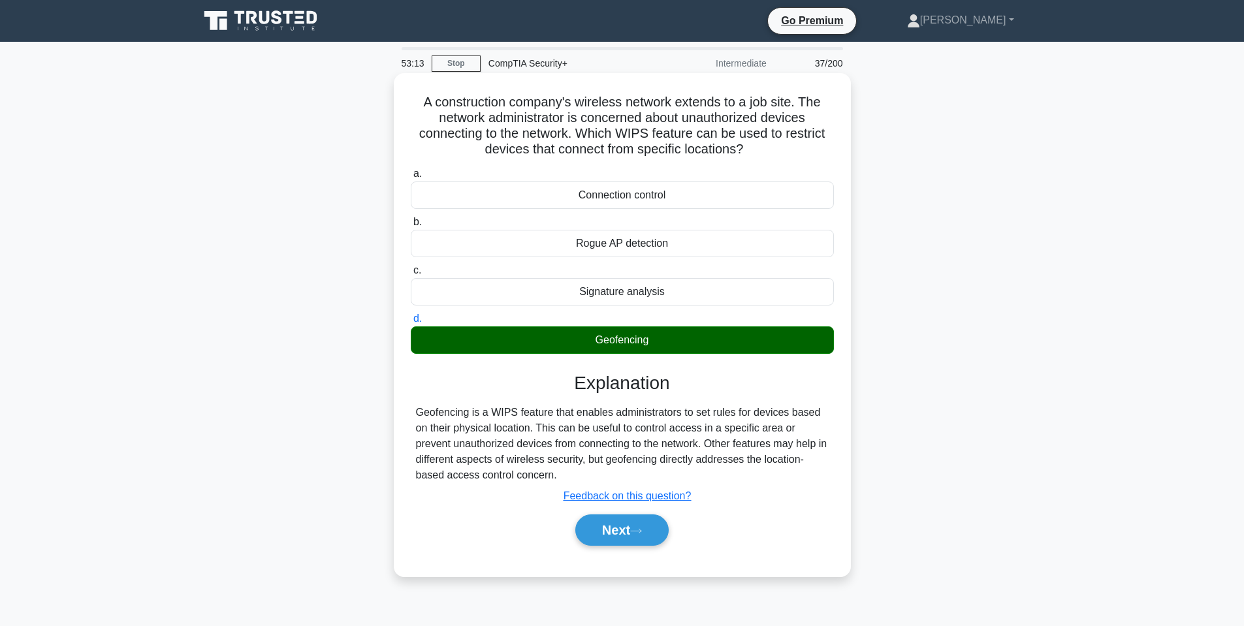
scroll to position [65, 0]
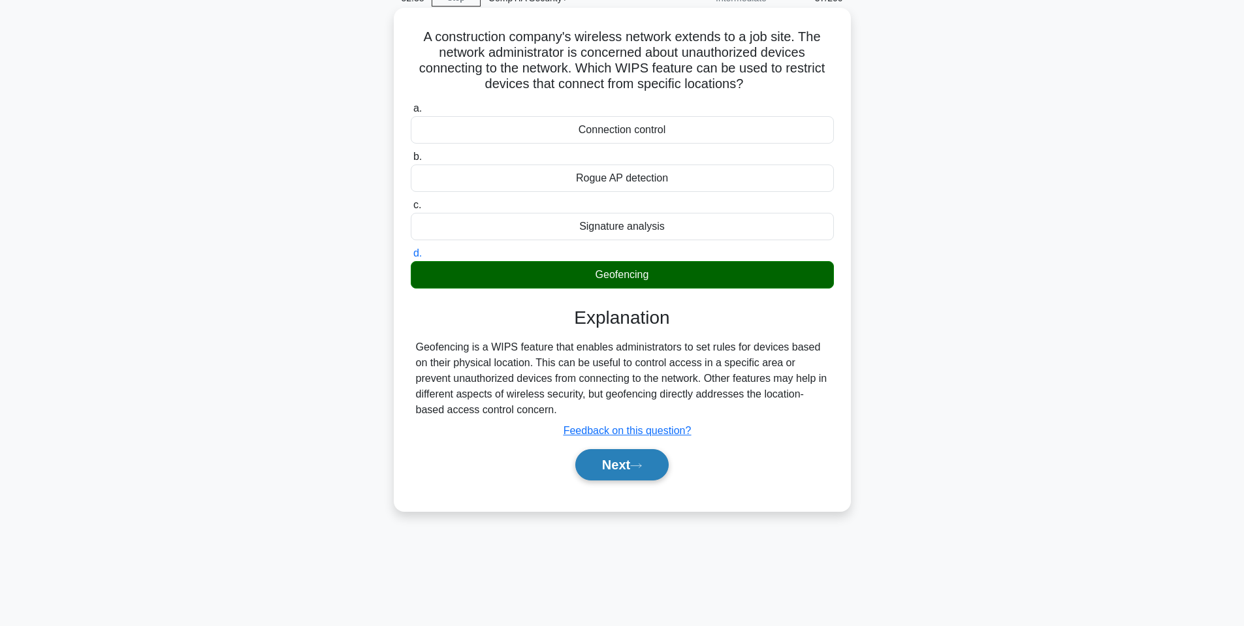
click at [624, 470] on button "Next" at bounding box center [622, 464] width 93 height 31
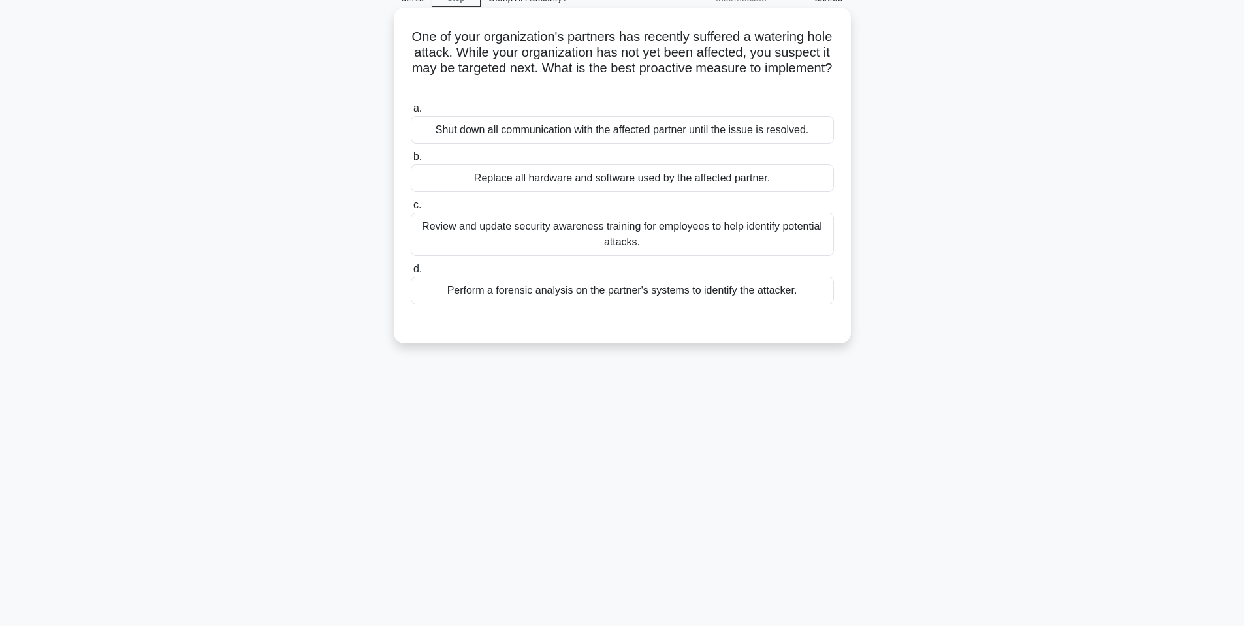
click at [645, 293] on div "Perform a forensic analysis on the partner's systems to identify the attacker." at bounding box center [622, 290] width 423 height 27
click at [411, 274] on input "d. Perform a forensic analysis on the partner's systems to identify the attacke…" at bounding box center [411, 269] width 0 height 8
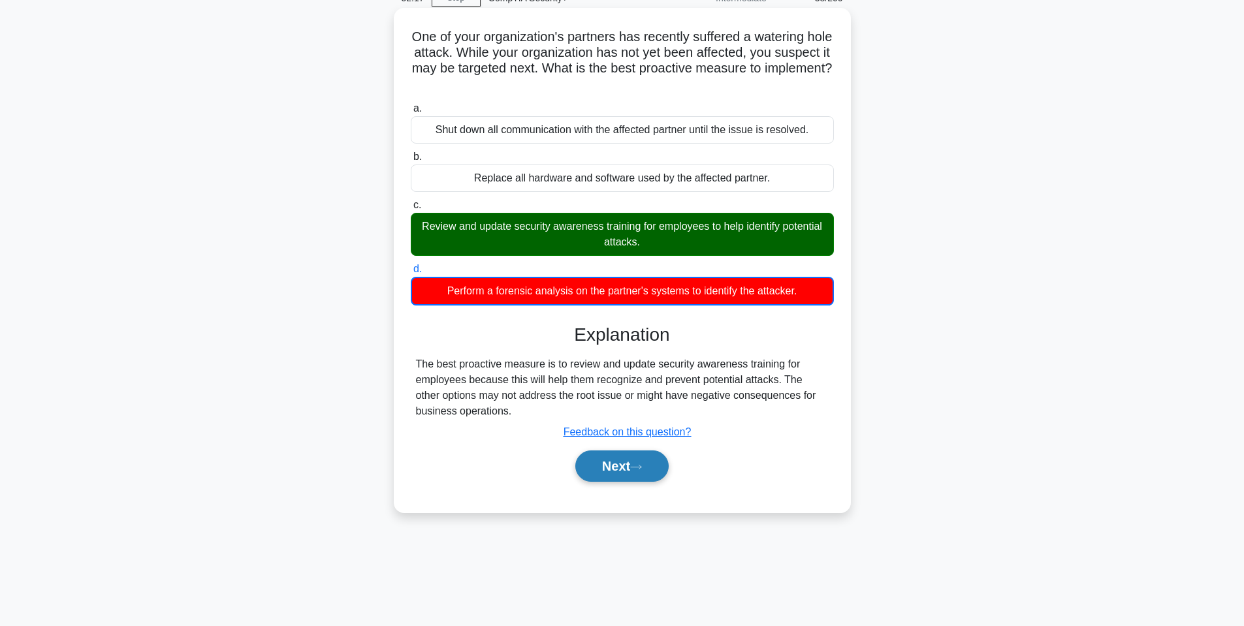
click at [645, 460] on button "Next" at bounding box center [622, 466] width 93 height 31
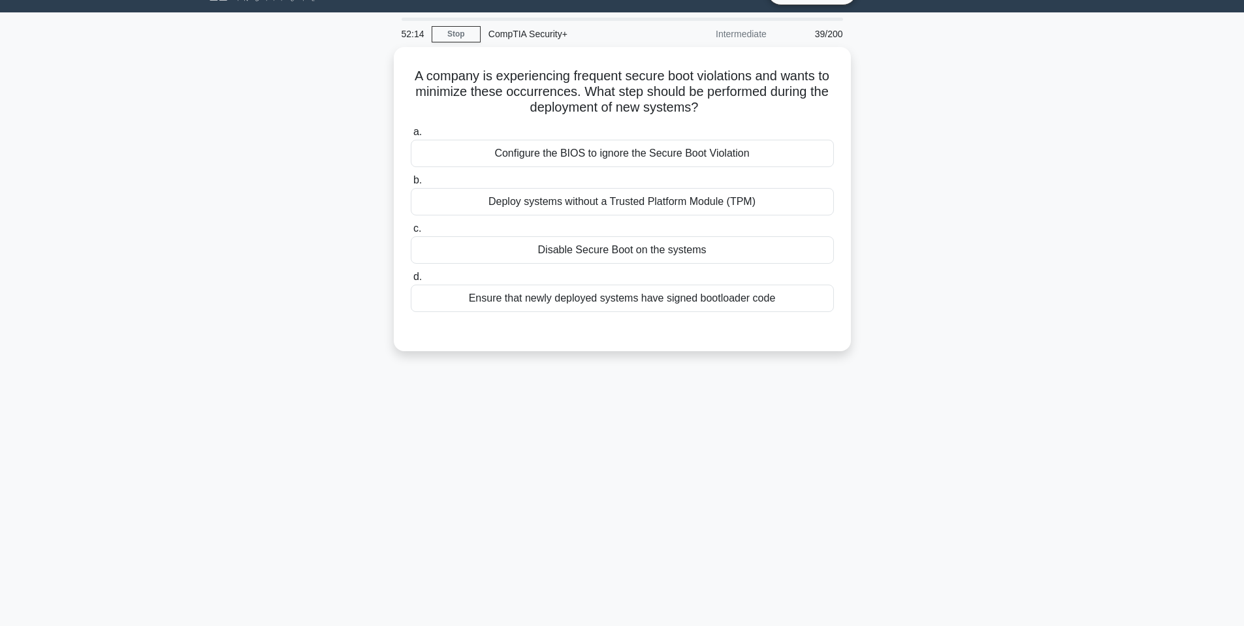
scroll to position [0, 0]
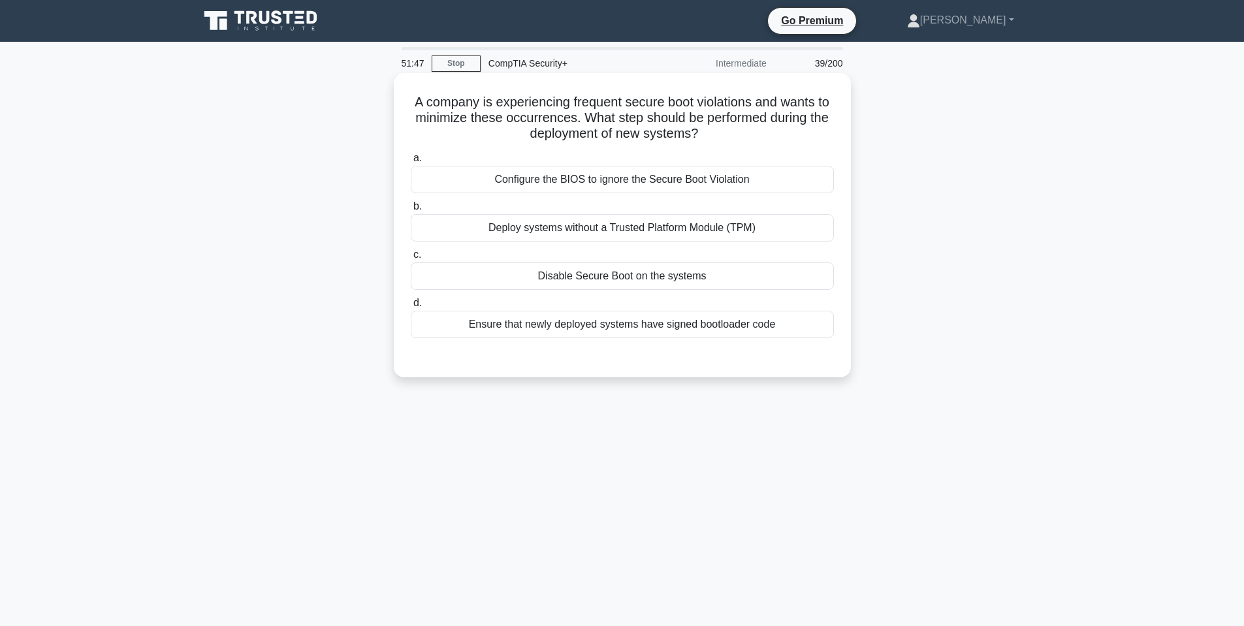
click at [504, 103] on h5 "A company is experiencing frequent secure boot violations and wants to minimize…" at bounding box center [623, 118] width 426 height 48
click at [683, 333] on div "Ensure that newly deployed systems have signed bootloader code" at bounding box center [622, 324] width 423 height 27
click at [411, 308] on input "d. Ensure that newly deployed systems have signed bootloader code" at bounding box center [411, 303] width 0 height 8
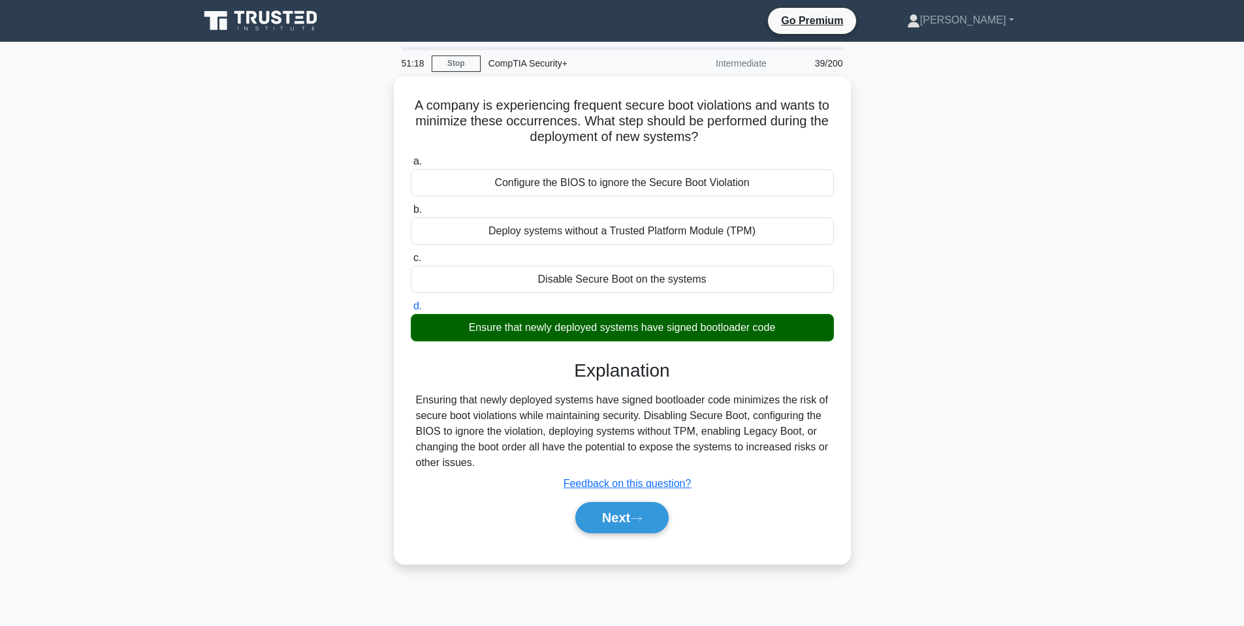
drag, startPoint x: 910, startPoint y: 114, endPoint x: 958, endPoint y: 458, distance: 347.0
click at [959, 469] on div "A company is experiencing frequent secure boot violations and wants to minimize…" at bounding box center [622, 328] width 862 height 504
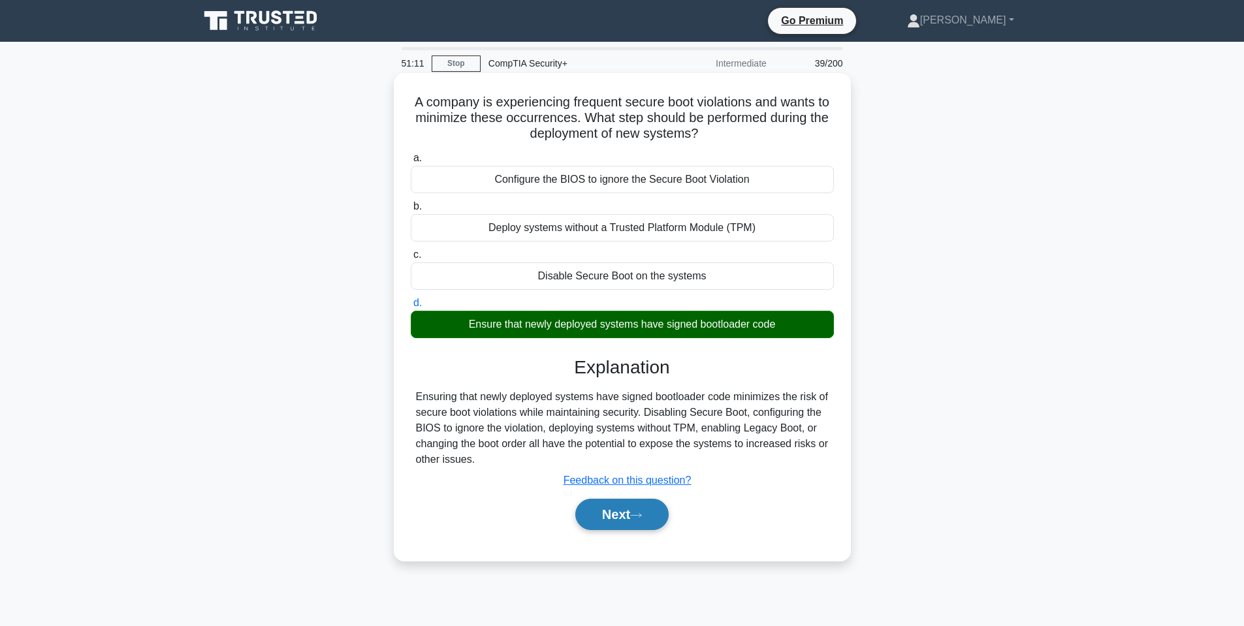
click at [621, 519] on button "Next" at bounding box center [622, 514] width 93 height 31
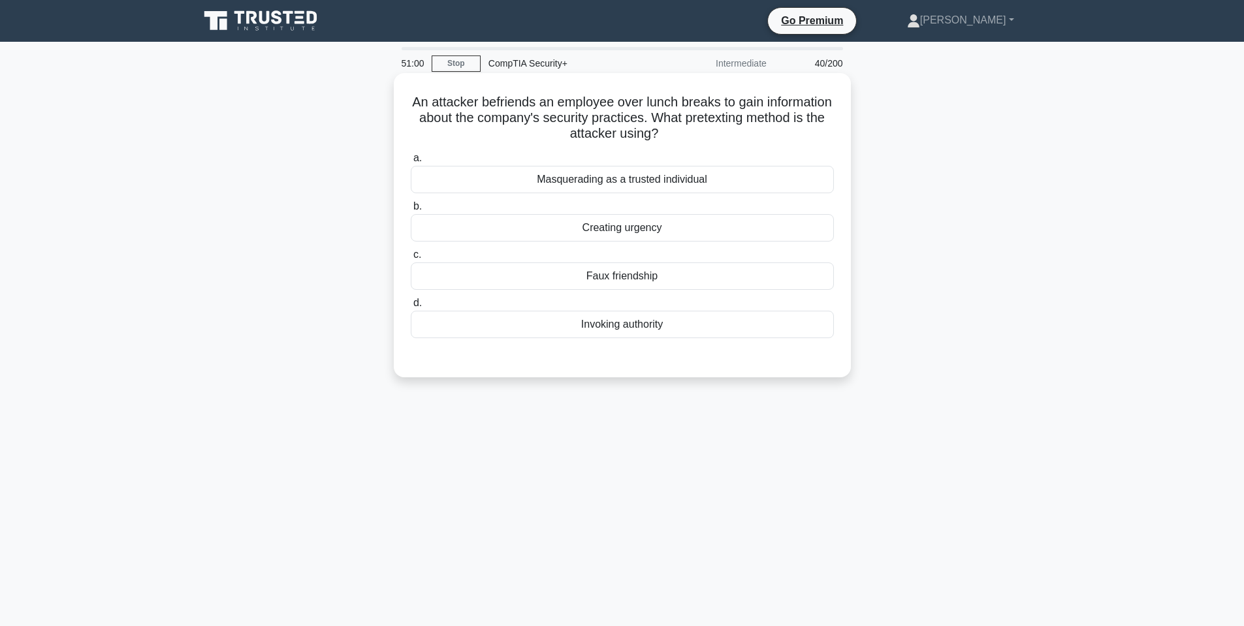
click at [624, 185] on div "Masquerading as a trusted individual" at bounding box center [622, 179] width 423 height 27
click at [411, 163] on input "a. Masquerading as a trusted individual" at bounding box center [411, 158] width 0 height 8
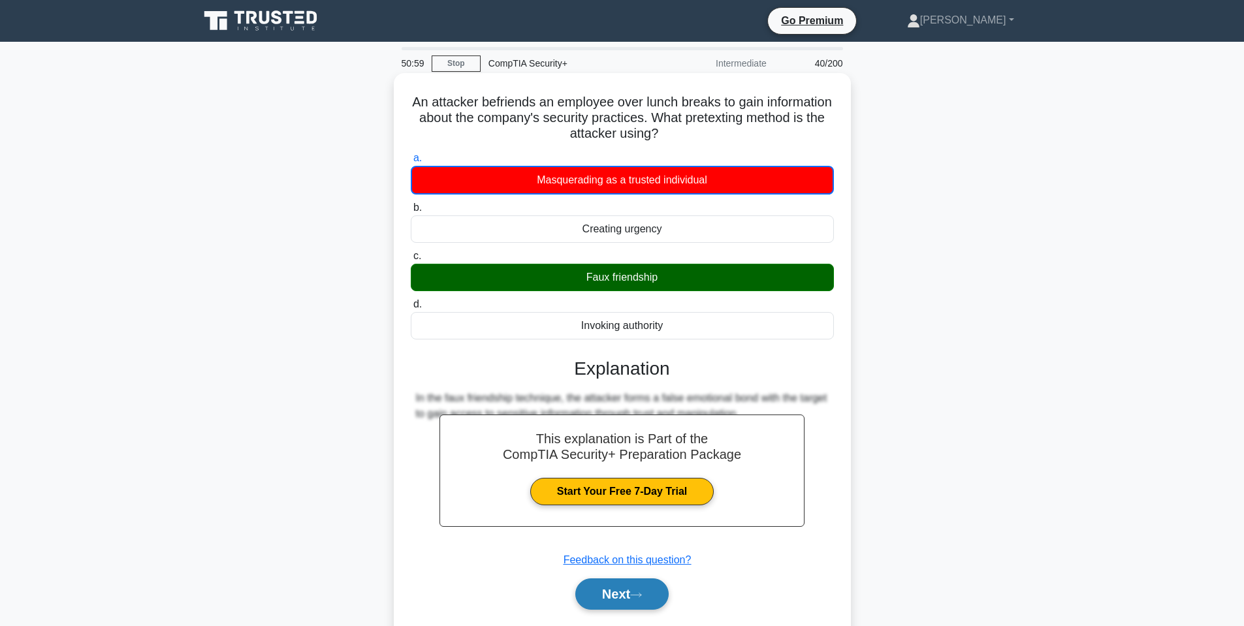
click at [648, 598] on button "Next" at bounding box center [622, 594] width 93 height 31
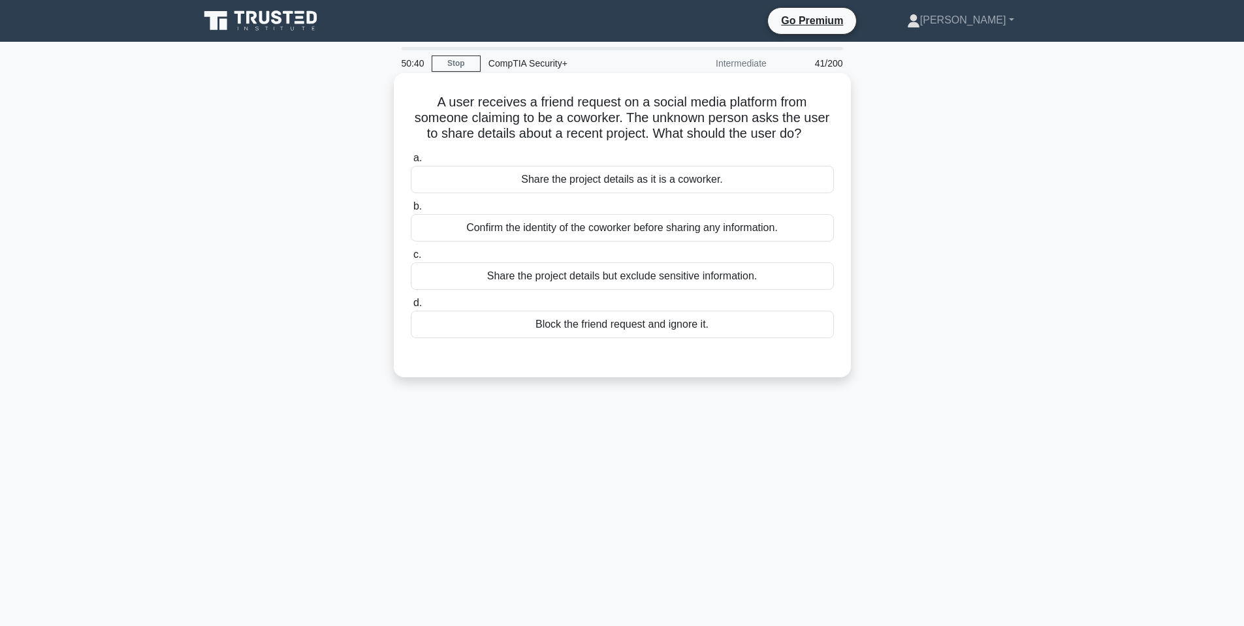
click at [542, 236] on div "Confirm the identity of the coworker before sharing any information." at bounding box center [622, 227] width 423 height 27
click at [411, 211] on input "b. Confirm the identity of the coworker before sharing any information." at bounding box center [411, 207] width 0 height 8
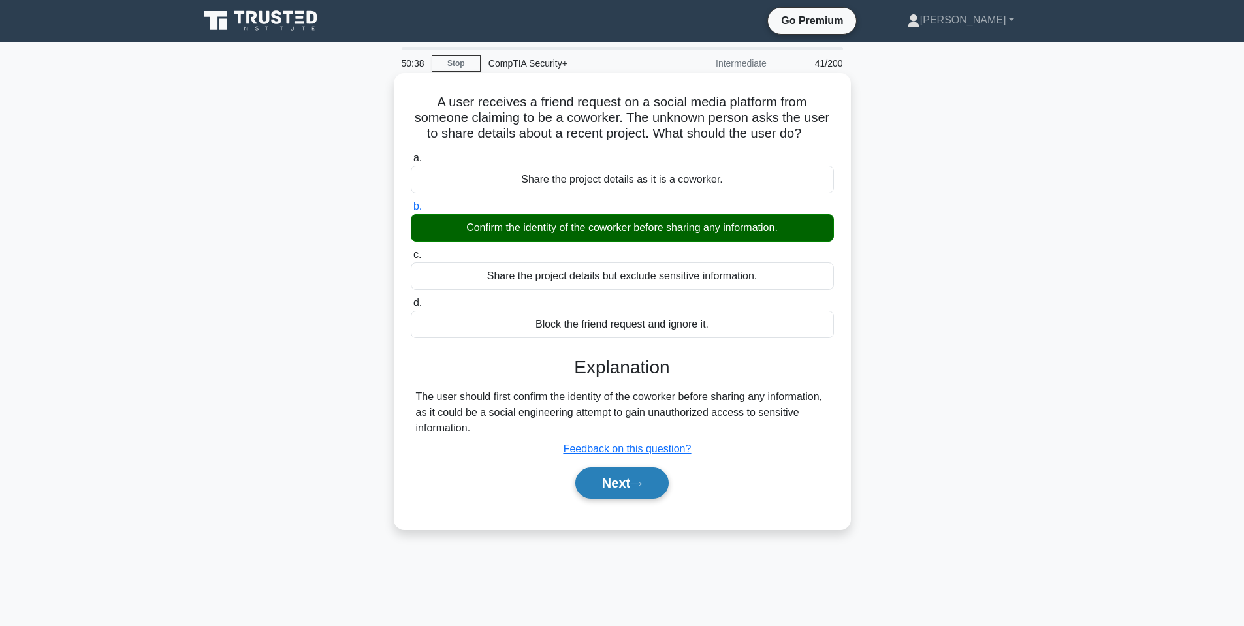
click at [638, 486] on icon at bounding box center [636, 484] width 12 height 7
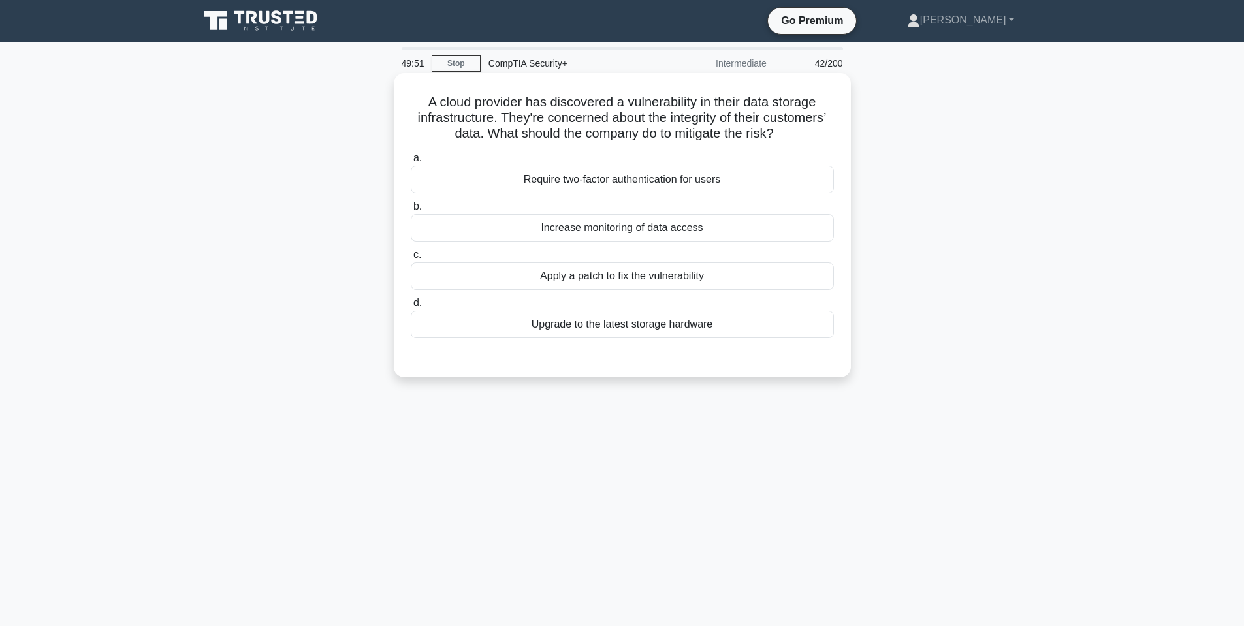
click at [502, 140] on h5 "A cloud provider has discovered a vulnerability in their data storage infrastru…" at bounding box center [623, 118] width 426 height 48
click at [504, 131] on h5 "A cloud provider has discovered a vulnerability in their data storage infrastru…" at bounding box center [623, 118] width 426 height 48
click at [510, 135] on h5 "A cloud provider has discovered a vulnerability in their data storage infrastru…" at bounding box center [623, 118] width 426 height 48
click at [618, 190] on div "Require two-factor authentication for users" at bounding box center [622, 179] width 423 height 27
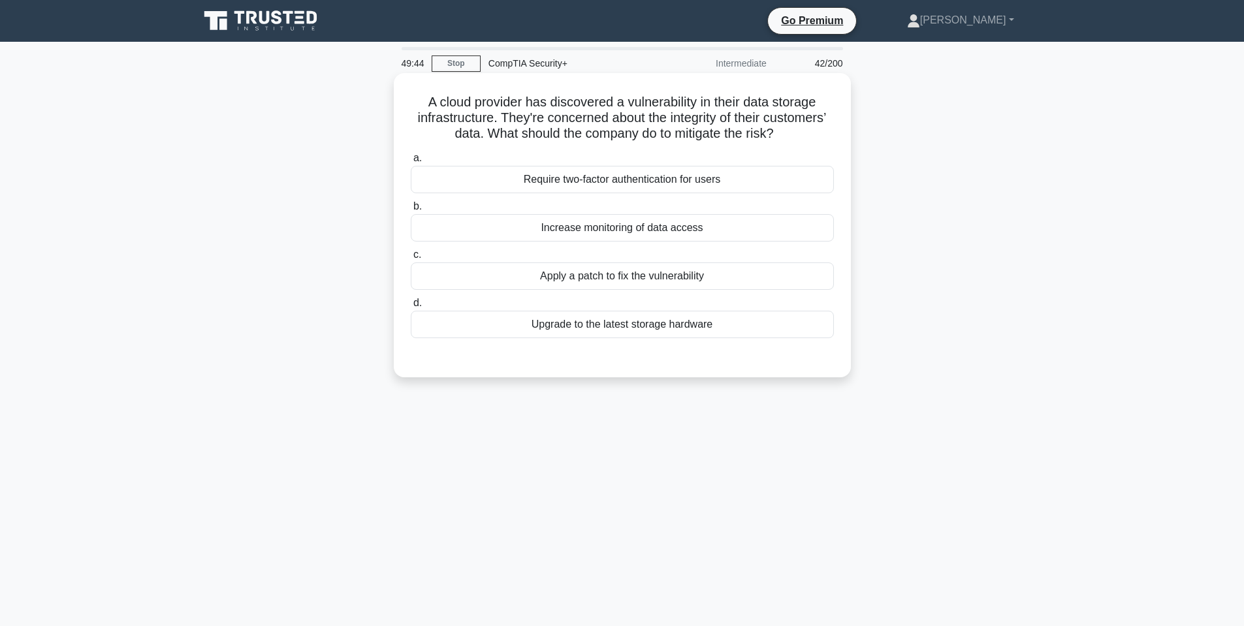
click at [411, 163] on input "a. Require two-factor authentication for users" at bounding box center [411, 158] width 0 height 8
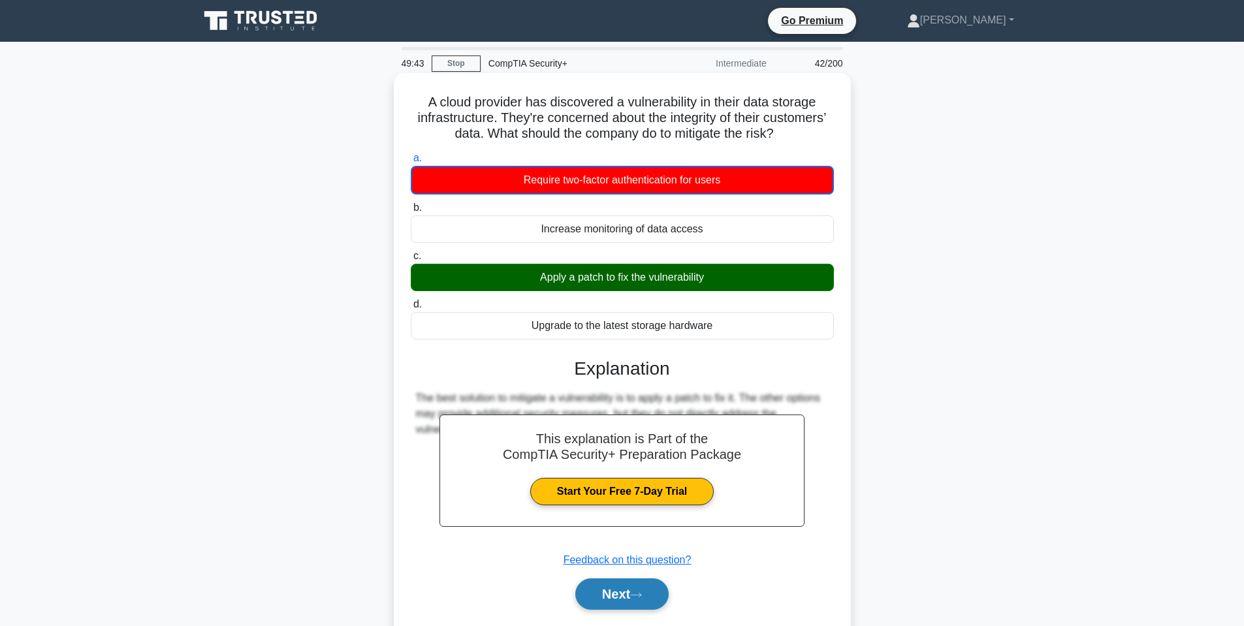
click at [608, 591] on button "Next" at bounding box center [622, 594] width 93 height 31
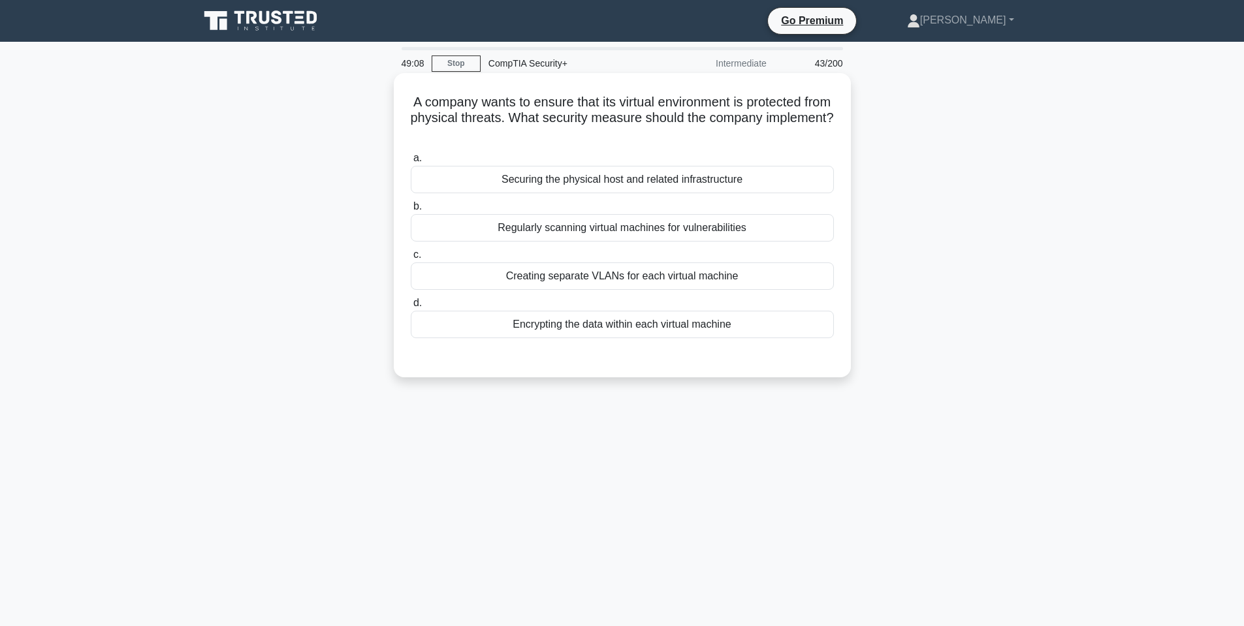
click at [656, 274] on div "Creating separate VLANs for each virtual machine" at bounding box center [622, 276] width 423 height 27
click at [411, 259] on input "c. Creating separate VLANs for each virtual machine" at bounding box center [411, 255] width 0 height 8
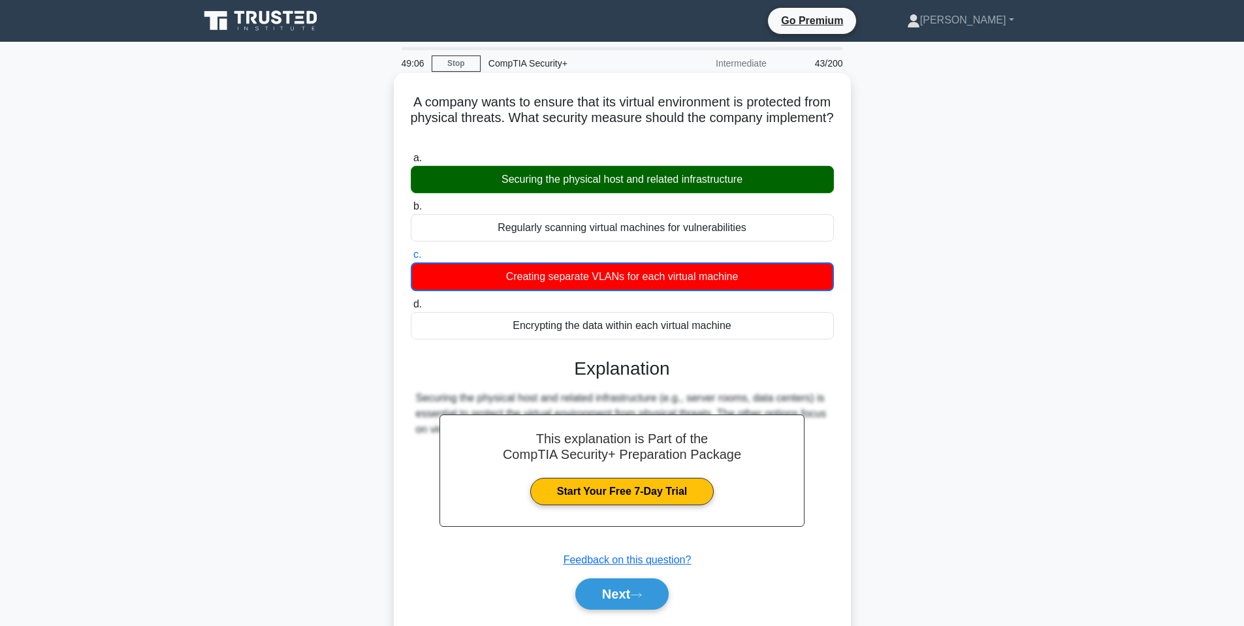
click at [831, 539] on div "Securing the physical host and related infrastructure (e.g., server rooms, data…" at bounding box center [622, 469] width 423 height 157
click at [645, 600] on button "Next" at bounding box center [622, 594] width 93 height 31
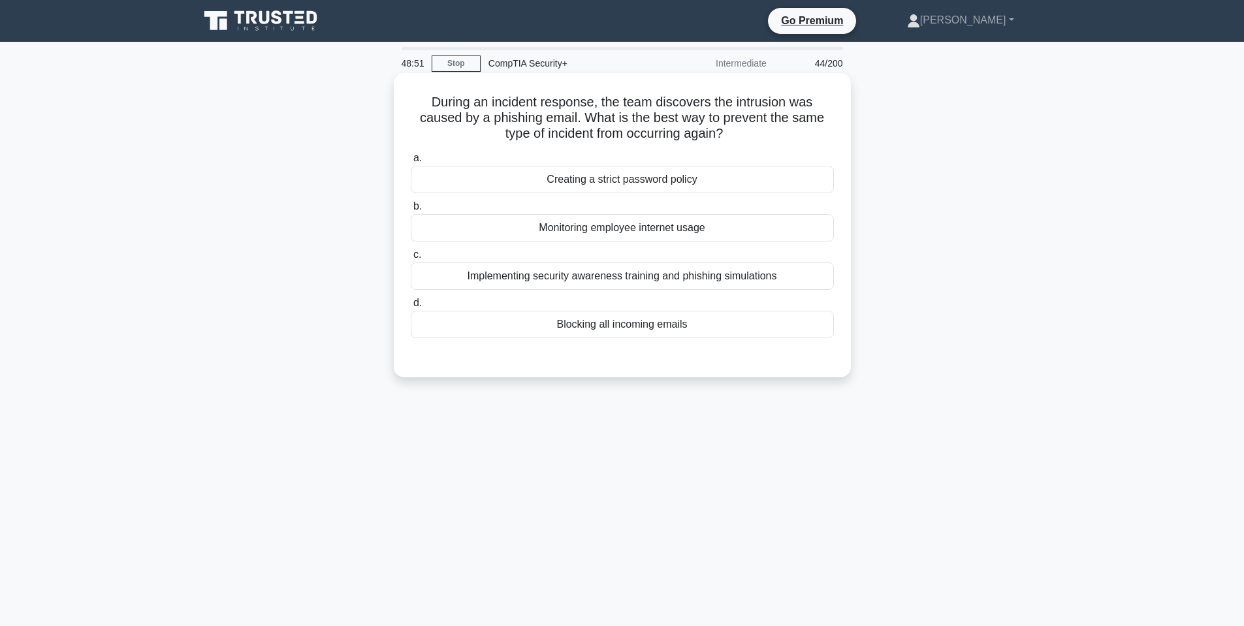
click at [606, 288] on div "Implementing security awareness training and phishing simulations" at bounding box center [622, 276] width 423 height 27
click at [411, 259] on input "c. Implementing security awareness training and phishing simulations" at bounding box center [411, 255] width 0 height 8
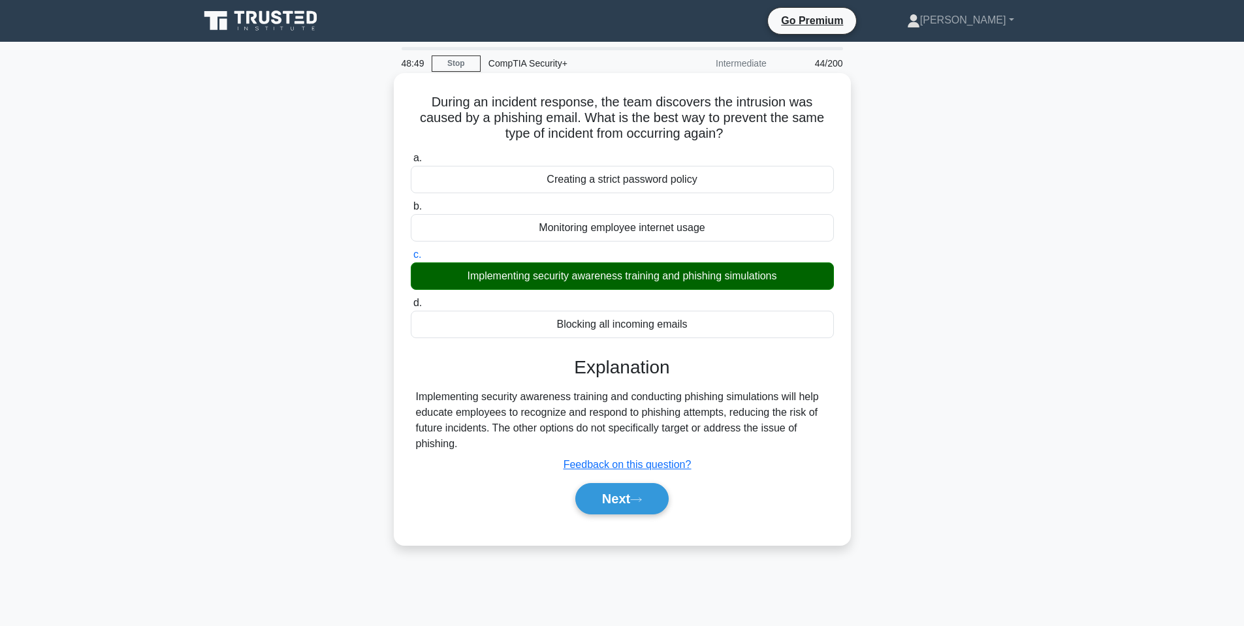
click at [640, 486] on button "Next" at bounding box center [622, 498] width 93 height 31
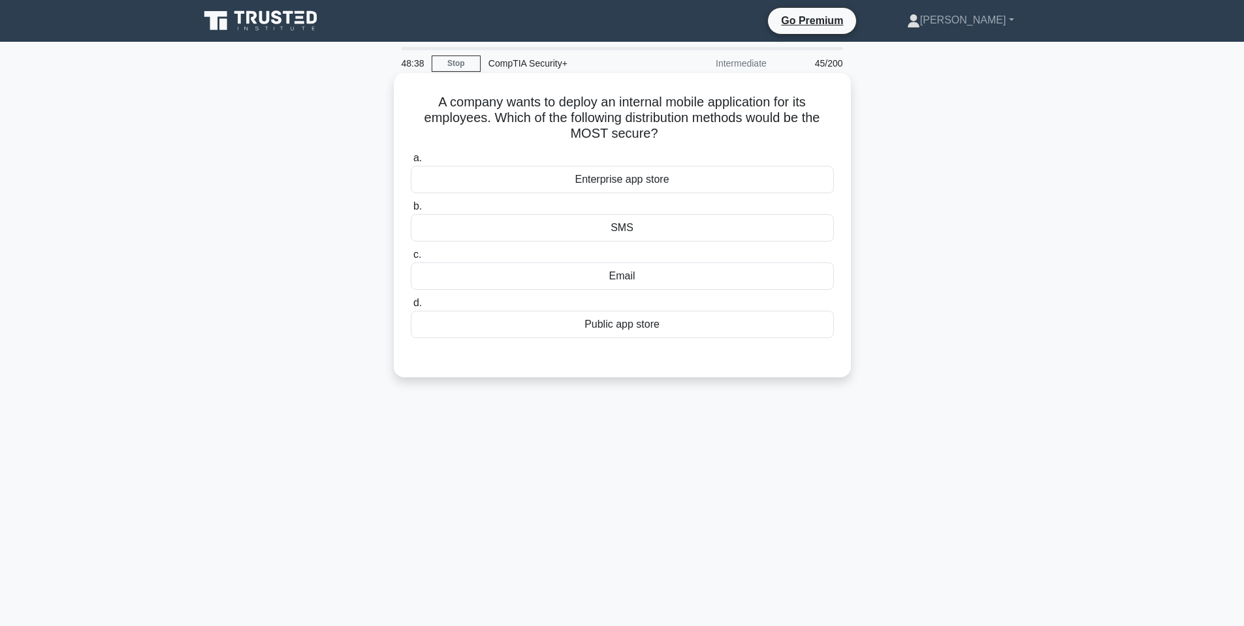
click at [567, 175] on div "Enterprise app store" at bounding box center [622, 179] width 423 height 27
click at [411, 163] on input "a. Enterprise app store" at bounding box center [411, 158] width 0 height 8
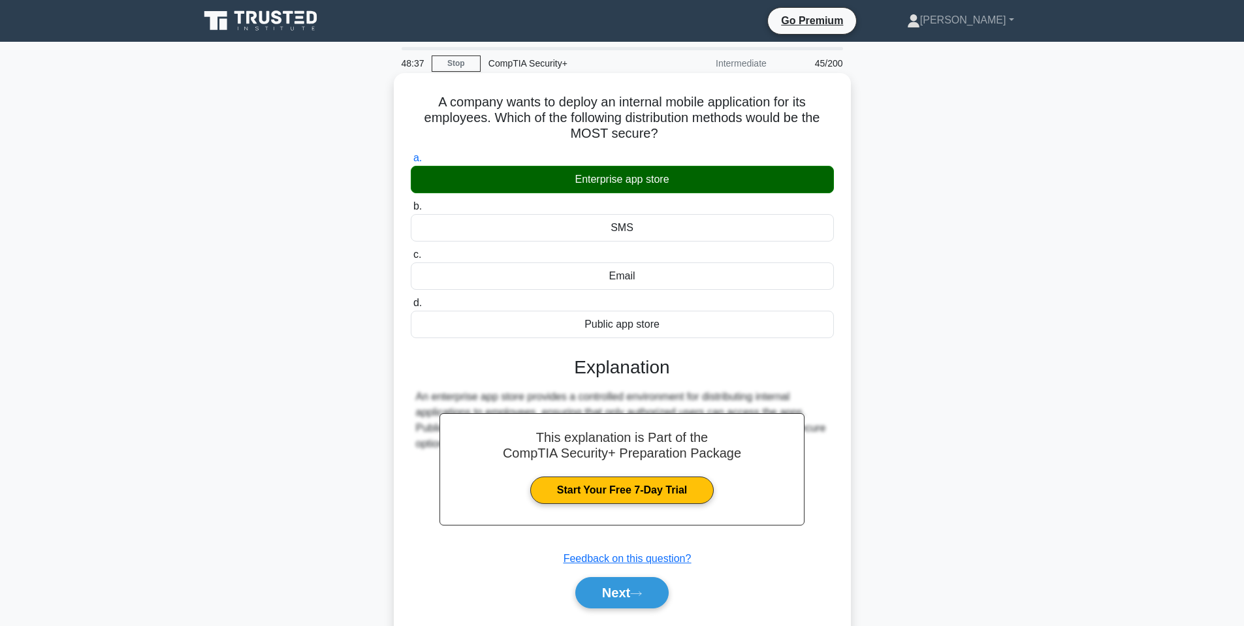
scroll to position [65, 0]
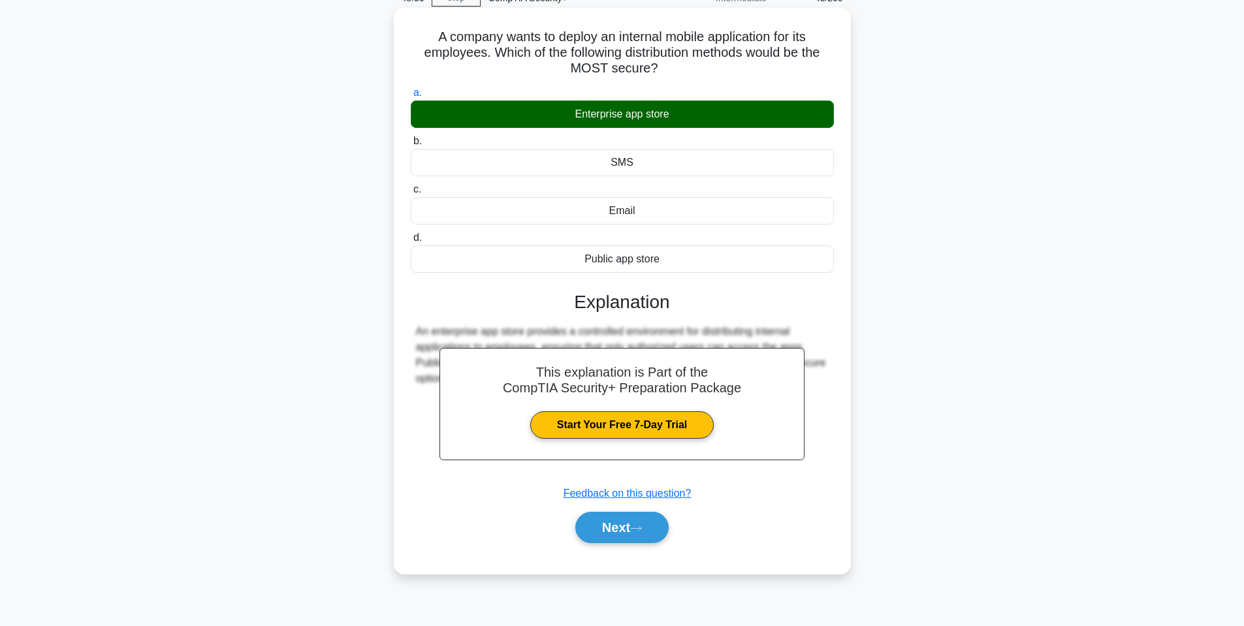
click at [576, 512] on button "Next" at bounding box center [622, 527] width 93 height 31
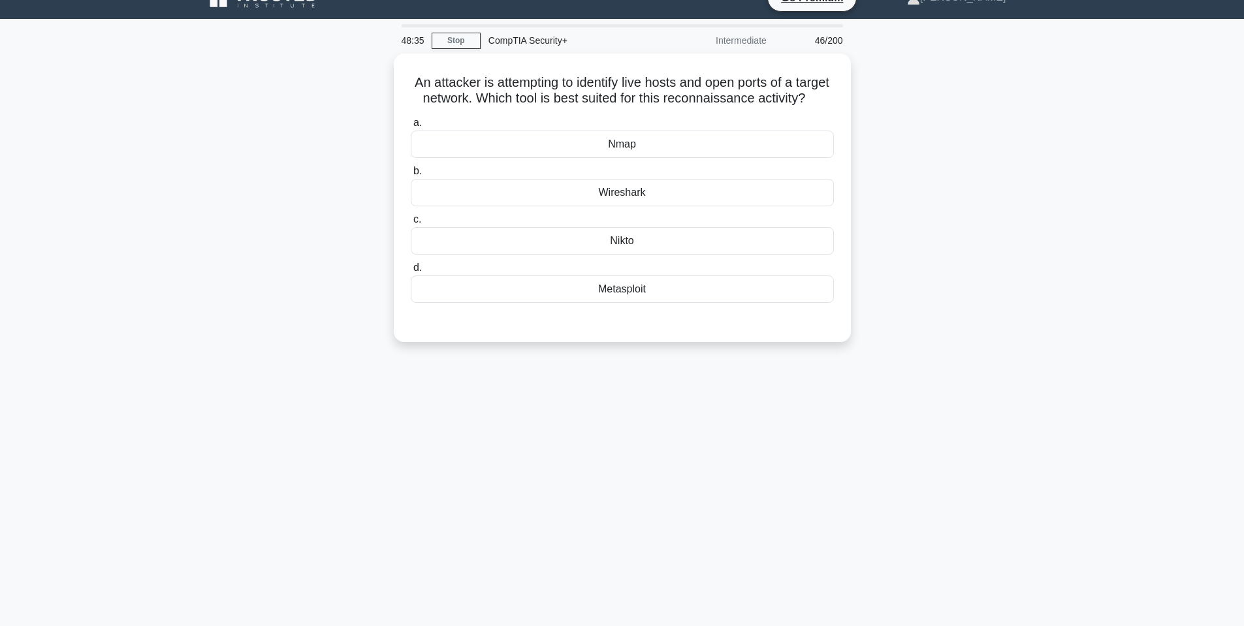
scroll to position [0, 0]
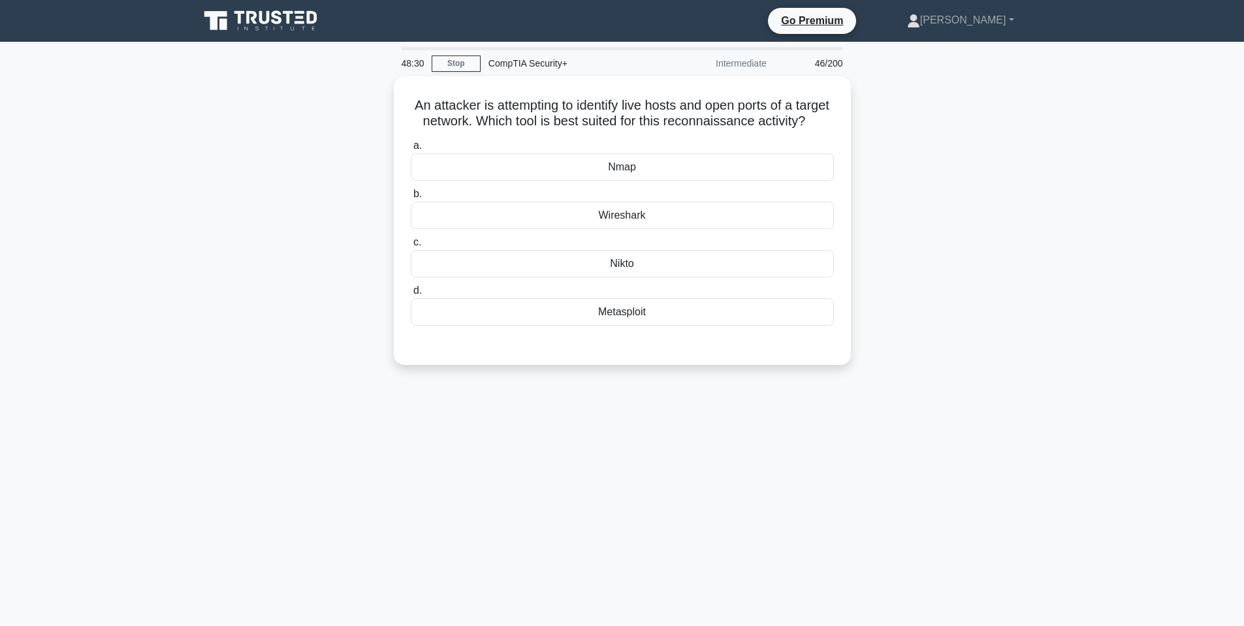
click at [898, 205] on div "An attacker is attempting to identify live hosts and open ports of a target net…" at bounding box center [622, 228] width 862 height 304
click at [964, 274] on div "An attacker is attempting to identify live hosts and open ports of a target net…" at bounding box center [622, 228] width 862 height 304
click at [754, 167] on div "Nmap" at bounding box center [622, 163] width 423 height 27
click at [411, 147] on input "a. Nmap" at bounding box center [411, 142] width 0 height 8
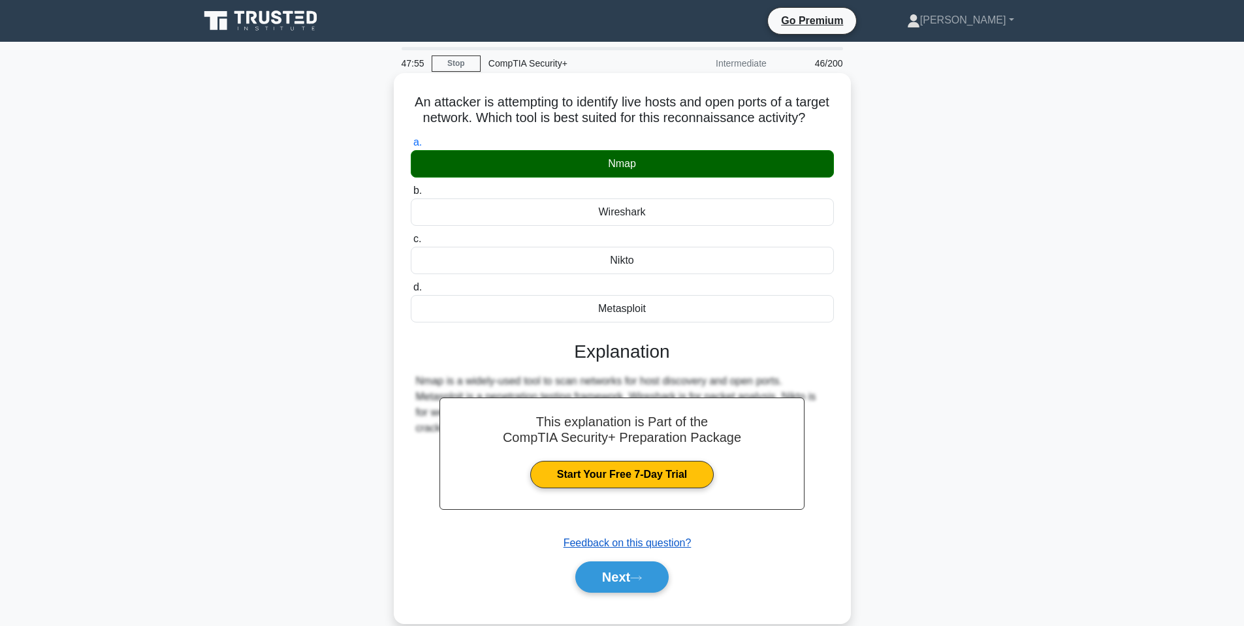
drag, startPoint x: 657, startPoint y: 604, endPoint x: 662, endPoint y: 566, distance: 39.0
click at [657, 593] on button "Next" at bounding box center [622, 577] width 93 height 31
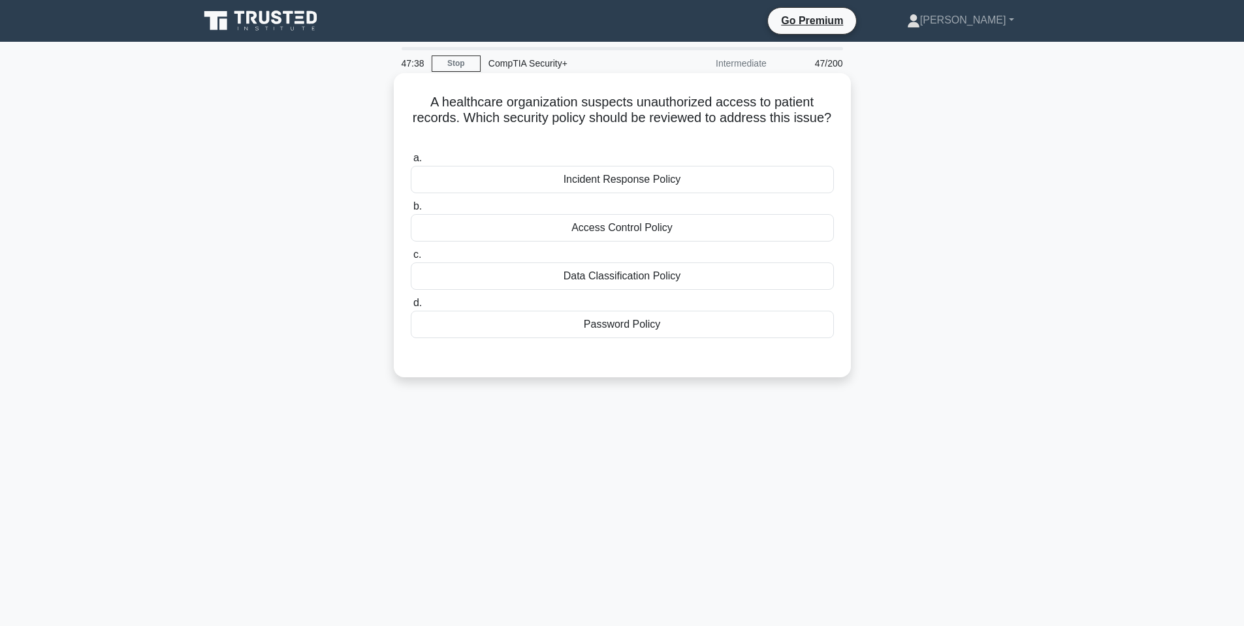
click at [701, 230] on div "Access Control Policy" at bounding box center [622, 227] width 423 height 27
click at [411, 211] on input "b. Access Control Policy" at bounding box center [411, 207] width 0 height 8
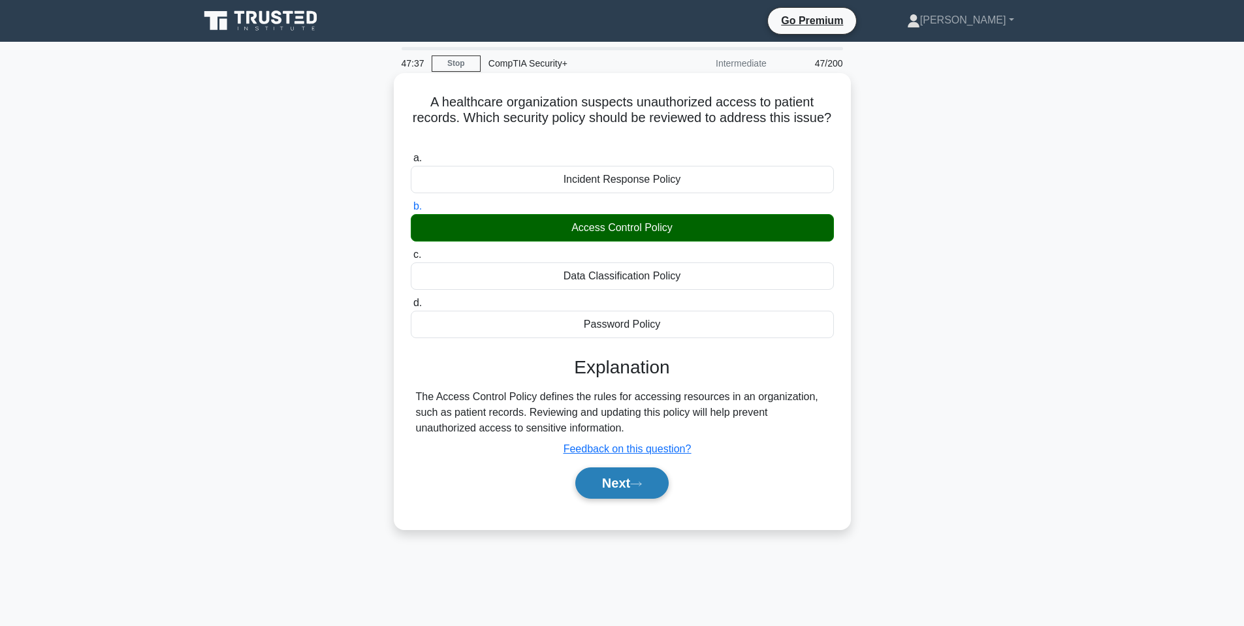
click at [638, 478] on button "Next" at bounding box center [622, 483] width 93 height 31
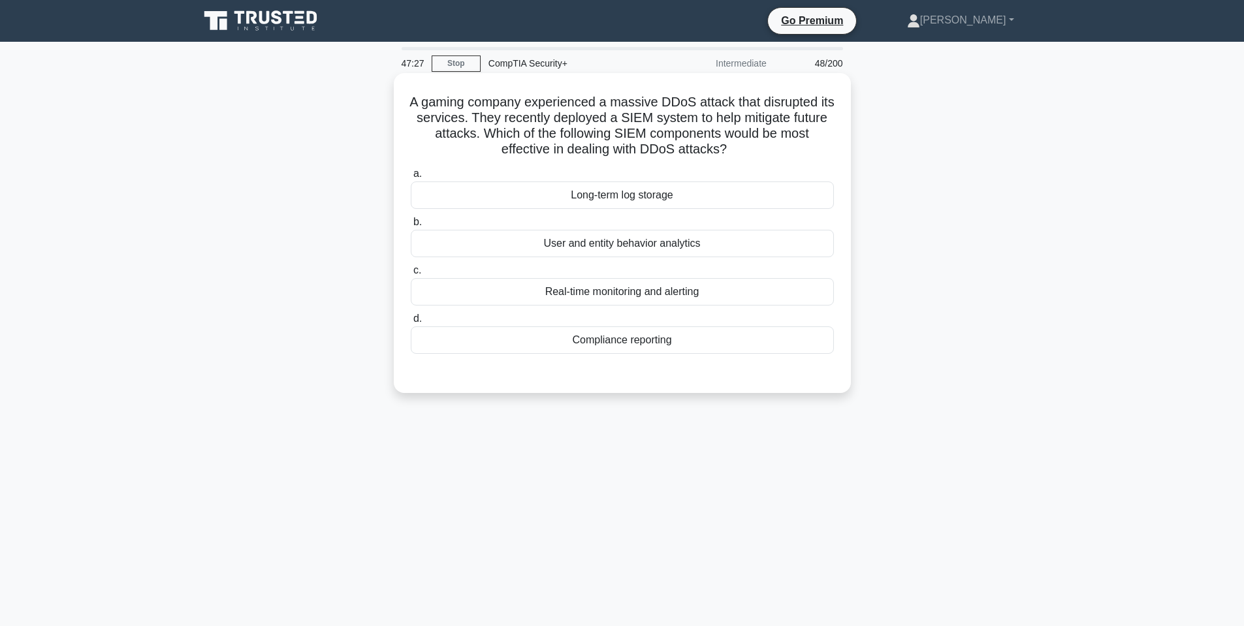
click at [754, 302] on div "Real-time monitoring and alerting" at bounding box center [622, 291] width 423 height 27
click at [411, 275] on input "c. Real-time monitoring and alerting" at bounding box center [411, 271] width 0 height 8
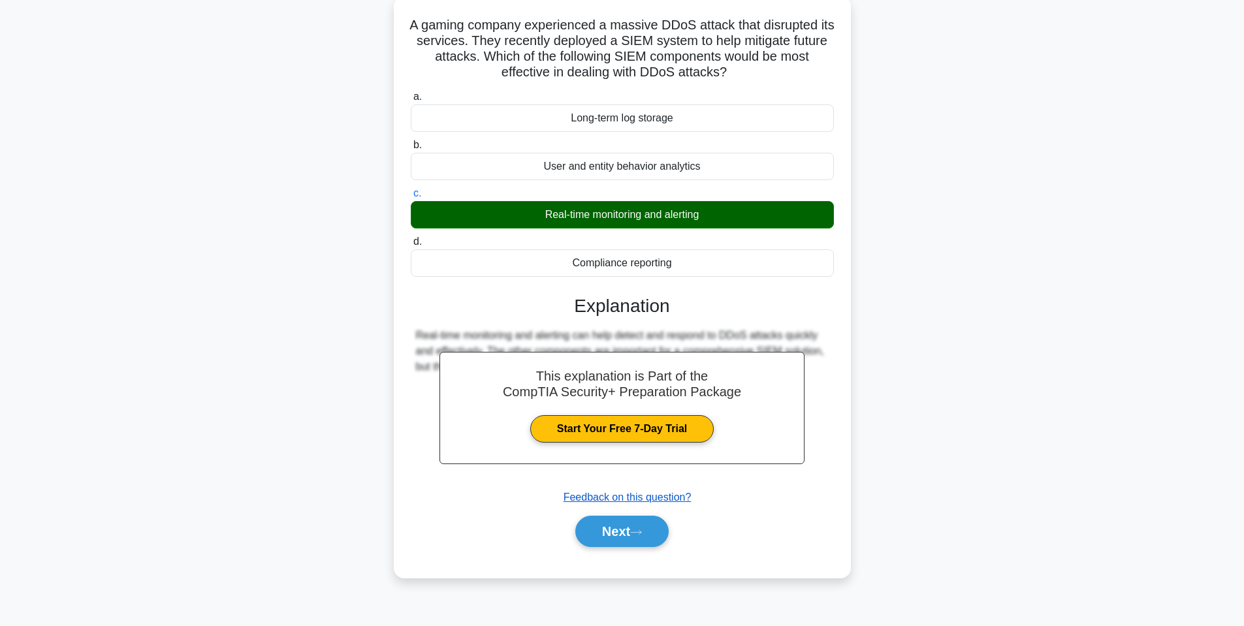
scroll to position [79, 0]
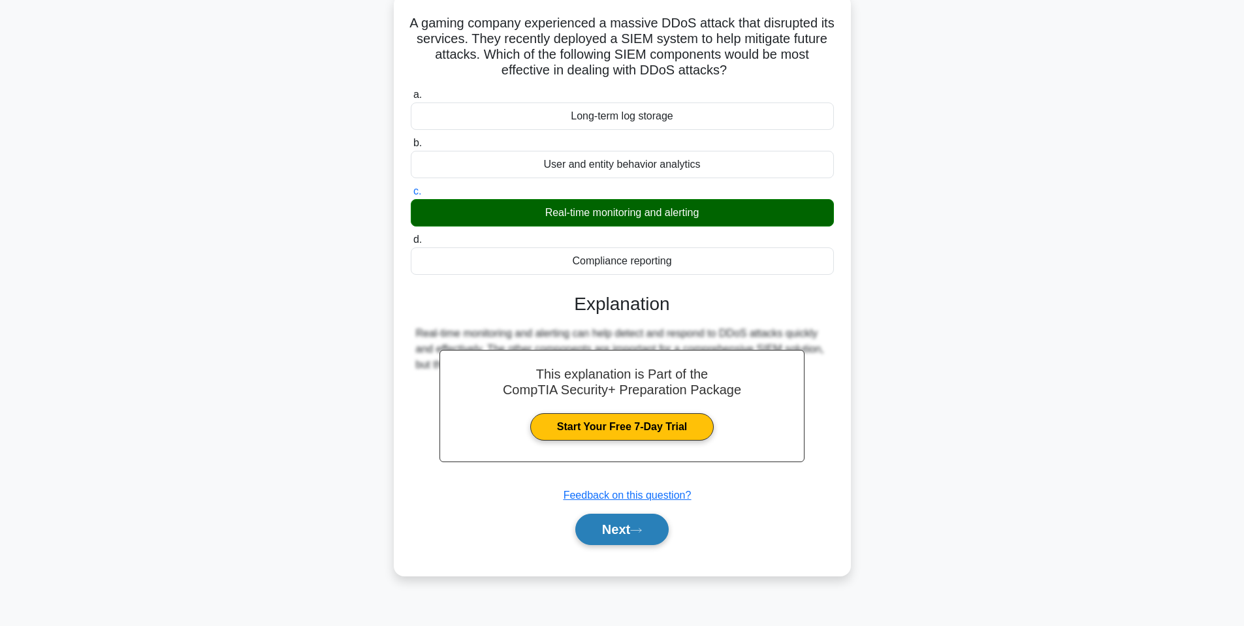
click at [642, 531] on icon at bounding box center [636, 530] width 12 height 7
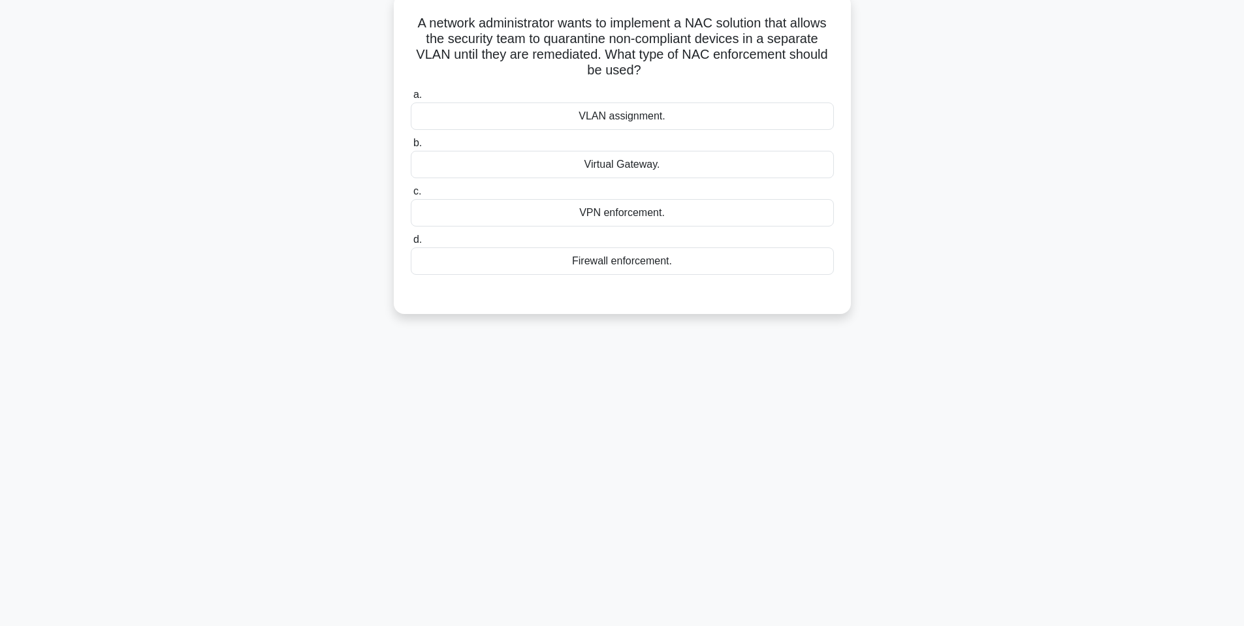
click at [634, 120] on div "VLAN assignment." at bounding box center [622, 116] width 423 height 27
click at [411, 99] on input "a. VLAN assignment." at bounding box center [411, 95] width 0 height 8
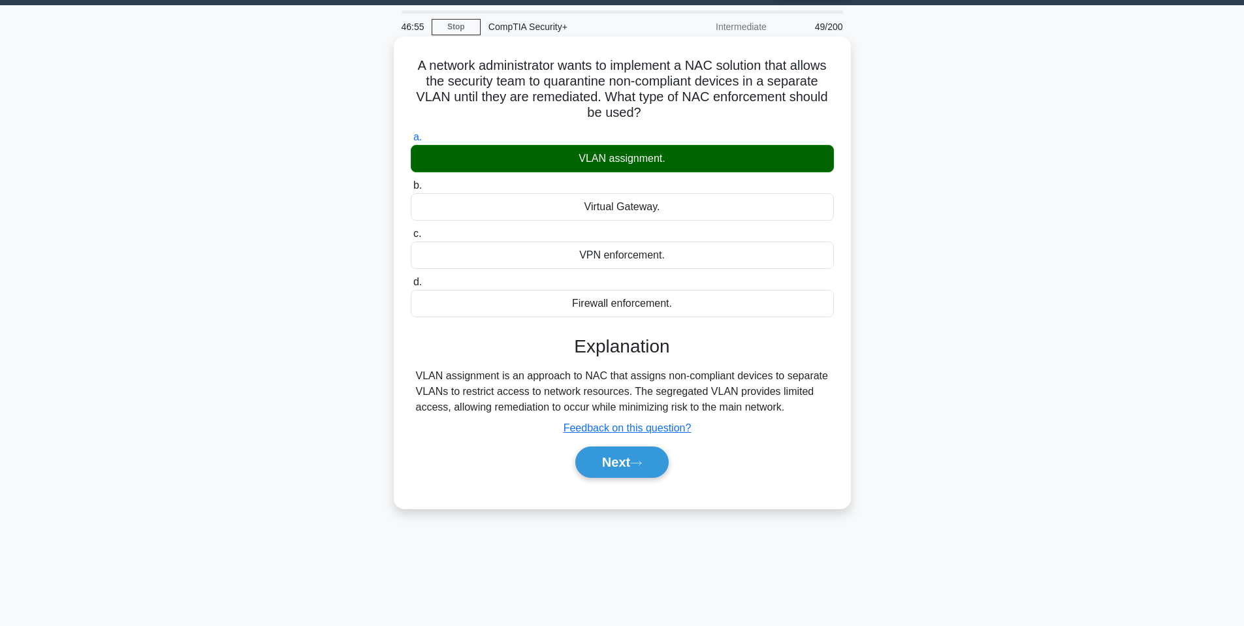
scroll to position [14, 0]
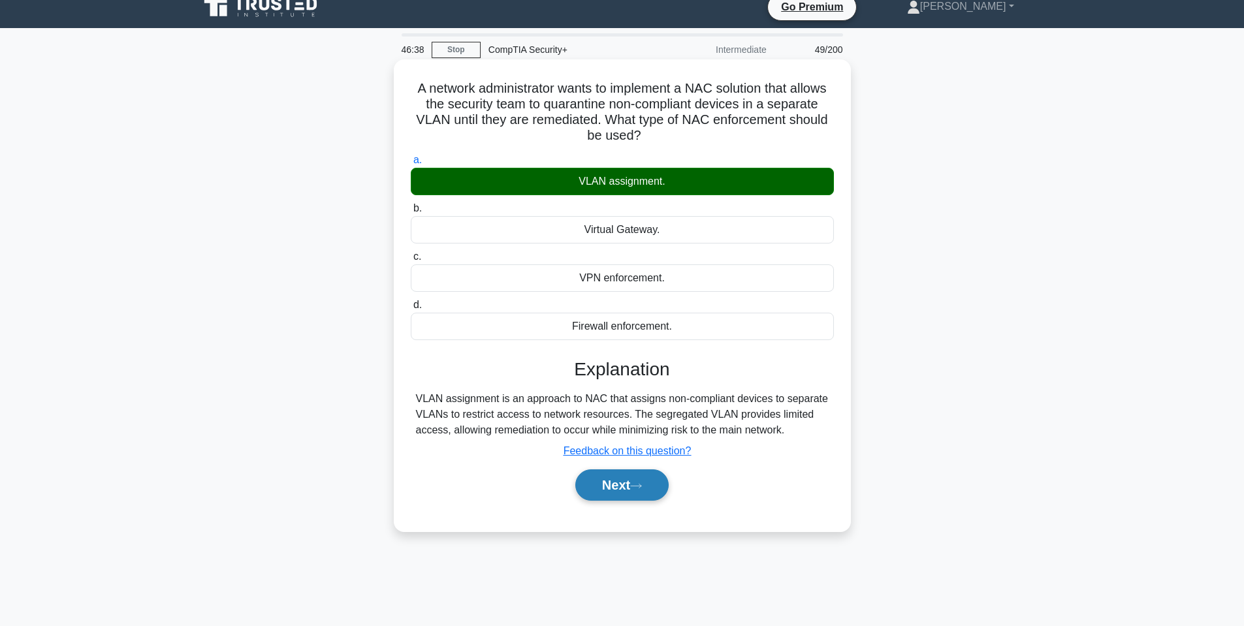
click at [649, 483] on button "Next" at bounding box center [622, 485] width 93 height 31
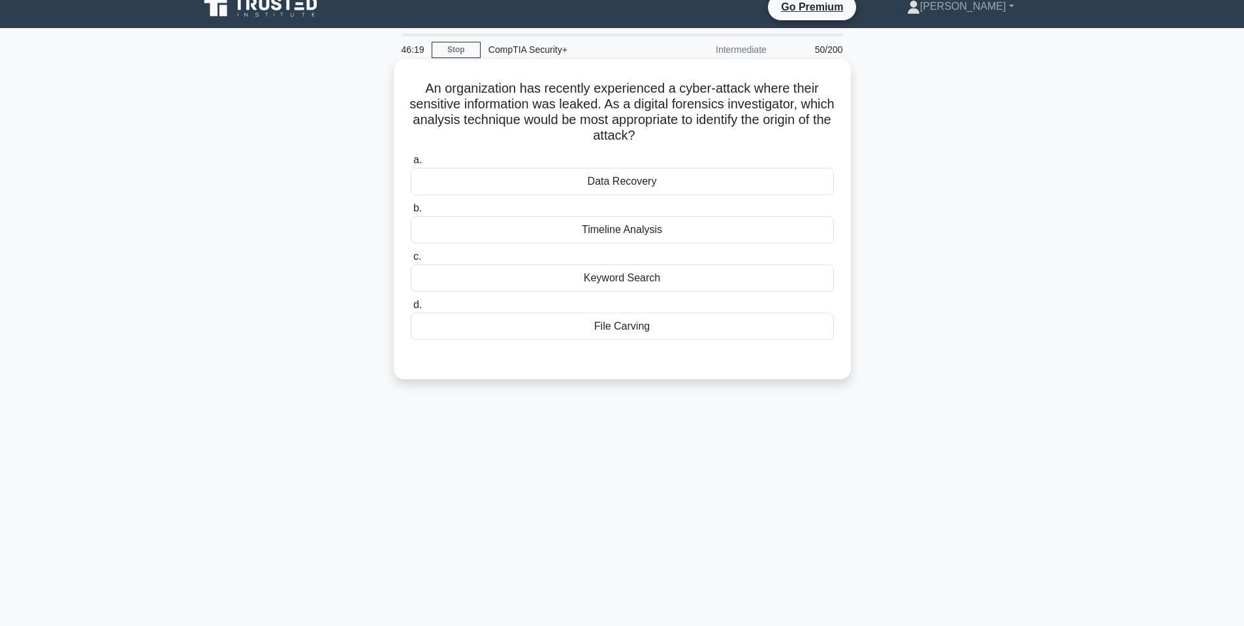
click at [604, 231] on div "Timeline Analysis" at bounding box center [622, 229] width 423 height 27
click at [411, 213] on input "b. Timeline Analysis" at bounding box center [411, 208] width 0 height 8
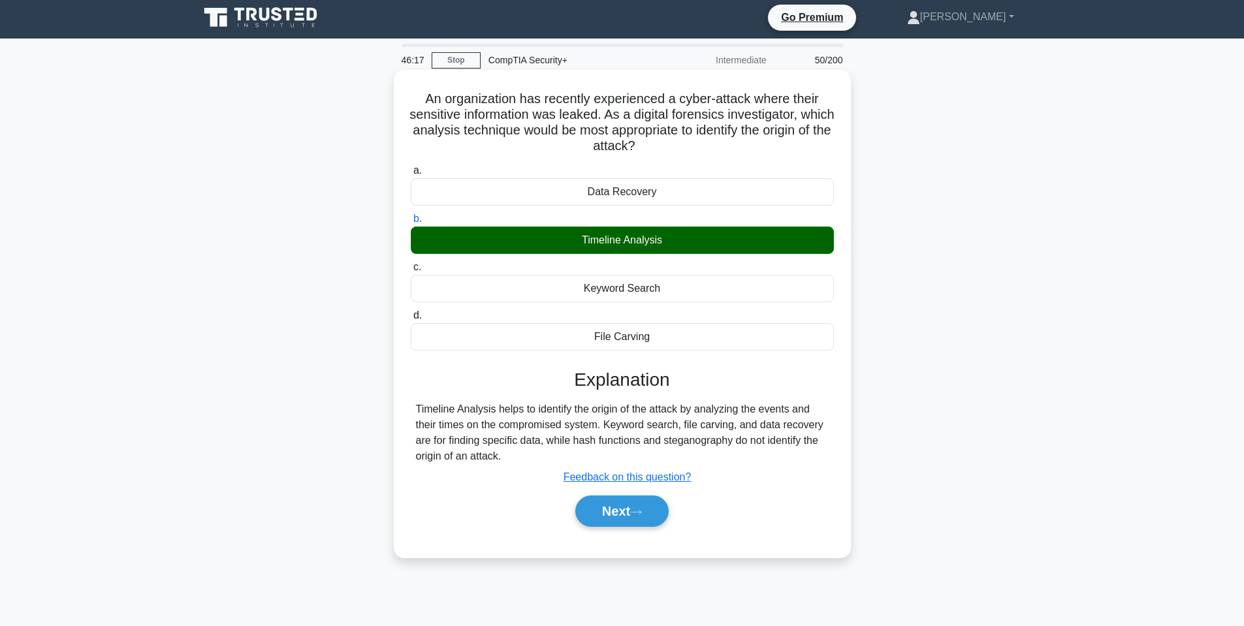
scroll to position [0, 0]
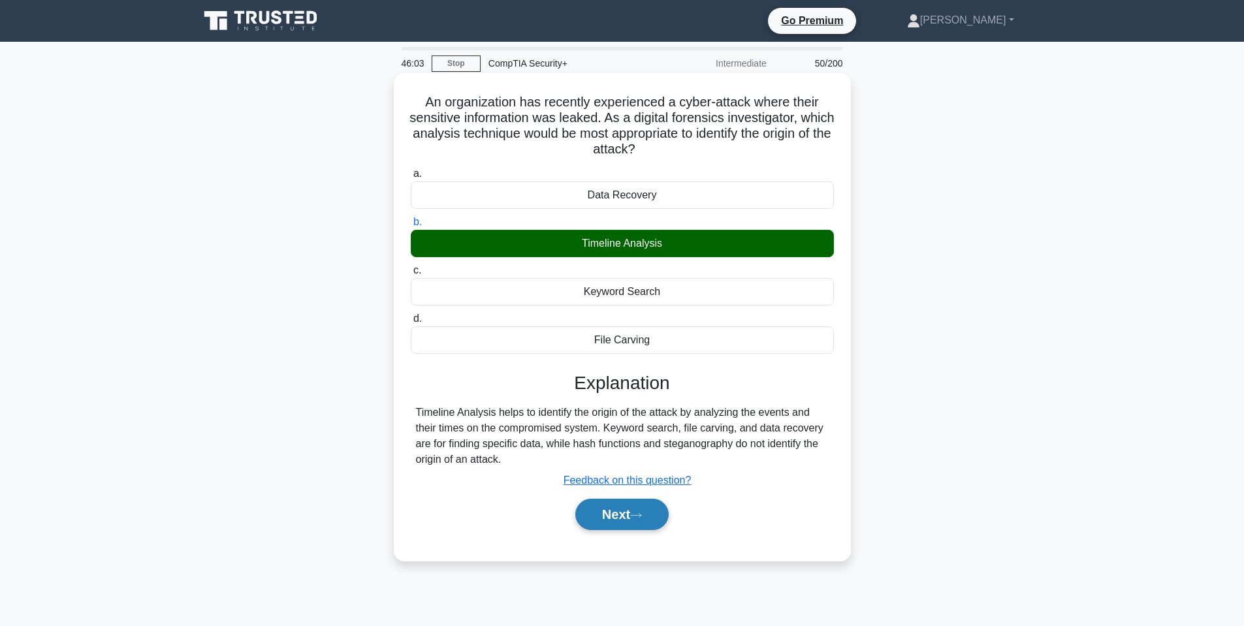
click at [638, 513] on button "Next" at bounding box center [622, 514] width 93 height 31
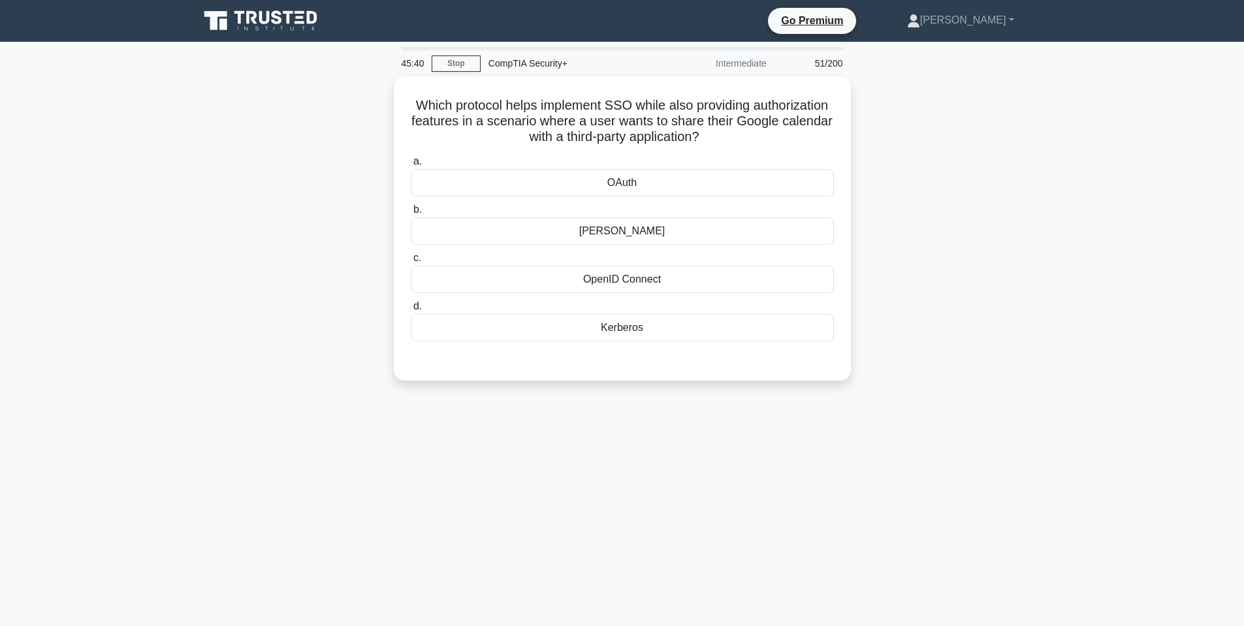
click at [299, 238] on div "Which protocol helps implement SSO while also providing authorization features …" at bounding box center [622, 236] width 862 height 320
click at [681, 184] on div "OAuth" at bounding box center [622, 179] width 423 height 27
click at [411, 163] on input "a. [GEOGRAPHIC_DATA]" at bounding box center [411, 158] width 0 height 8
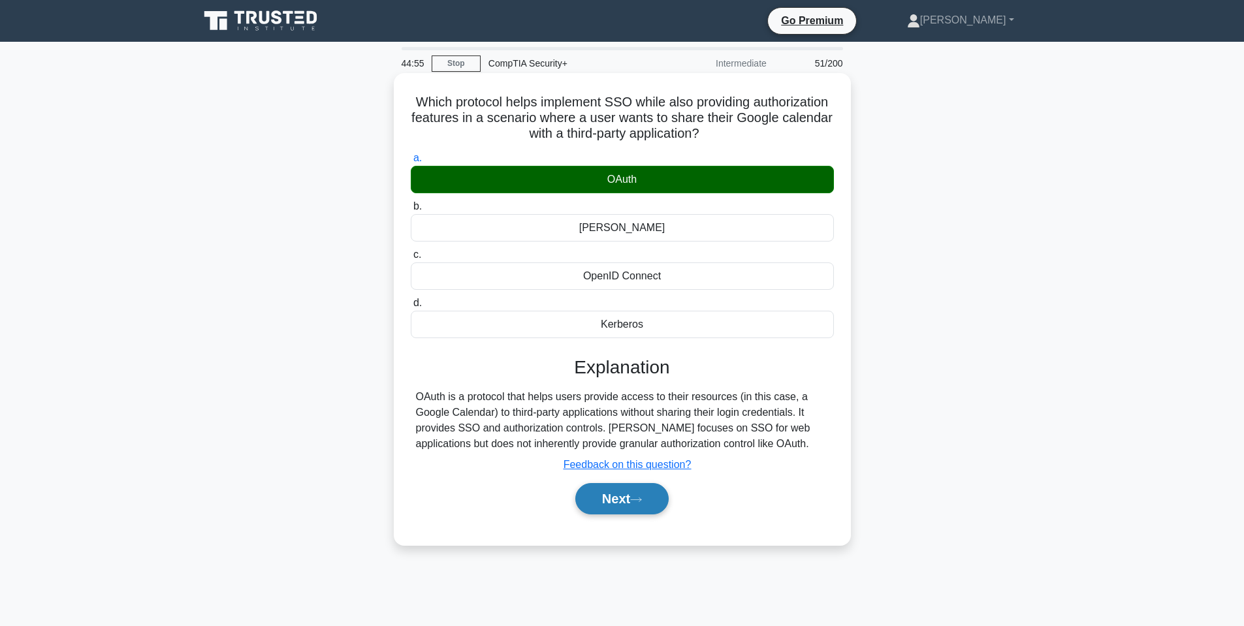
click at [640, 509] on button "Next" at bounding box center [622, 498] width 93 height 31
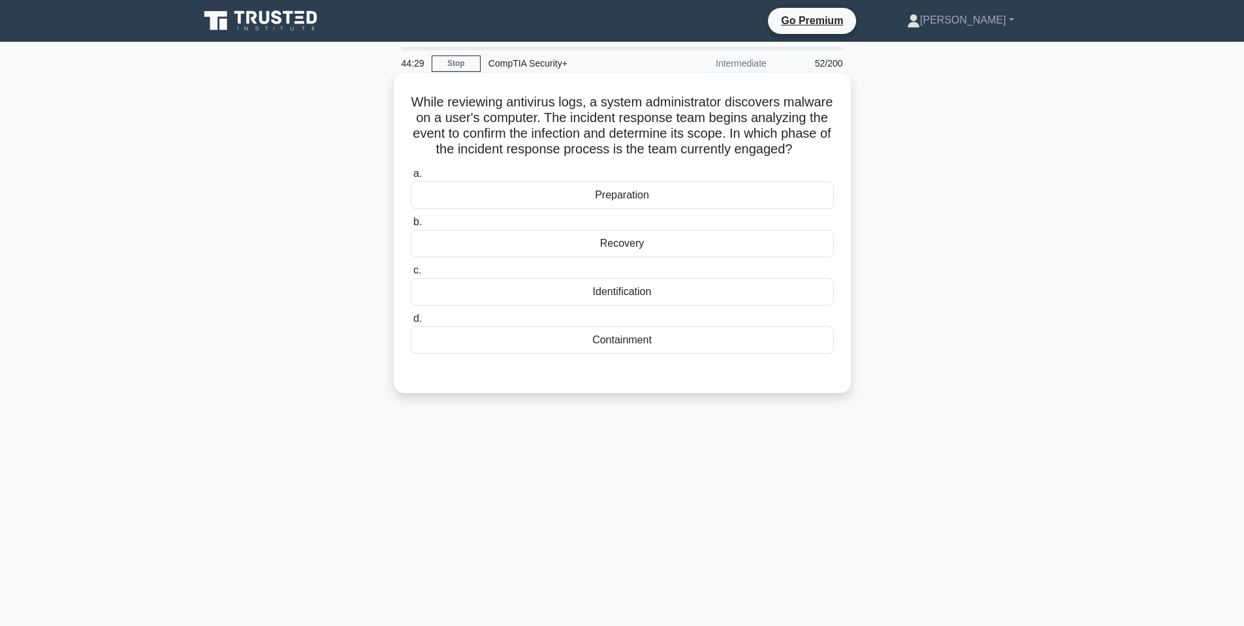
click at [649, 306] on div "Identification" at bounding box center [622, 291] width 423 height 27
click at [411, 275] on input "c. Identification" at bounding box center [411, 271] width 0 height 8
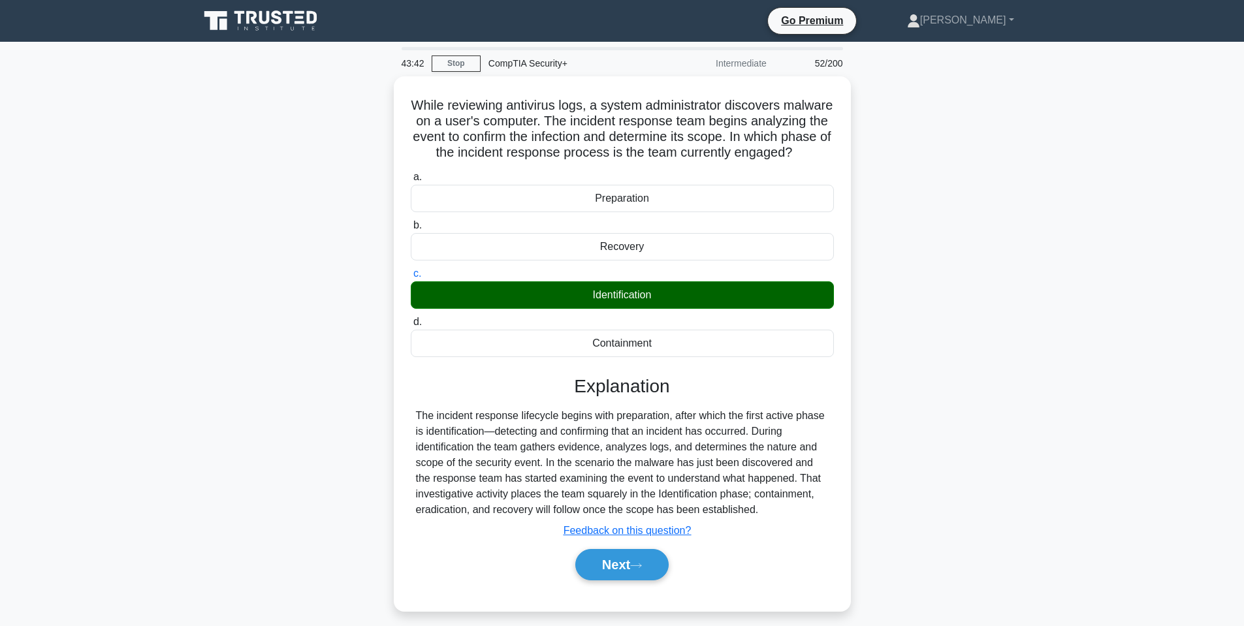
drag, startPoint x: 907, startPoint y: 146, endPoint x: 1109, endPoint y: 7, distance: 244.6
click at [908, 146] on div "While reviewing antivirus logs, a system administrator discovers malware on a u…" at bounding box center [622, 351] width 862 height 551
